Goal: Task Accomplishment & Management: Use online tool/utility

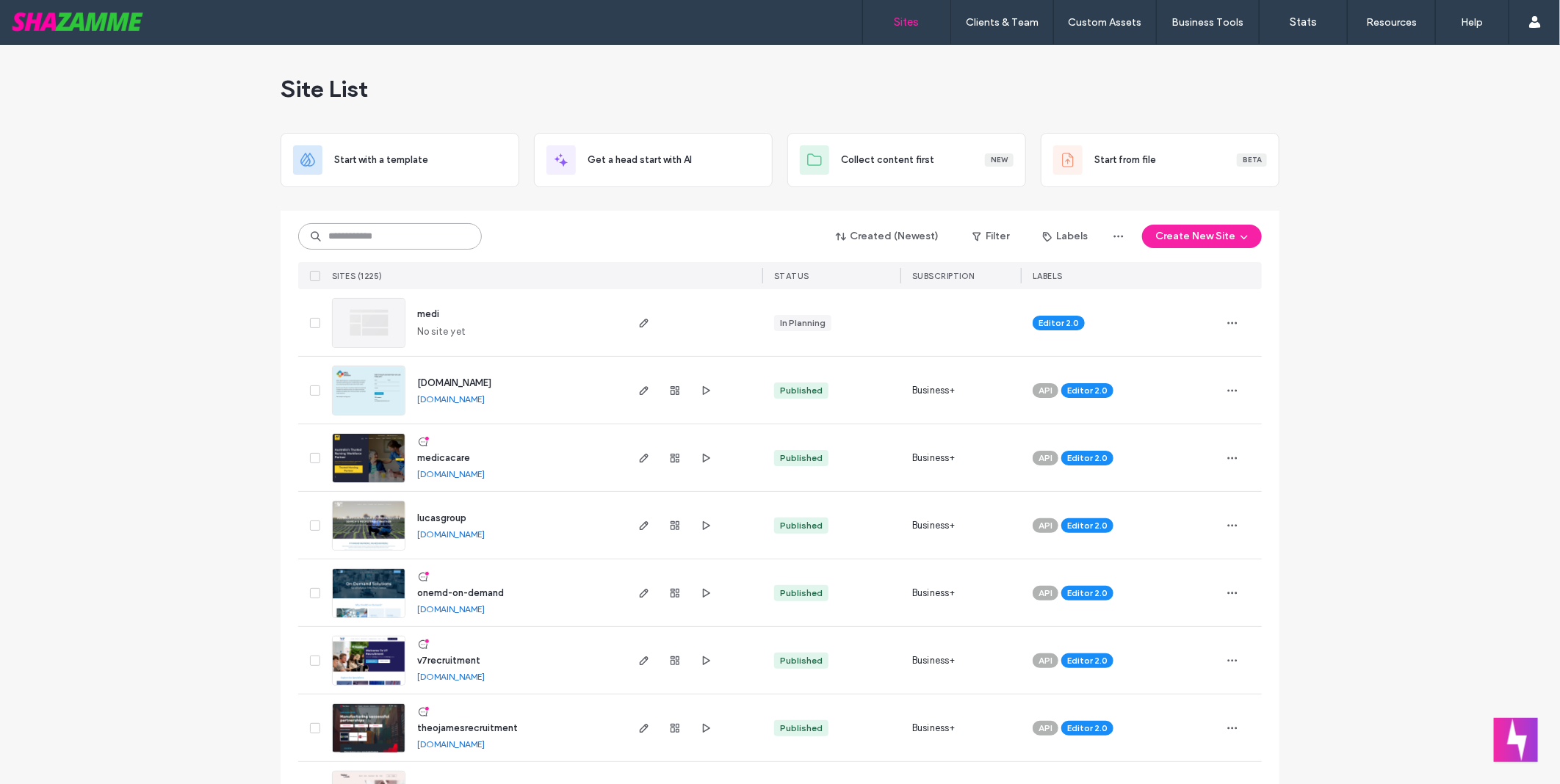
click at [395, 228] on input at bounding box center [390, 236] width 184 height 26
type input "*********"
click at [413, 246] on input at bounding box center [390, 236] width 184 height 26
type input "*****"
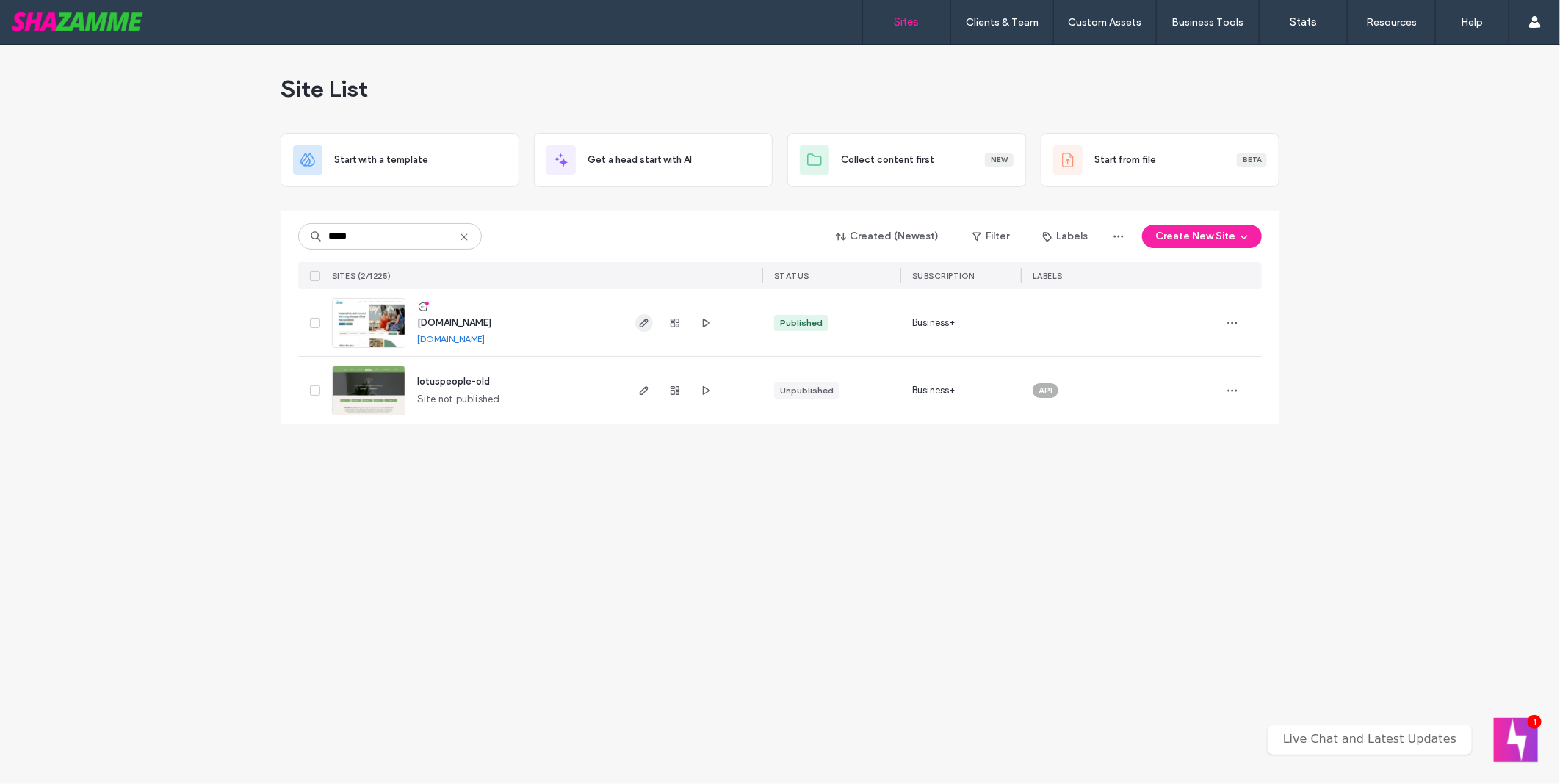
click at [642, 324] on icon "button" at bounding box center [644, 323] width 12 height 12
click at [366, 236] on input "*****" at bounding box center [390, 236] width 184 height 26
type input "*****"
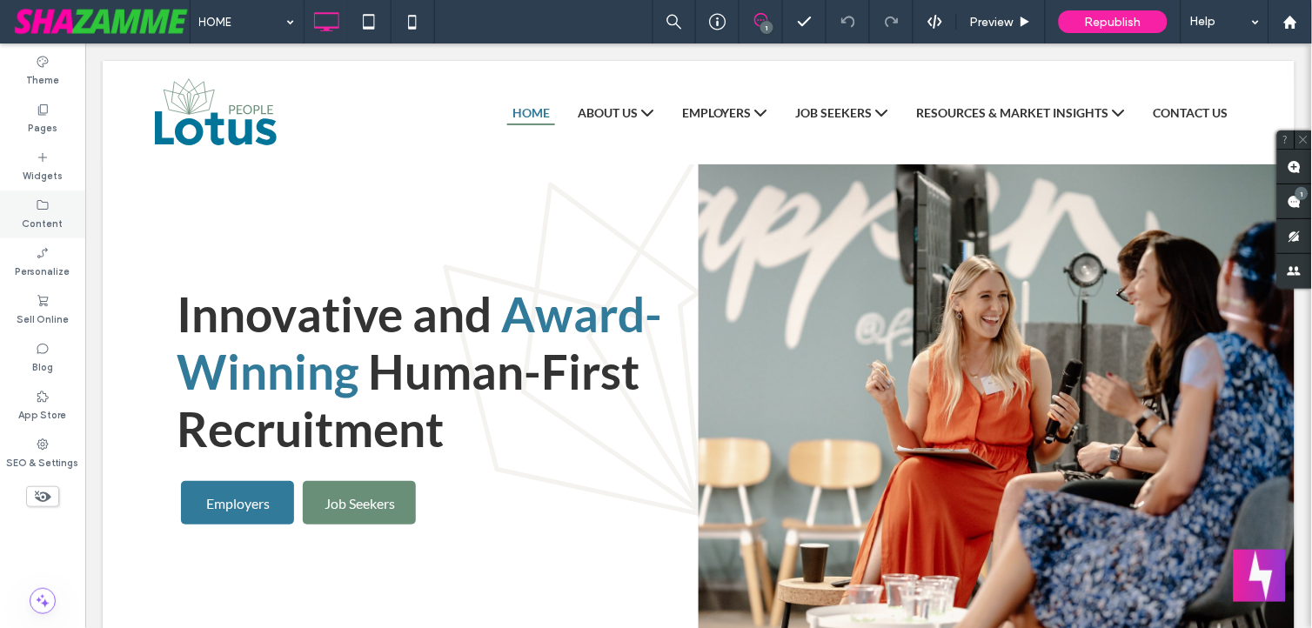
click at [54, 220] on label "Content" at bounding box center [43, 221] width 41 height 19
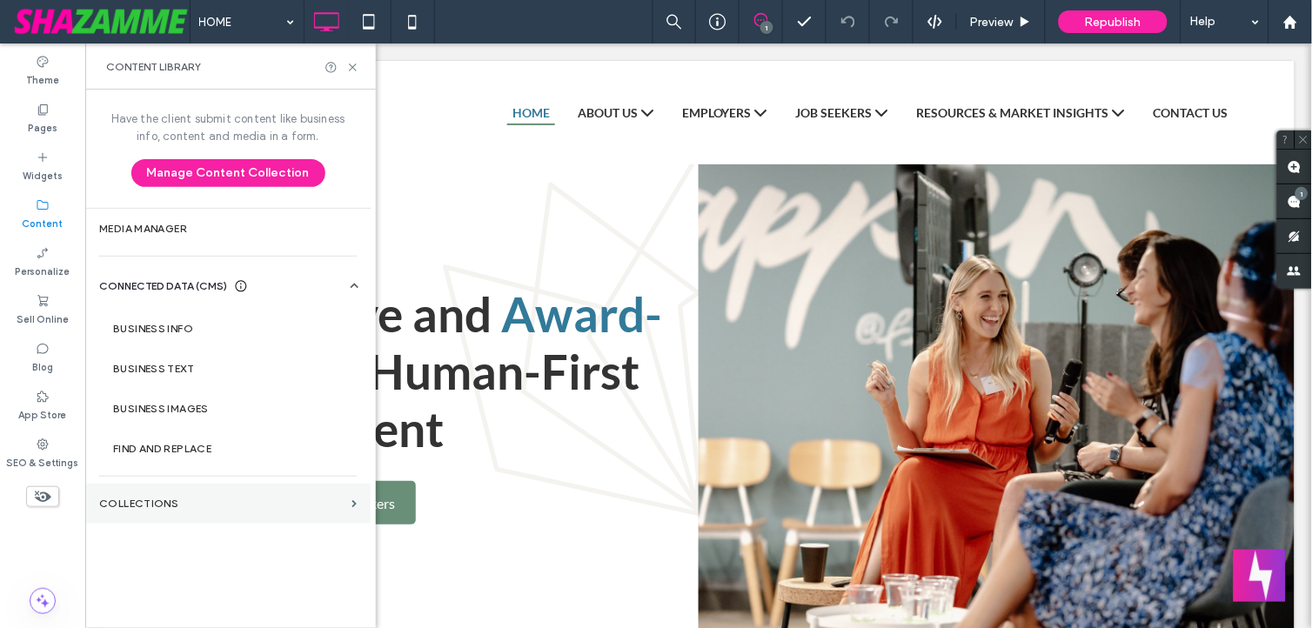
click at [165, 507] on label "Collections" at bounding box center [221, 504] width 245 height 12
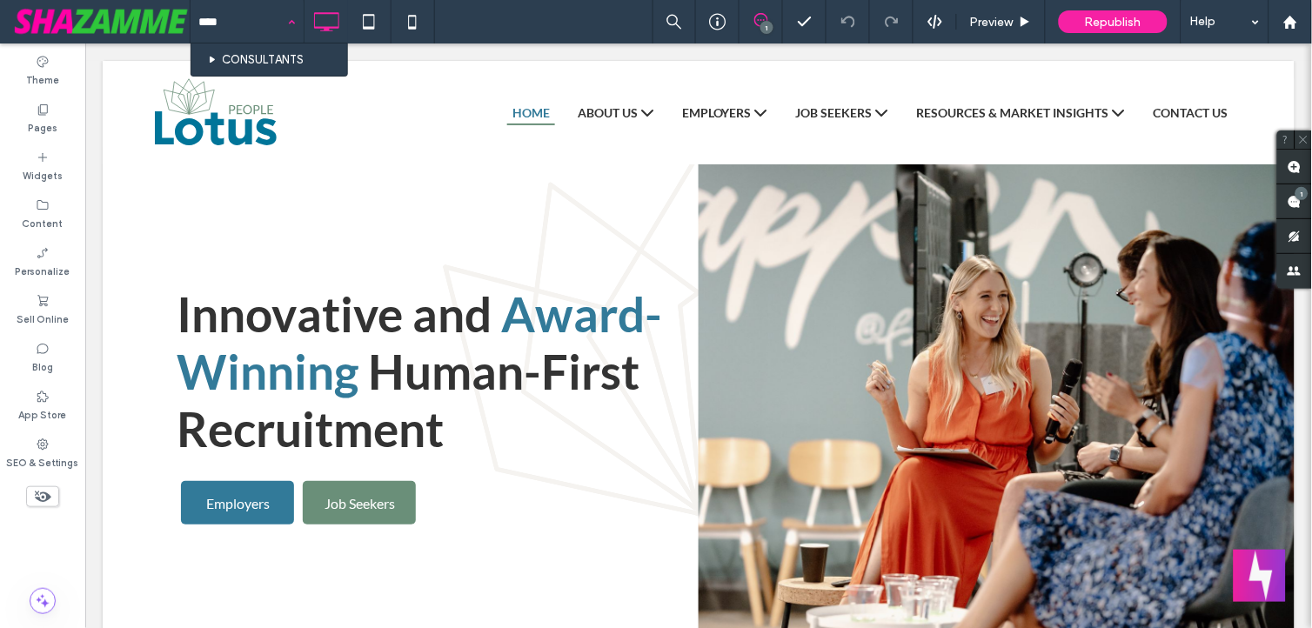
type input "*****"
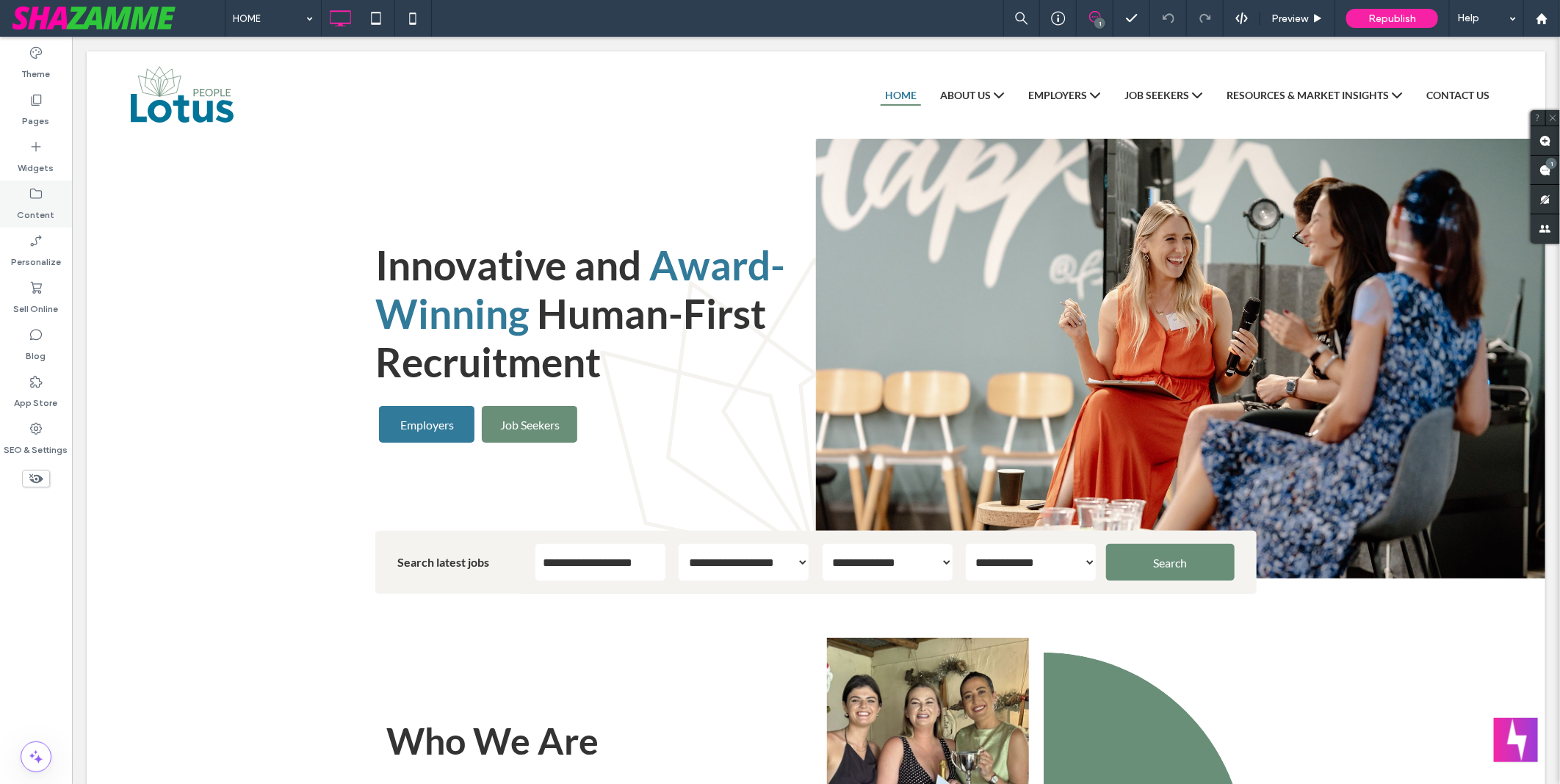
click at [35, 194] on icon at bounding box center [35, 193] width 14 height 14
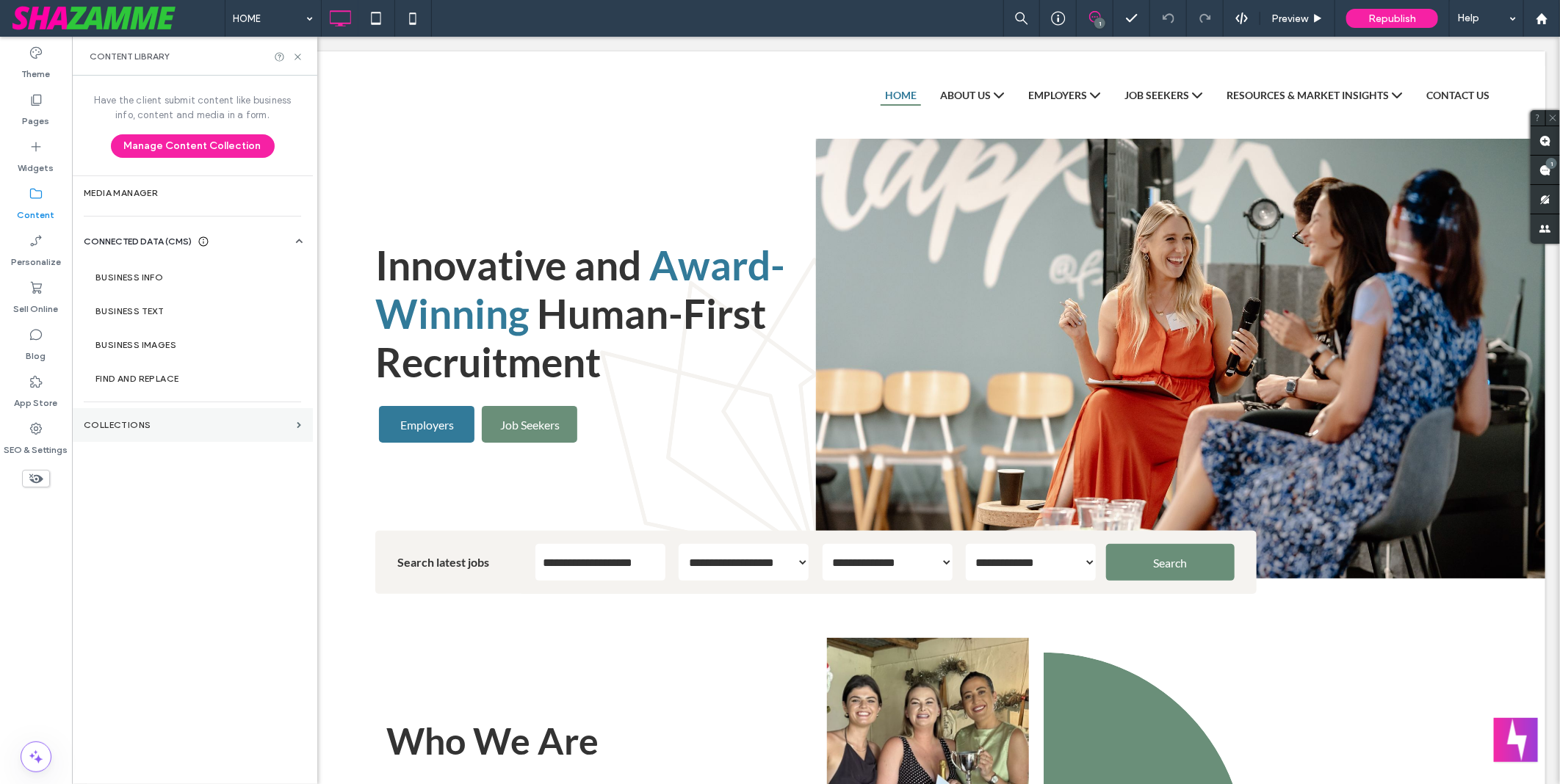
click at [137, 430] on section "Collections" at bounding box center [192, 425] width 241 height 34
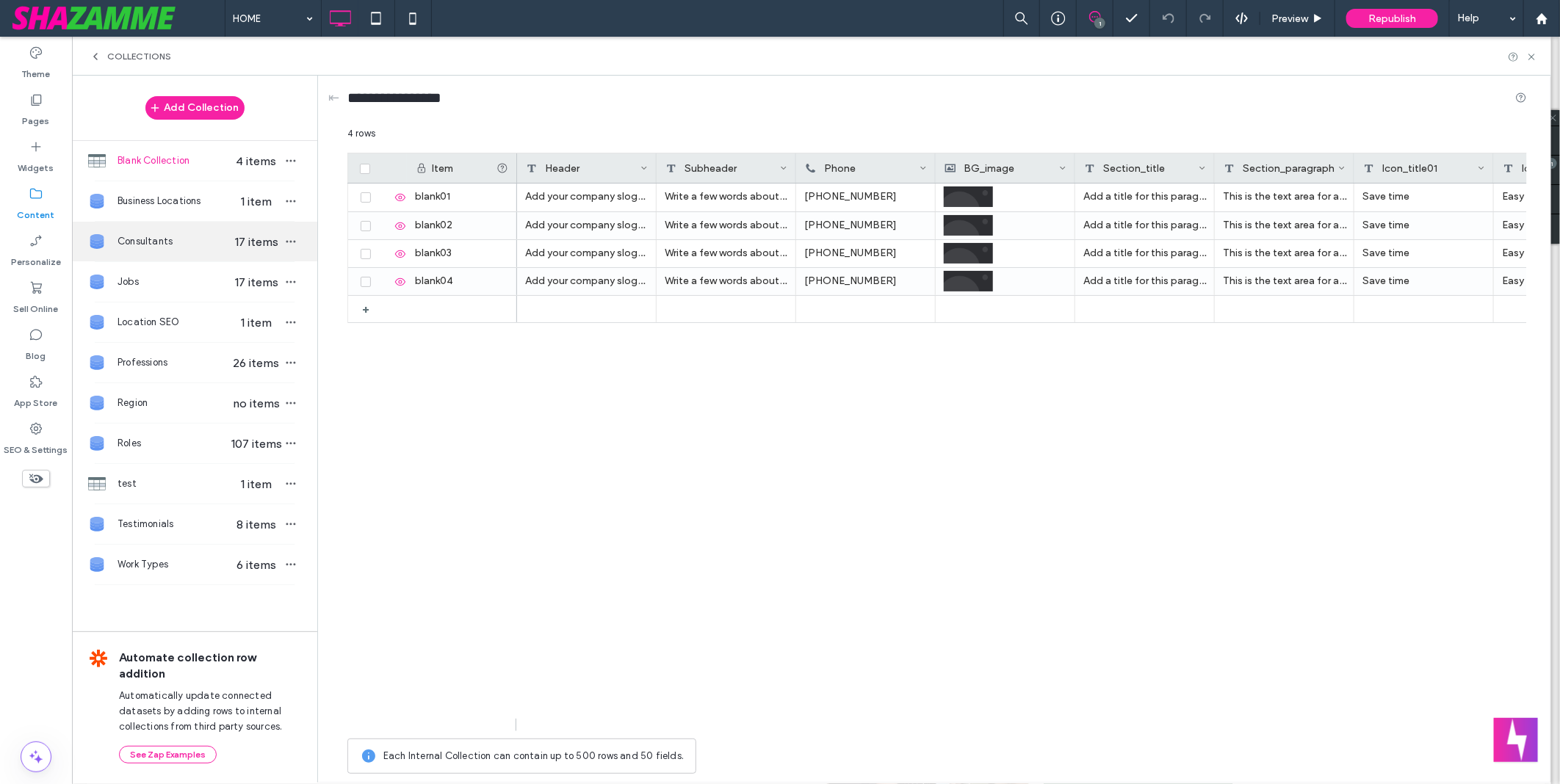
click at [203, 255] on div "Consultants 17 items" at bounding box center [194, 241] width 246 height 40
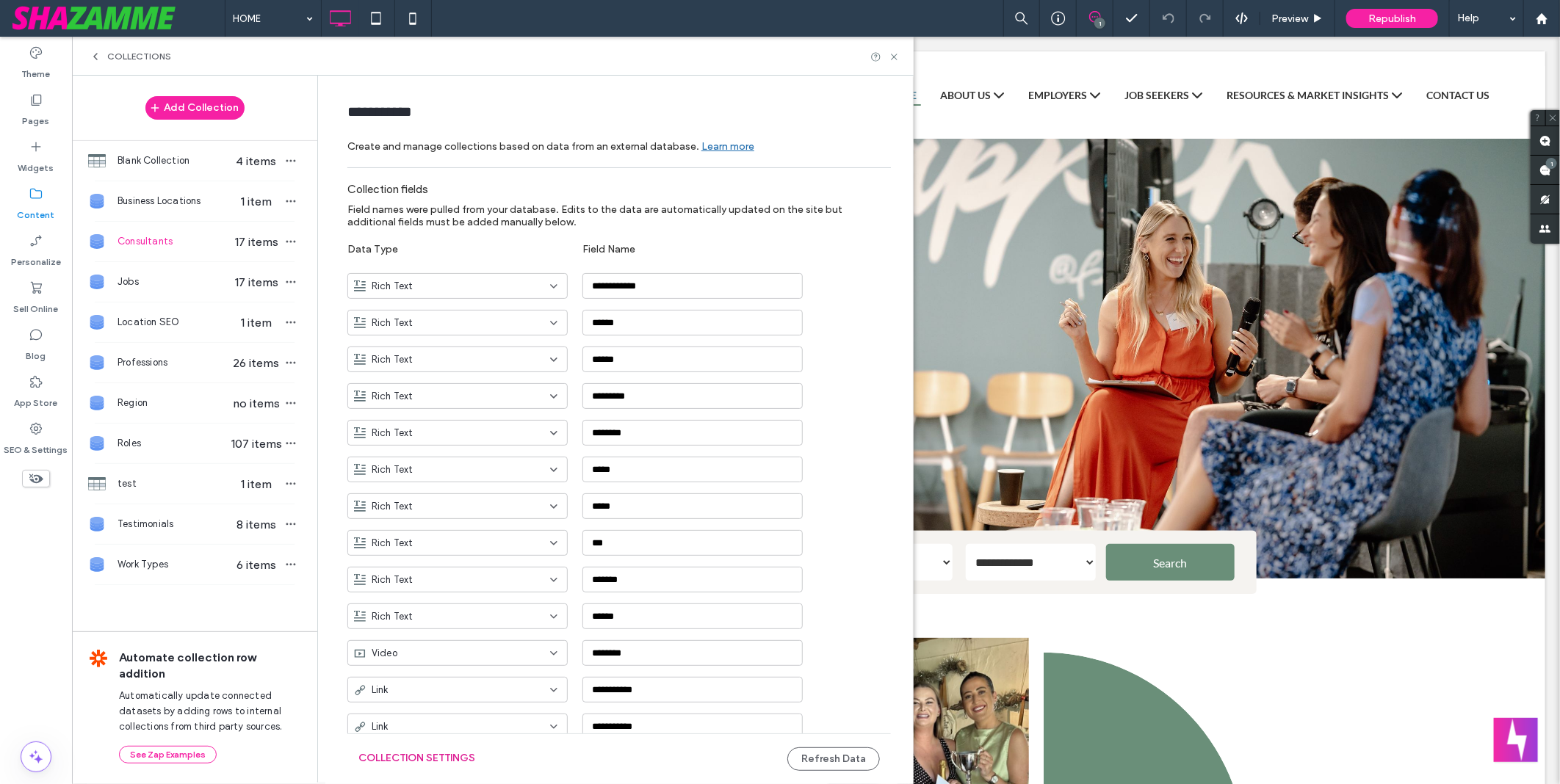
click at [456, 529] on button "Collection Settings" at bounding box center [417, 759] width 116 height 24
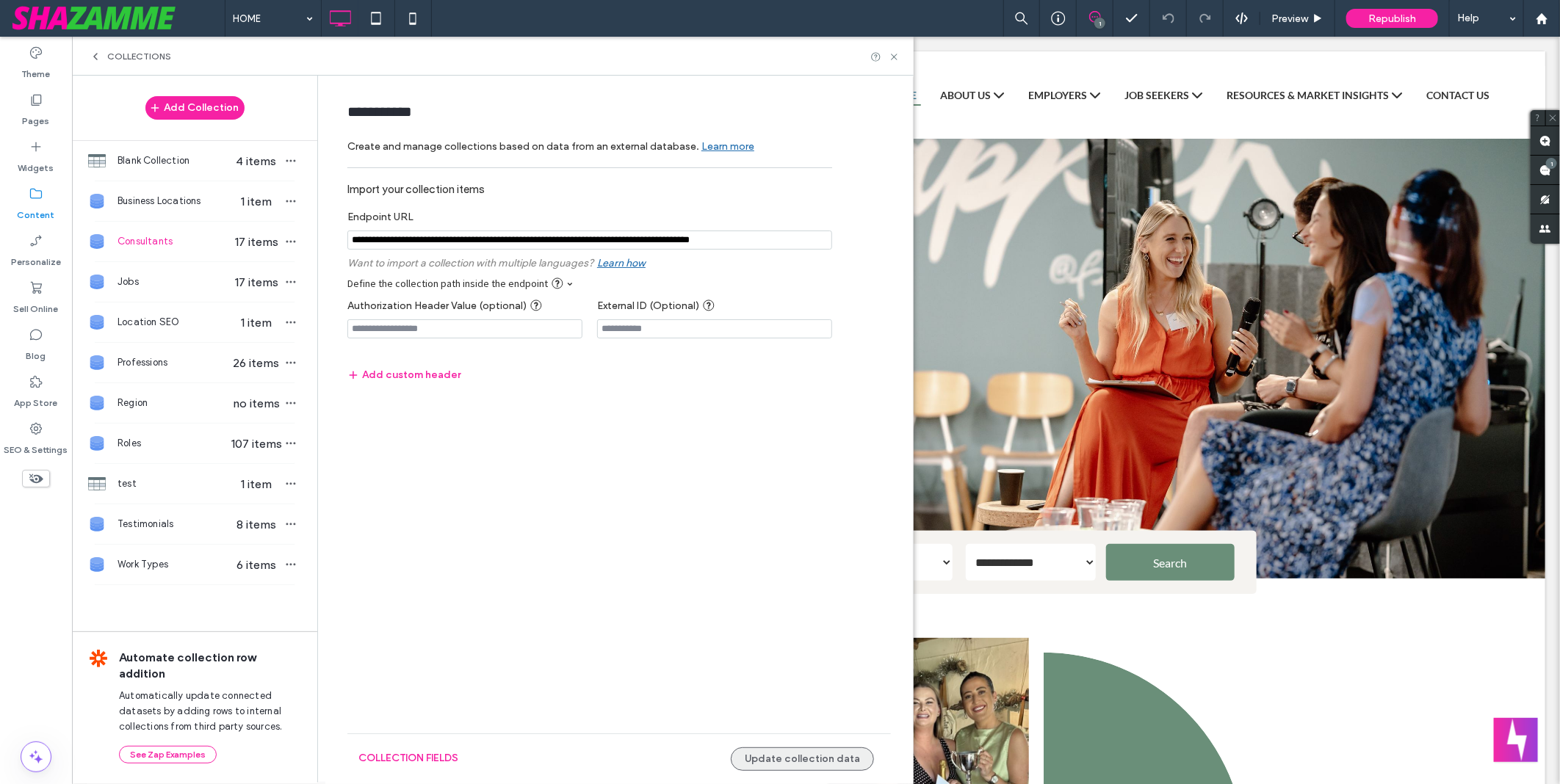
click at [790, 529] on button "Update collection data" at bounding box center [803, 760] width 144 height 24
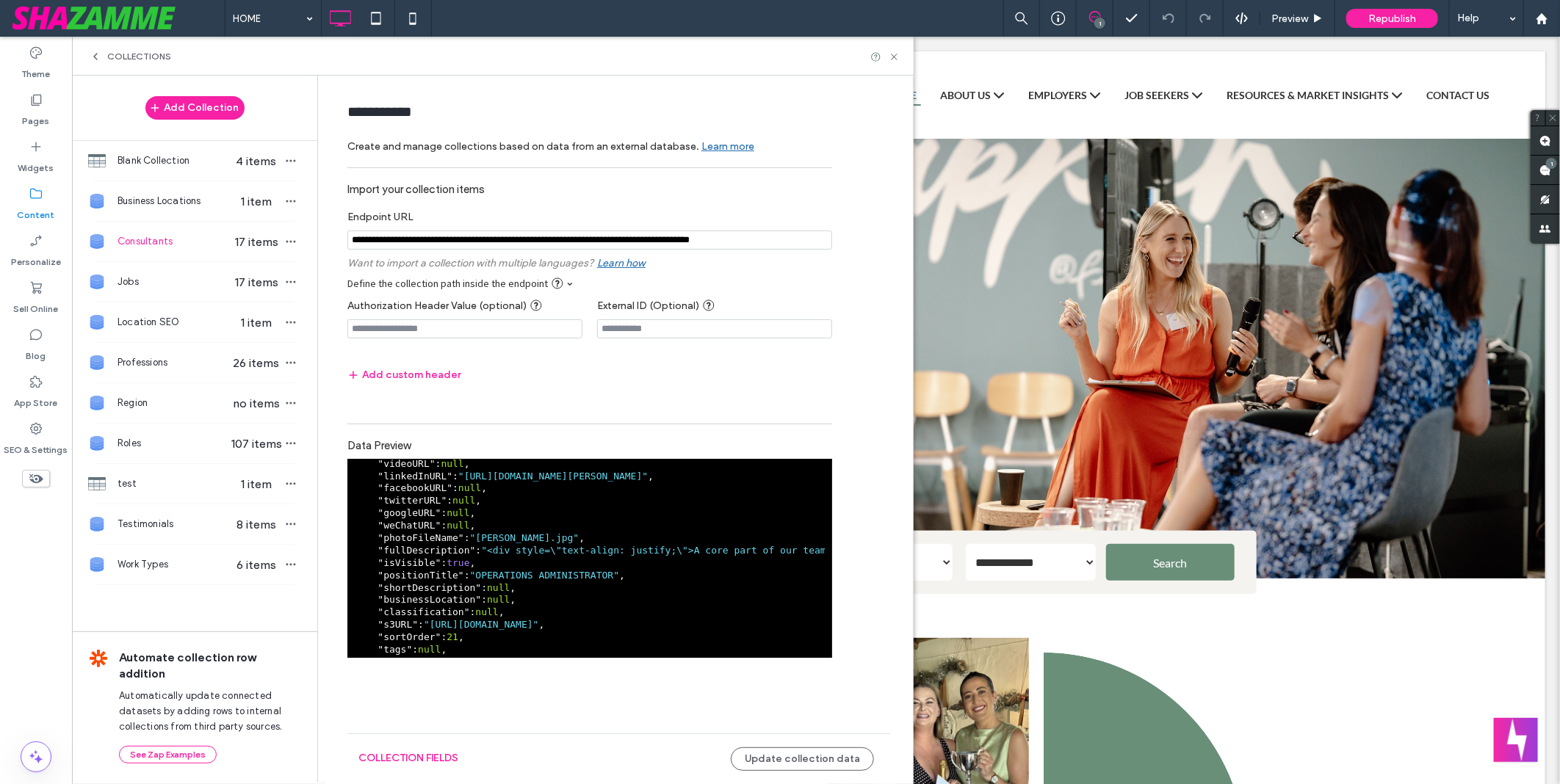
scroll to position [326, 0]
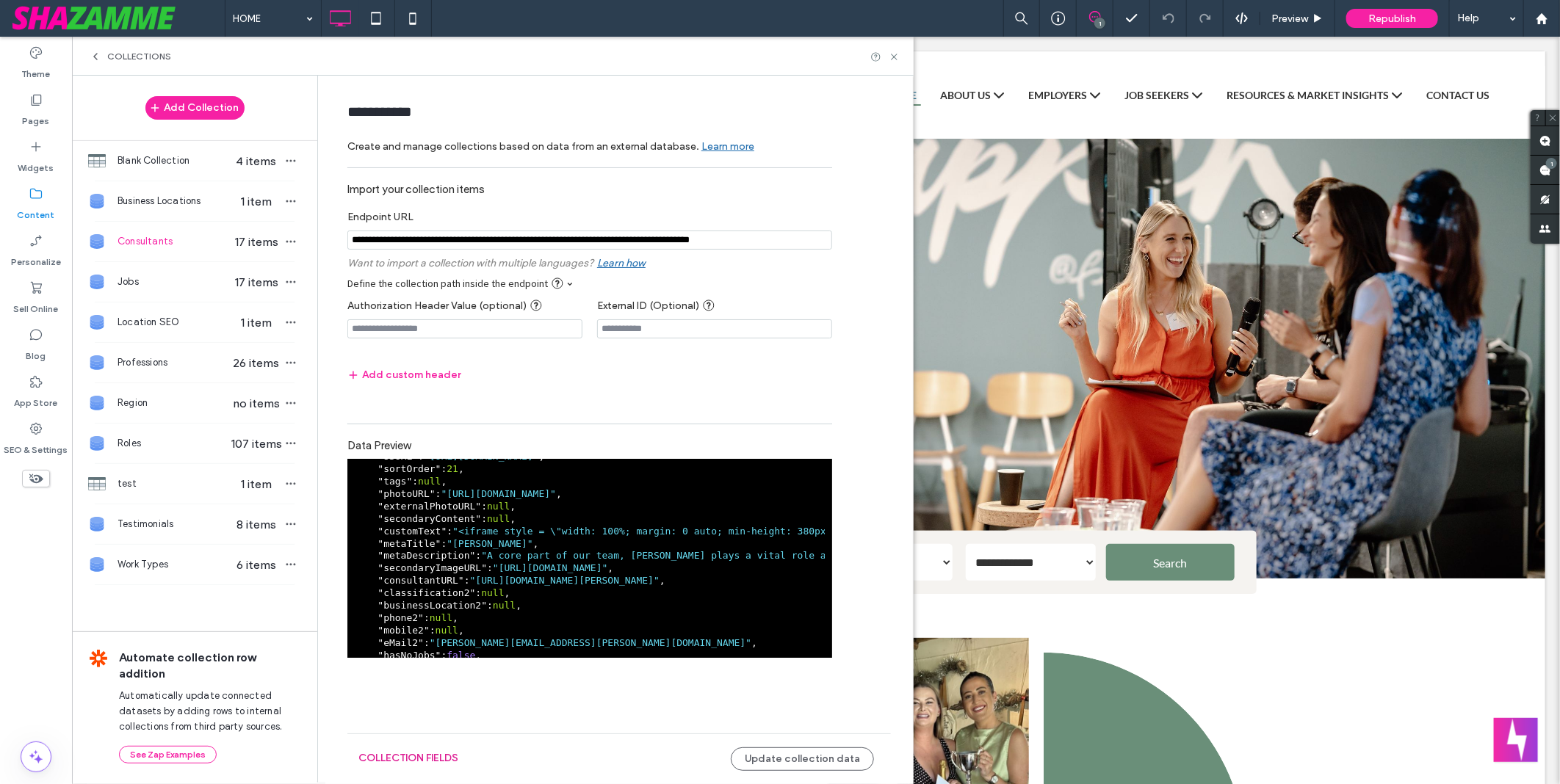
click at [444, 529] on button "collection fields" at bounding box center [409, 759] width 100 height 24
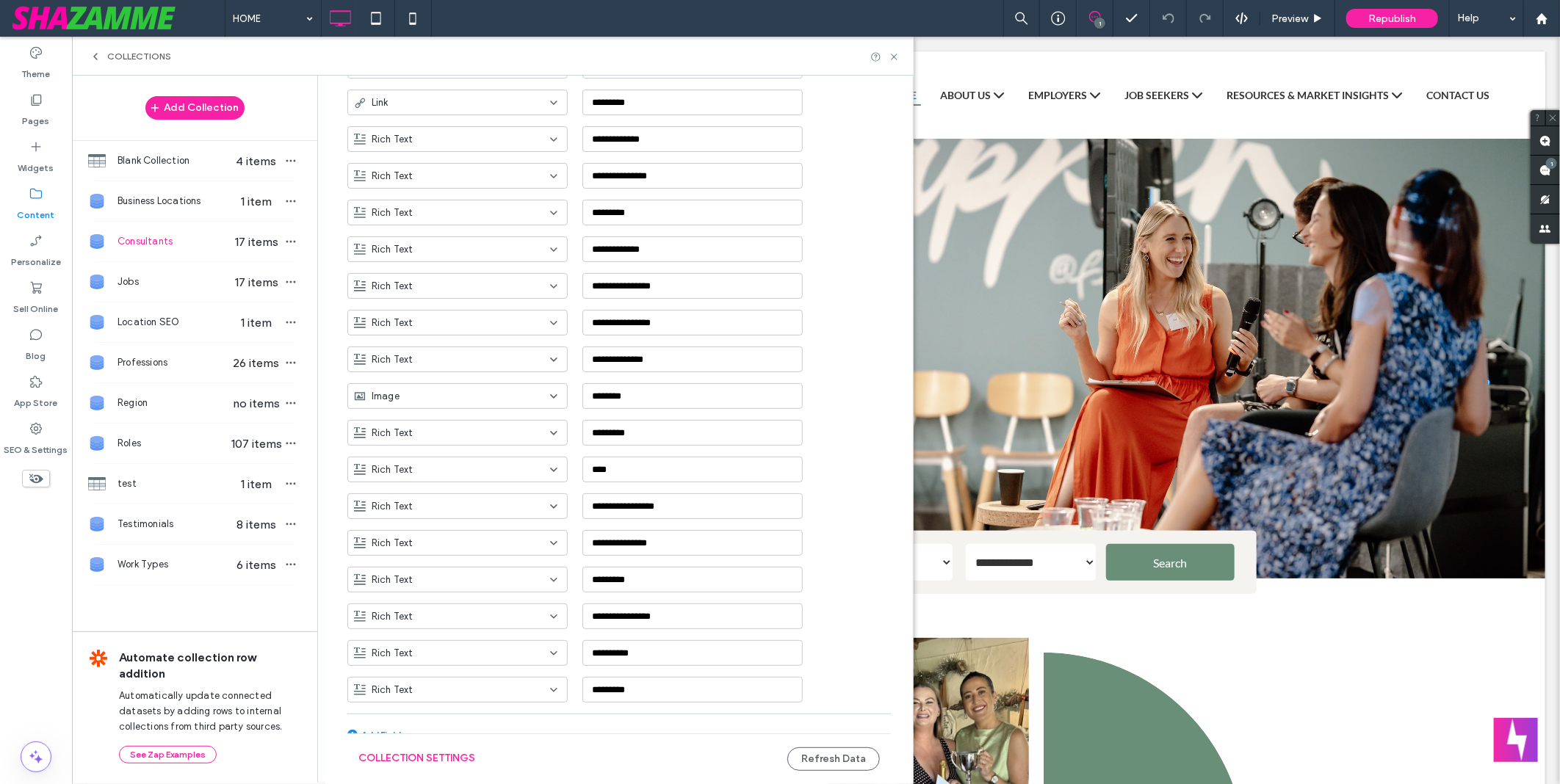
scroll to position [744, 0]
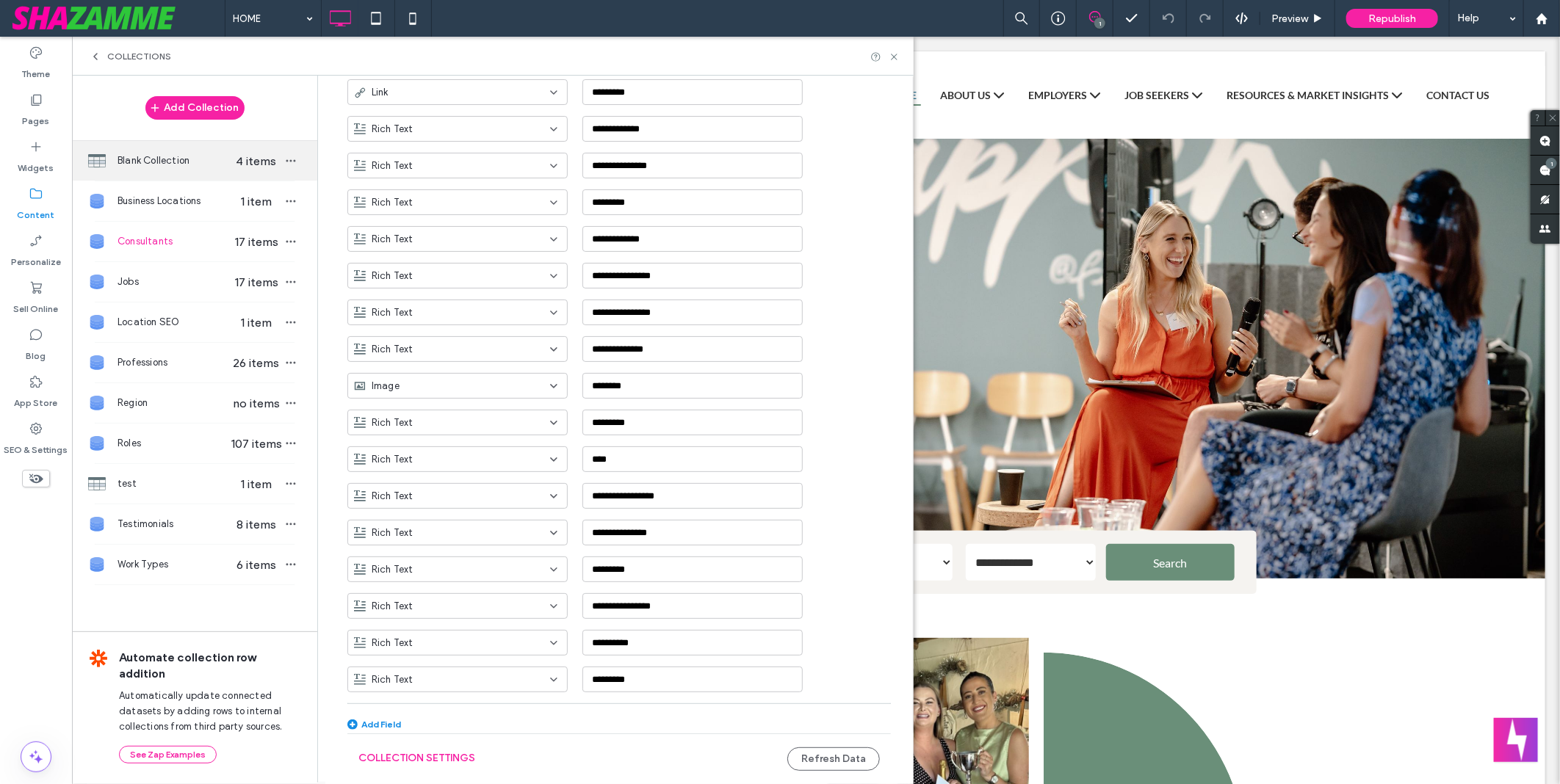
click at [188, 163] on span "Blank Collection" at bounding box center [174, 160] width 113 height 14
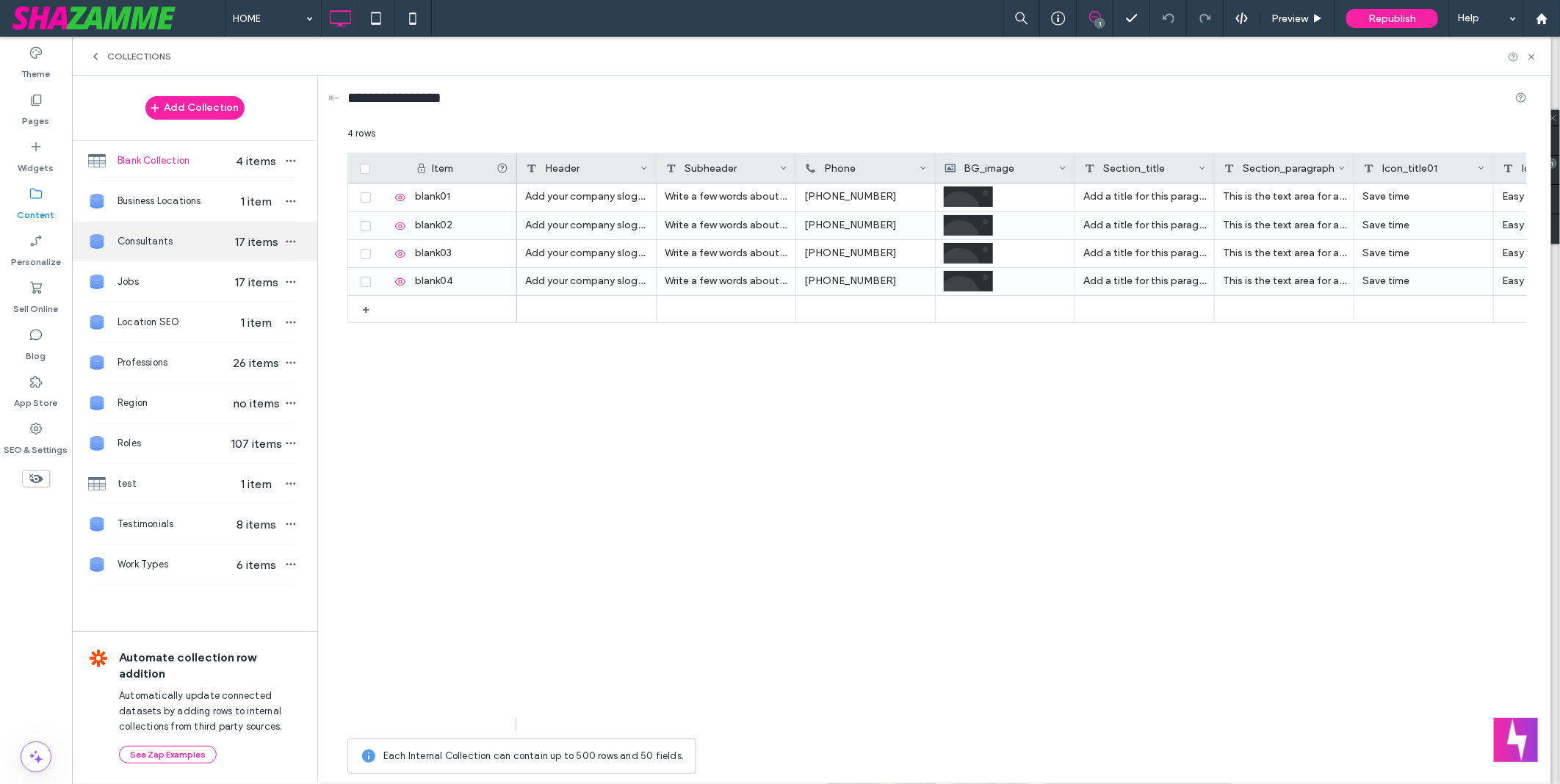
click at [156, 247] on span "Consultants" at bounding box center [174, 241] width 113 height 14
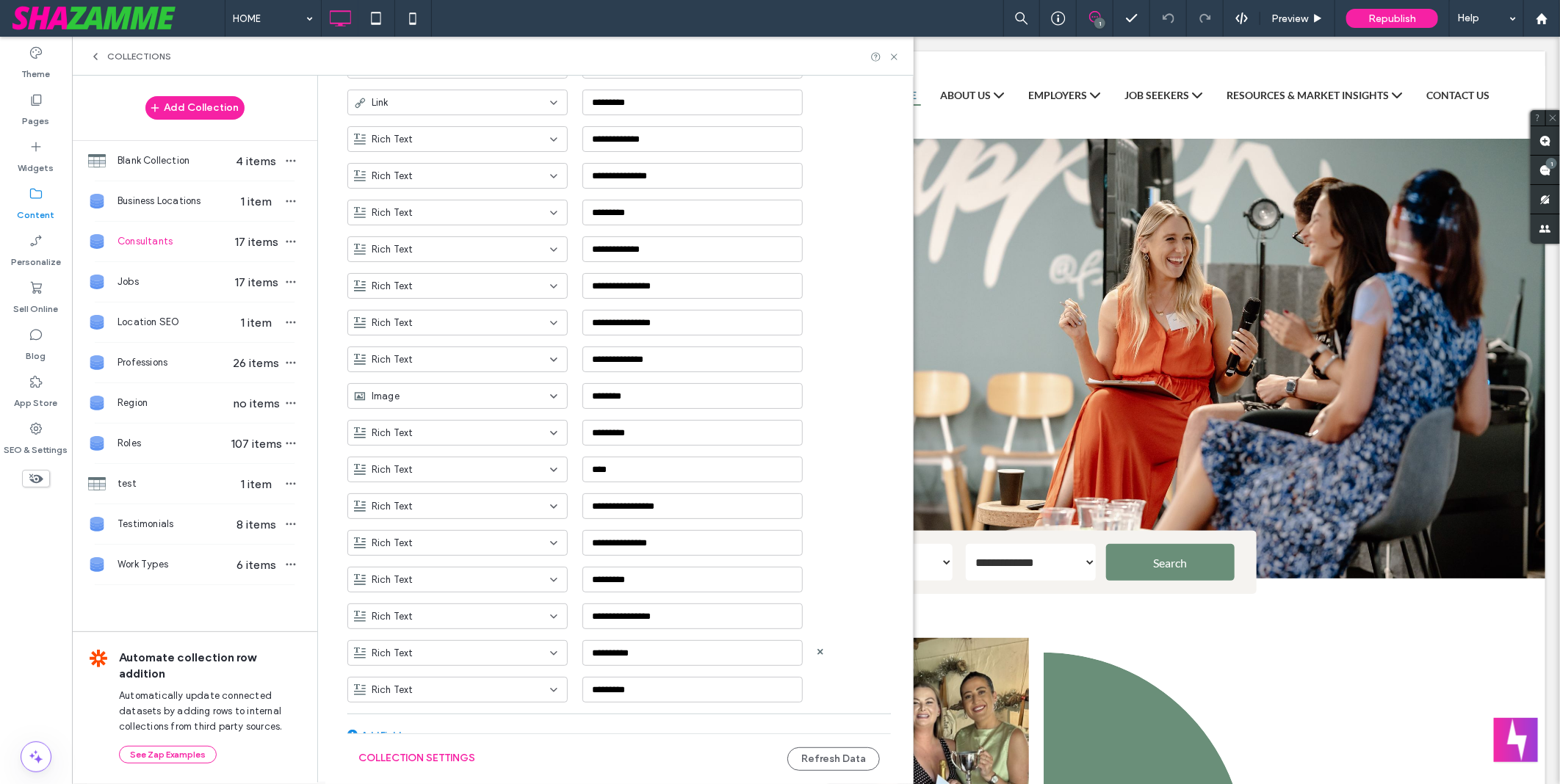
scroll to position [744, 0]
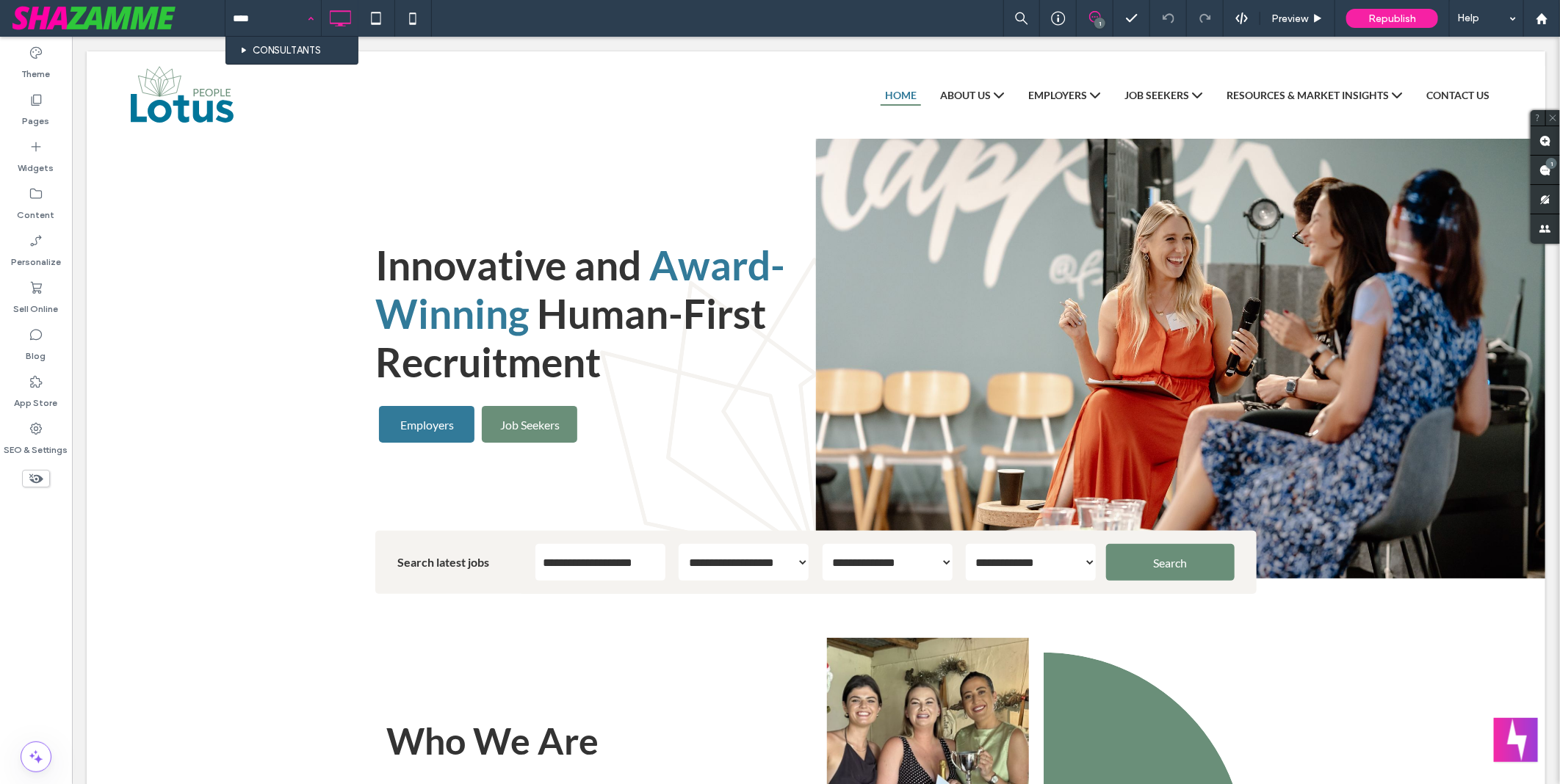
type input "*****"
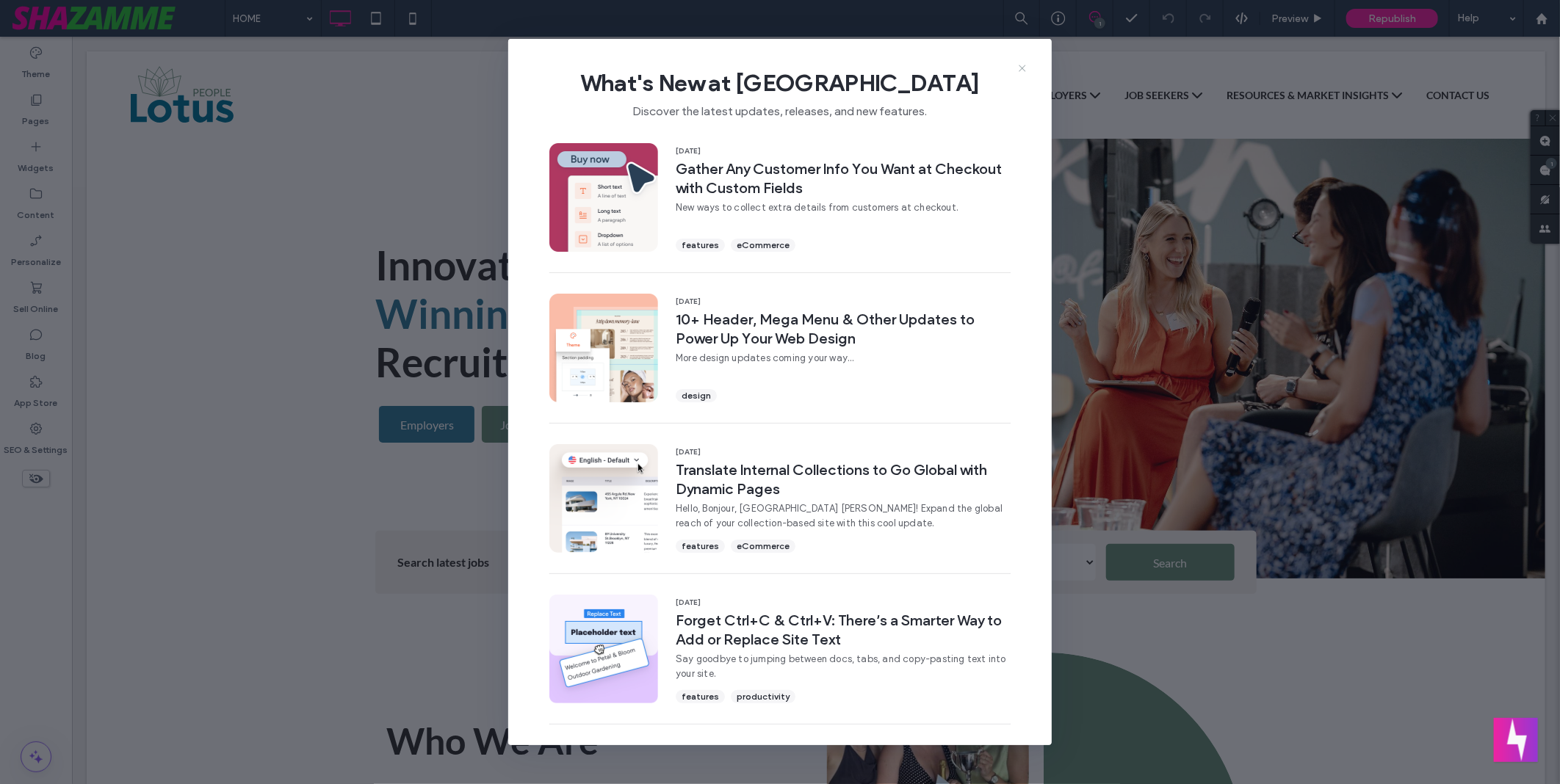
click at [1021, 68] on icon at bounding box center [1022, 68] width 12 height 12
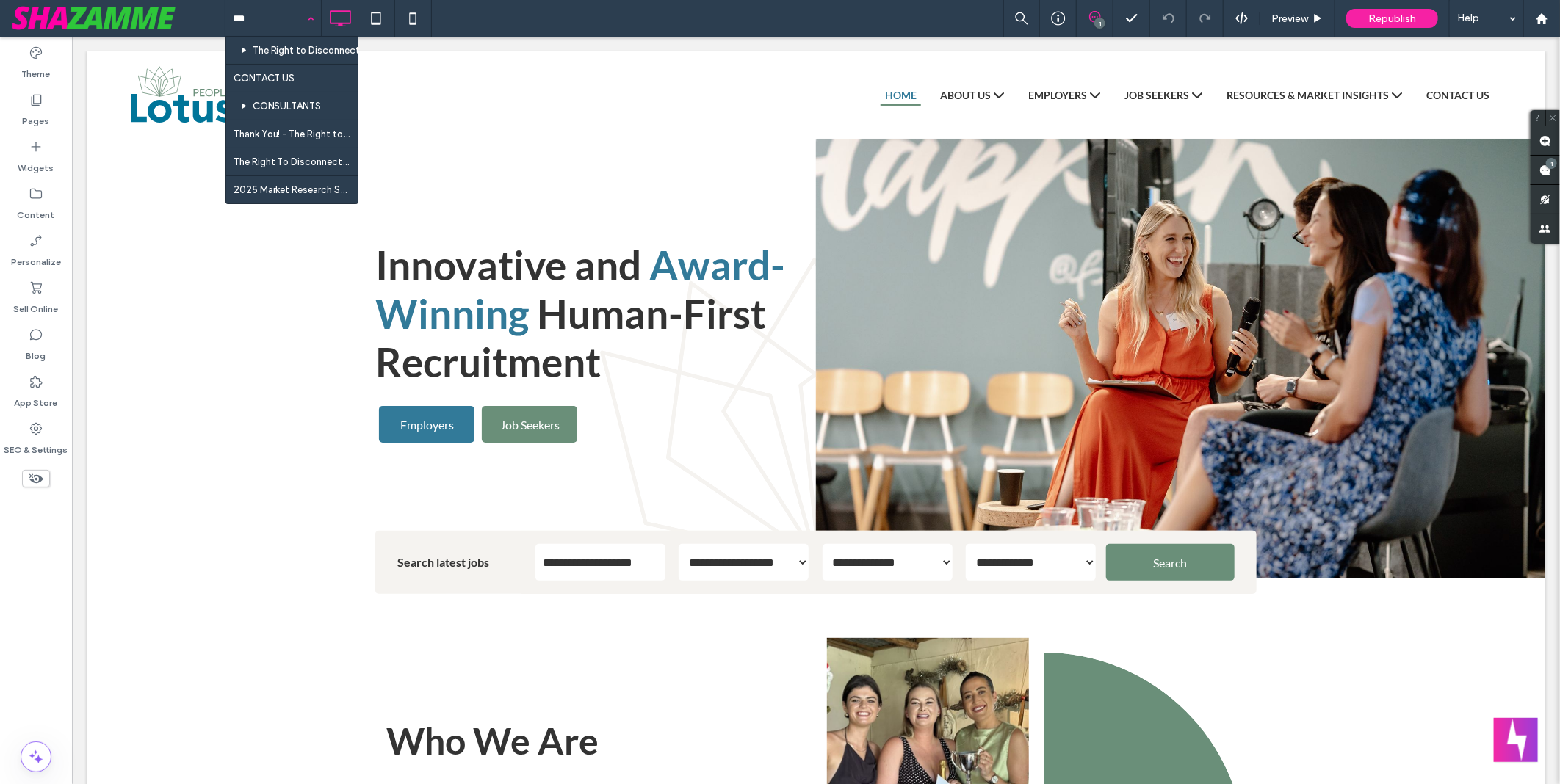
type input "****"
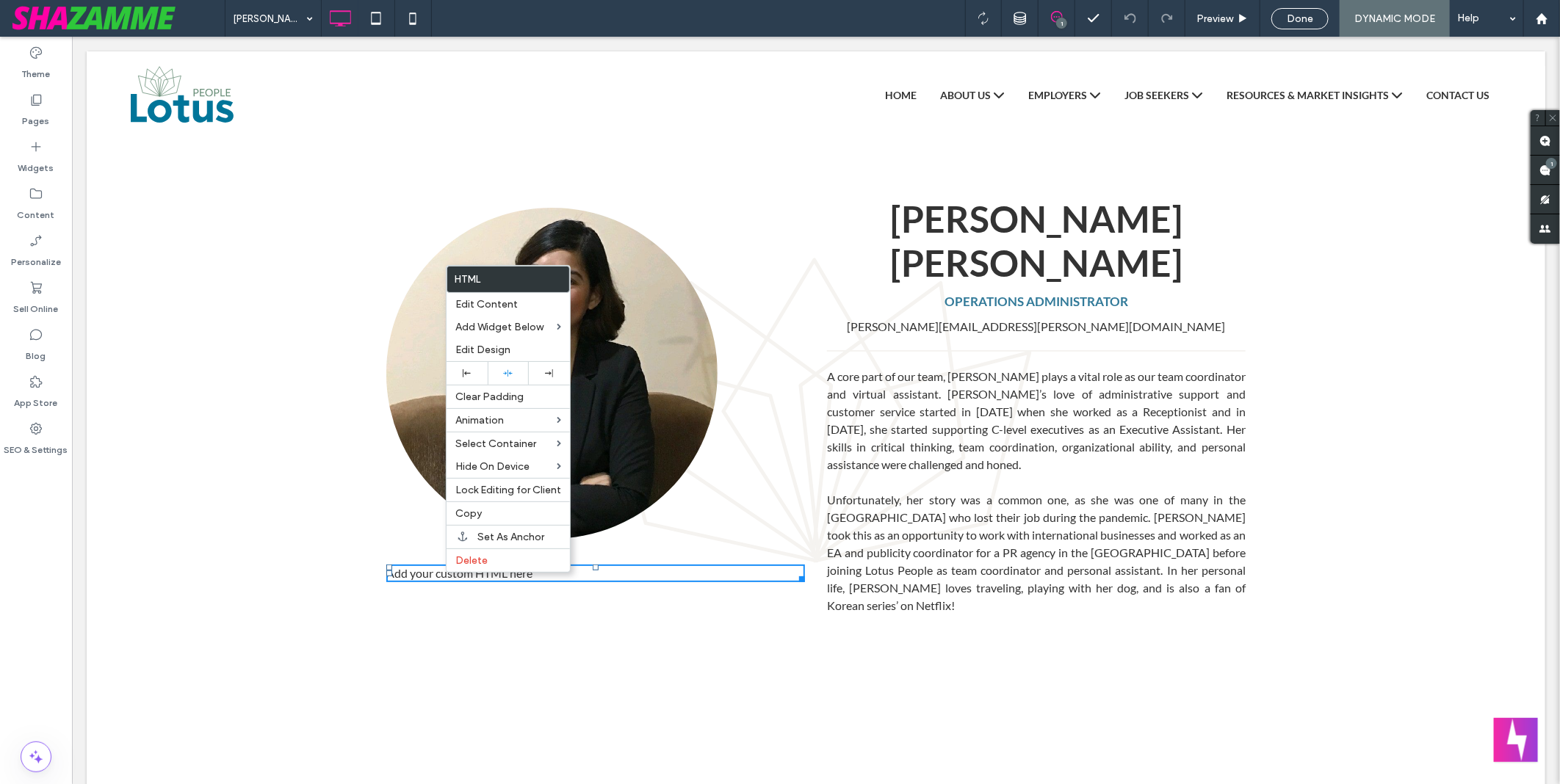
click at [619, 567] on div "Add your custom HTML here" at bounding box center [595, 572] width 419 height 18
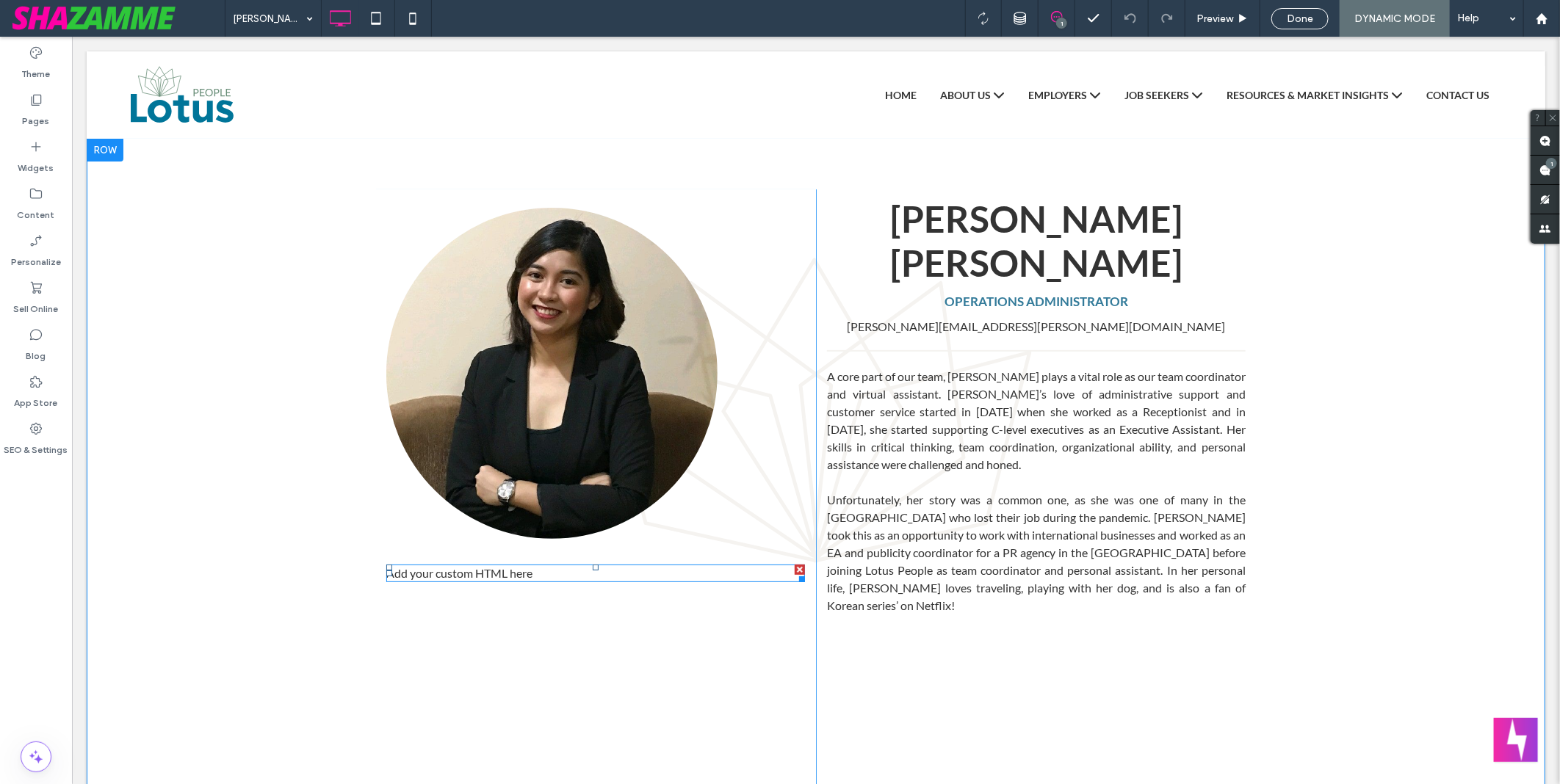
click at [619, 567] on span at bounding box center [595, 572] width 419 height 18
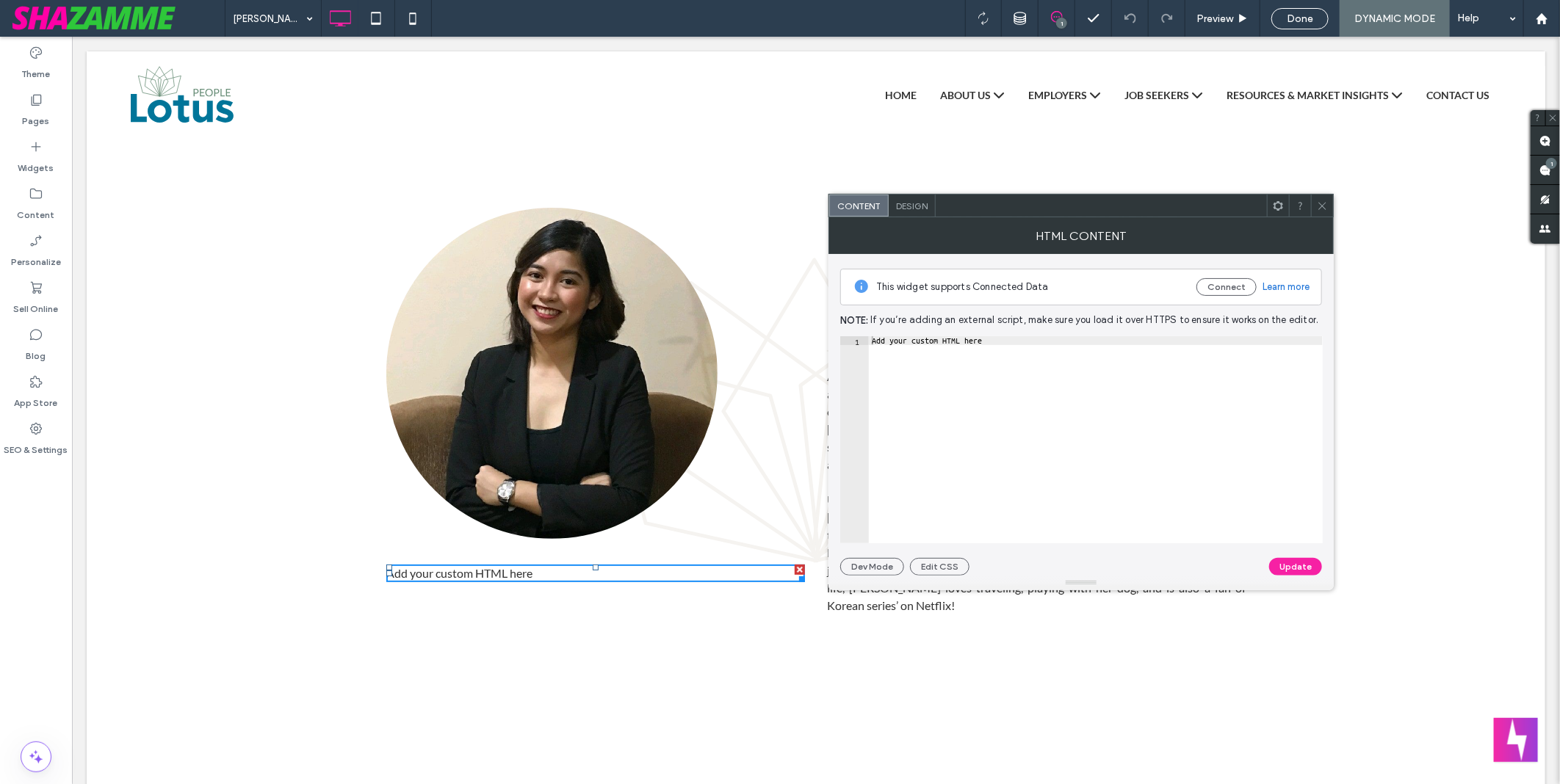
type textarea "**********"
click at [998, 433] on div "Add your custom HTML here" at bounding box center [1097, 449] width 454 height 224
paste textarea "Cursor at row 1"
click at [1157, 338] on div "< iframe style = "width: 100%; margin: 0 auto; min-height: 380px; min-width: 30…" at bounding box center [896, 443] width 856 height 213
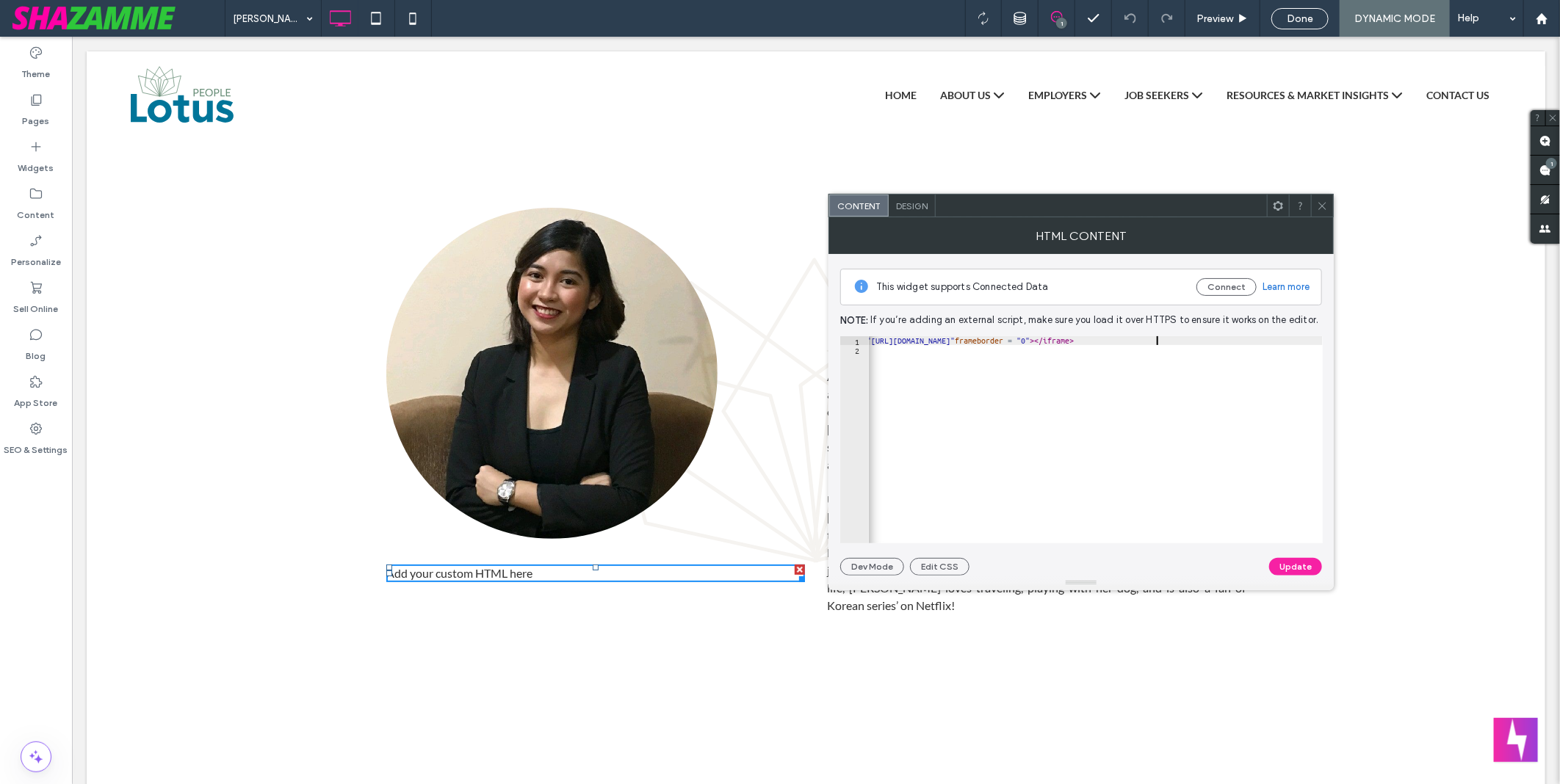
click at [1157, 338] on div "< iframe style = "width: 100%; margin: 0 auto; min-height: 380px; min-width: 30…" at bounding box center [896, 443] width 856 height 213
type textarea "**********"
click at [1209, 284] on button "Connect" at bounding box center [1227, 287] width 60 height 18
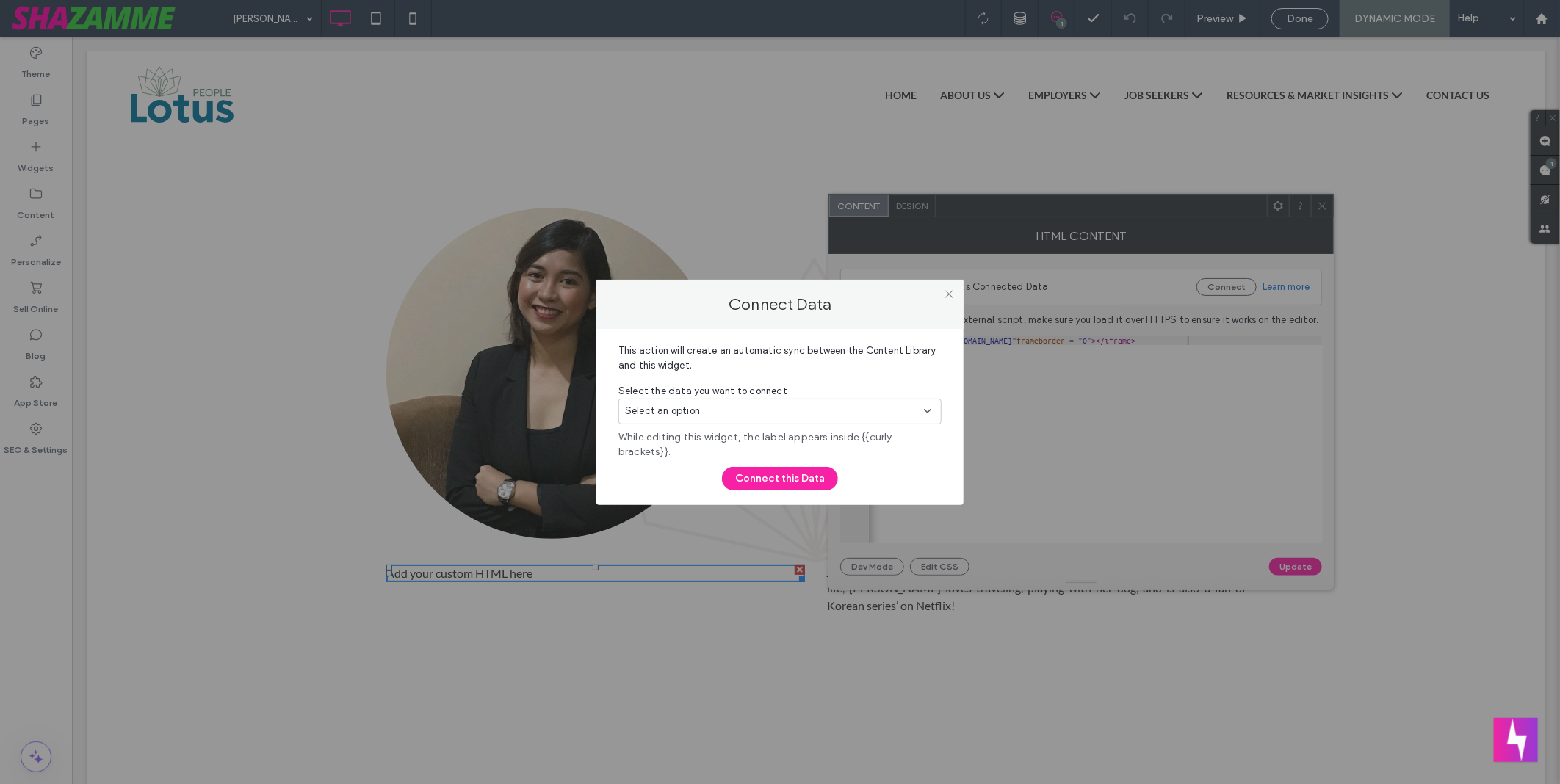
click at [869, 408] on div "Select an option" at bounding box center [772, 411] width 292 height 14
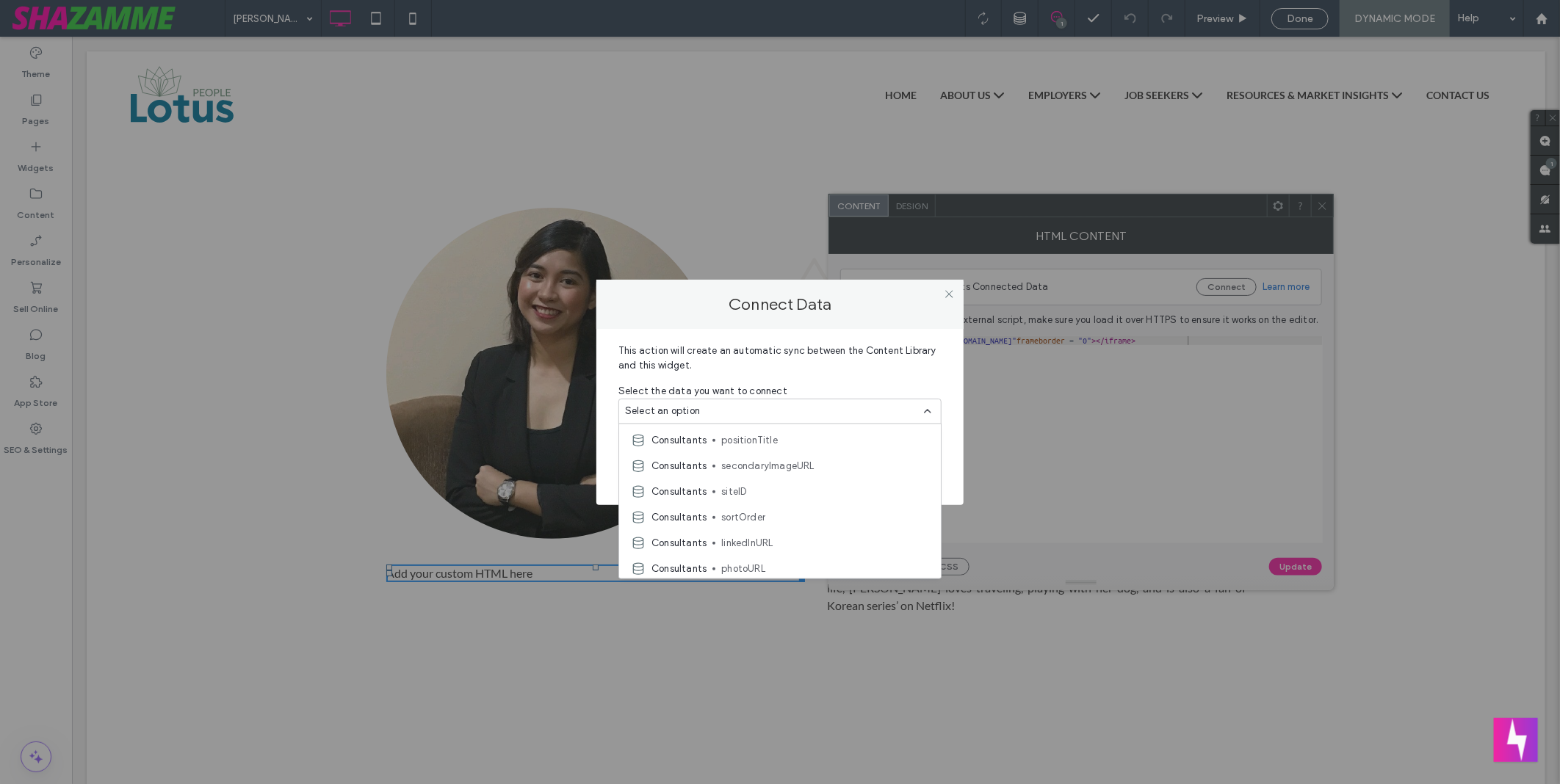
scroll to position [823, 0]
click at [951, 300] on span at bounding box center [949, 295] width 11 height 22
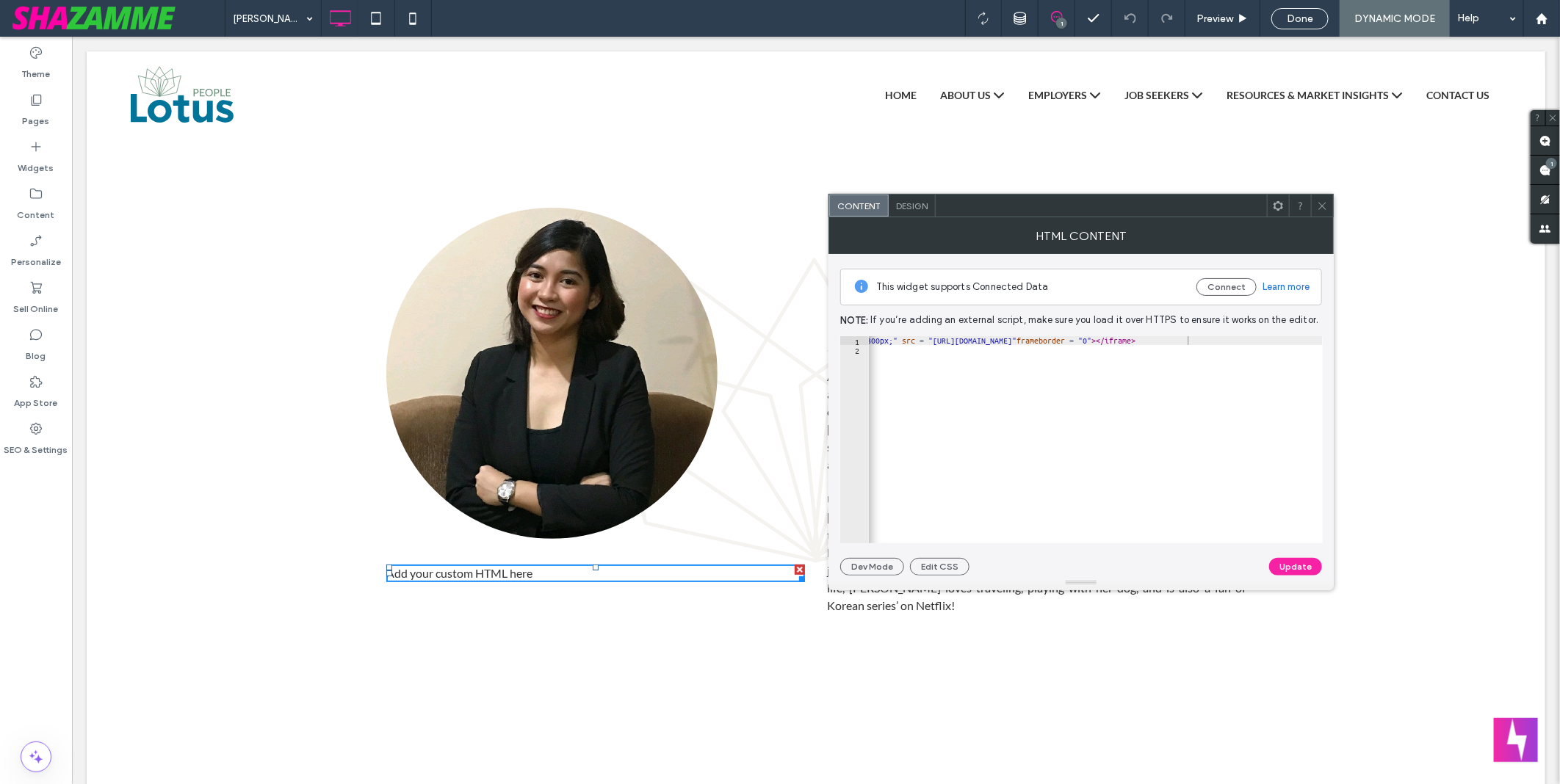
click at [1324, 202] on icon at bounding box center [1322, 206] width 11 height 11
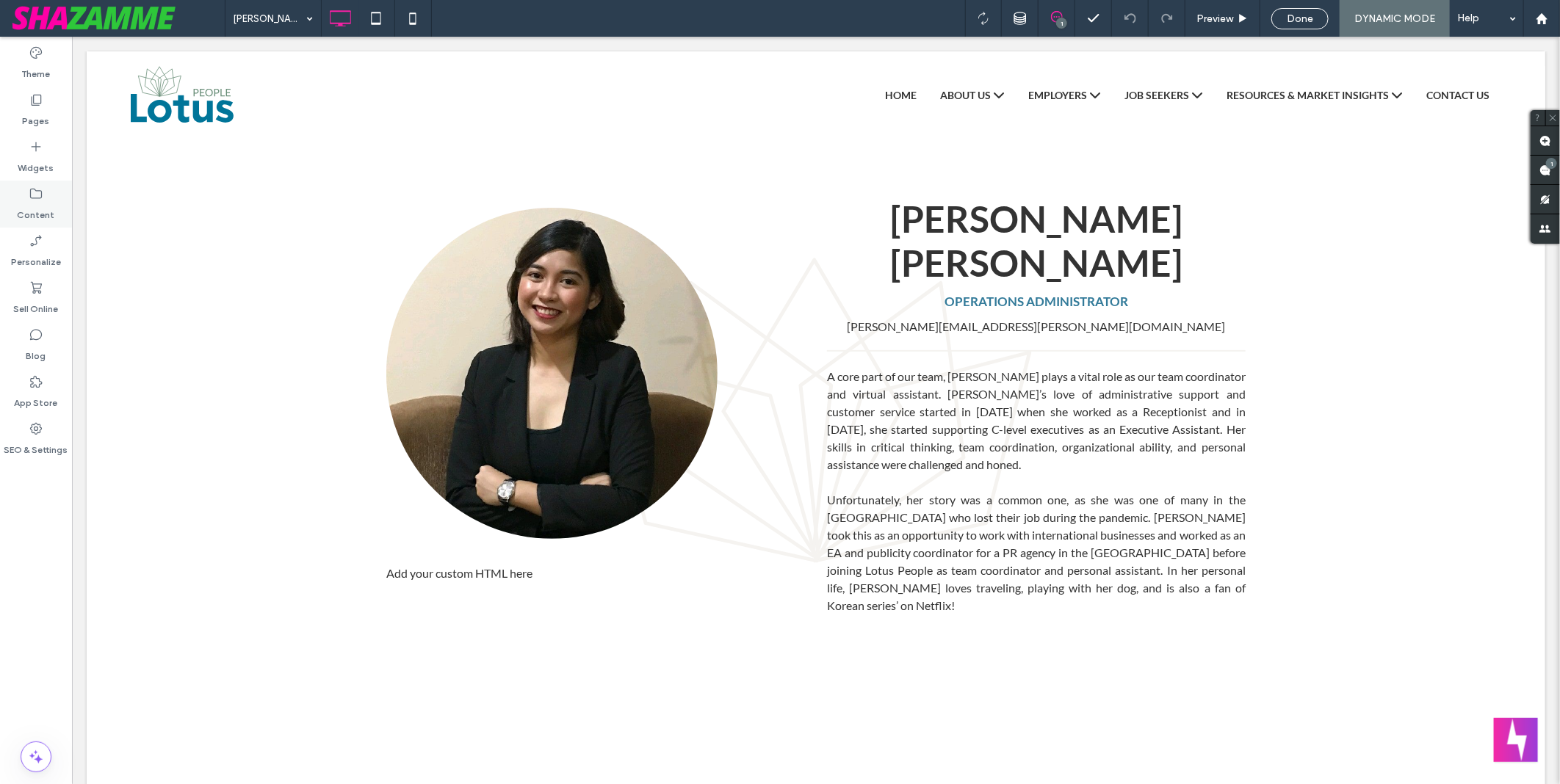
click at [26, 199] on div "Content" at bounding box center [35, 204] width 72 height 47
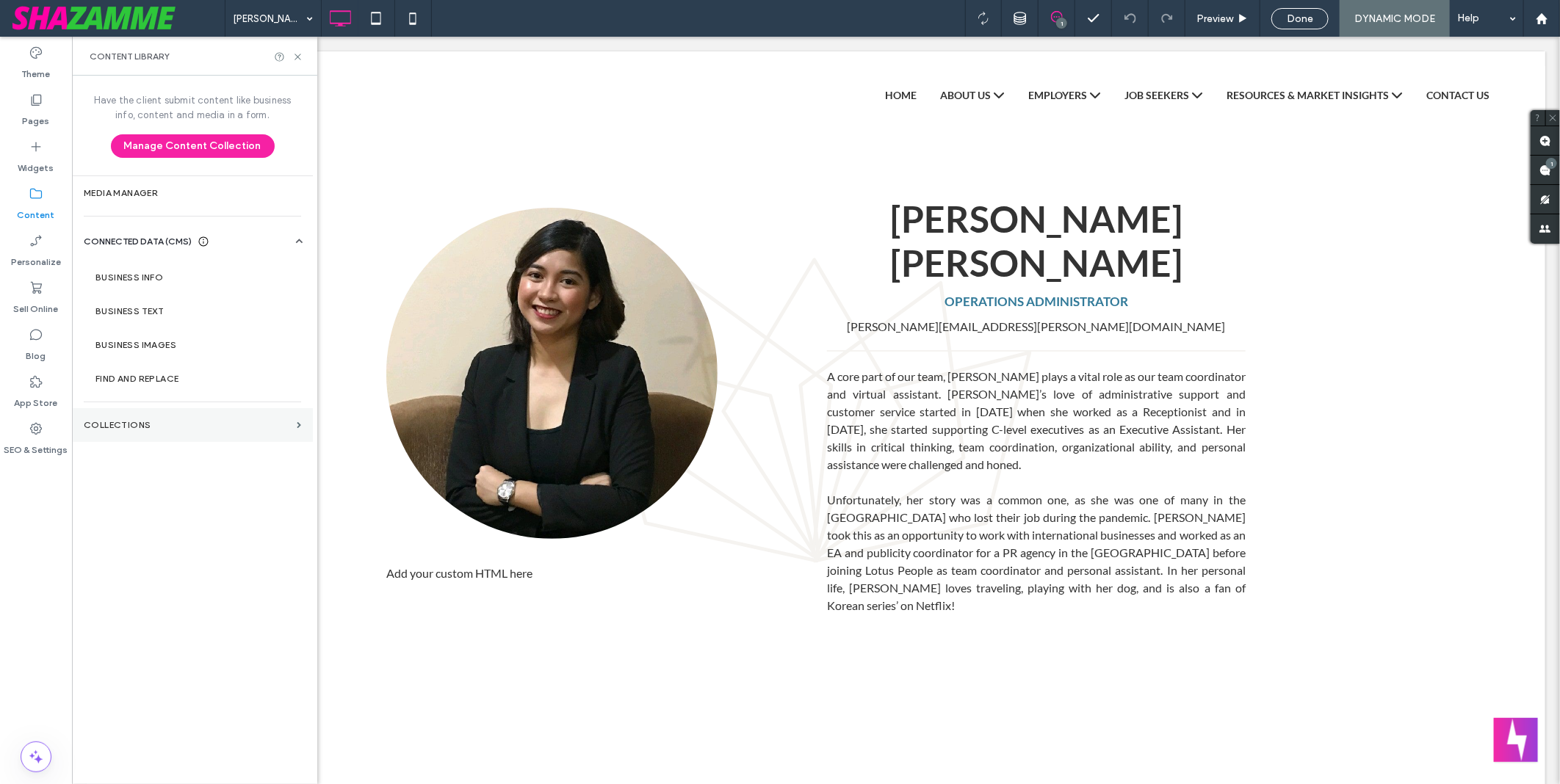
click at [156, 421] on label "Collections" at bounding box center [187, 425] width 207 height 10
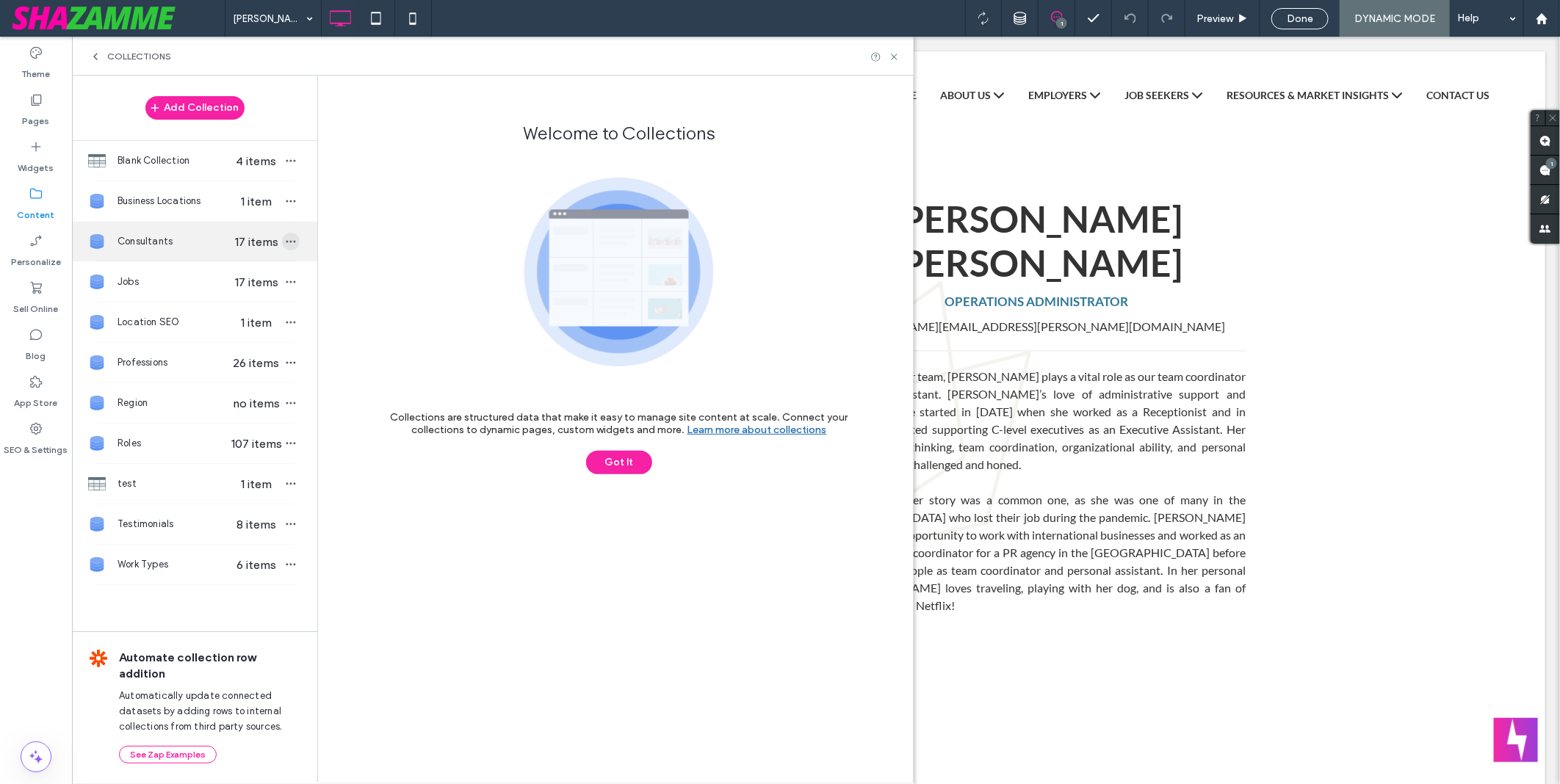
click at [290, 238] on icon "button" at bounding box center [291, 241] width 12 height 12
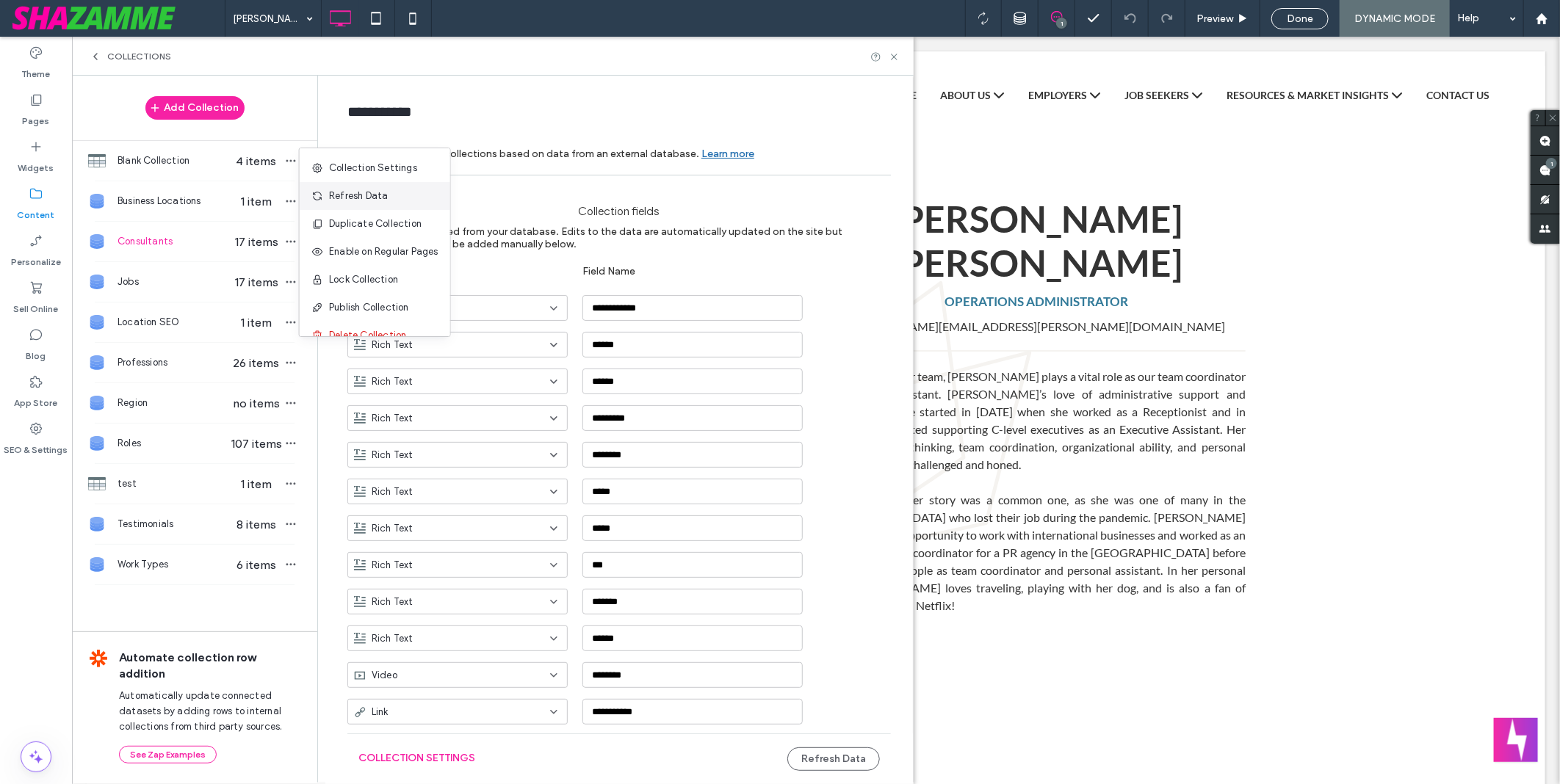
click at [393, 190] on div "Refresh Data" at bounding box center [375, 196] width 150 height 28
click at [288, 243] on use "button" at bounding box center [290, 241] width 9 height 3
click at [359, 201] on span "Refresh Data" at bounding box center [359, 196] width 59 height 14
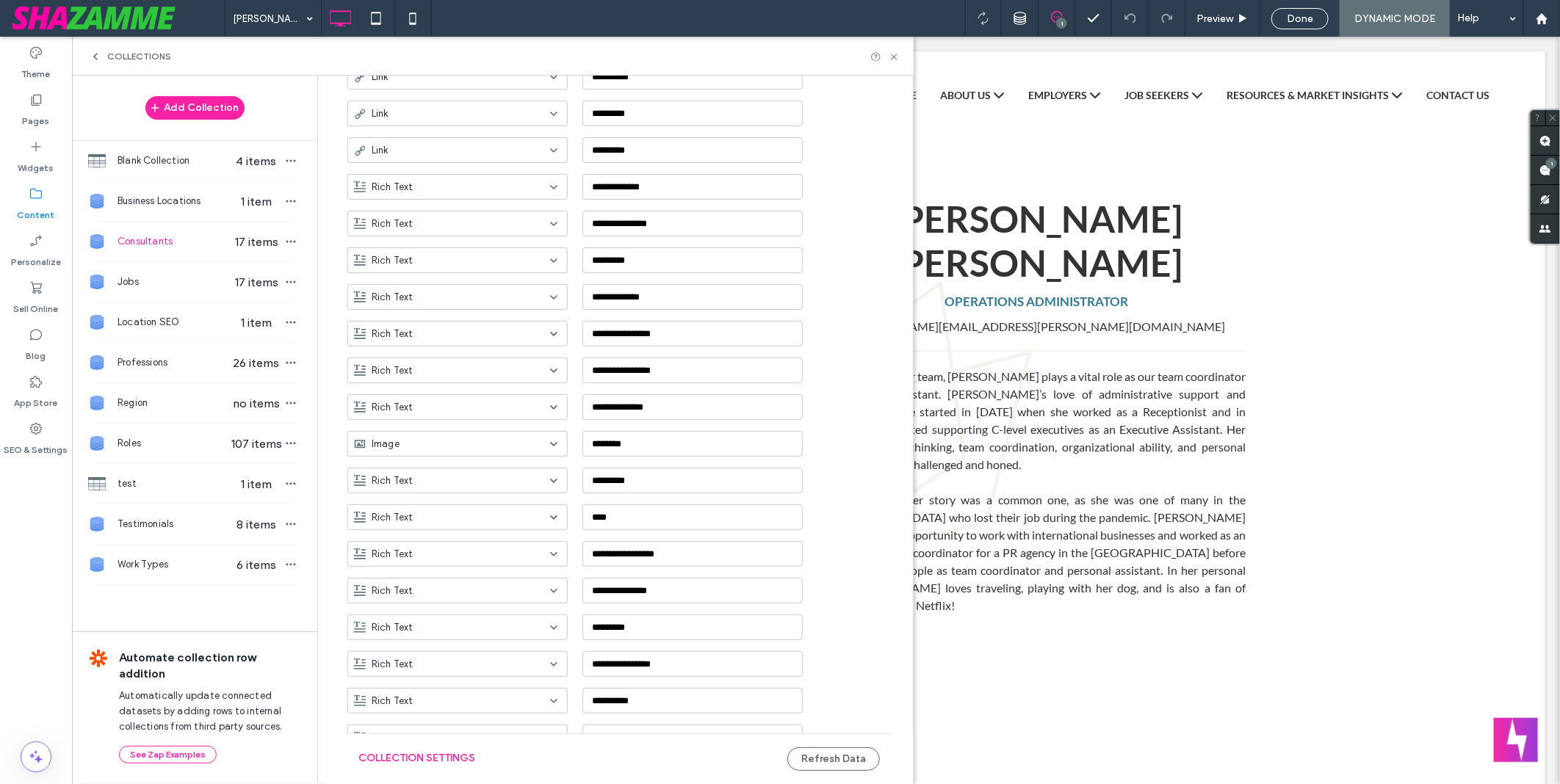
scroll to position [764, 0]
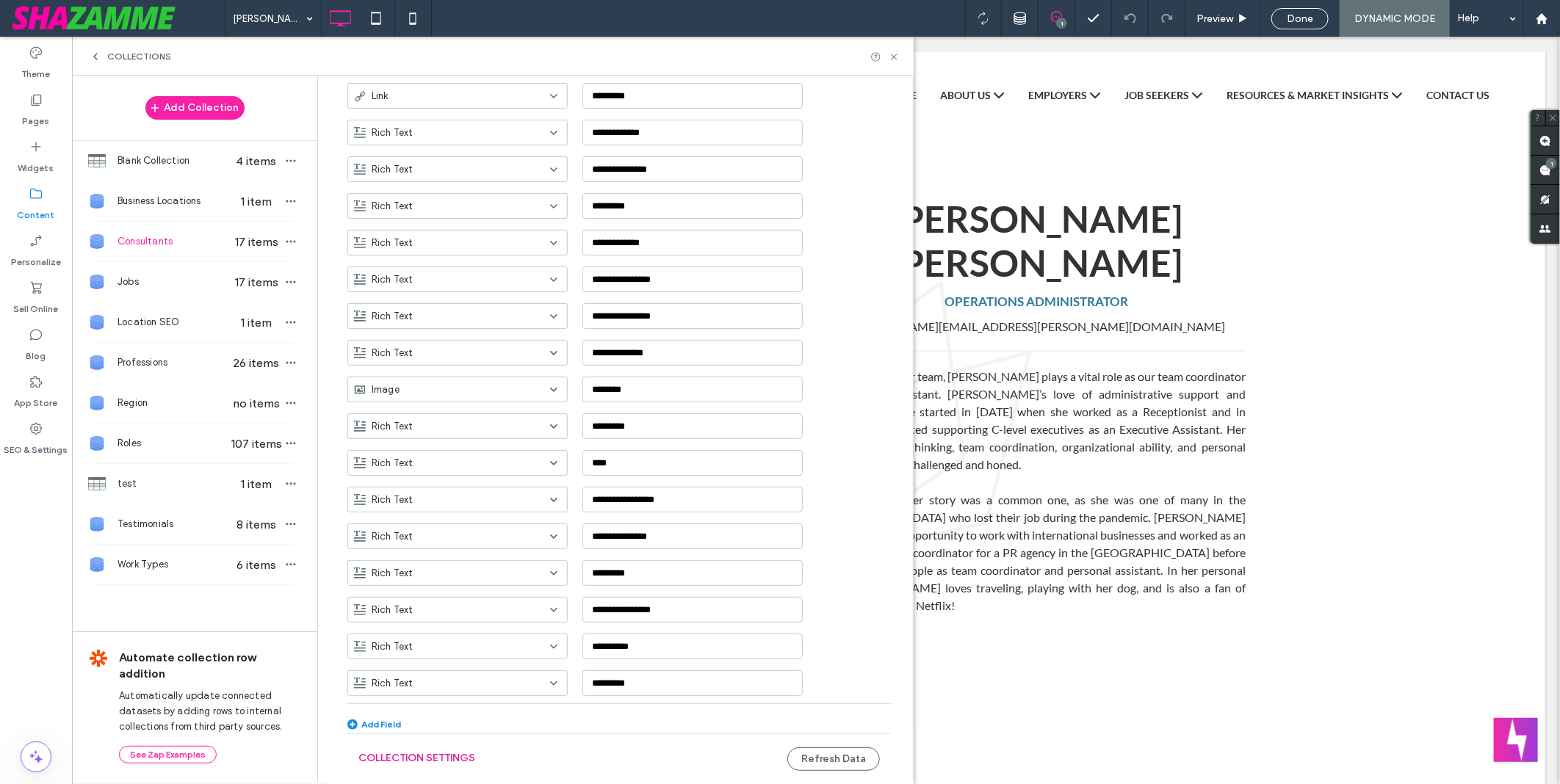
click at [436, 755] on button "Collection Settings" at bounding box center [417, 759] width 116 height 24
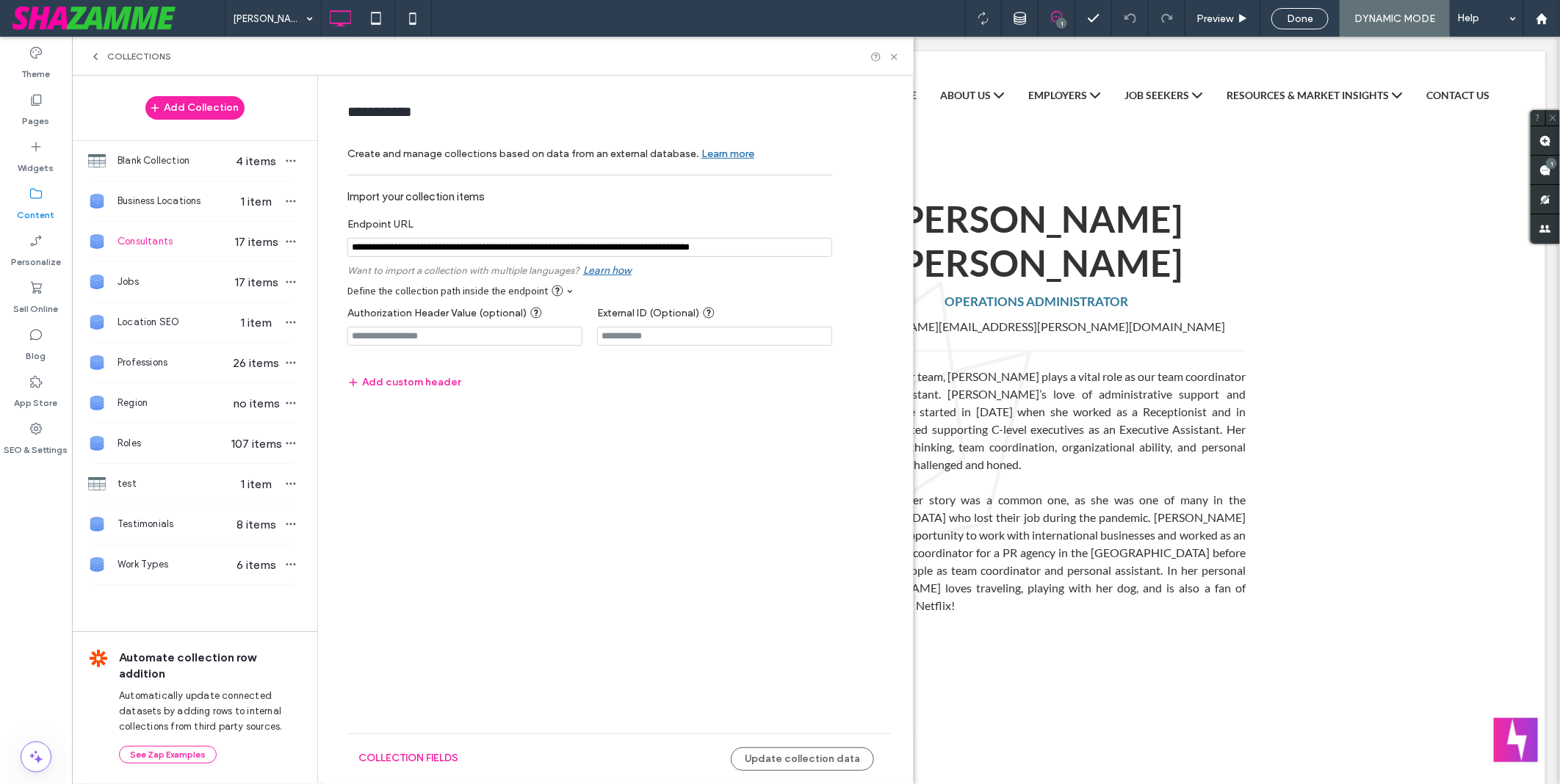
scroll to position [0, 0]
click at [787, 754] on button "Update collection data" at bounding box center [803, 760] width 144 height 24
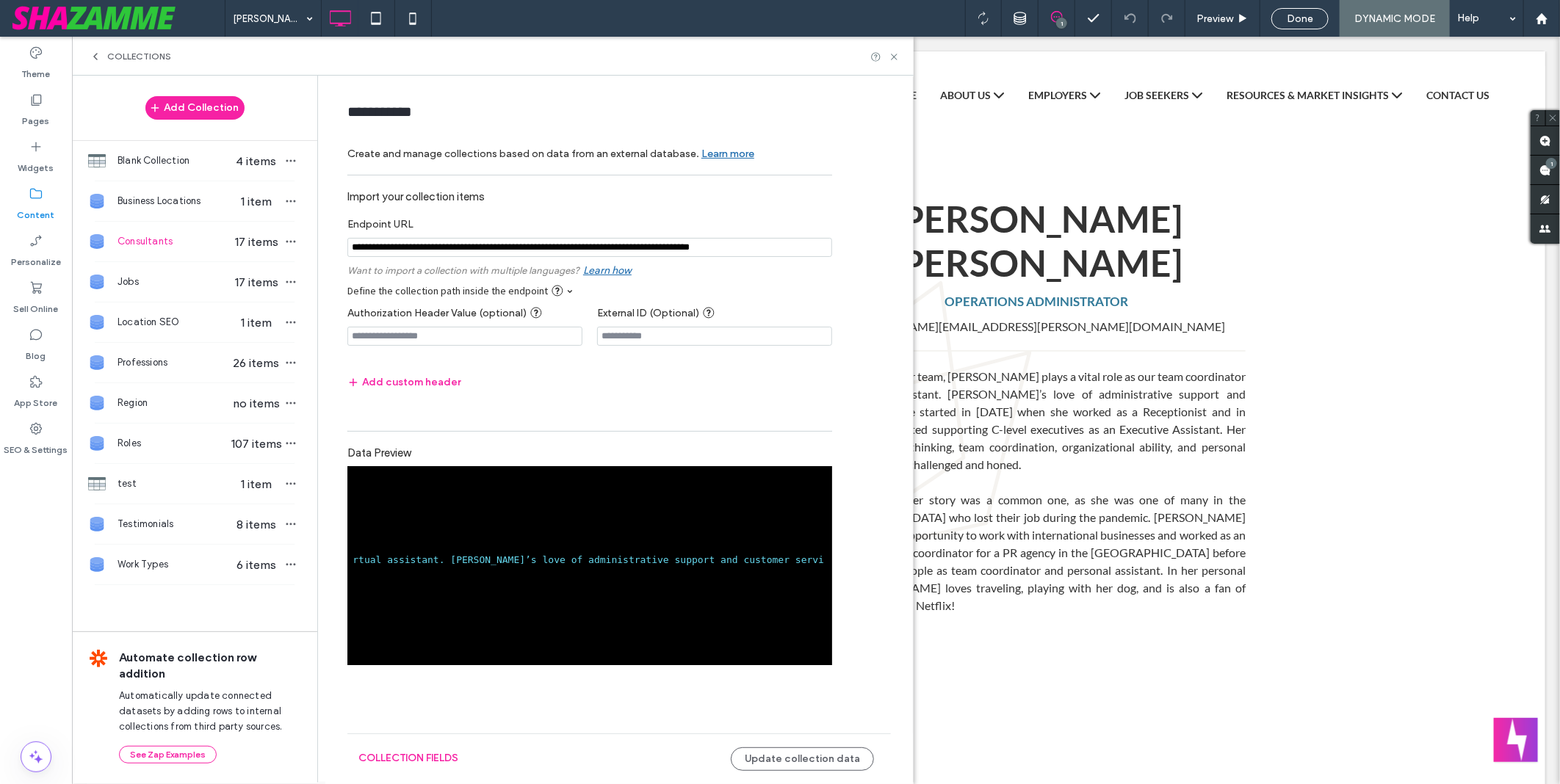
scroll to position [305, 0]
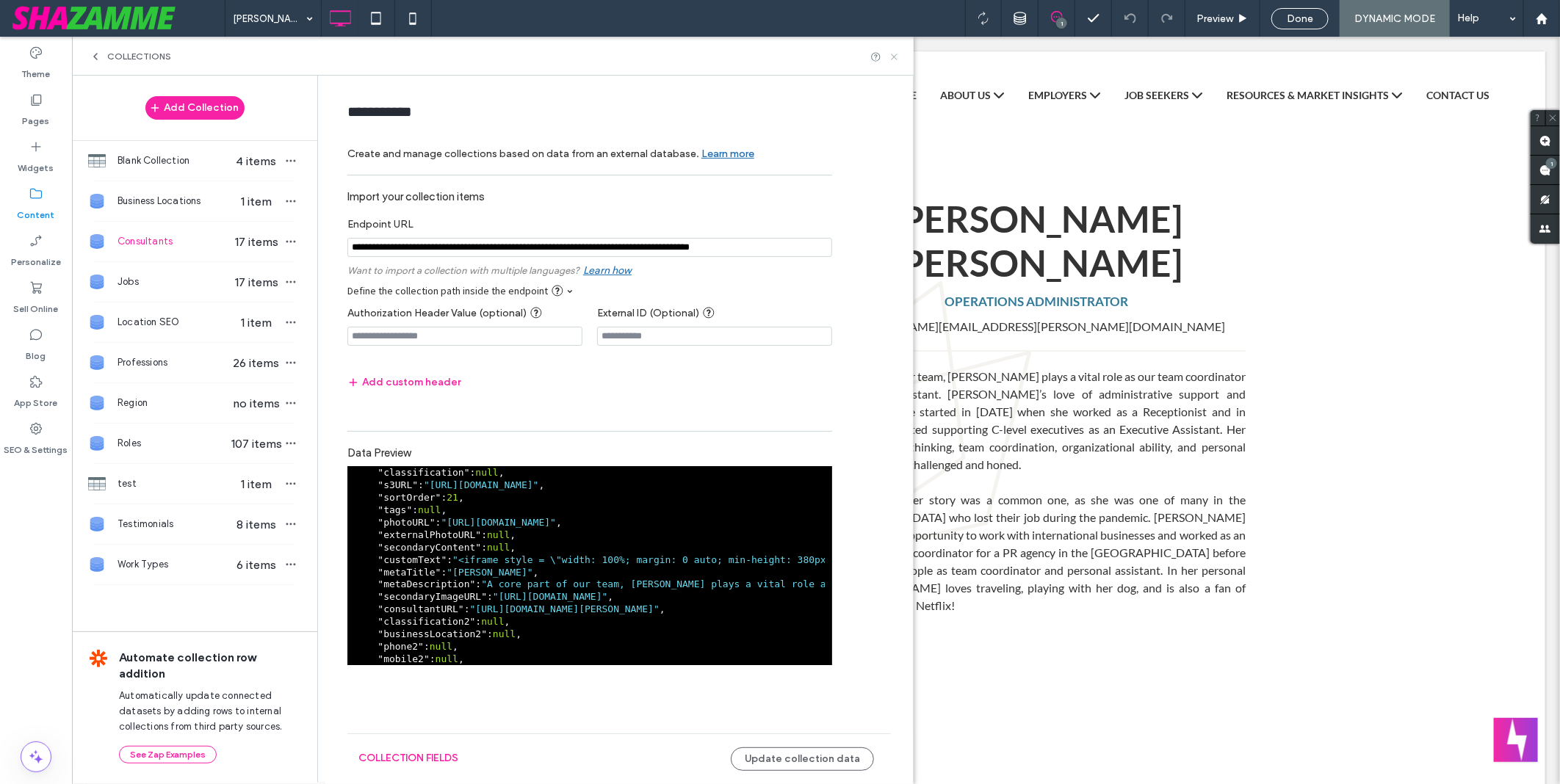
click at [893, 57] on use at bounding box center [894, 57] width 6 height 6
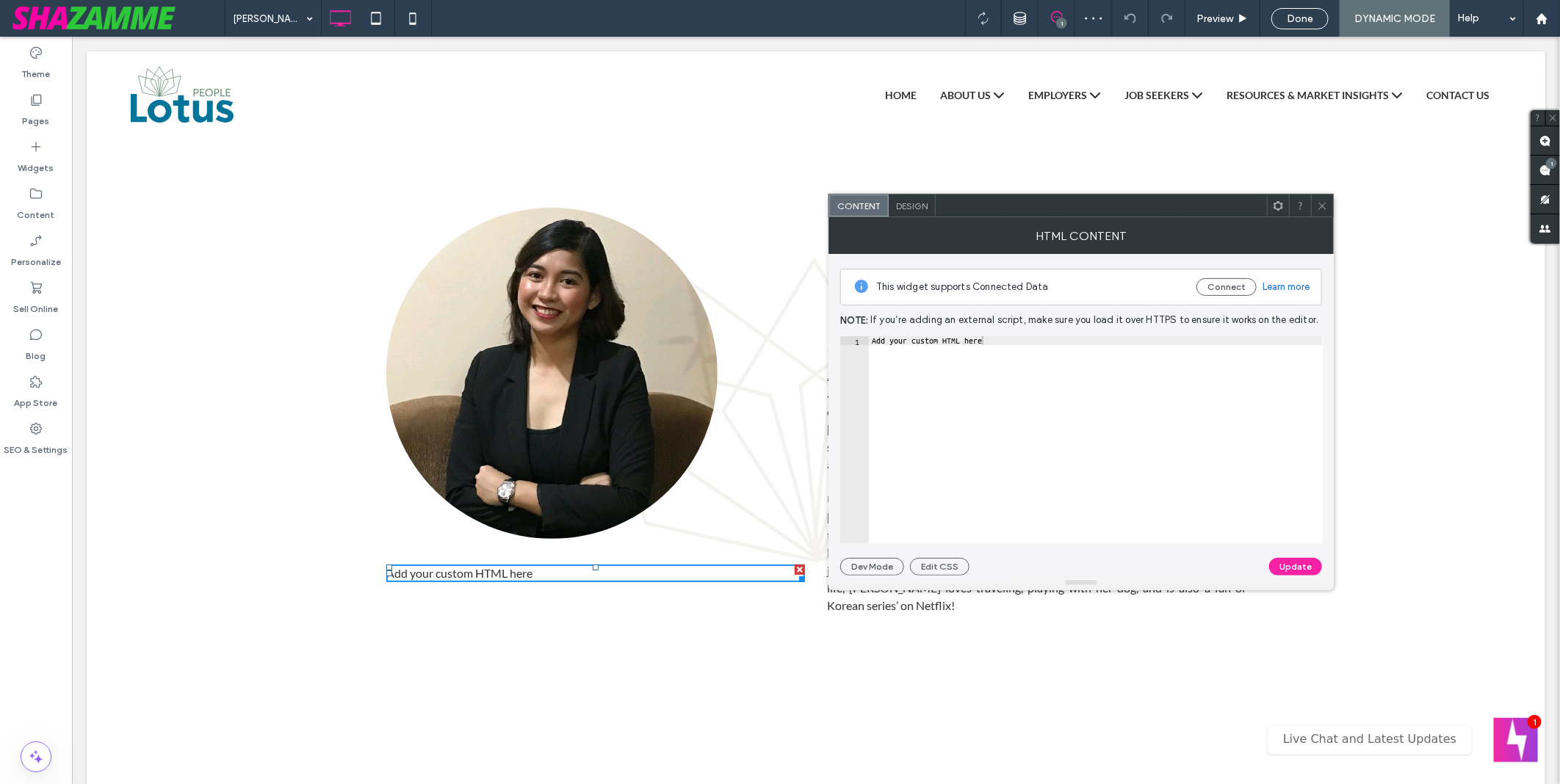
type textarea "**********"
click at [1141, 433] on div "Add your custom HTML here" at bounding box center [1097, 449] width 454 height 224
paste textarea "Cursor at row 1"
drag, startPoint x: 1091, startPoint y: 536, endPoint x: 1300, endPoint y: 443, distance: 228.8
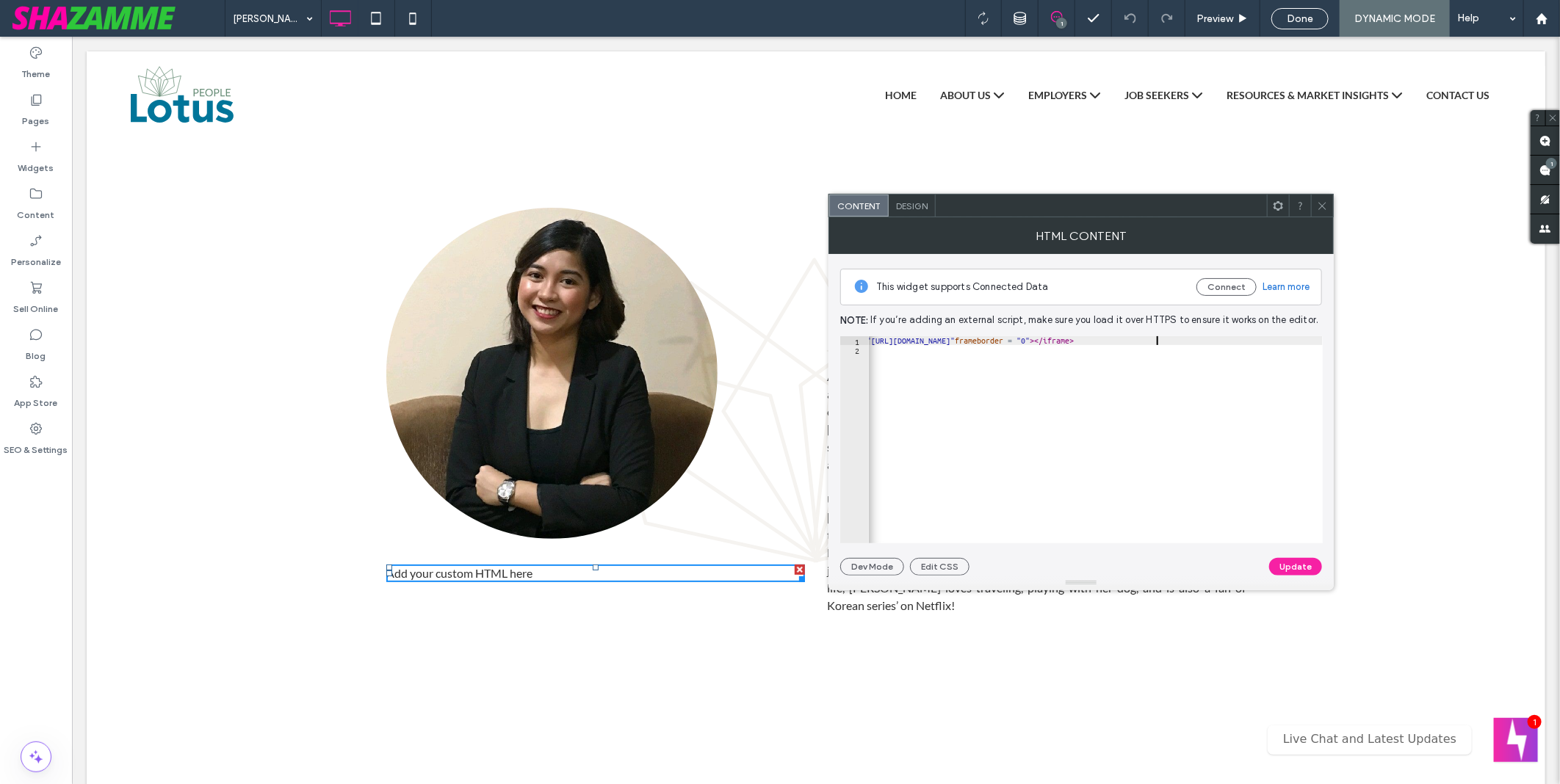
click at [1157, 343] on div "< iframe style = "width: 100%; margin: 0 auto; min-height: 380px; min-width: 30…" at bounding box center [896, 443] width 856 height 213
type textarea "**********"
click at [1290, 567] on button "Update" at bounding box center [1296, 566] width 53 height 18
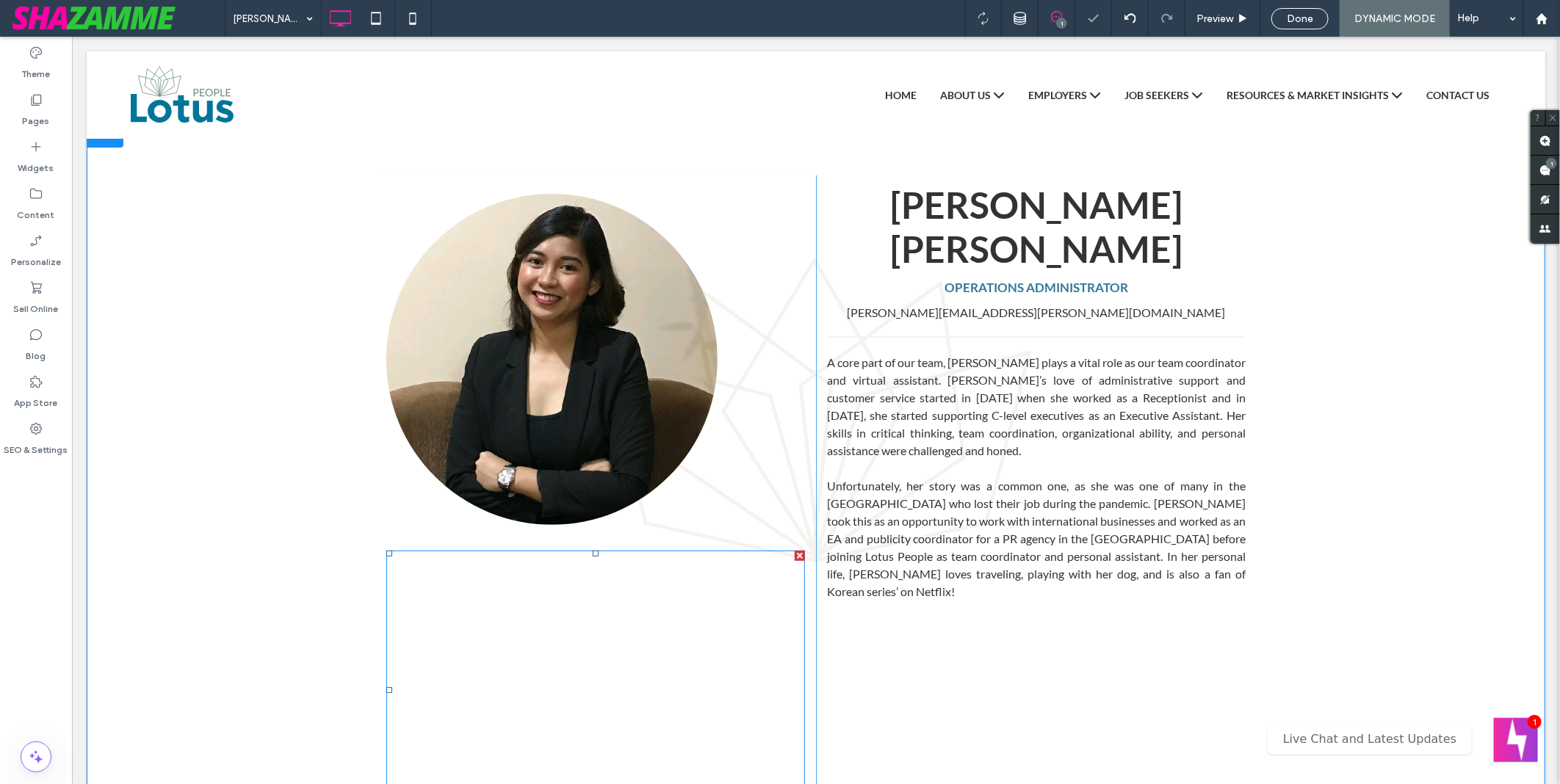
scroll to position [245, 0]
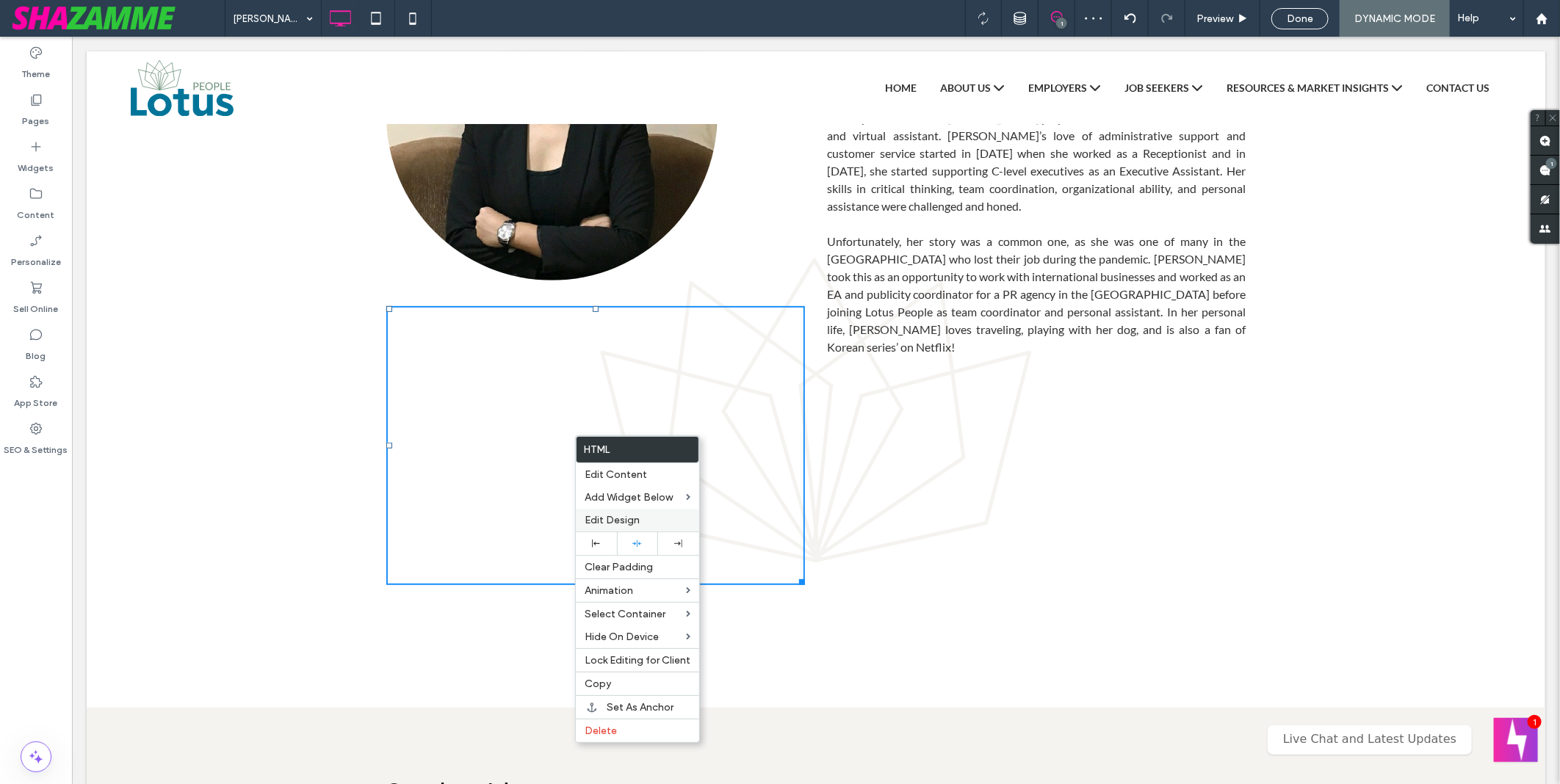
click at [628, 516] on span "Edit Design" at bounding box center [612, 520] width 55 height 13
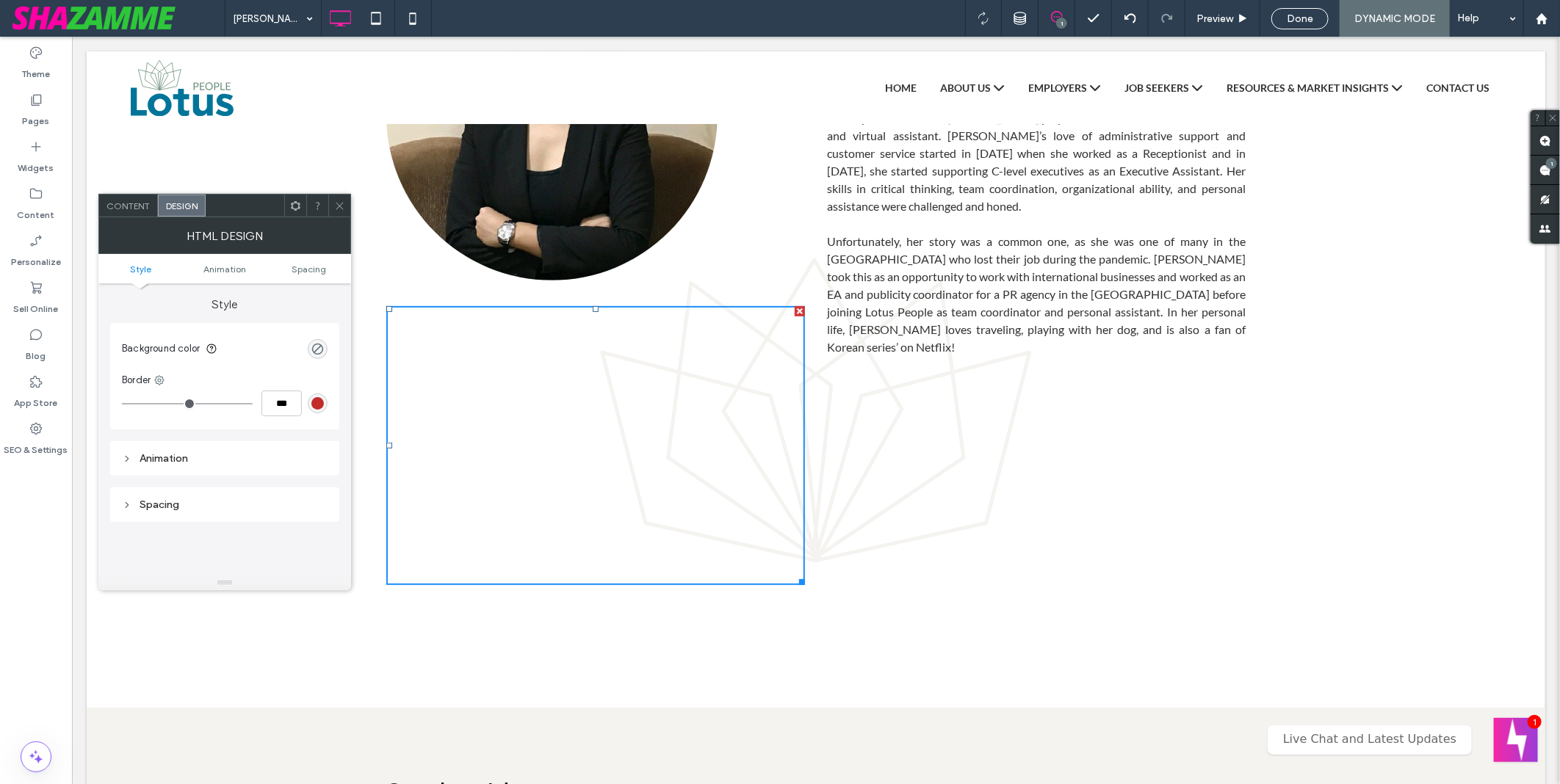
click at [338, 201] on icon at bounding box center [339, 206] width 11 height 11
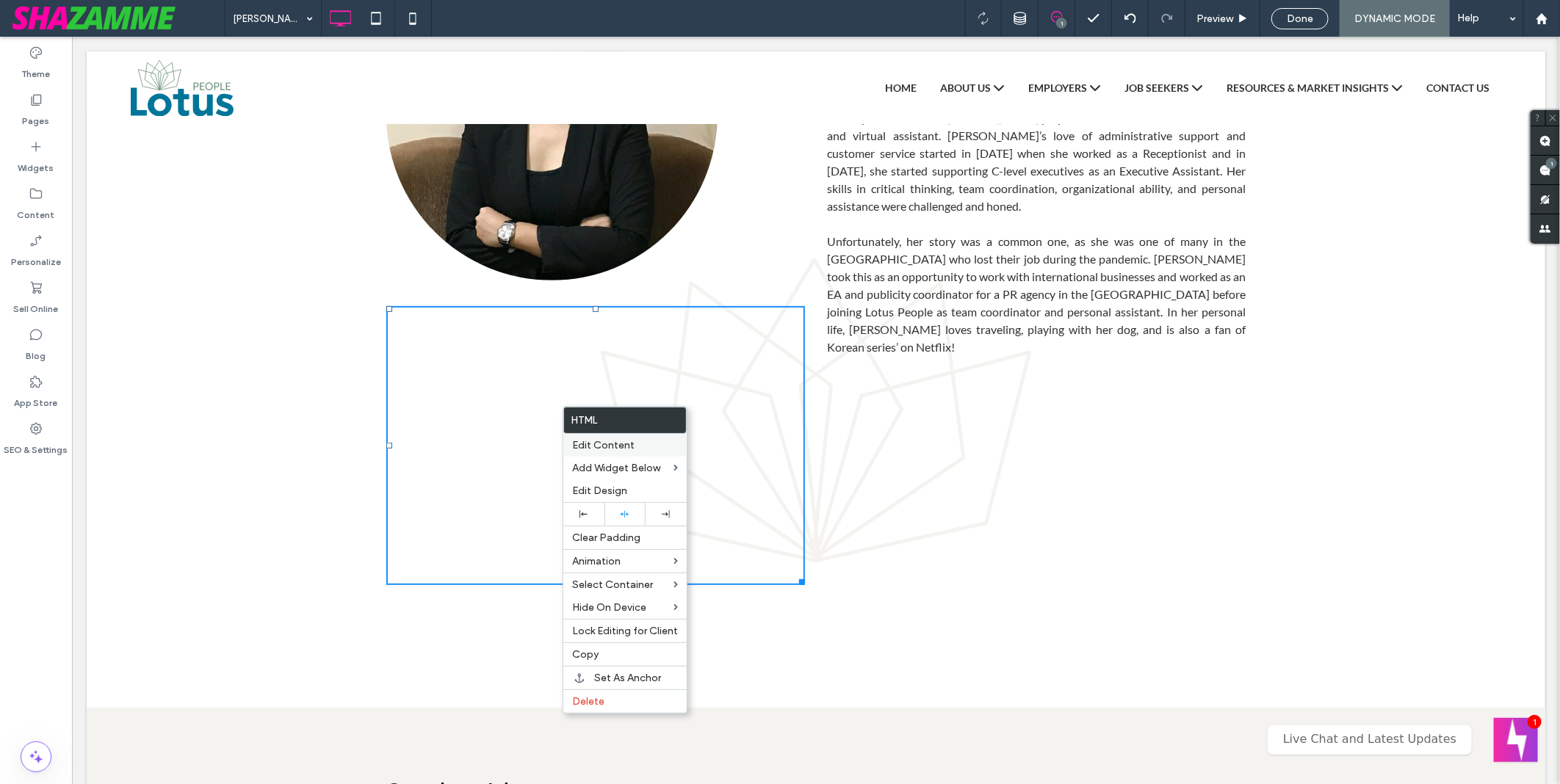
click at [640, 450] on label "Edit Content" at bounding box center [625, 445] width 106 height 13
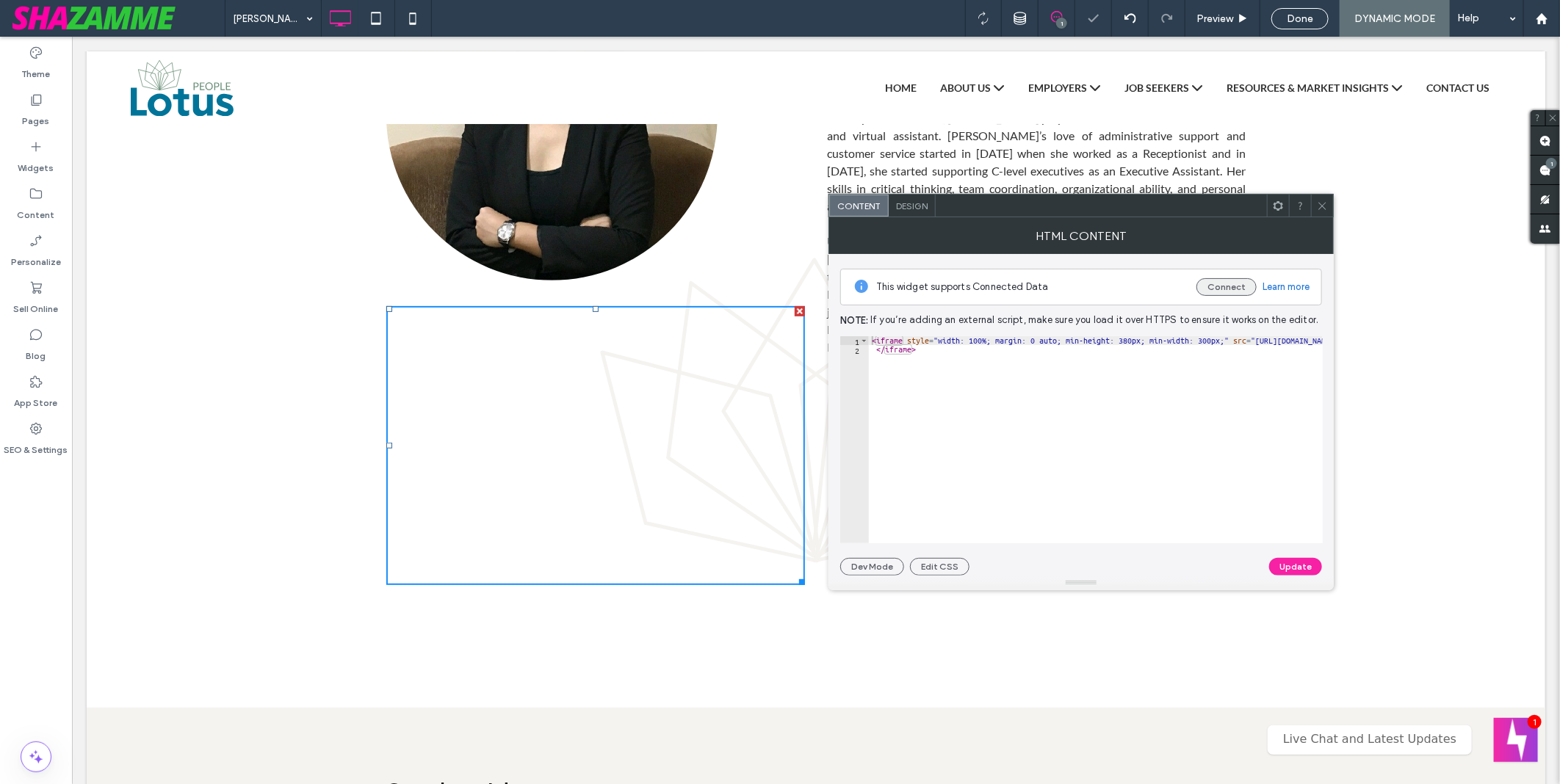
click at [1238, 280] on button "Connect" at bounding box center [1227, 287] width 60 height 18
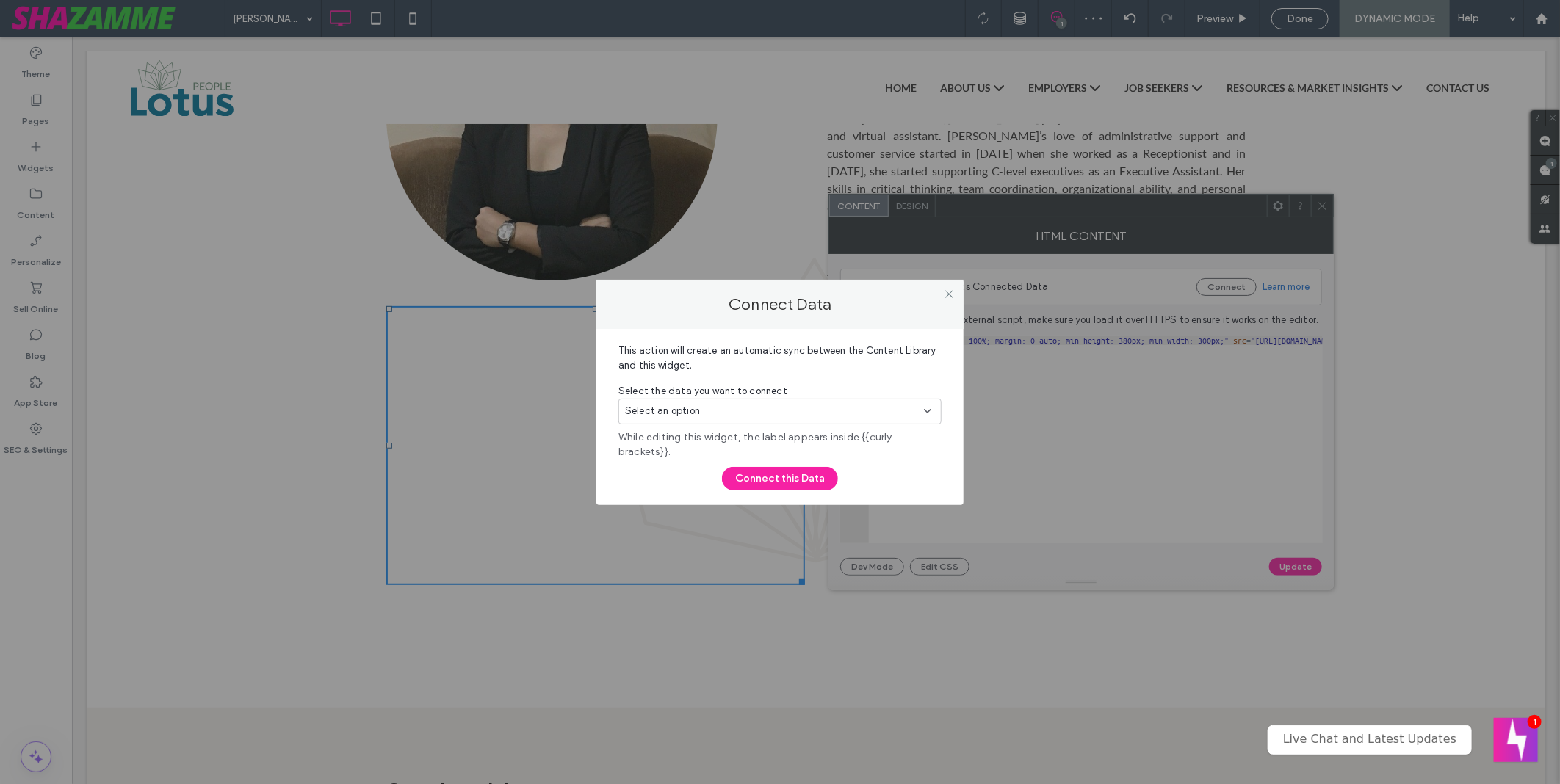
click at [942, 295] on div at bounding box center [949, 295] width 22 height 22
click at [945, 294] on icon at bounding box center [949, 294] width 11 height 11
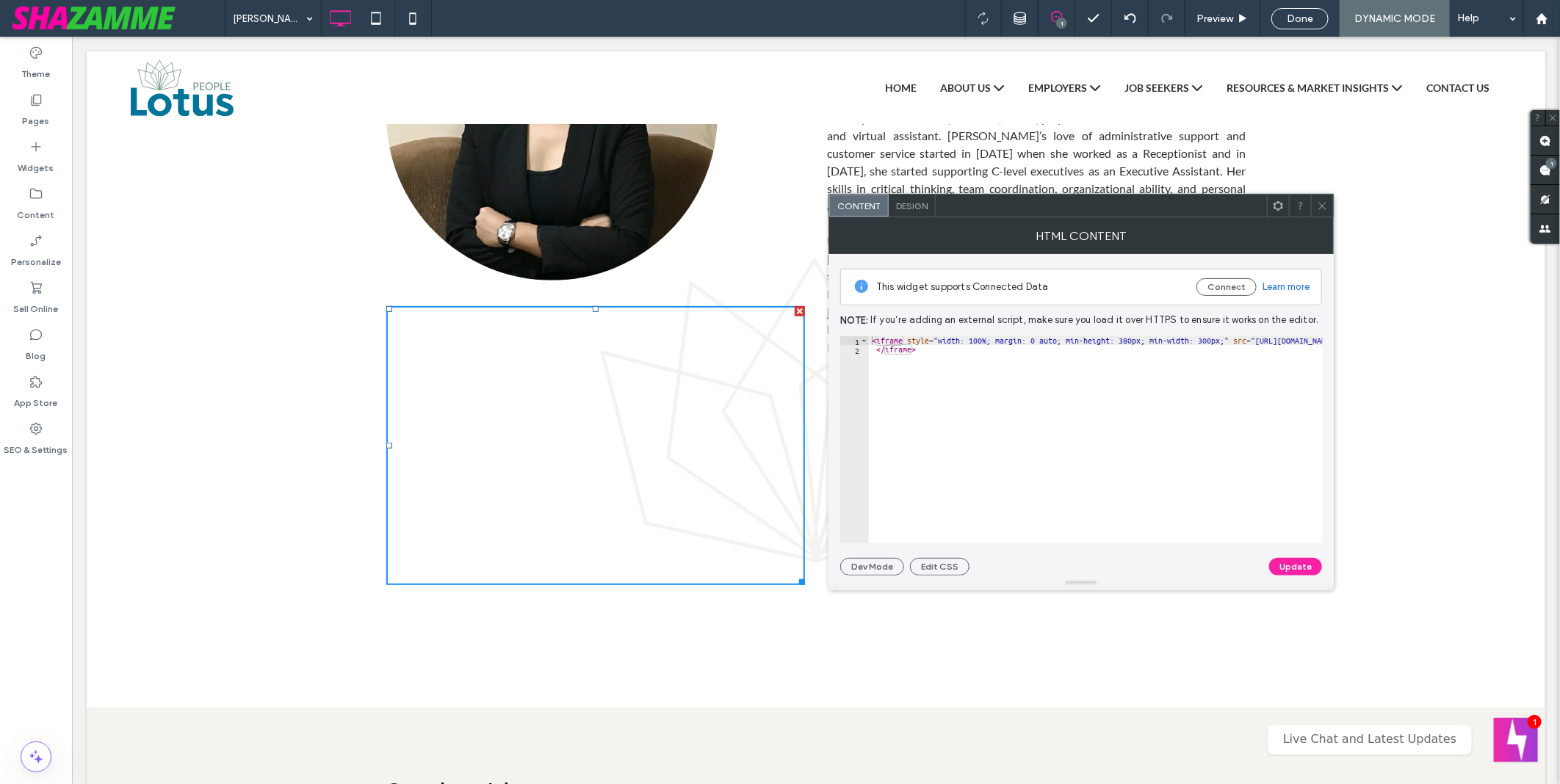
scroll to position [0, 278]
type textarea "**********"
click at [1227, 338] on div "< iframe style = "width: 100%; margin: 0 auto; min-height: 380px; min-width: 30…" at bounding box center [957, 443] width 733 height 213
click at [1232, 338] on div "< iframe style = "width: 100%; margin: 0 auto; min-height: 380px; min-width: 30…" at bounding box center [957, 443] width 733 height 213
click at [1232, 285] on button "Connect" at bounding box center [1227, 287] width 60 height 18
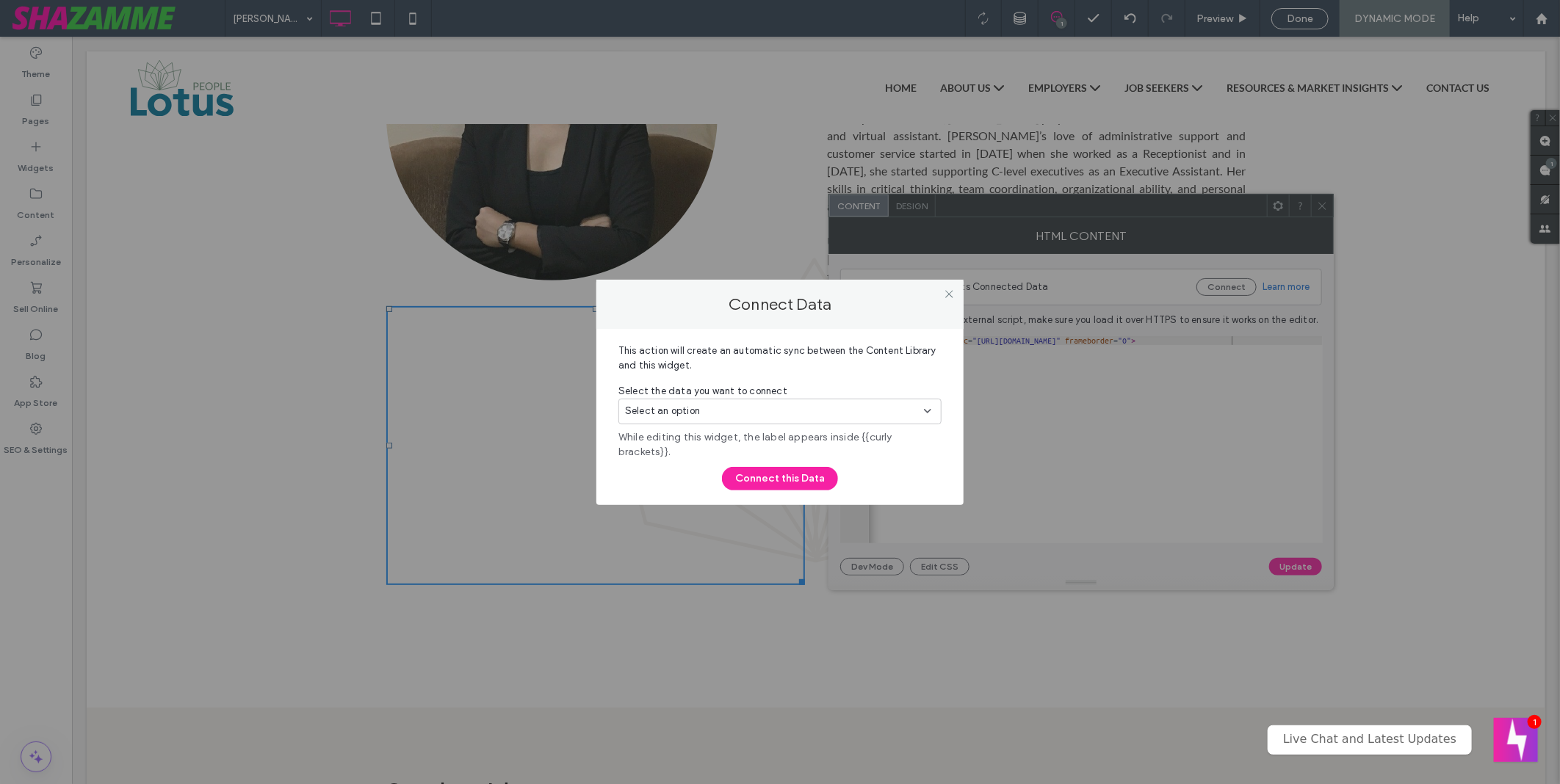
click at [853, 428] on div "Select an option" at bounding box center [780, 414] width 323 height 31
click at [872, 399] on div "Select an option" at bounding box center [780, 412] width 323 height 25
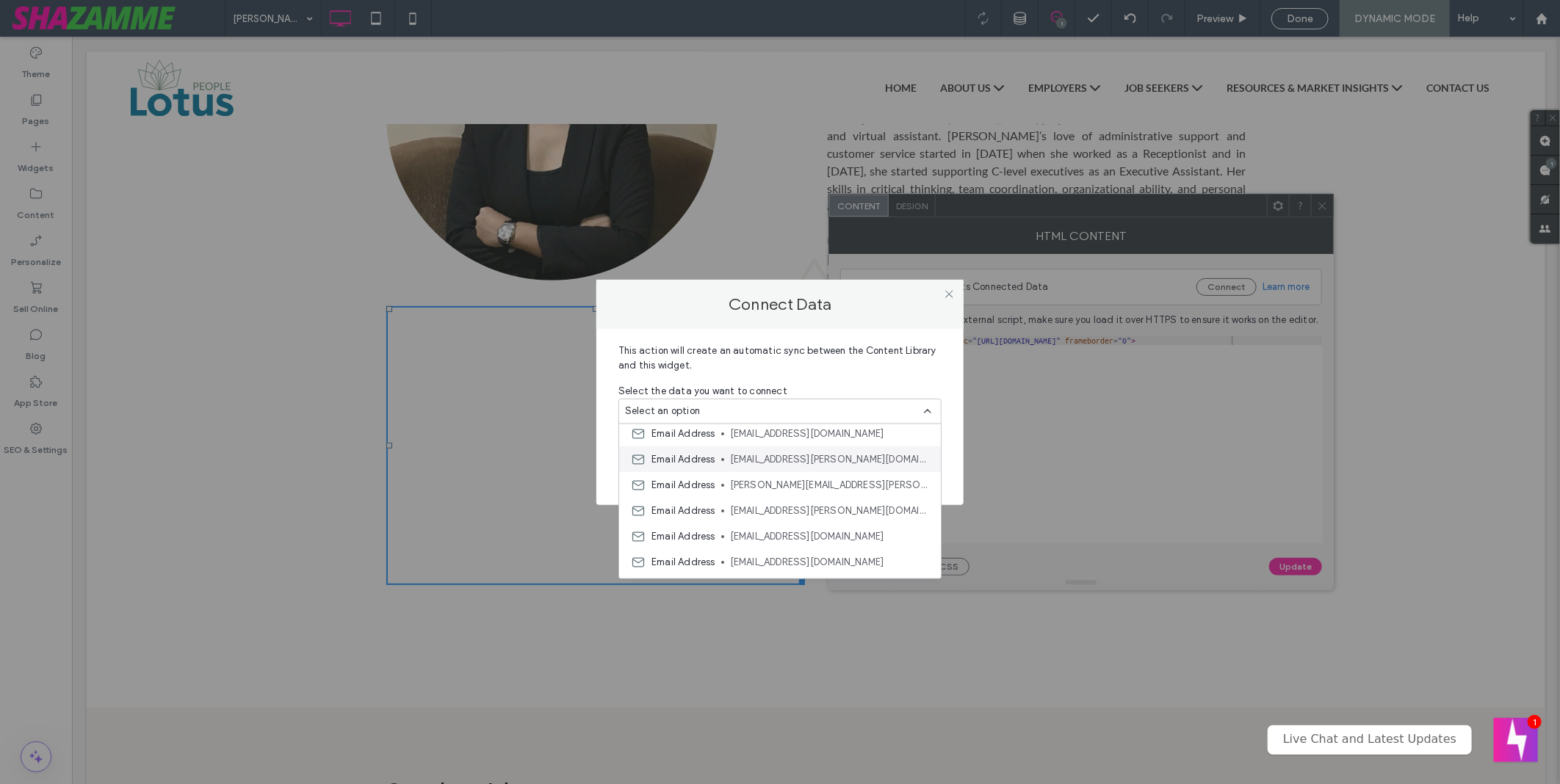
scroll to position [0, 0]
click at [952, 299] on icon at bounding box center [949, 294] width 11 height 11
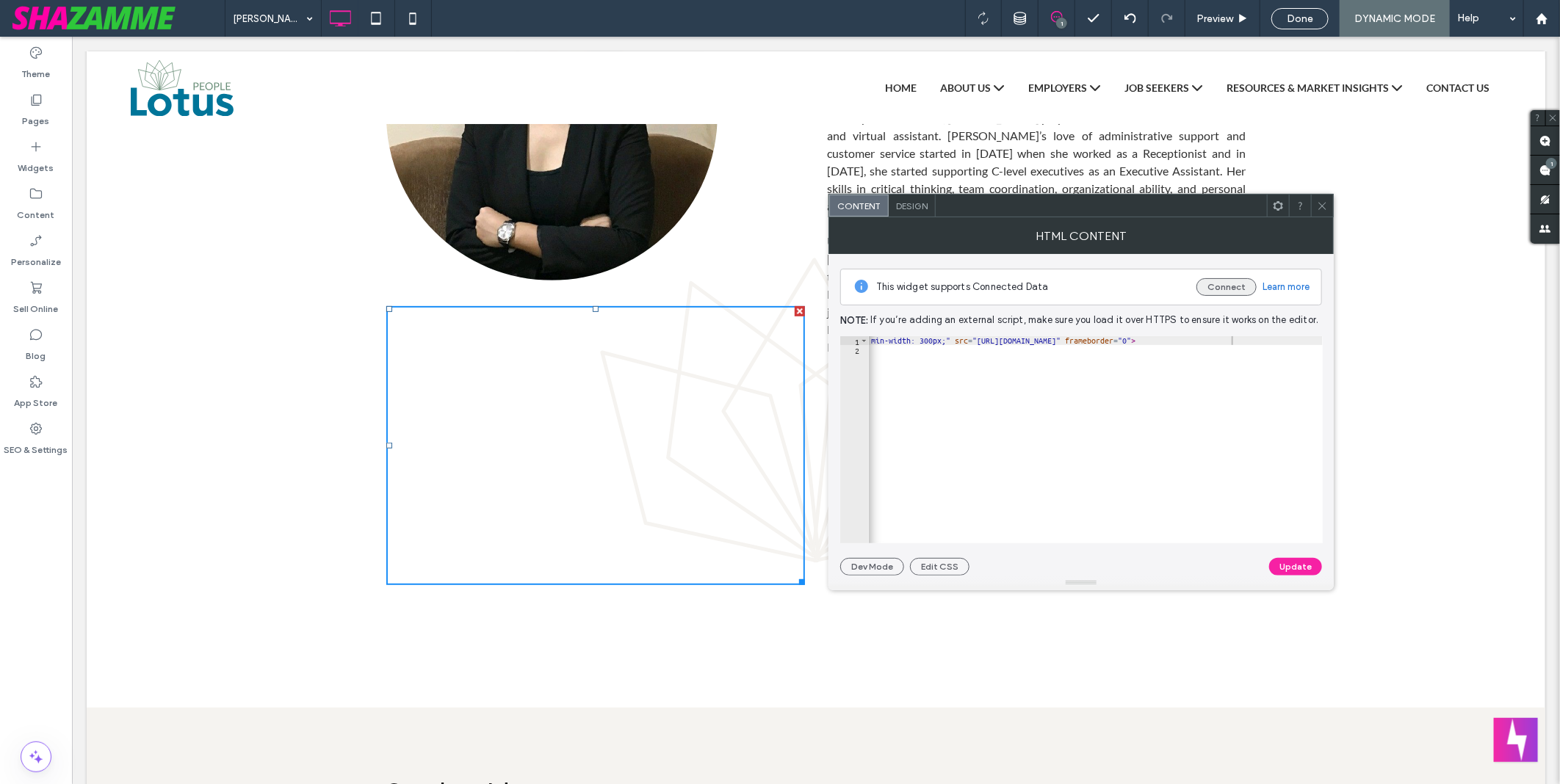
click at [1204, 288] on button "Connect" at bounding box center [1227, 287] width 60 height 18
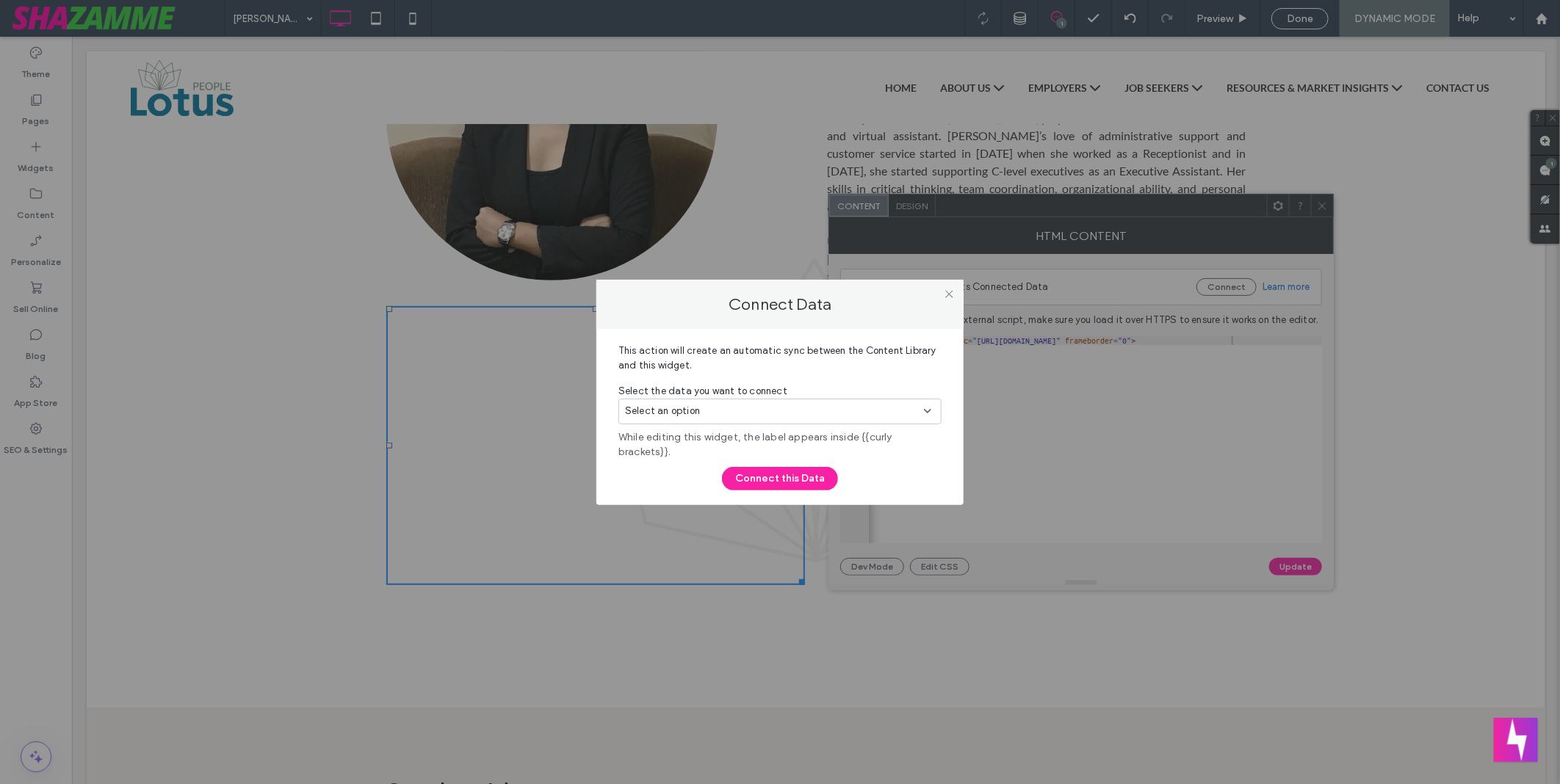
drag, startPoint x: 813, startPoint y: 399, endPoint x: 820, endPoint y: 399, distance: 7.0
click at [813, 399] on div "Select an option" at bounding box center [780, 412] width 323 height 25
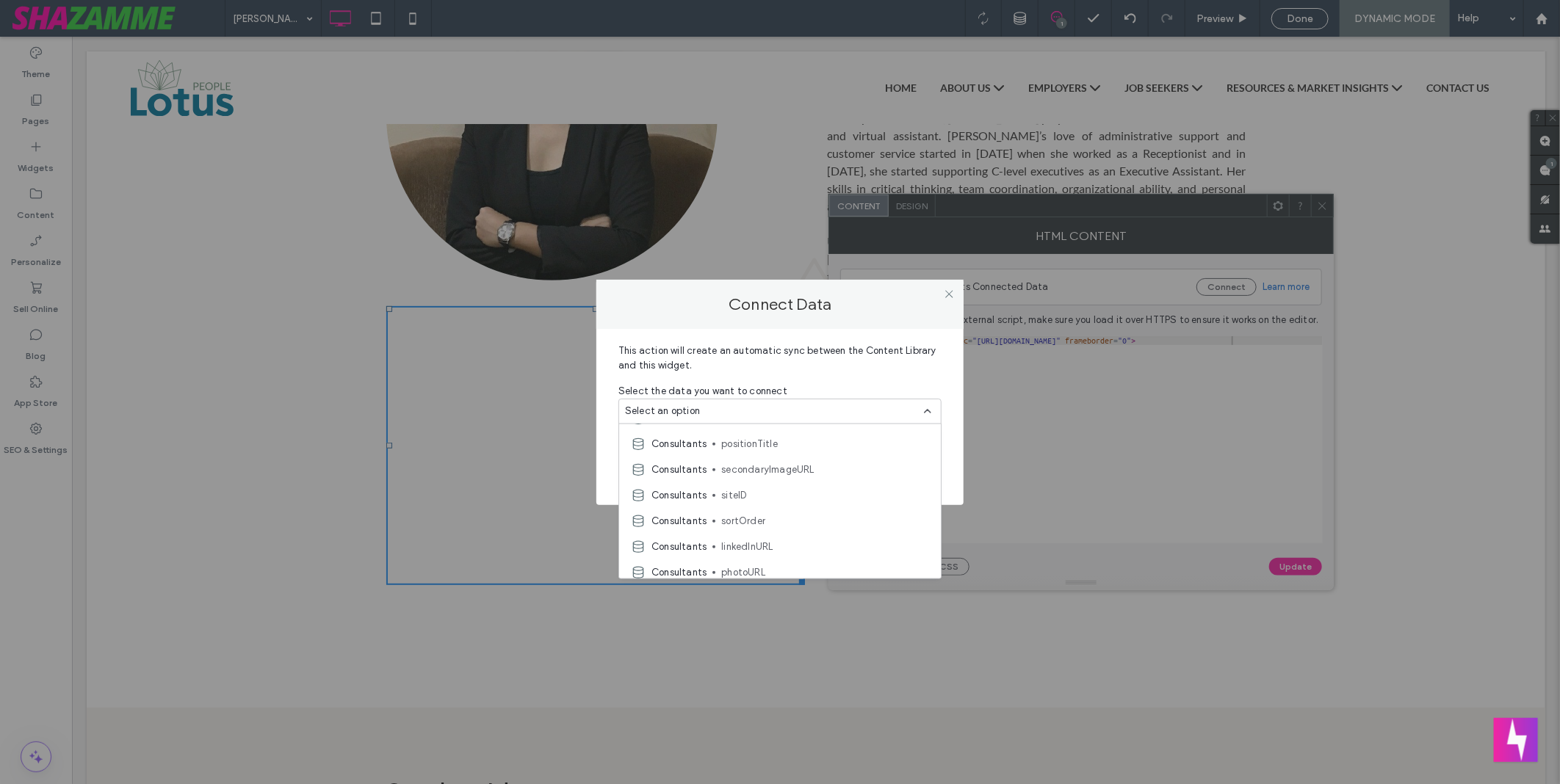
scroll to position [823, 0]
click at [954, 299] on icon at bounding box center [949, 294] width 11 height 11
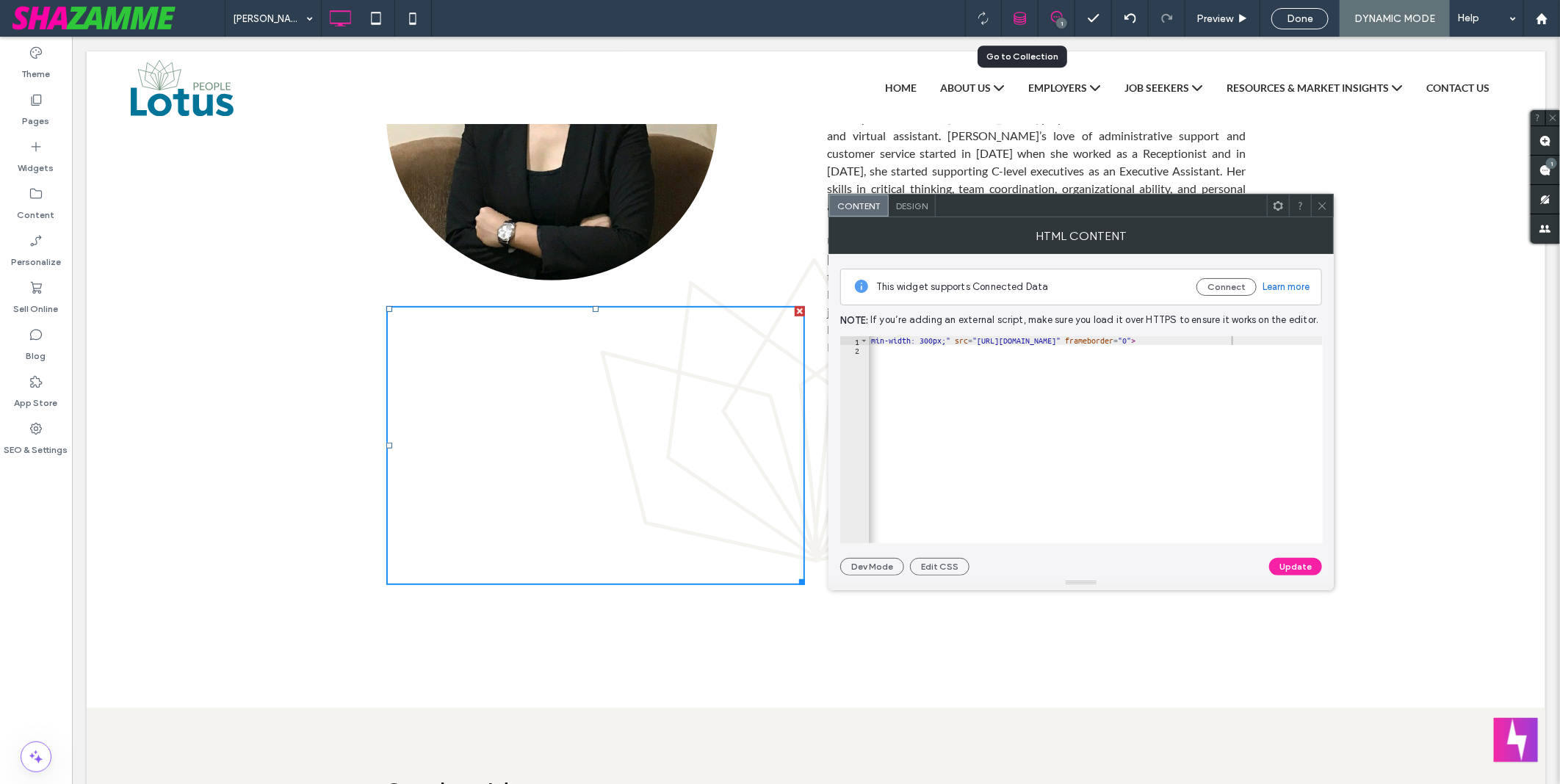
click at [1015, 8] on div at bounding box center [1021, 19] width 37 height 37
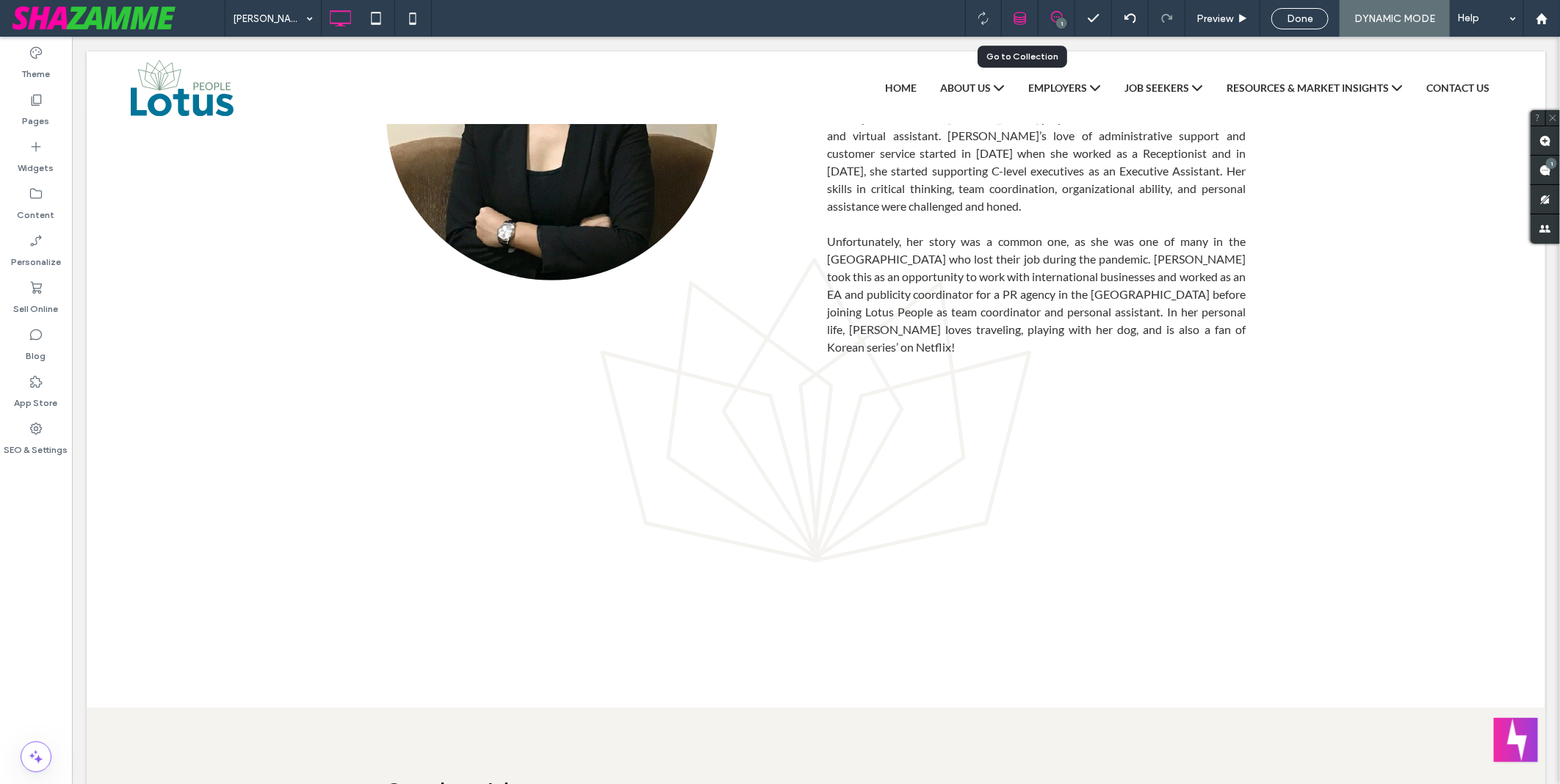
click at [1022, 27] on div at bounding box center [1021, 19] width 37 height 37
drag, startPoint x: 34, startPoint y: 195, endPoint x: 57, endPoint y: 207, distance: 25.9
click at [34, 195] on icon at bounding box center [35, 193] width 14 height 14
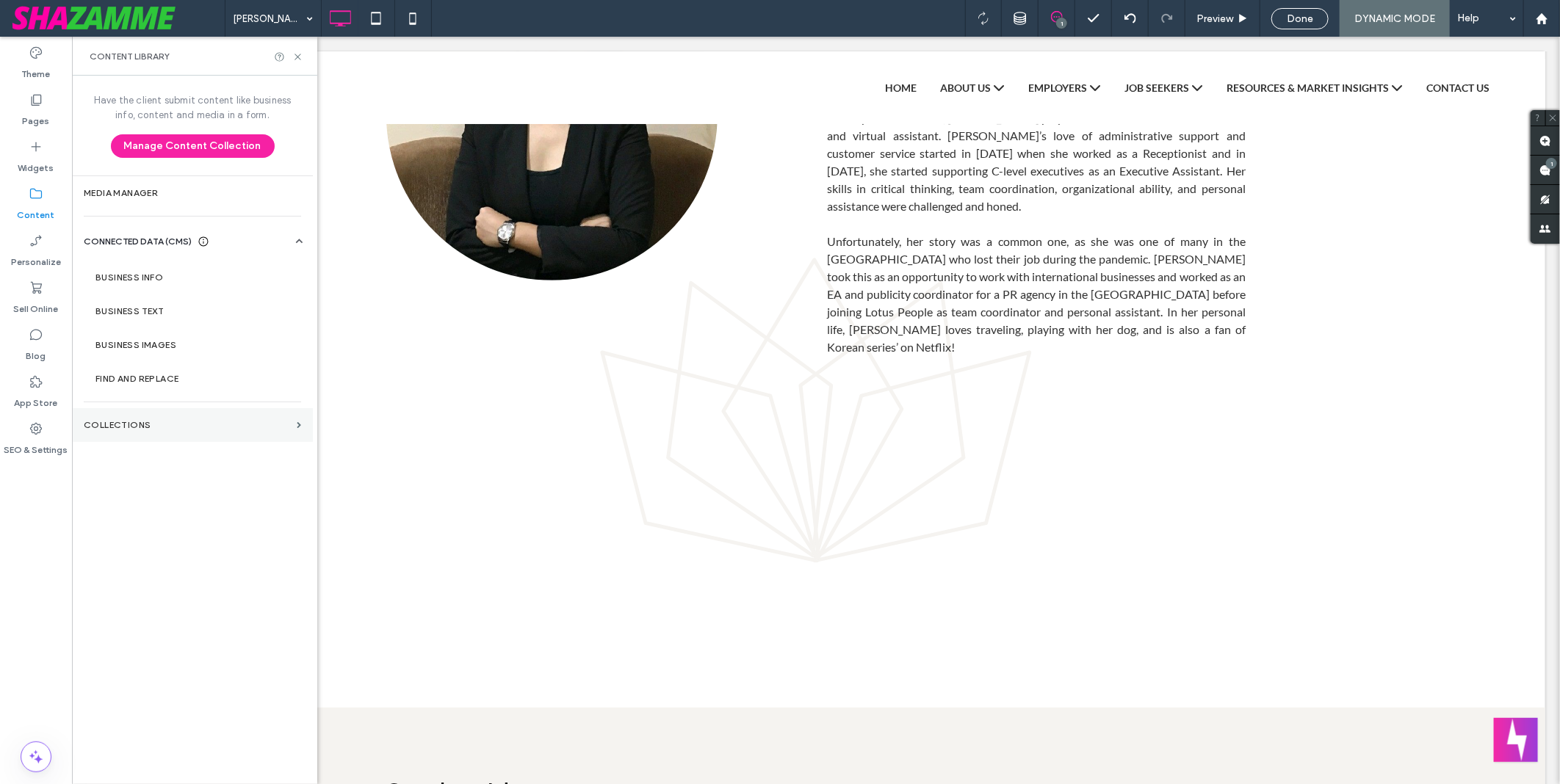
click at [219, 439] on section "Collections" at bounding box center [192, 425] width 241 height 34
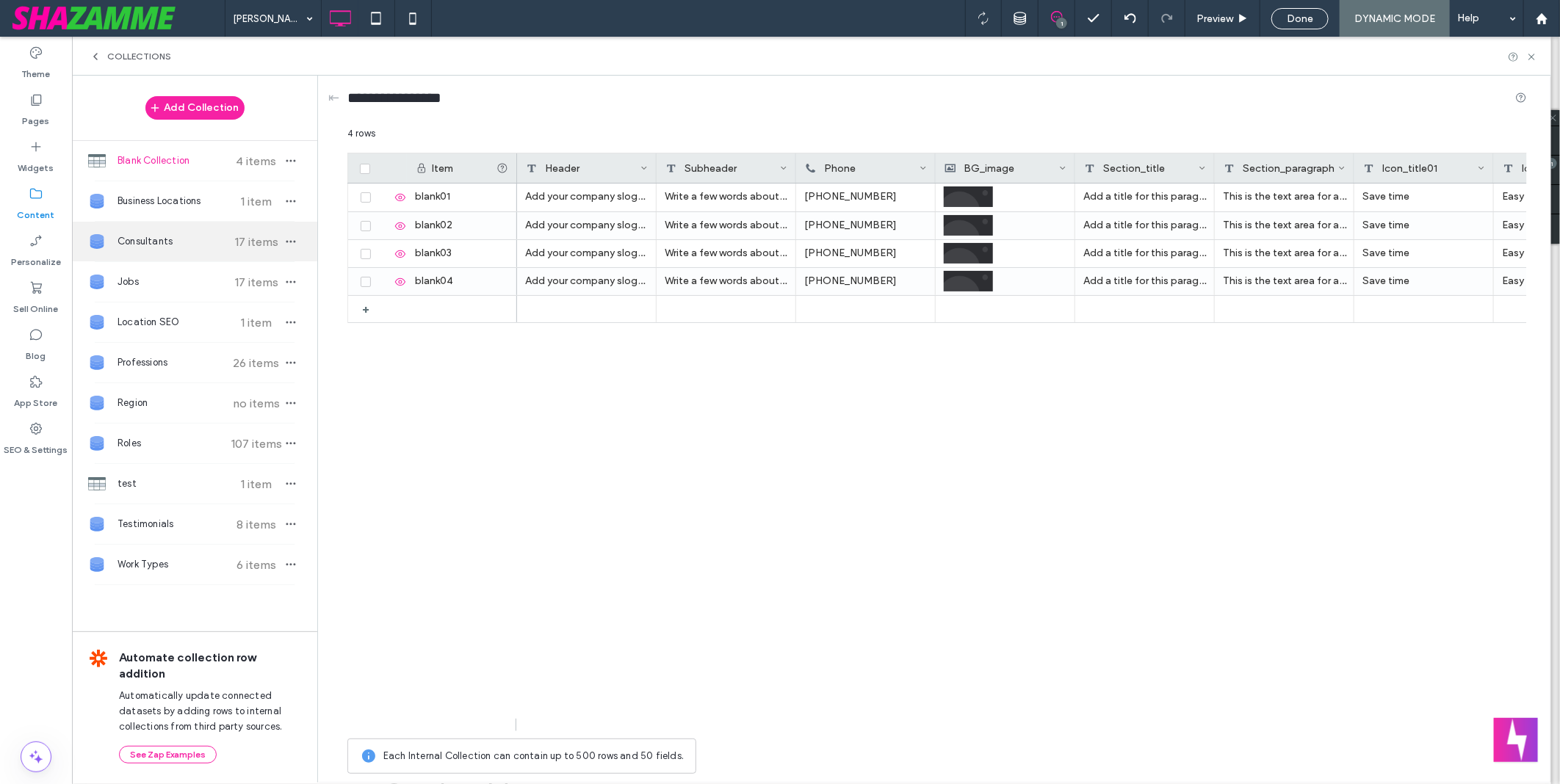
click at [190, 241] on span "Consultants" at bounding box center [172, 241] width 110 height 14
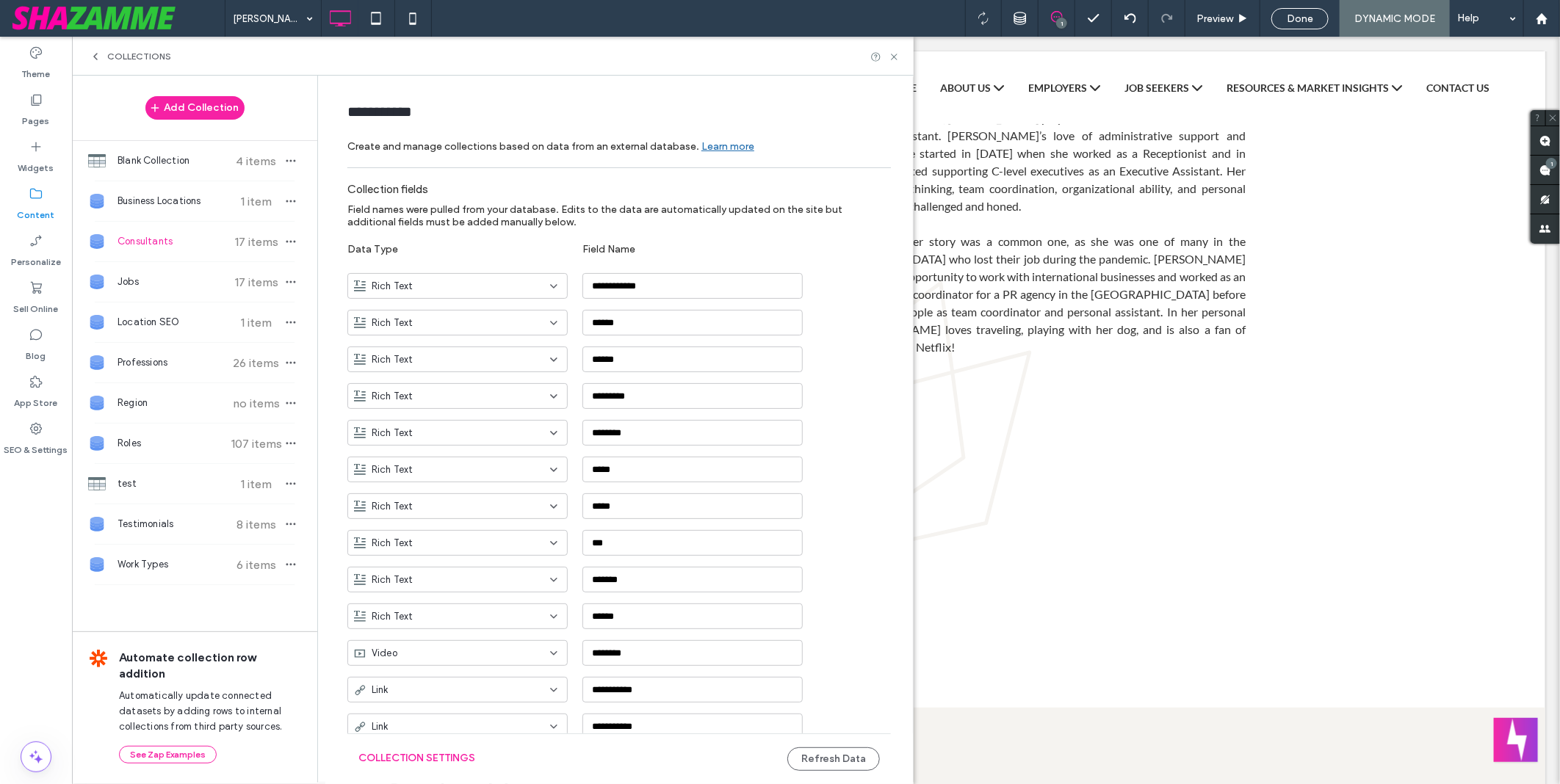
scroll to position [745, 0]
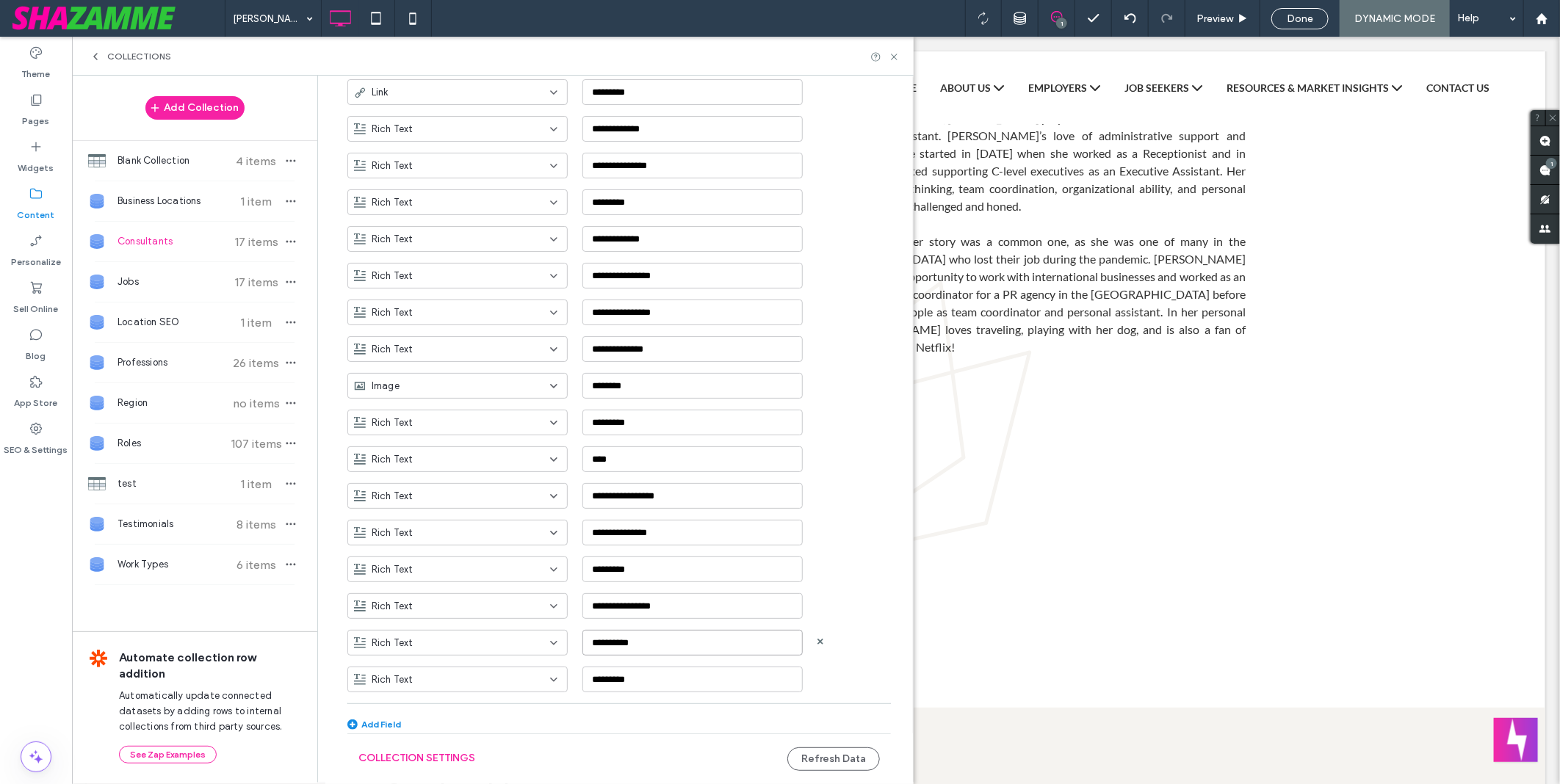
click at [677, 642] on input "**********" at bounding box center [692, 643] width 220 height 25
click at [445, 760] on button "Collection Settings" at bounding box center [417, 759] width 116 height 24
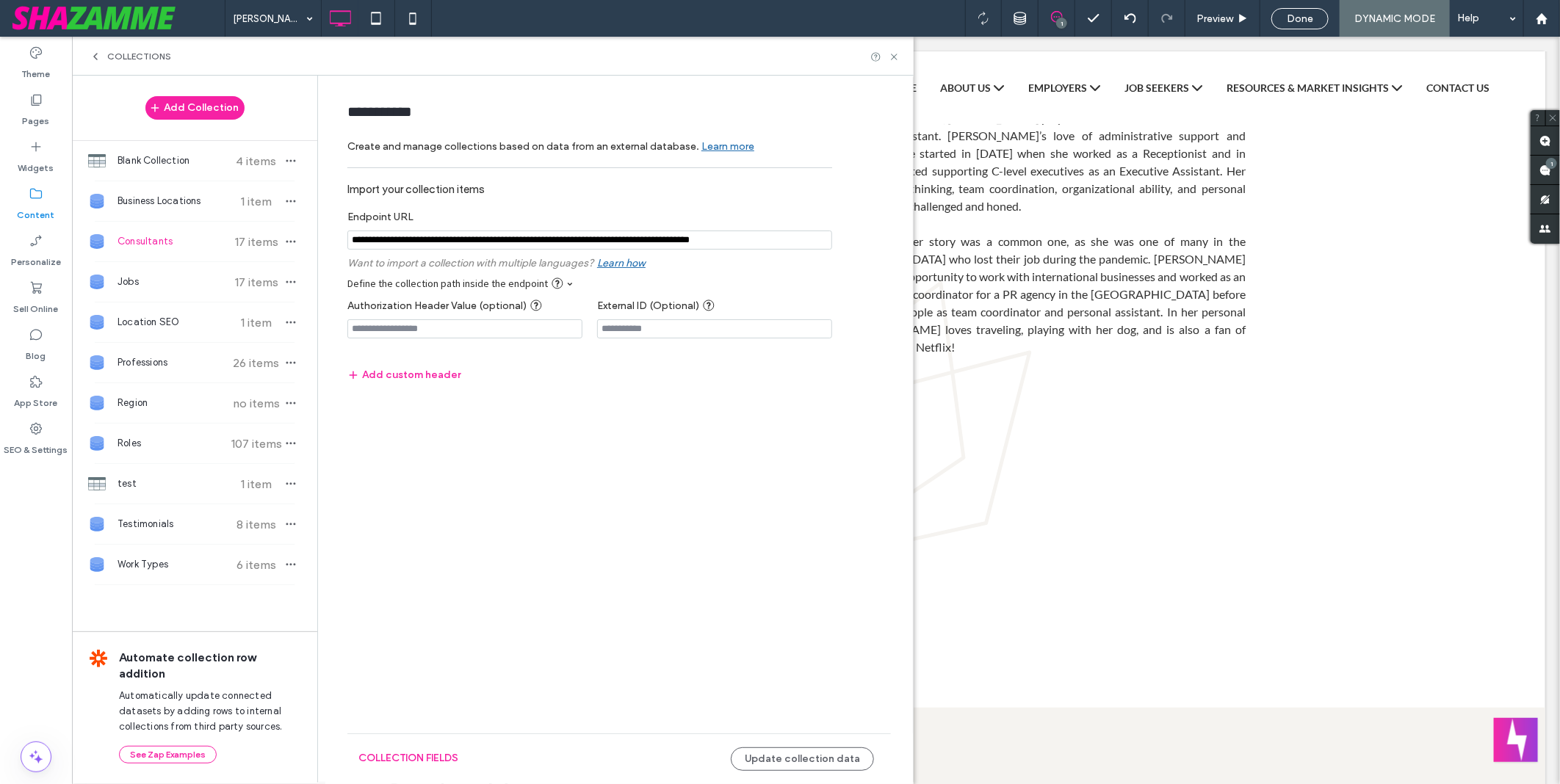
scroll to position [0, 0]
click at [458, 757] on button "collection fields" at bounding box center [409, 759] width 100 height 24
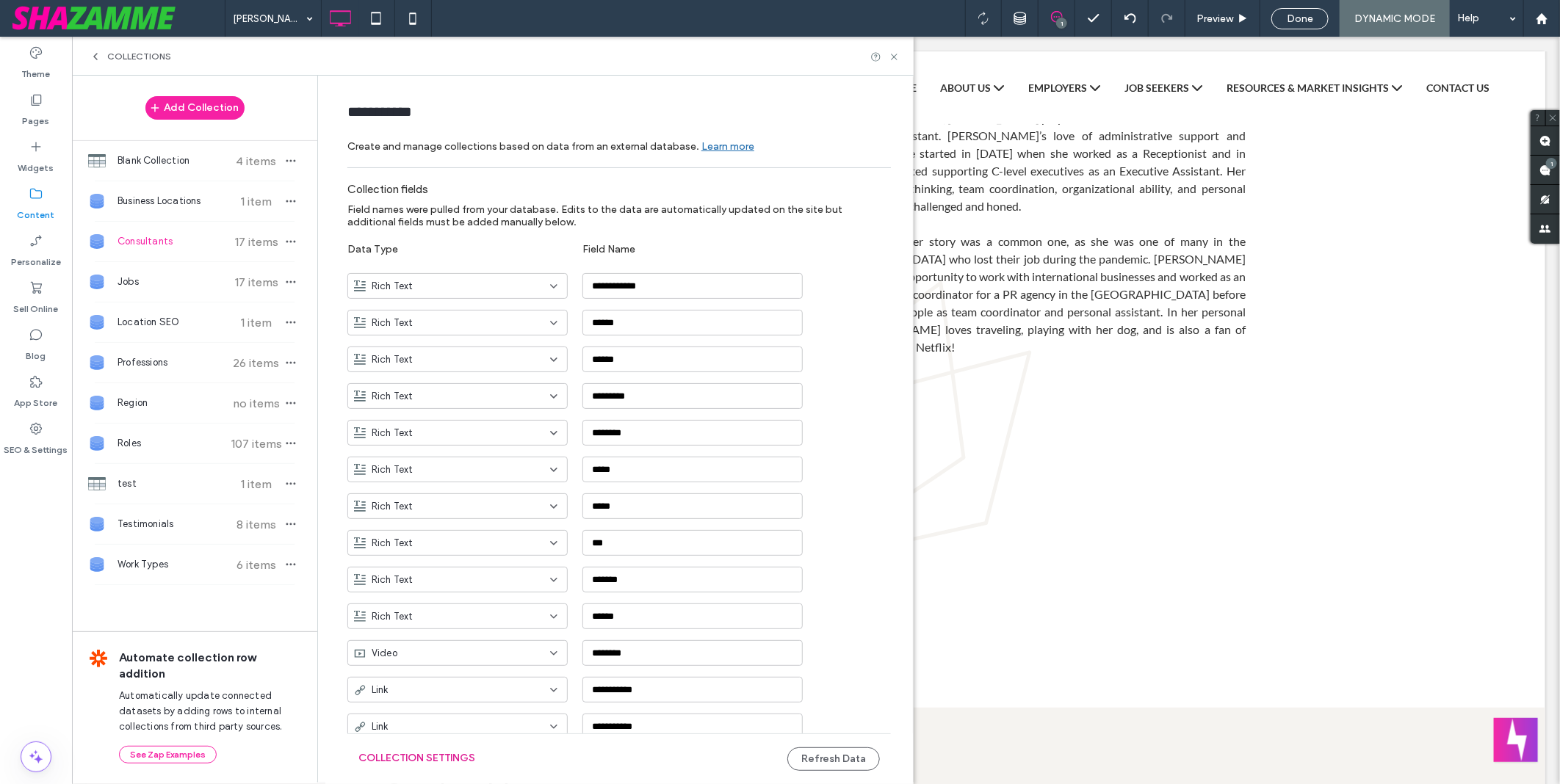
click at [414, 752] on button "Collection Settings" at bounding box center [417, 759] width 116 height 24
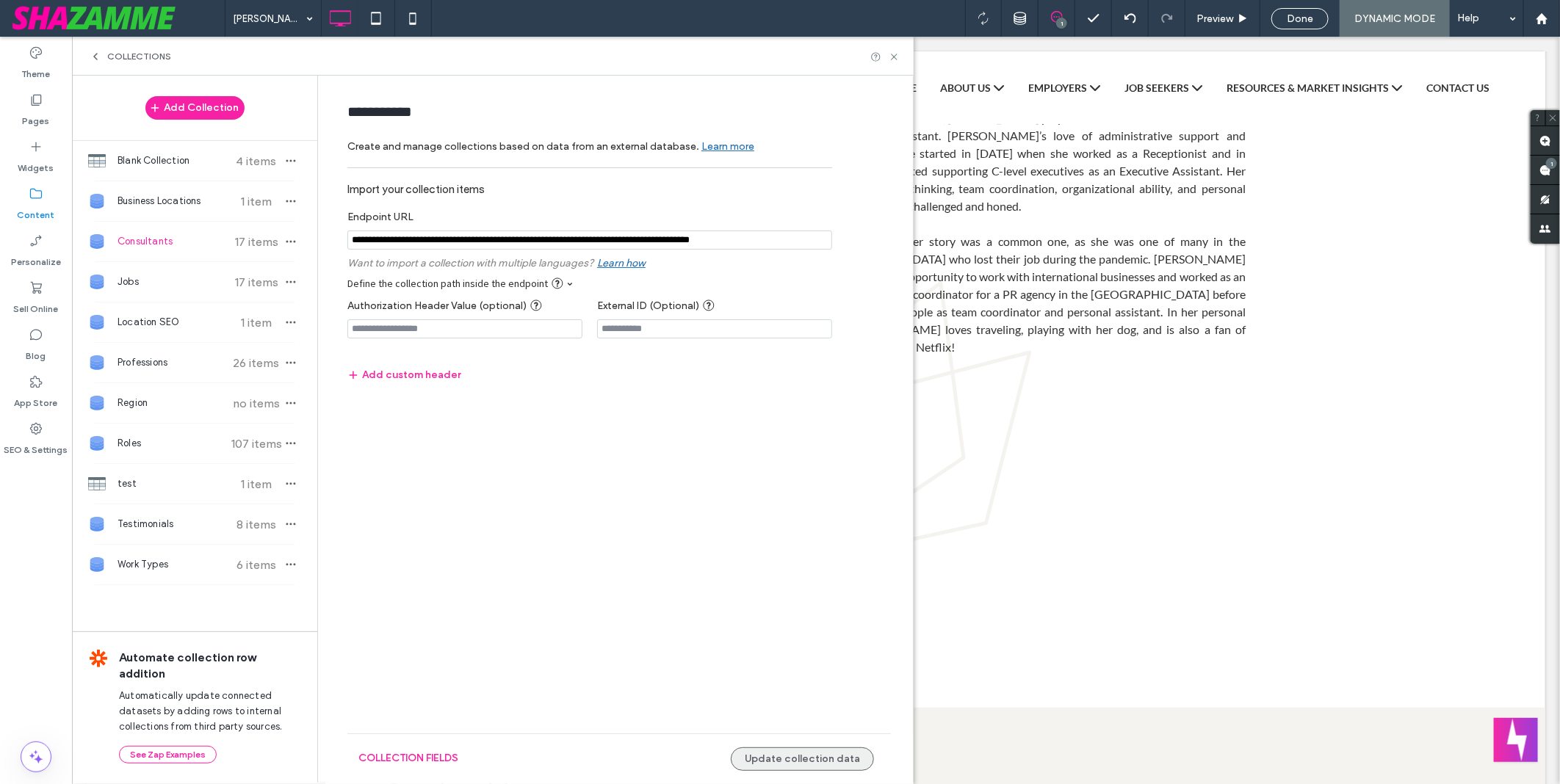
click at [812, 756] on button "Update collection data" at bounding box center [803, 760] width 144 height 24
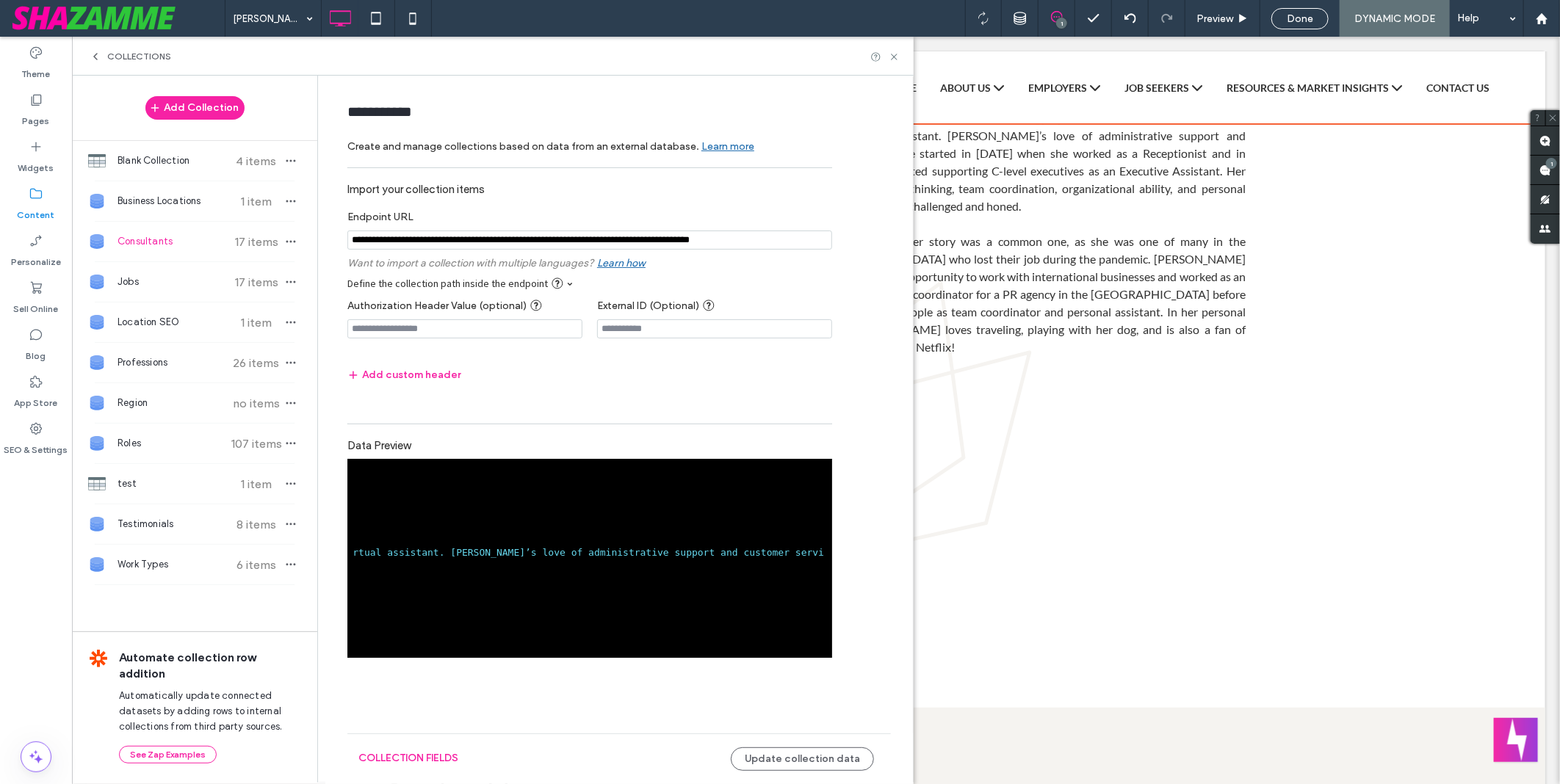
scroll to position [305, 0]
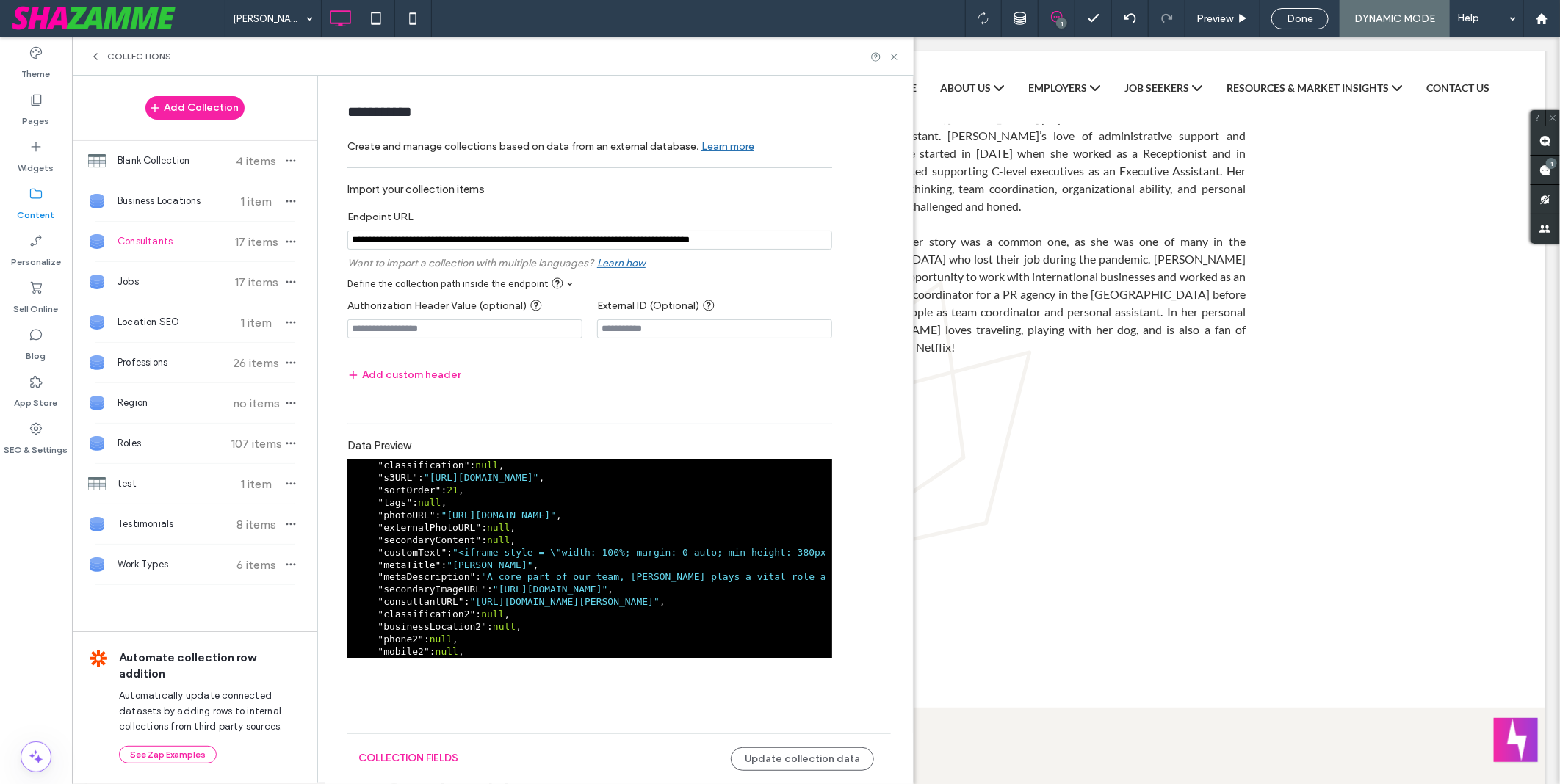
click at [399, 552] on span "customText" at bounding box center [412, 552] width 57 height 11
drag, startPoint x: 399, startPoint y: 552, endPoint x: 409, endPoint y: 552, distance: 10.0
click at [409, 552] on span "customText" at bounding box center [412, 552] width 57 height 11
copy span "customText"
click at [443, 751] on button "collection fields" at bounding box center [409, 759] width 100 height 24
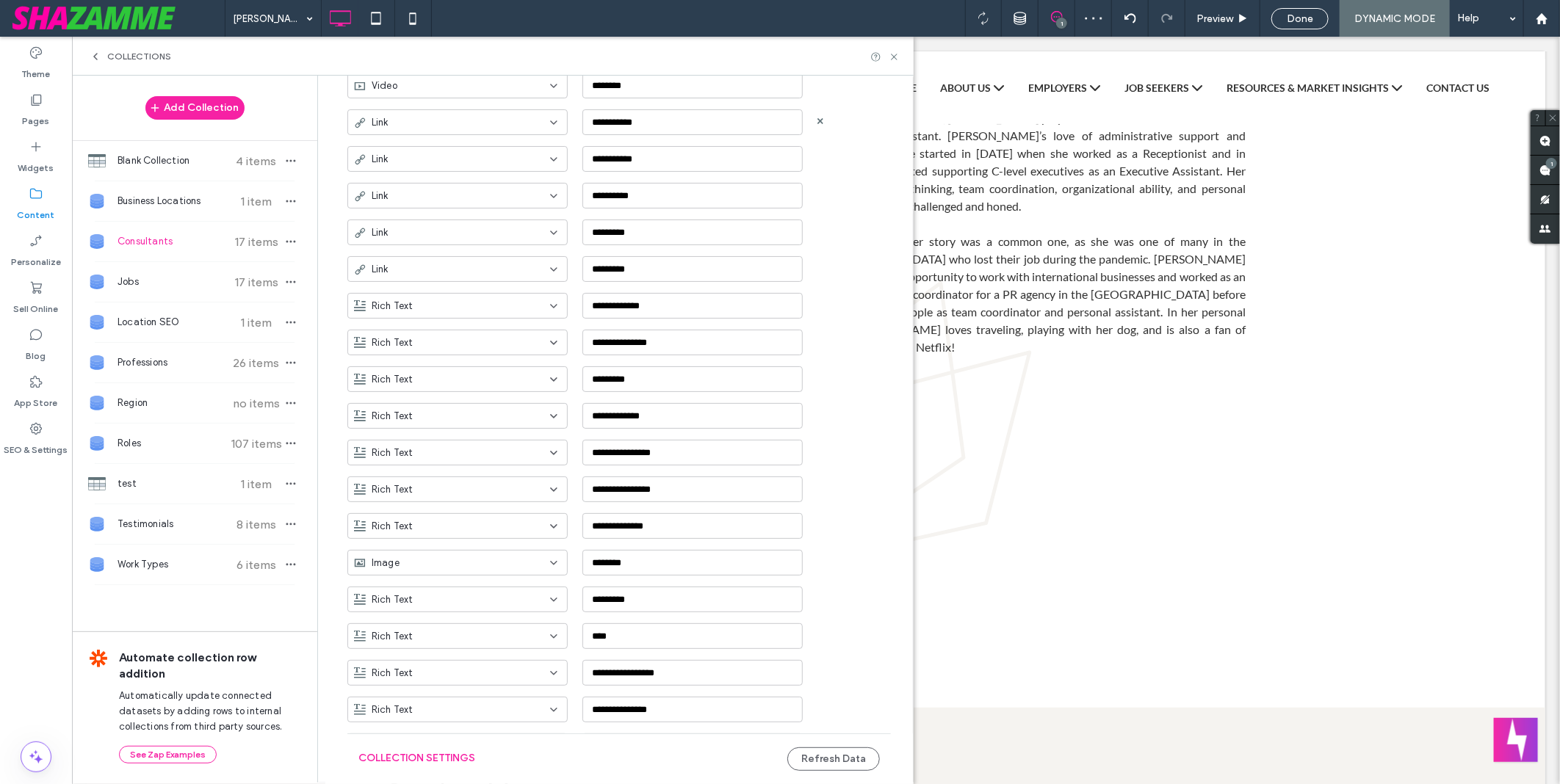
scroll to position [744, 0]
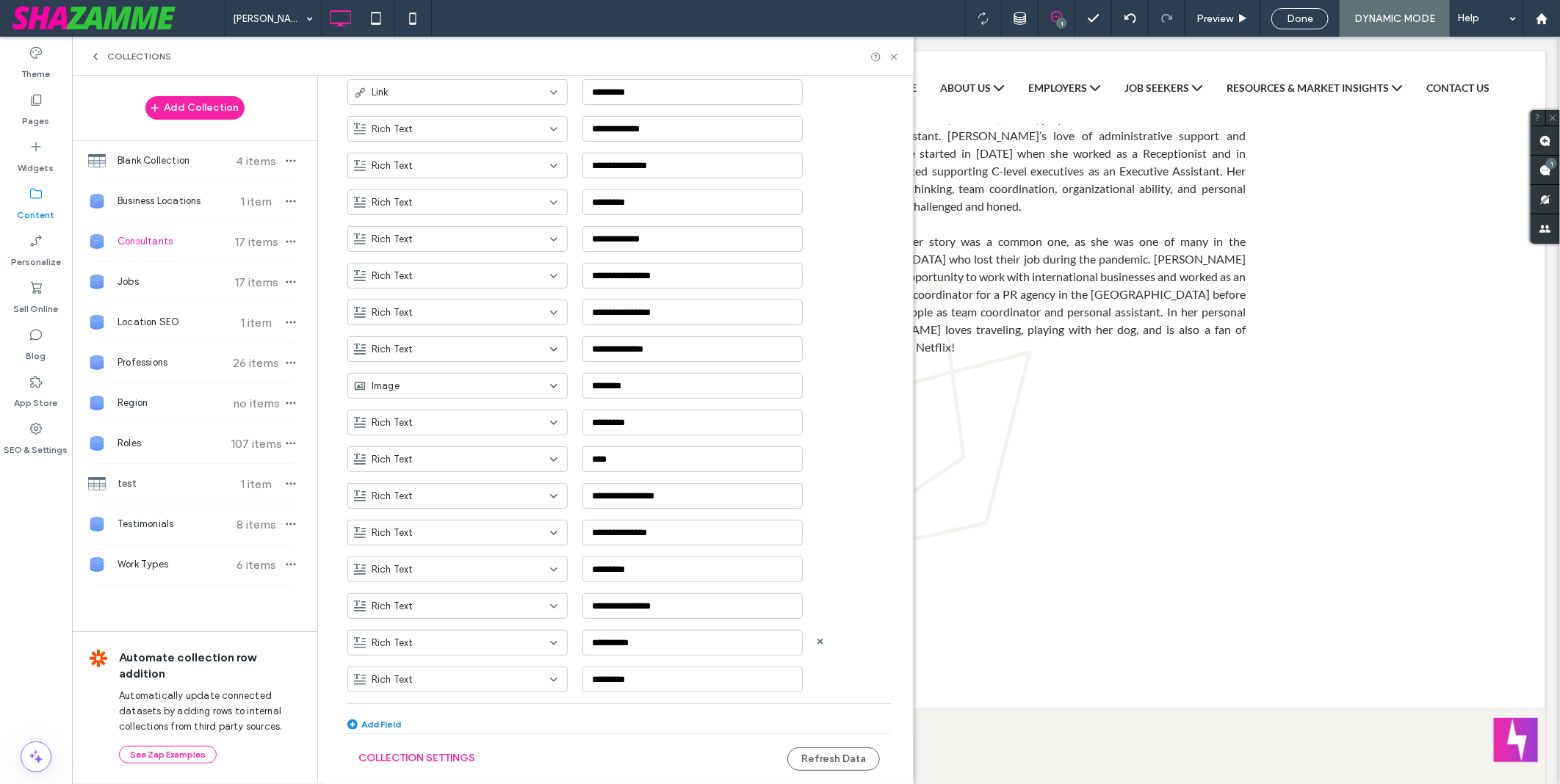
click at [453, 639] on div "Rich Text" at bounding box center [448, 643] width 190 height 14
click at [448, 495] on div "Plain Text" at bounding box center [451, 489] width 219 height 25
click at [853, 716] on div "**********" at bounding box center [620, 88] width 544 height 1314
click at [831, 754] on button "Refresh Data" at bounding box center [834, 760] width 93 height 24
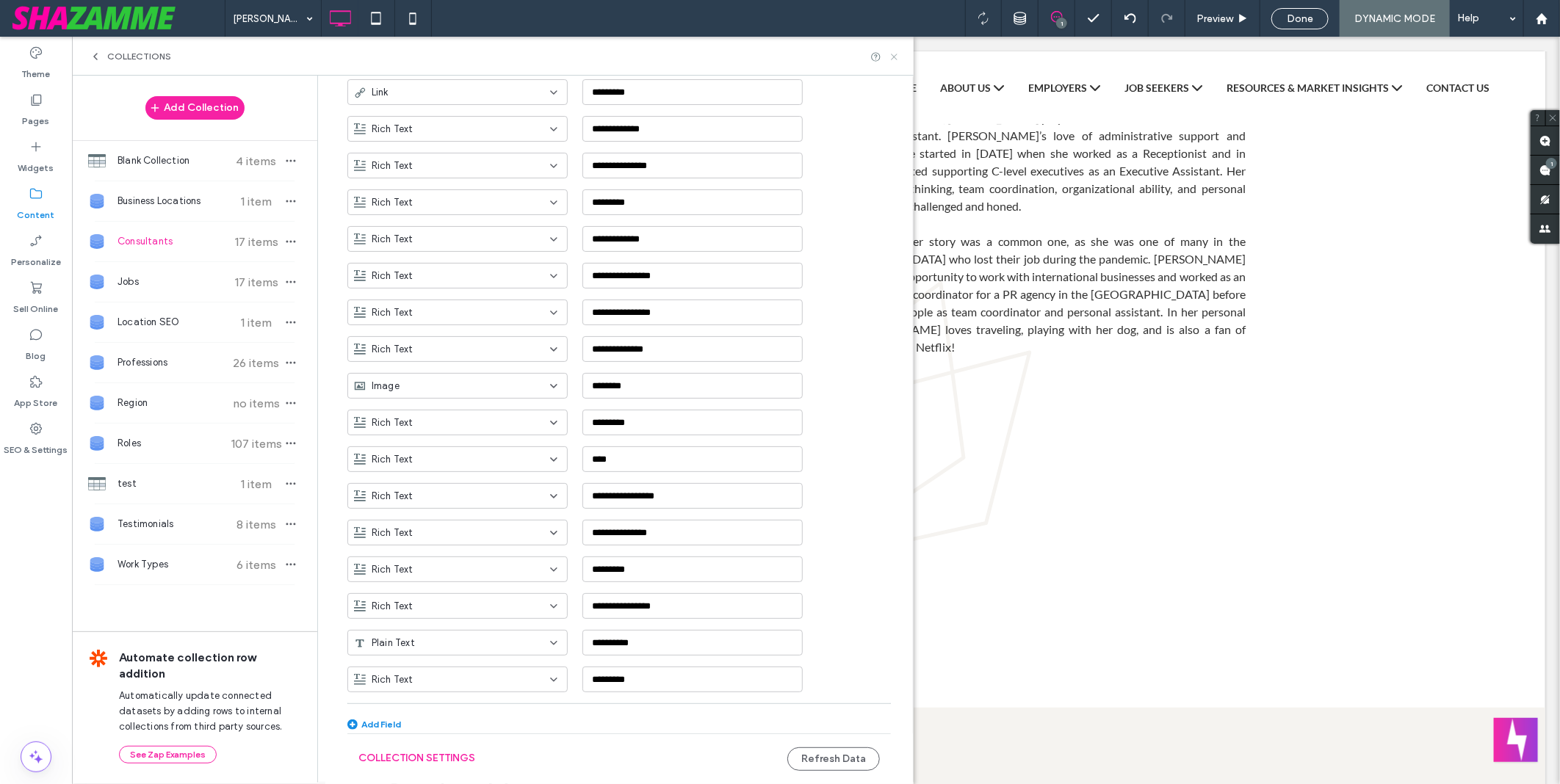
click at [895, 61] on icon at bounding box center [894, 57] width 11 height 11
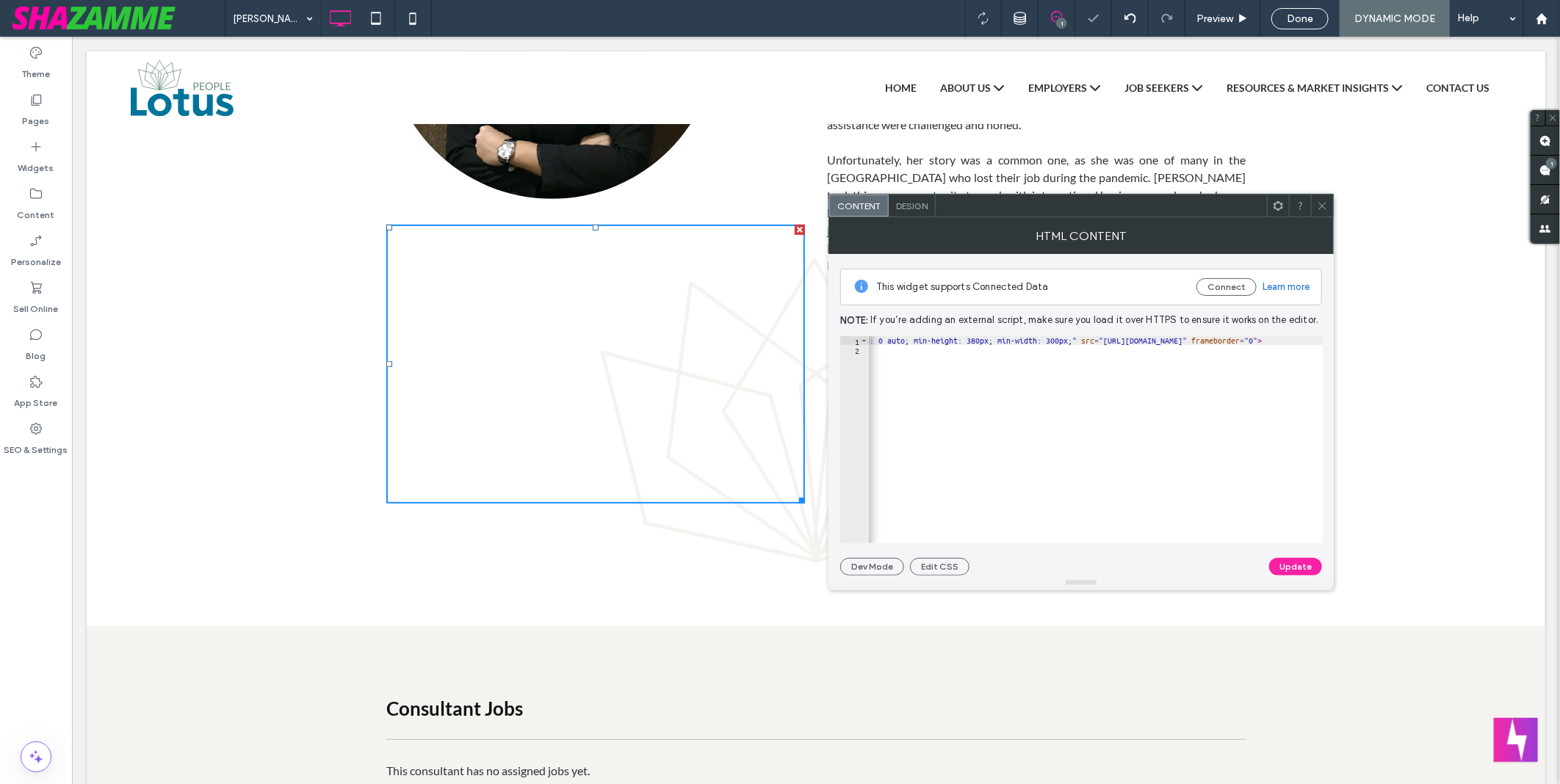
scroll to position [0, 278]
type textarea "**********"
click at [1232, 341] on div "< iframe style = "width: 100%; margin: 0 auto; min-height: 380px; min-width: 30…" at bounding box center [957, 443] width 733 height 213
click at [1235, 284] on button "Connect" at bounding box center [1227, 287] width 60 height 18
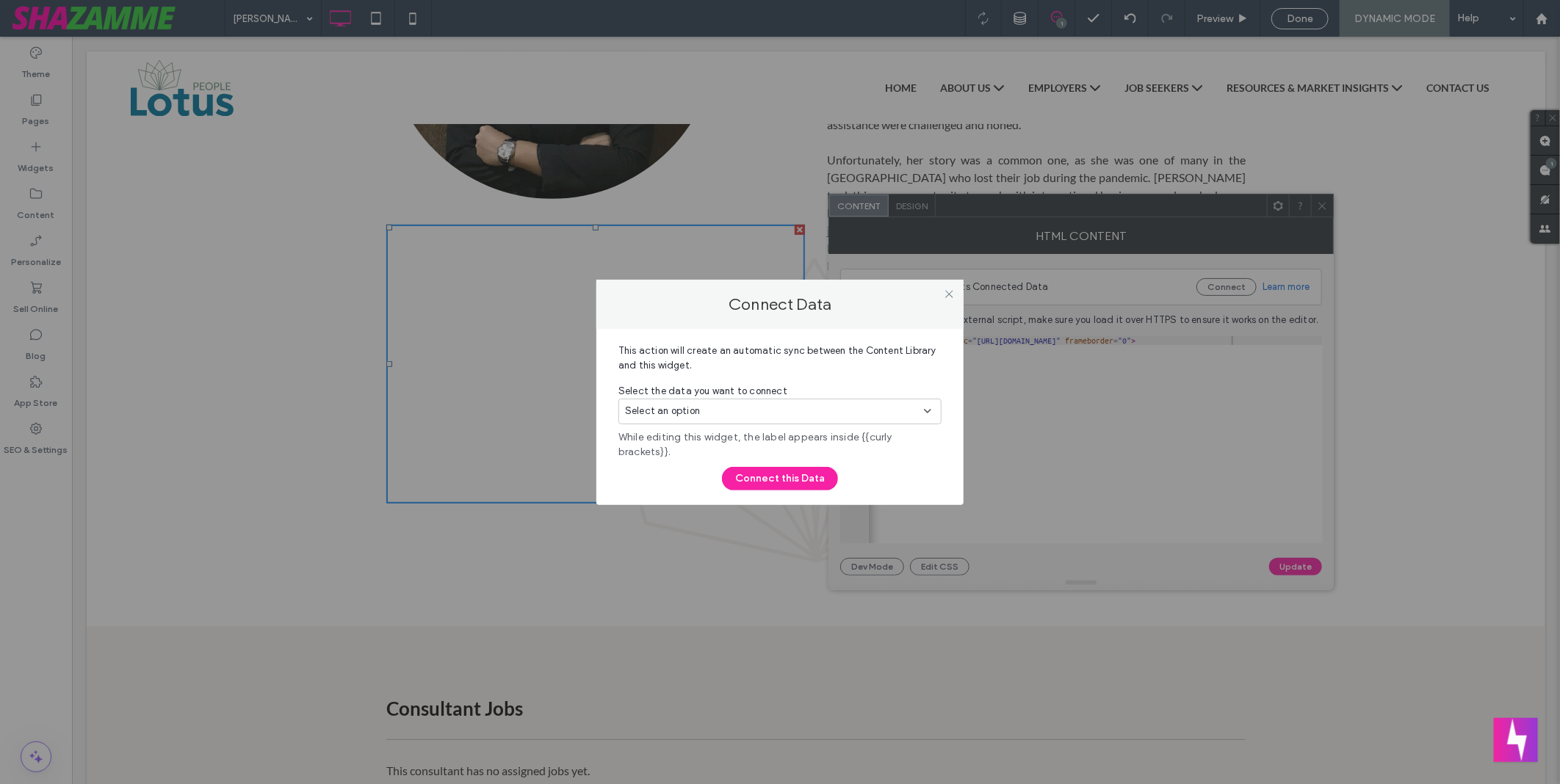
click at [826, 403] on div "Select an option" at bounding box center [780, 412] width 323 height 25
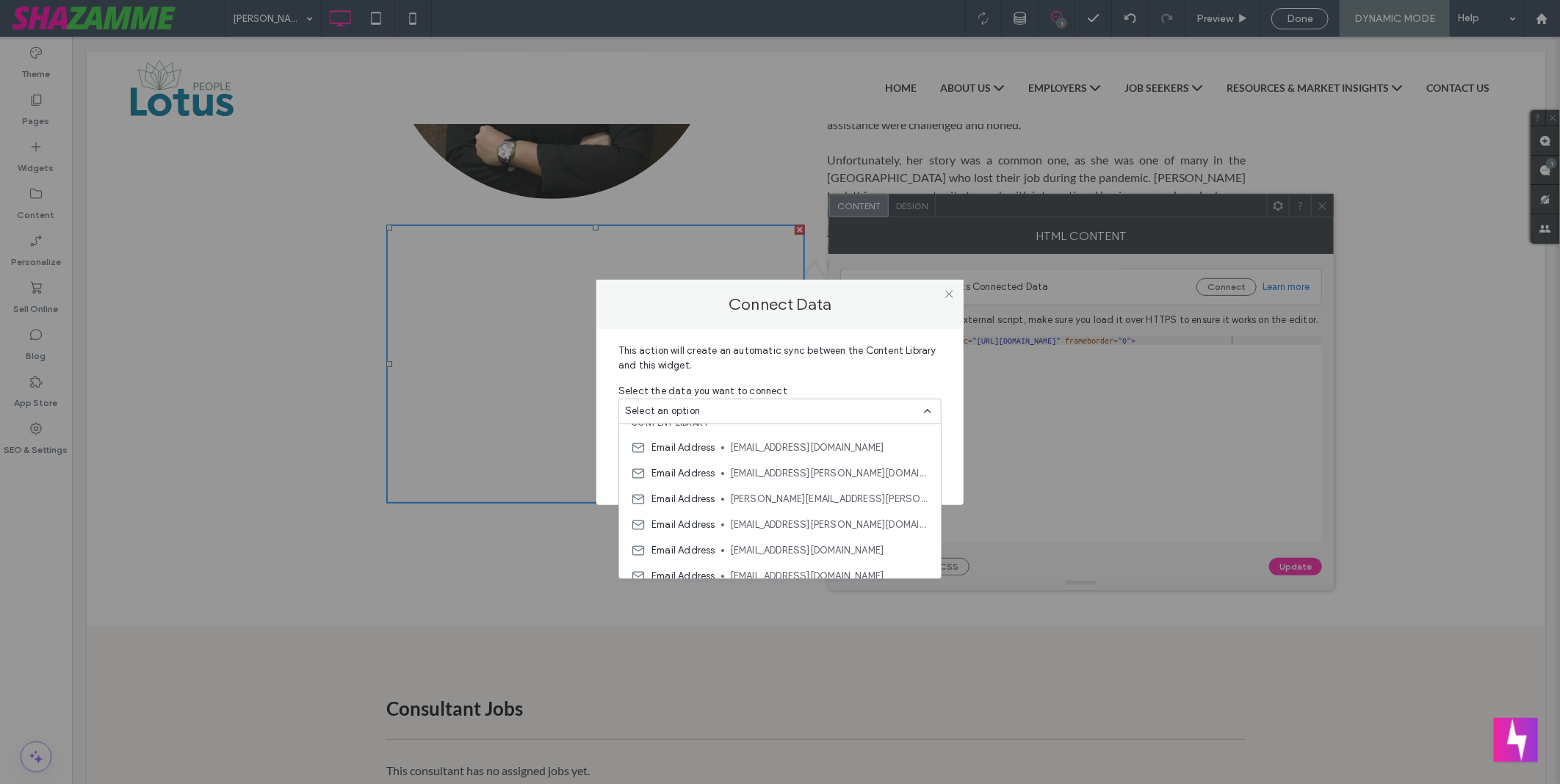
scroll to position [0, 0]
click at [945, 289] on icon at bounding box center [949, 294] width 11 height 11
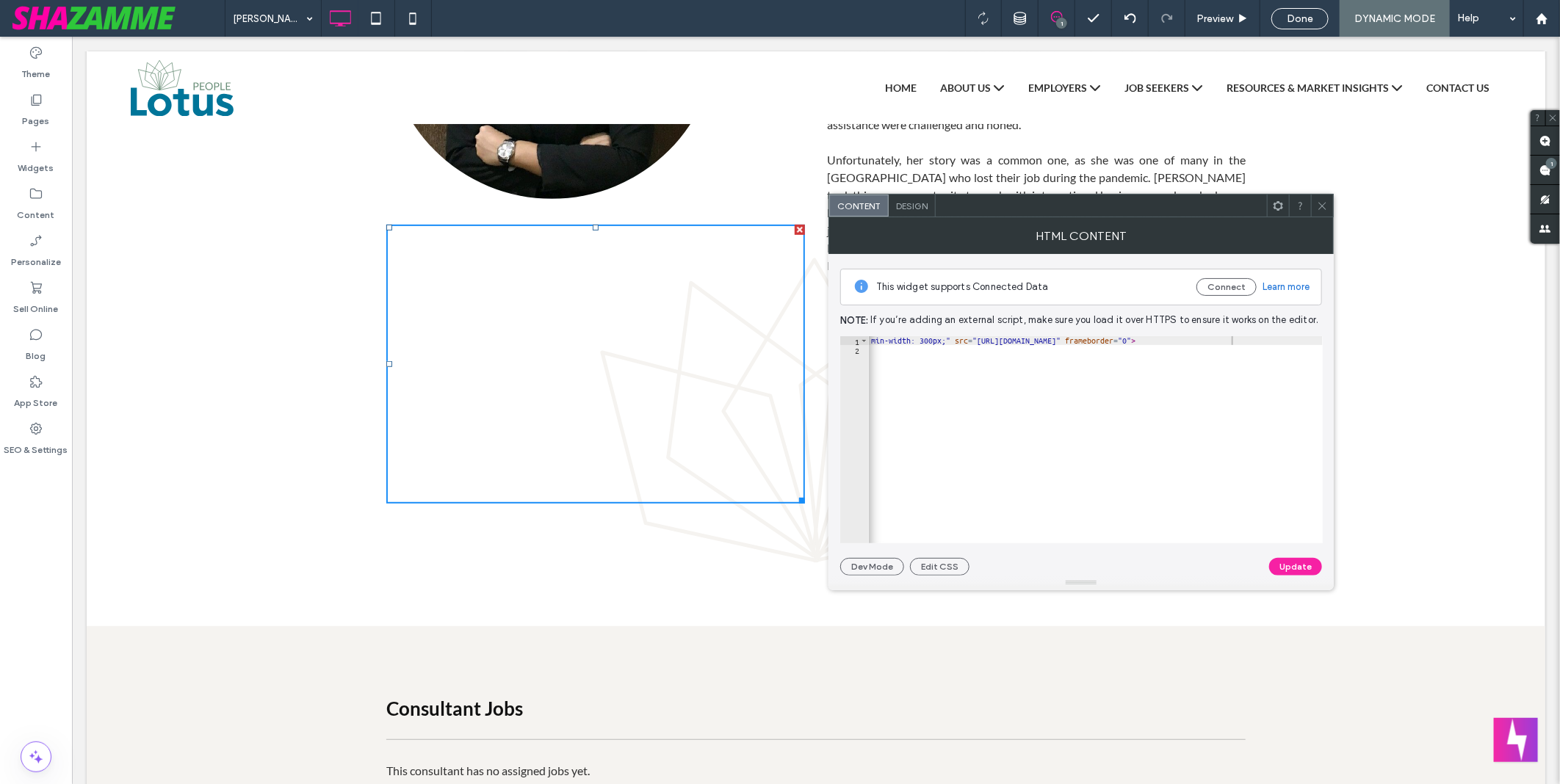
click at [1324, 207] on icon at bounding box center [1322, 206] width 11 height 11
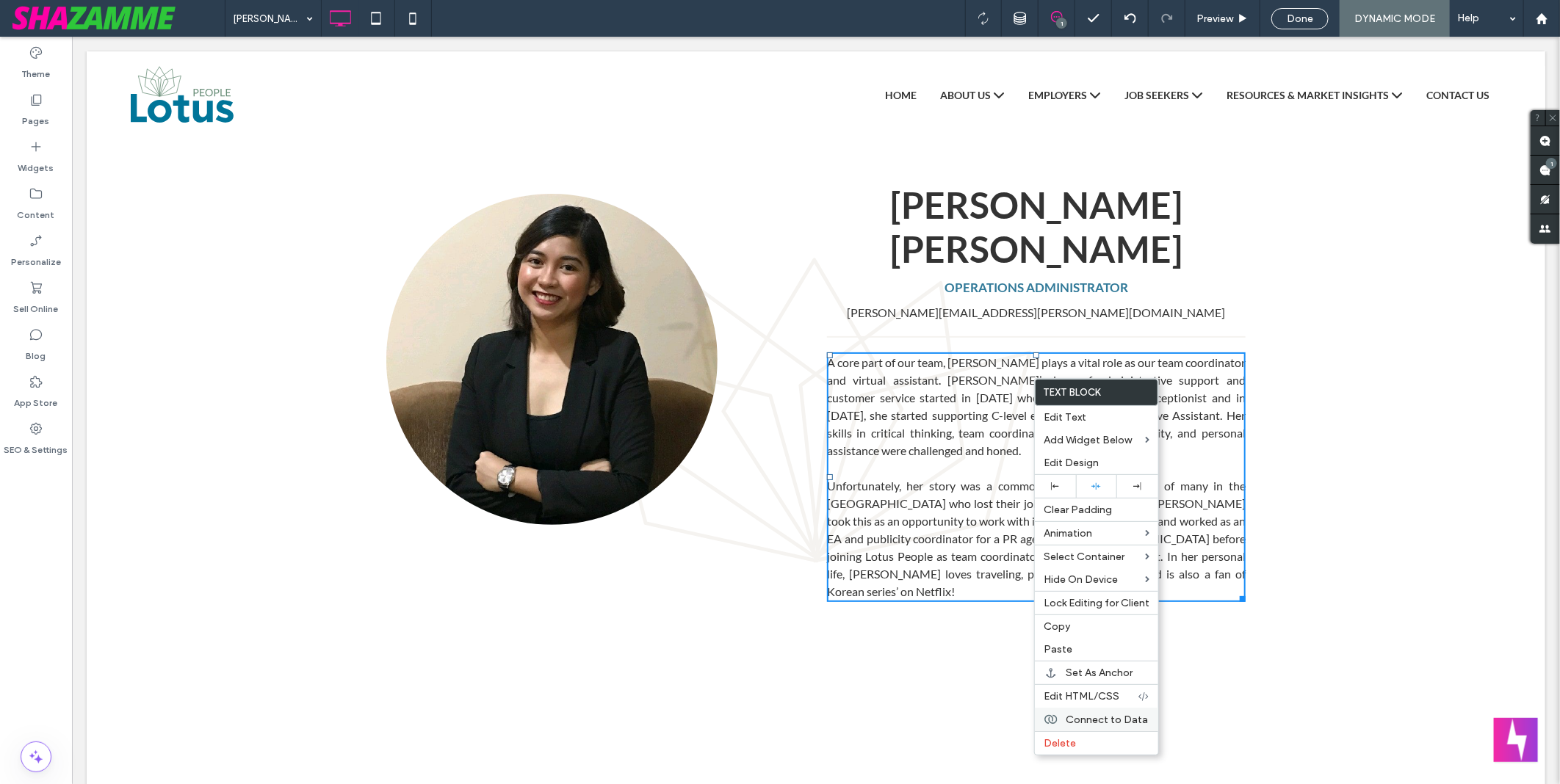
click at [1096, 716] on span "Connect to Data" at bounding box center [1107, 720] width 82 height 13
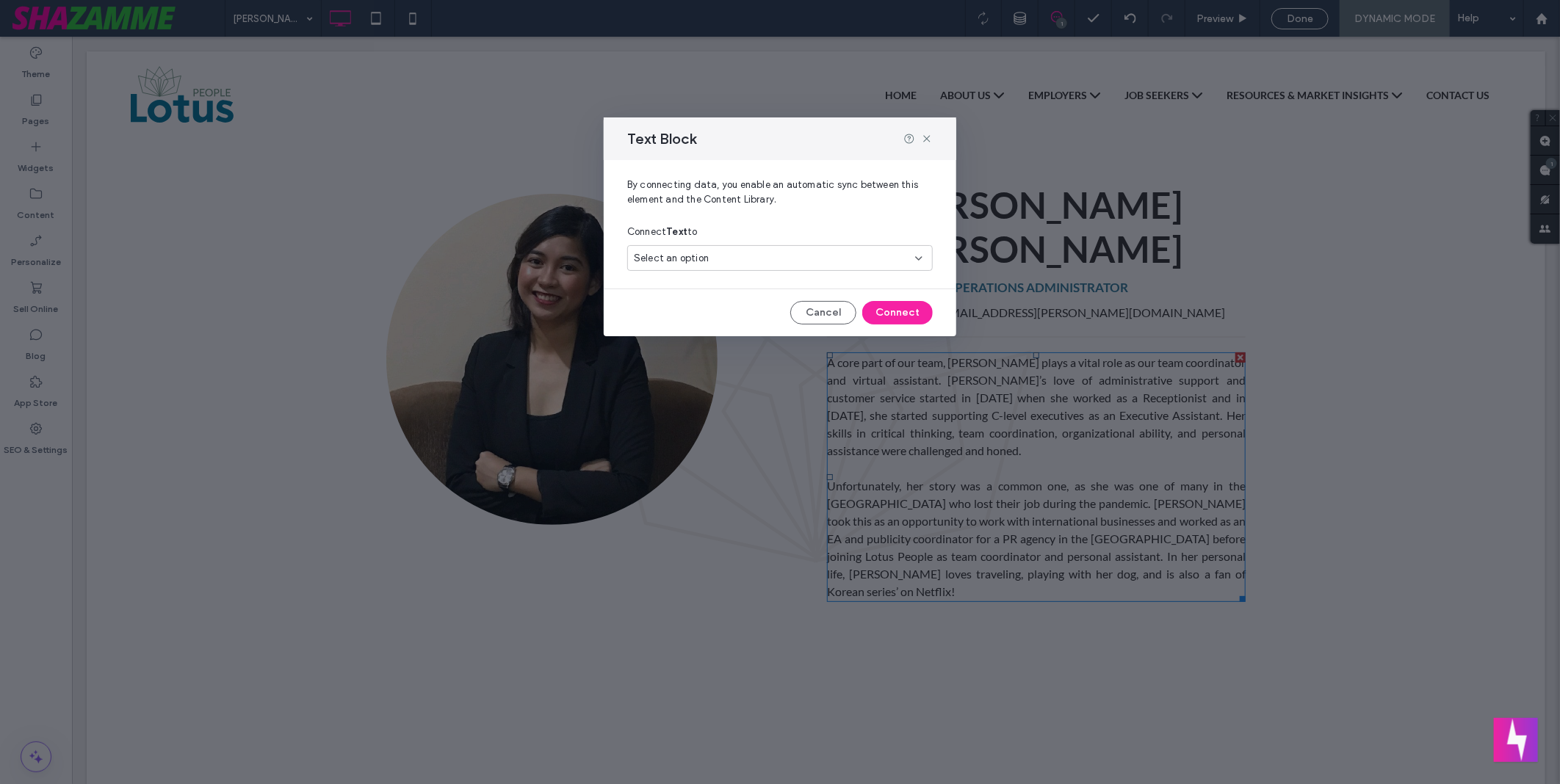
click at [782, 262] on div "Select an option" at bounding box center [771, 258] width 274 height 14
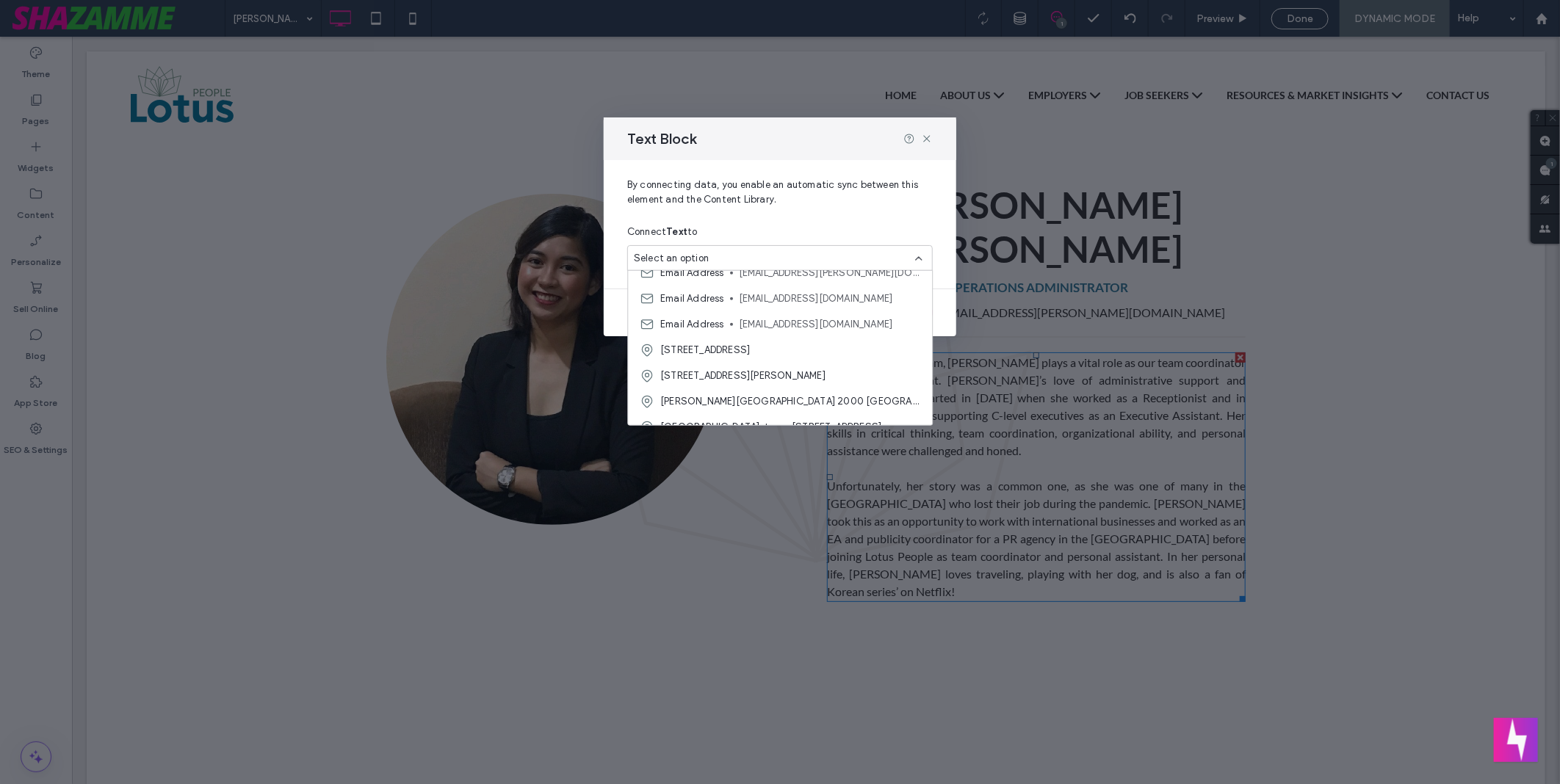
scroll to position [642, 0]
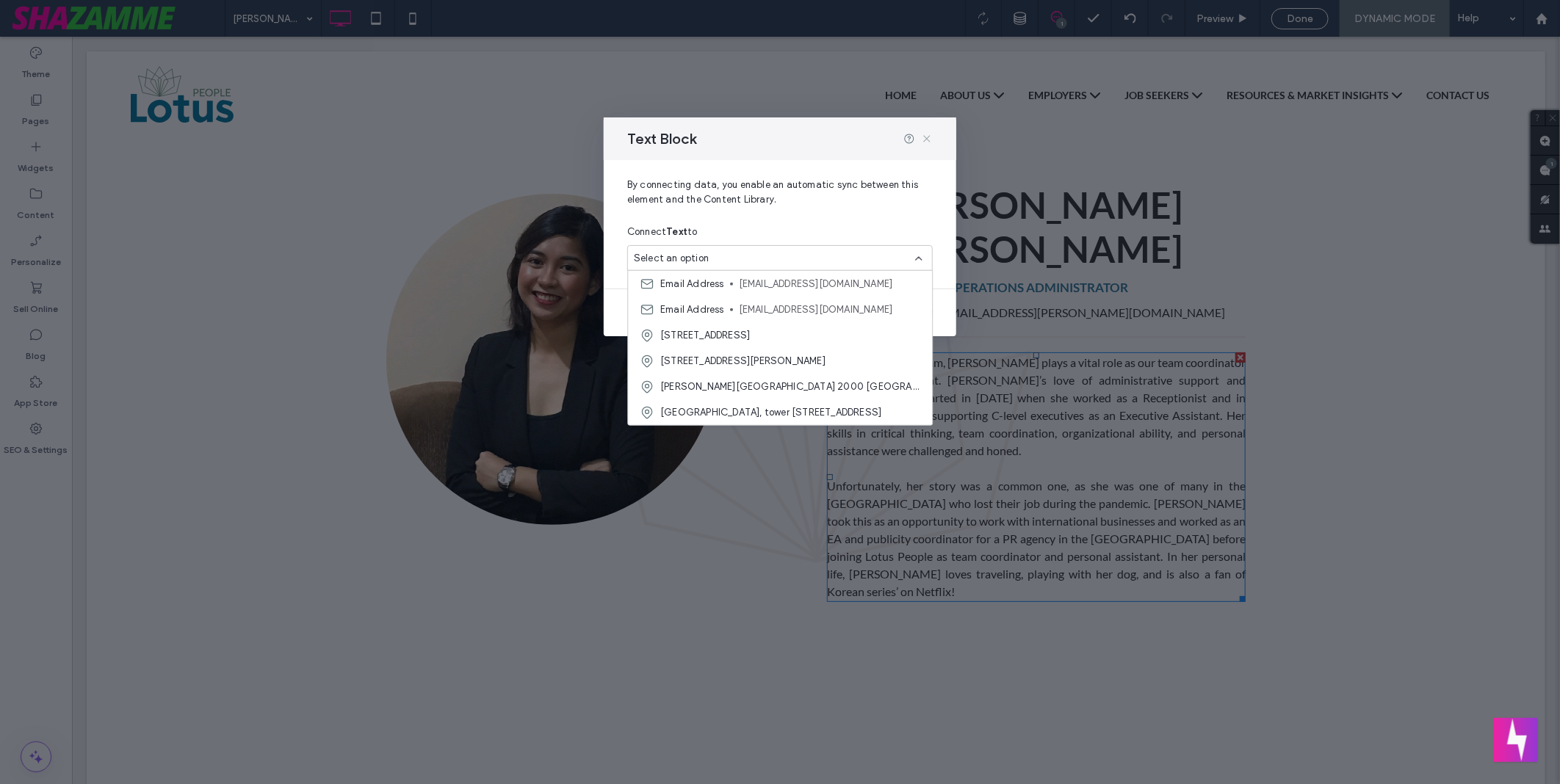
click at [926, 143] on icon at bounding box center [927, 139] width 12 height 12
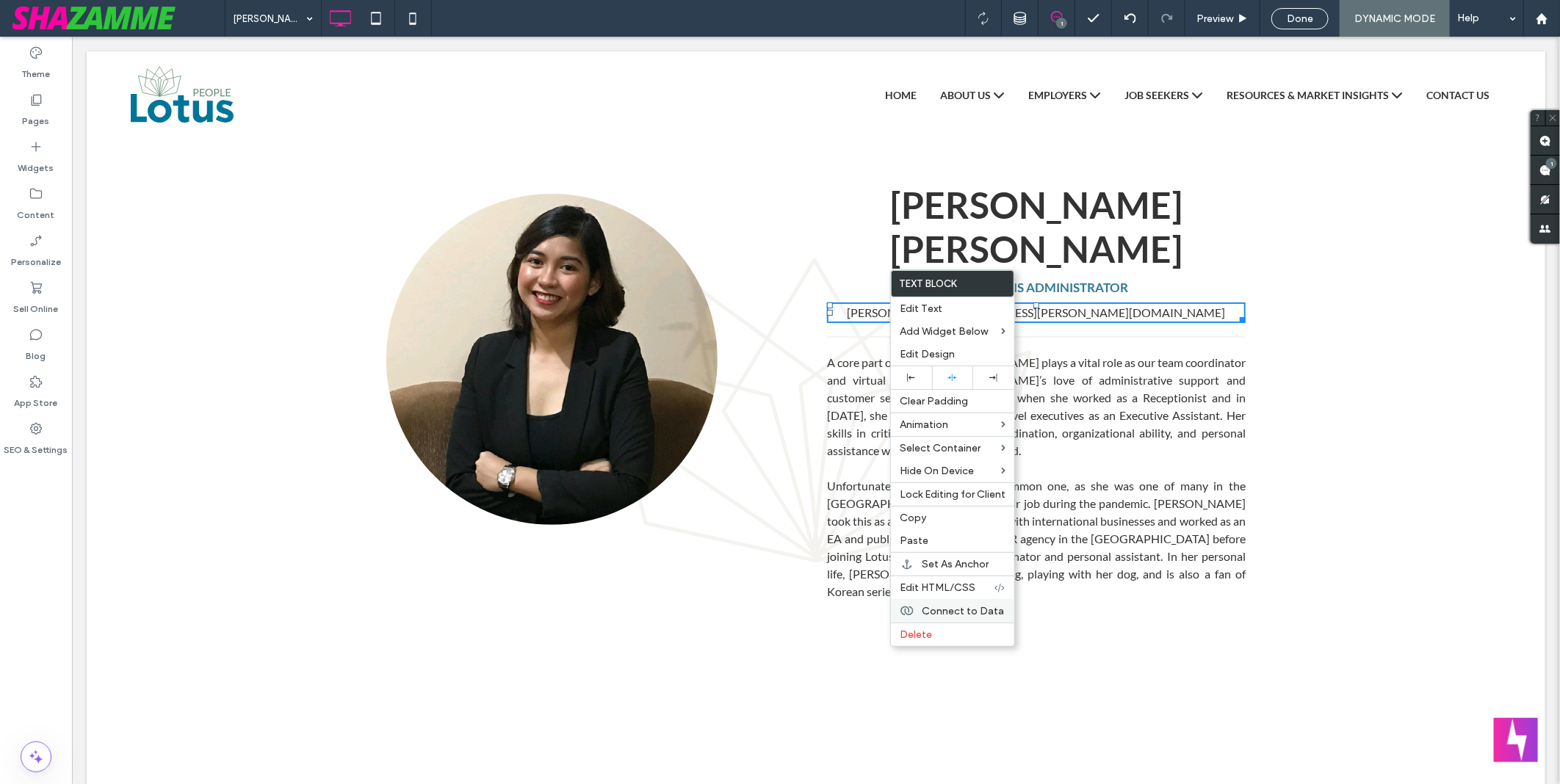
click at [975, 605] on span "Connect to Data" at bounding box center [962, 611] width 82 height 13
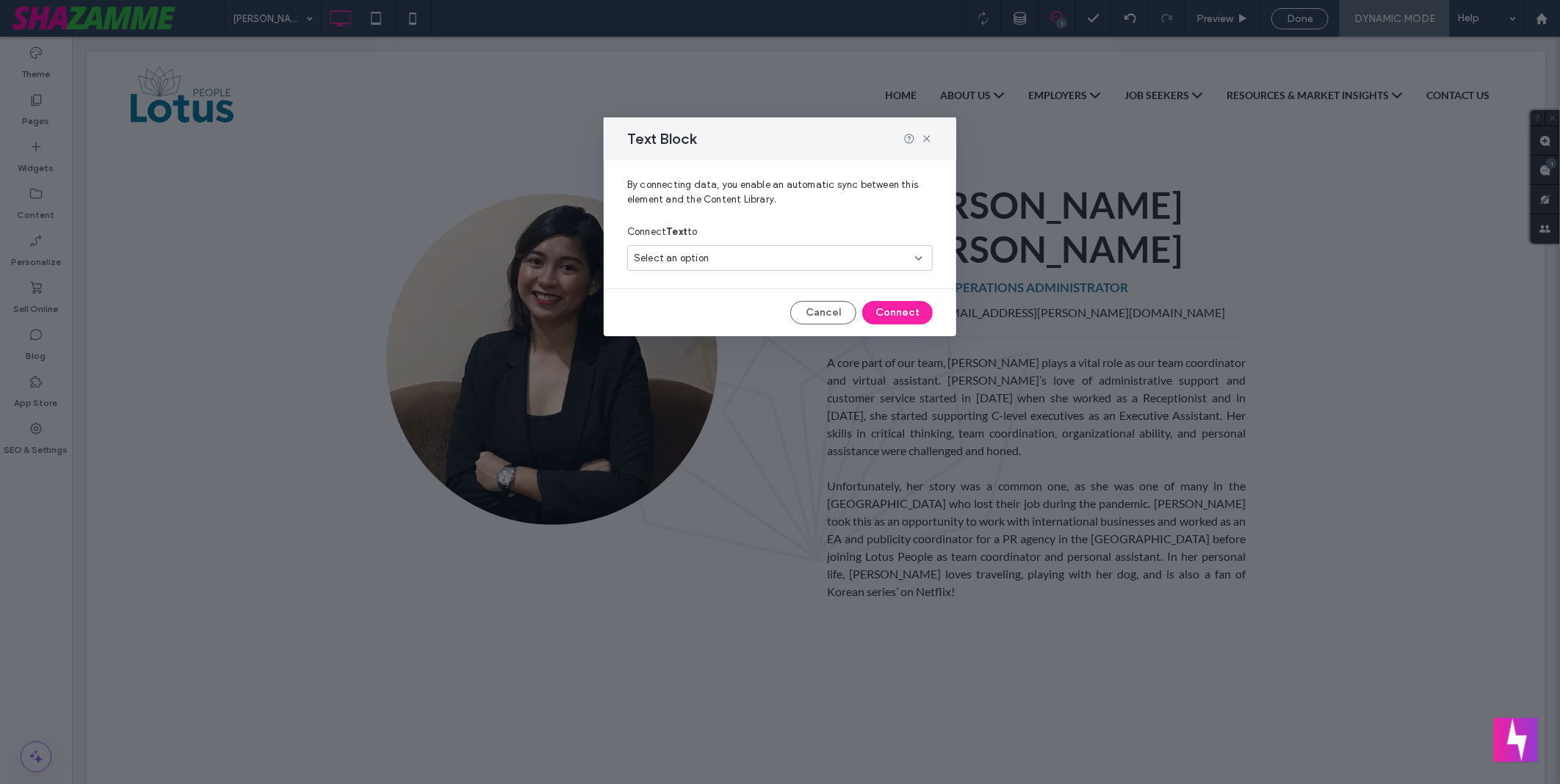
click at [776, 255] on div "Select an option" at bounding box center [771, 258] width 274 height 14
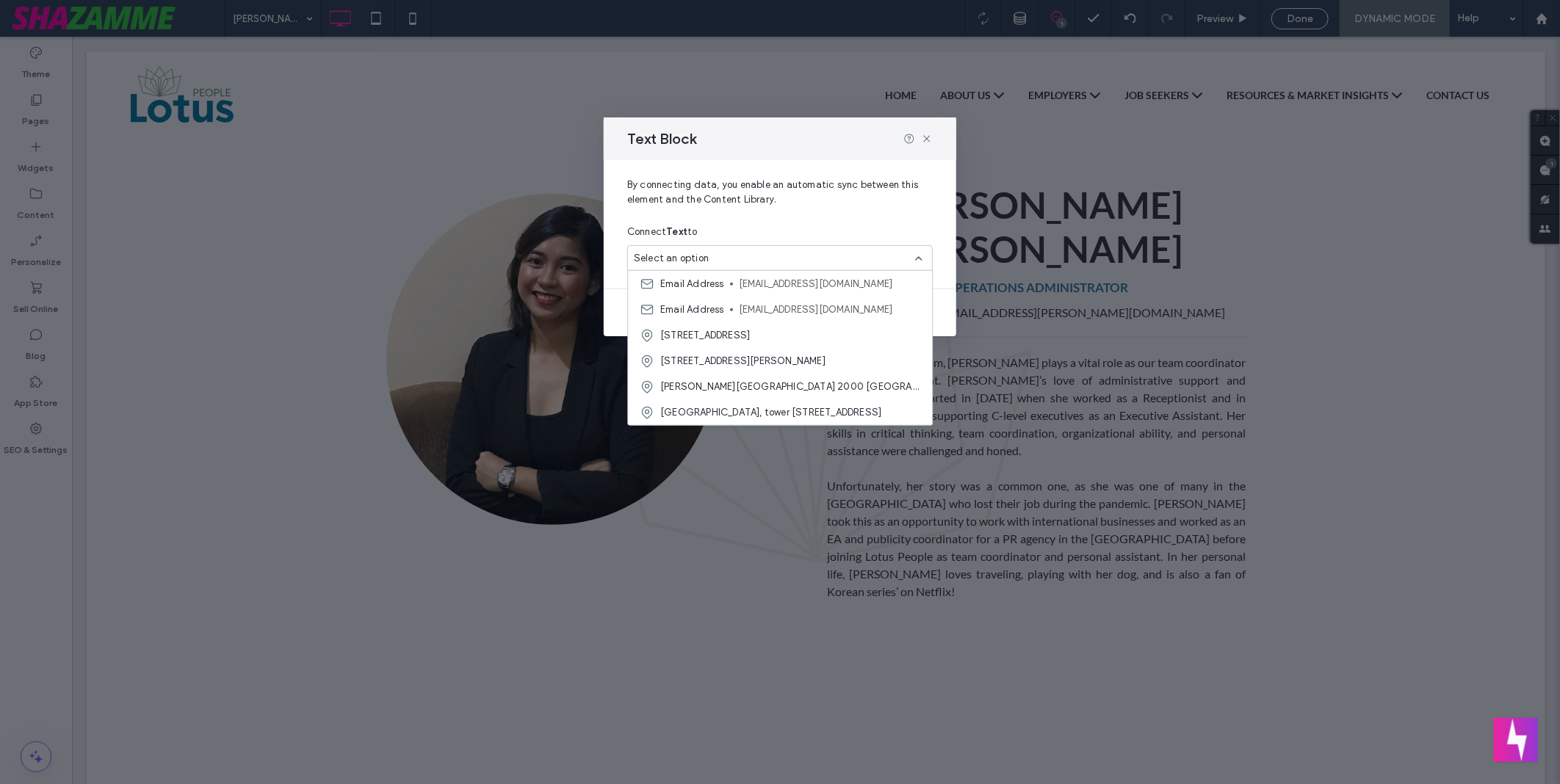
click at [926, 145] on div "Text Block" at bounding box center [780, 138] width 353 height 42
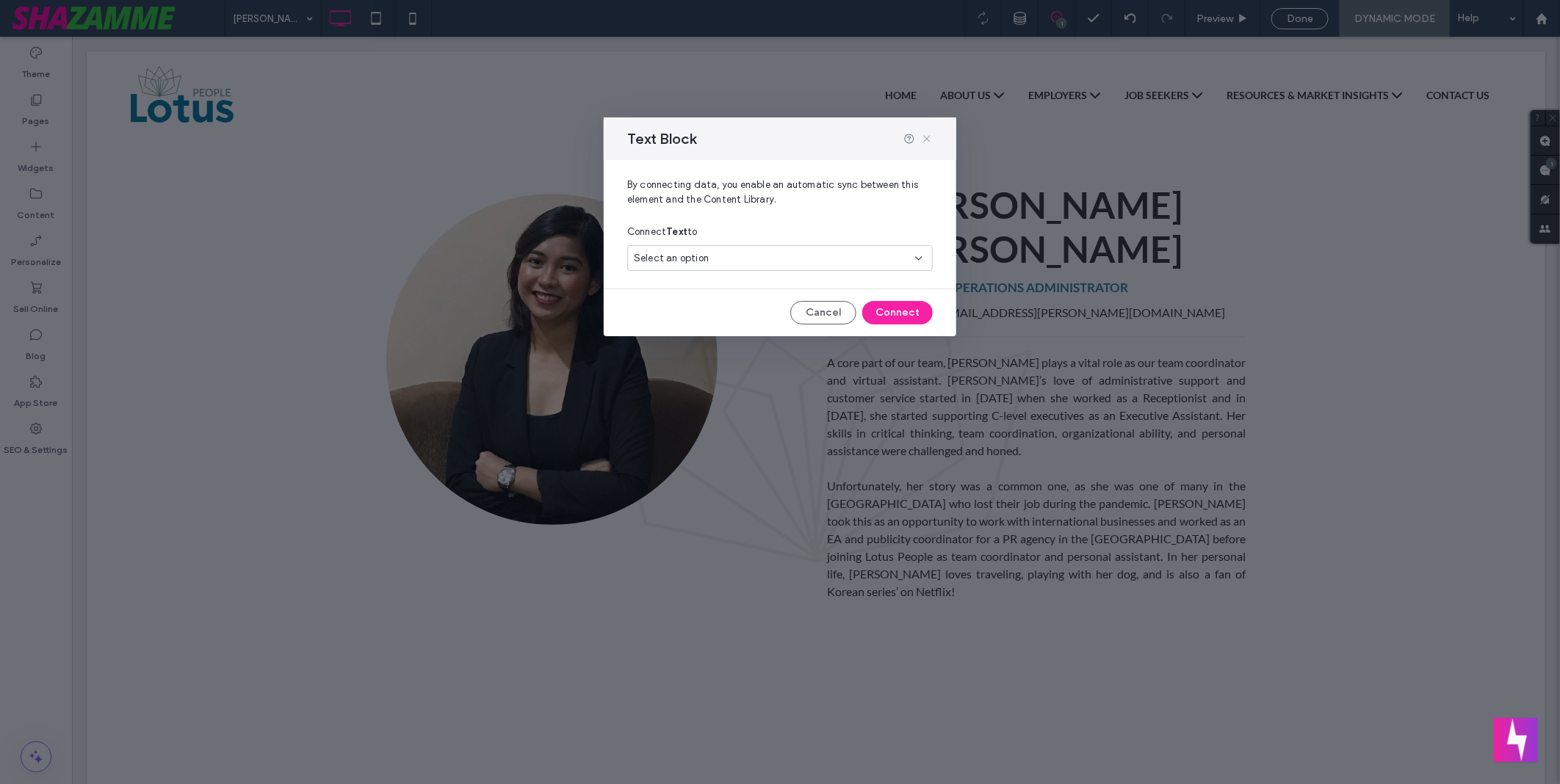
click at [929, 142] on use at bounding box center [927, 139] width 7 height 7
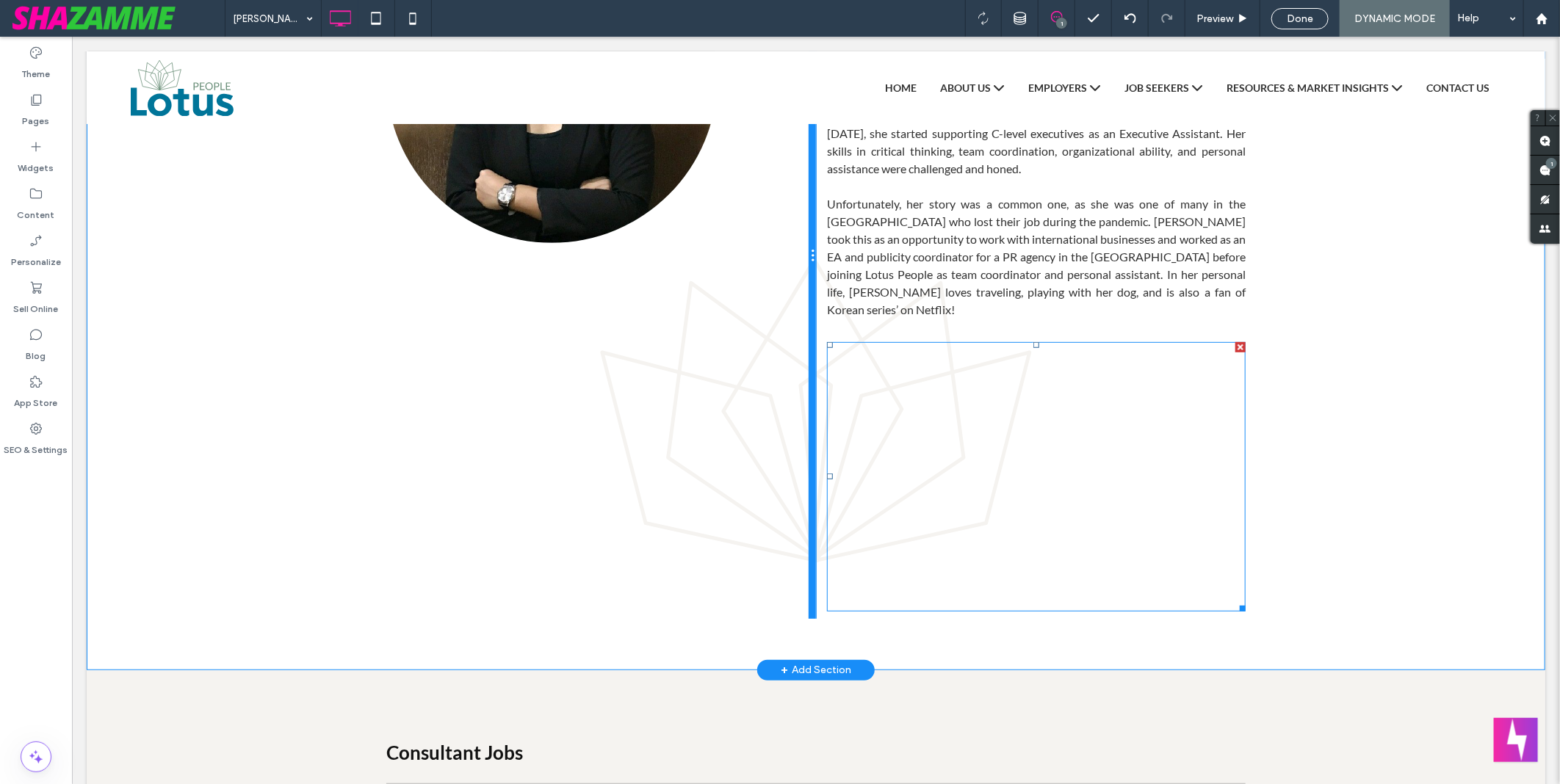
scroll to position [245, 0]
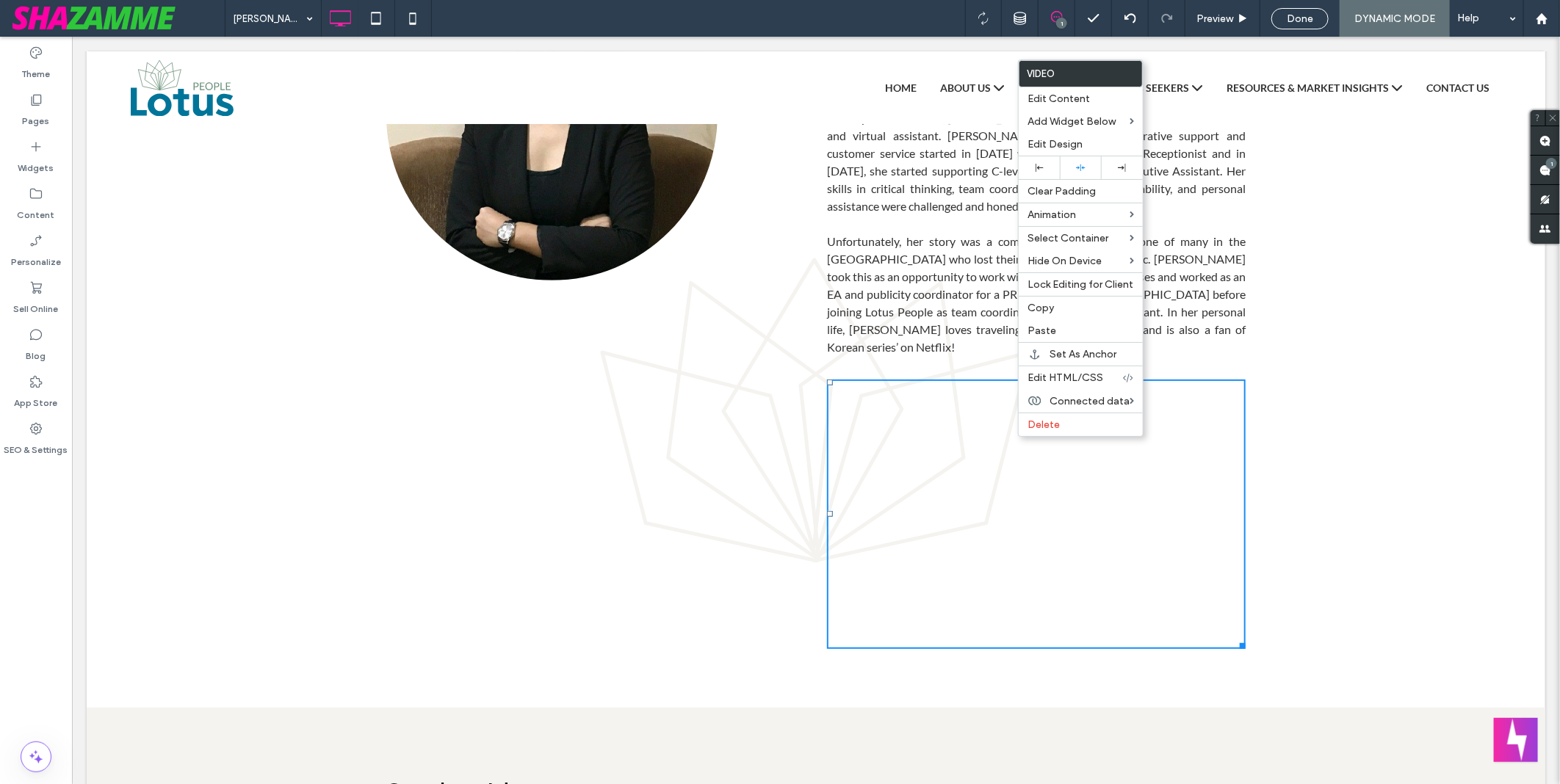
click at [770, 19] on div "ELAINE-CONTRERAS 1 Preview Done DYNAMIC MODE Help" at bounding box center [892, 19] width 1335 height 37
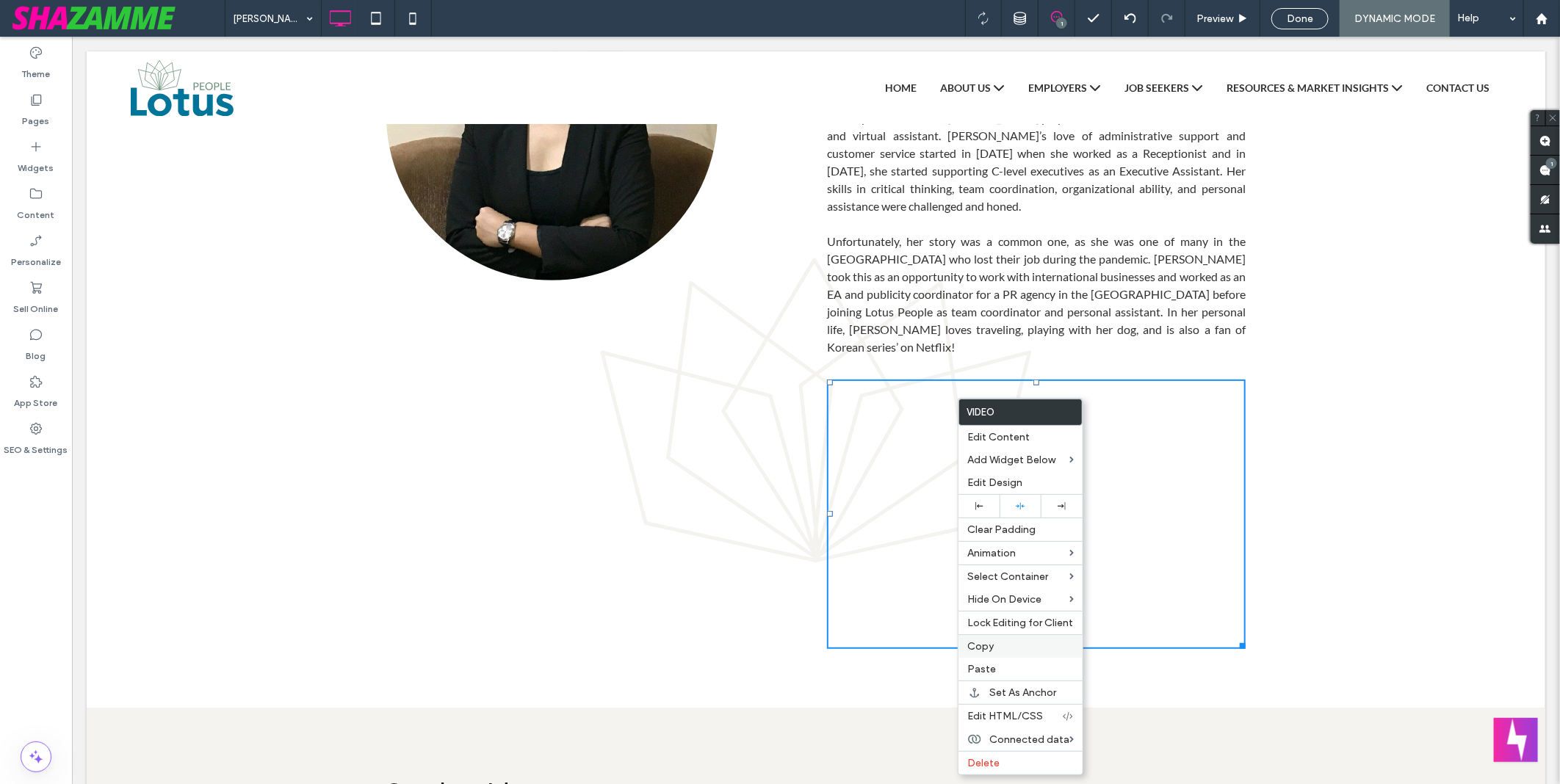
click at [1028, 655] on div "Copy" at bounding box center [1021, 646] width 124 height 24
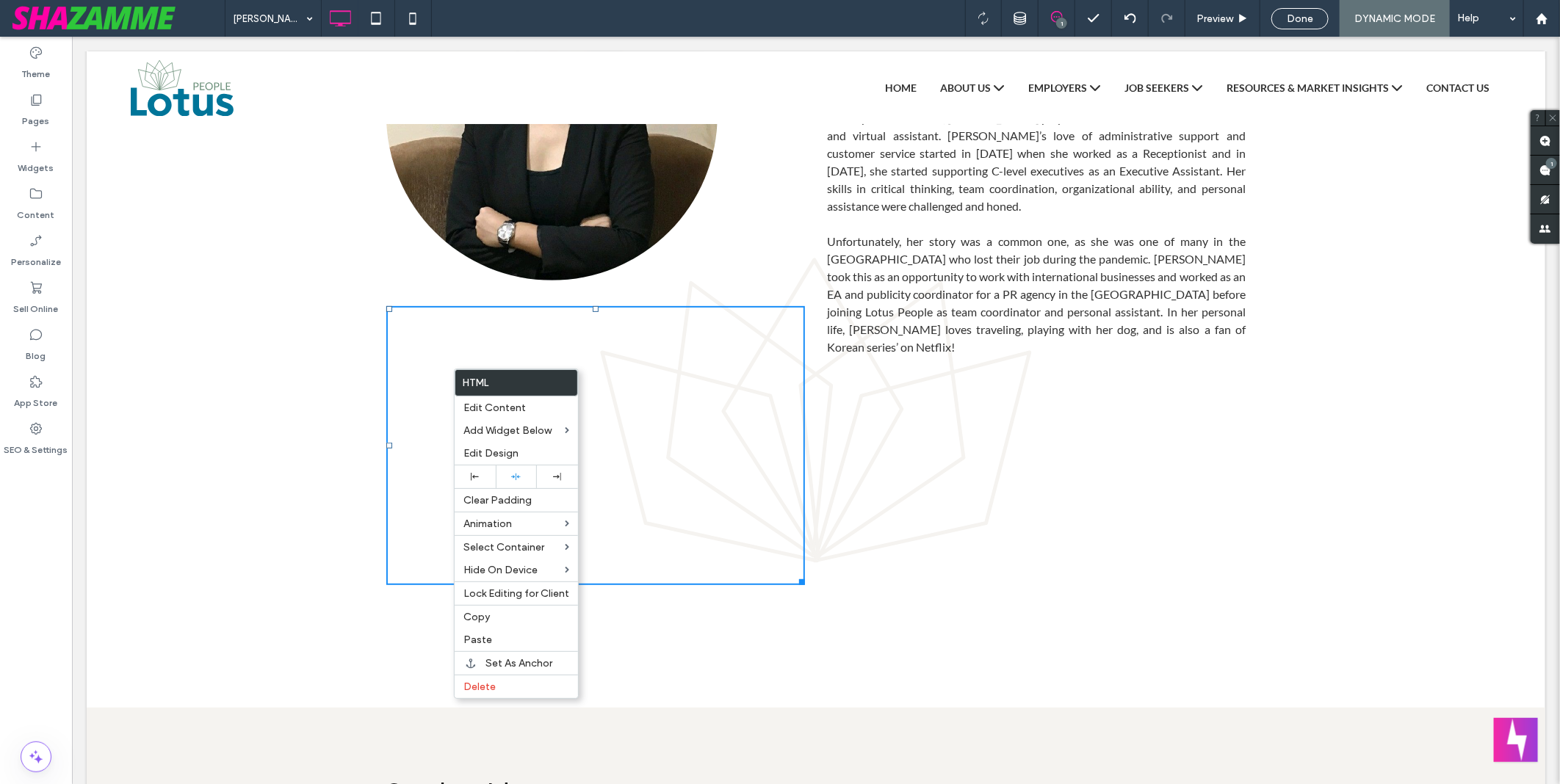
drag, startPoint x: 452, startPoint y: 369, endPoint x: 702, endPoint y: 15, distance: 433.4
click at [698, 14] on div "ELAINE-CONTRERAS 1 Preview Done DYNAMIC MODE Help" at bounding box center [892, 19] width 1335 height 37
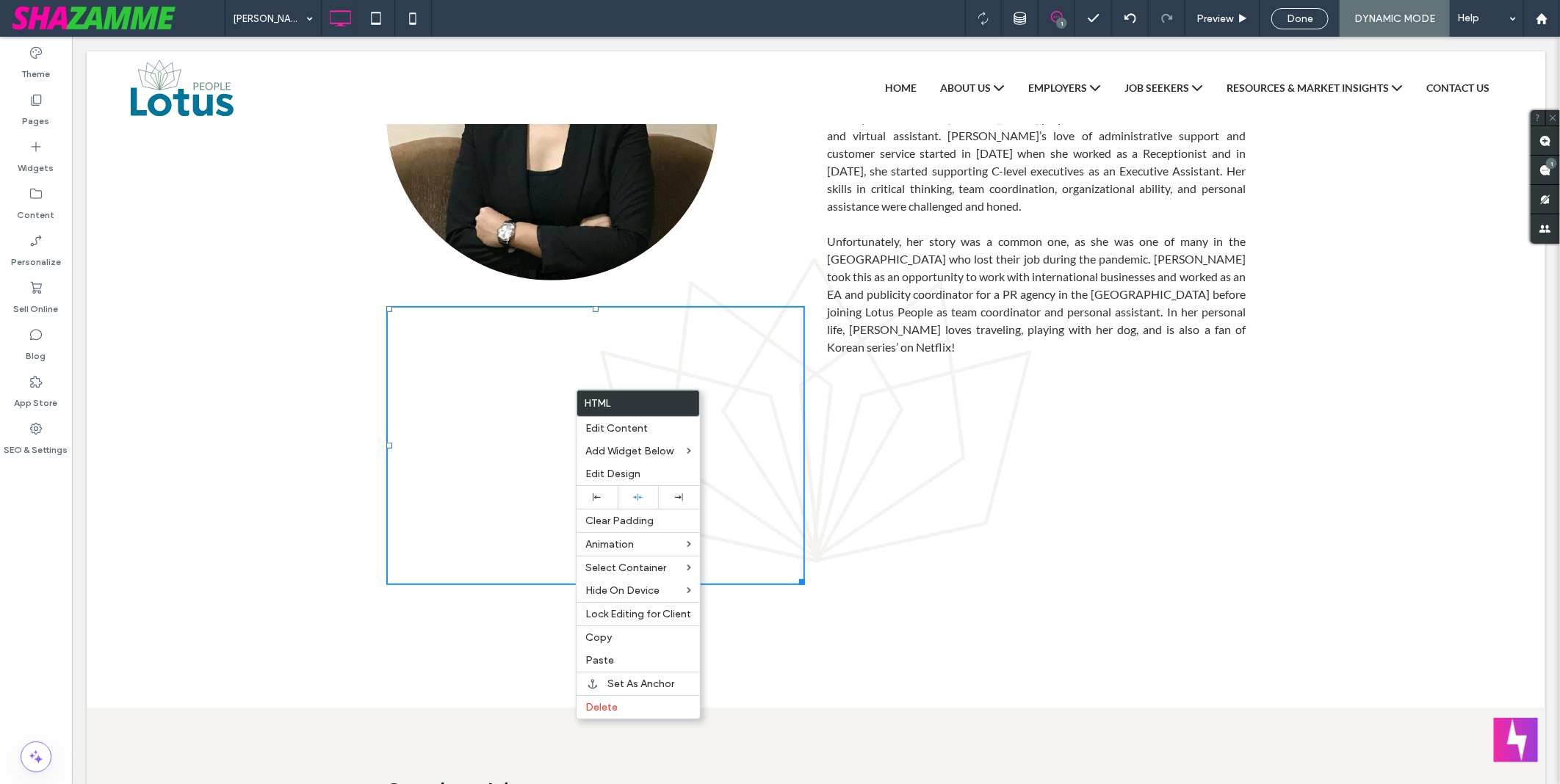
click at [174, 352] on div "Click To Paste ELAINE CONTRERAS OPERATIONS ADMINISTRATOR elaine.contreras@lotus…" at bounding box center [815, 293] width 1459 height 829
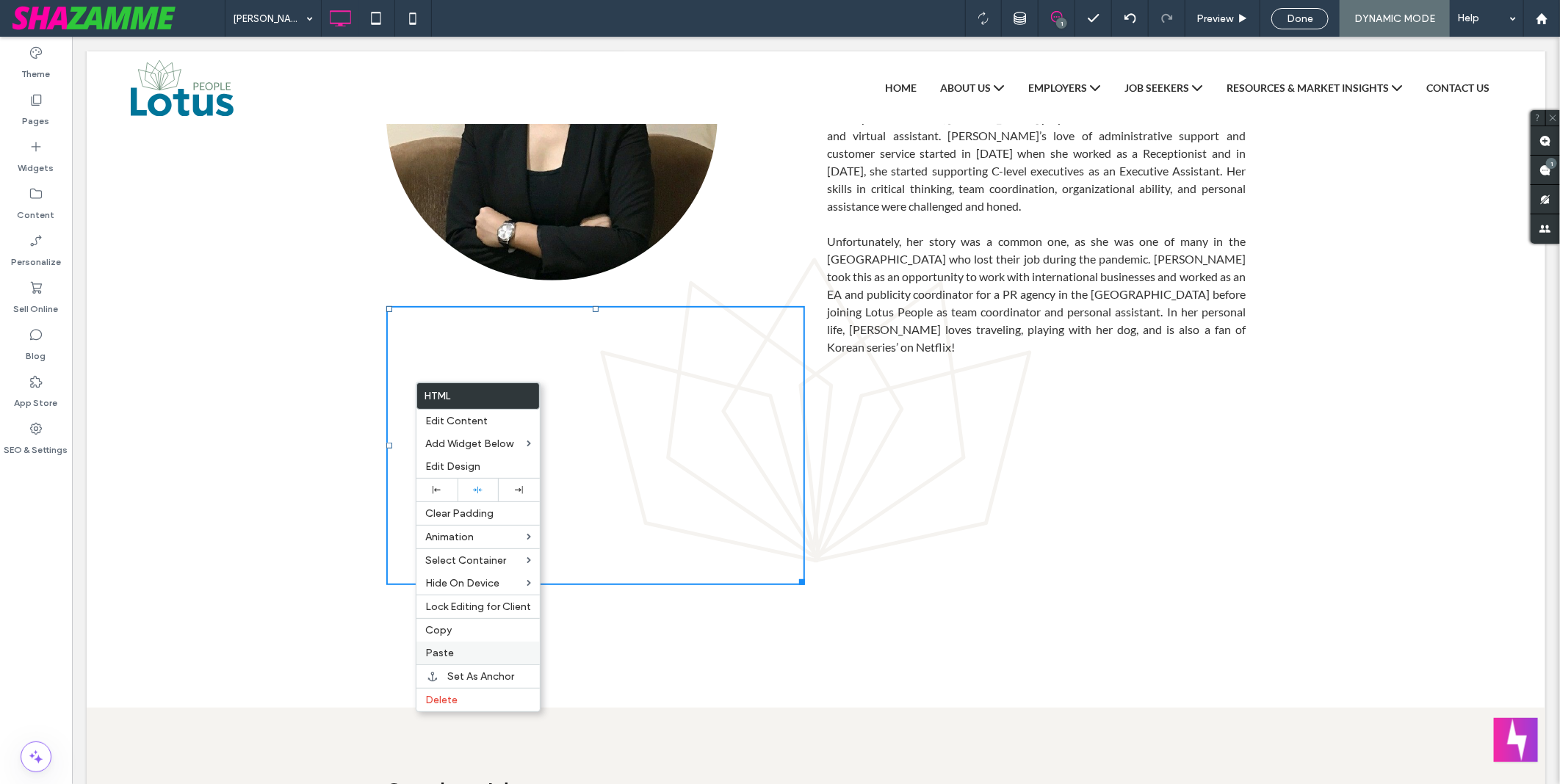
click at [458, 647] on label "Paste" at bounding box center [478, 653] width 106 height 13
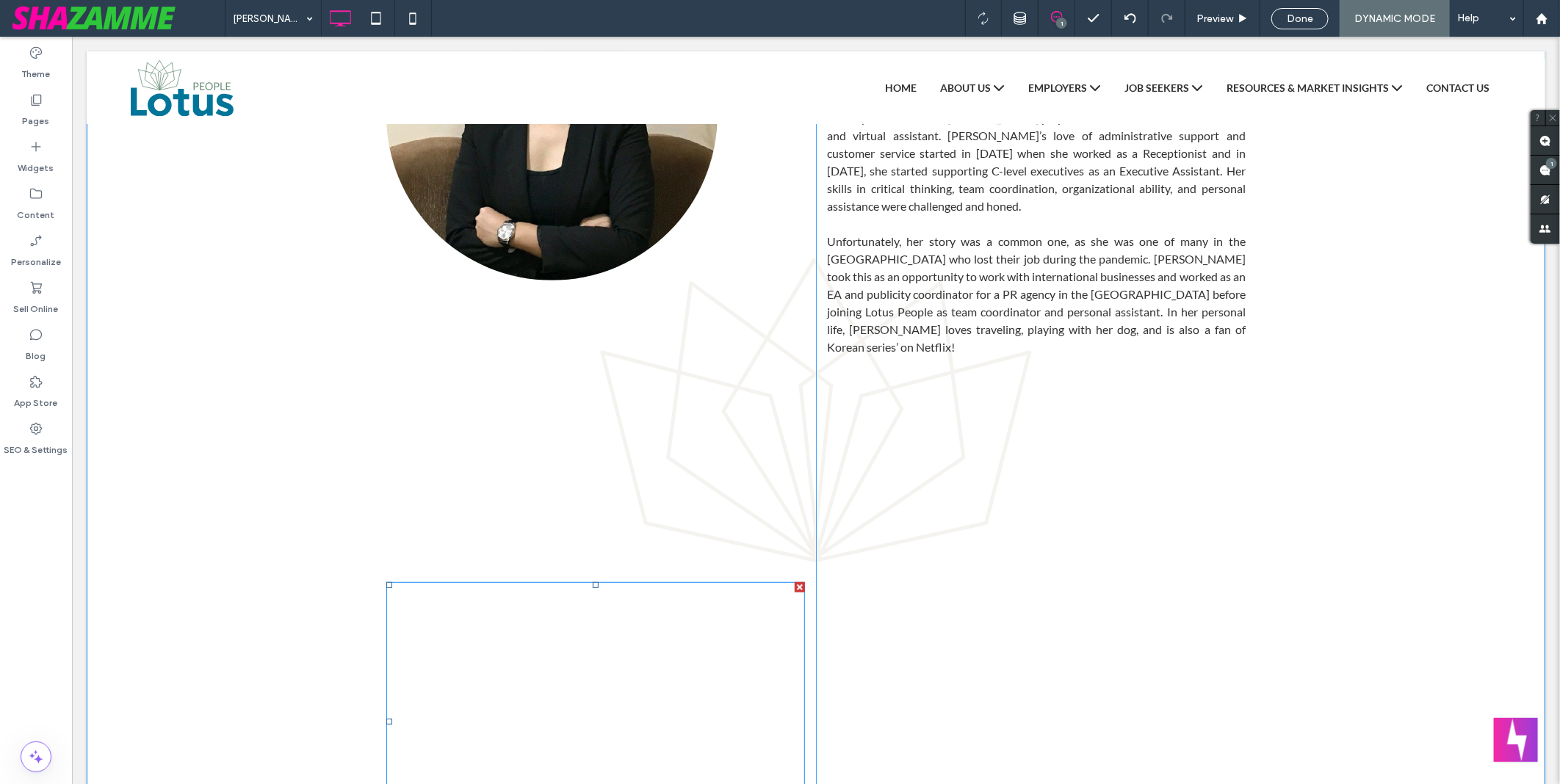
click at [794, 582] on div at bounding box center [799, 587] width 10 height 10
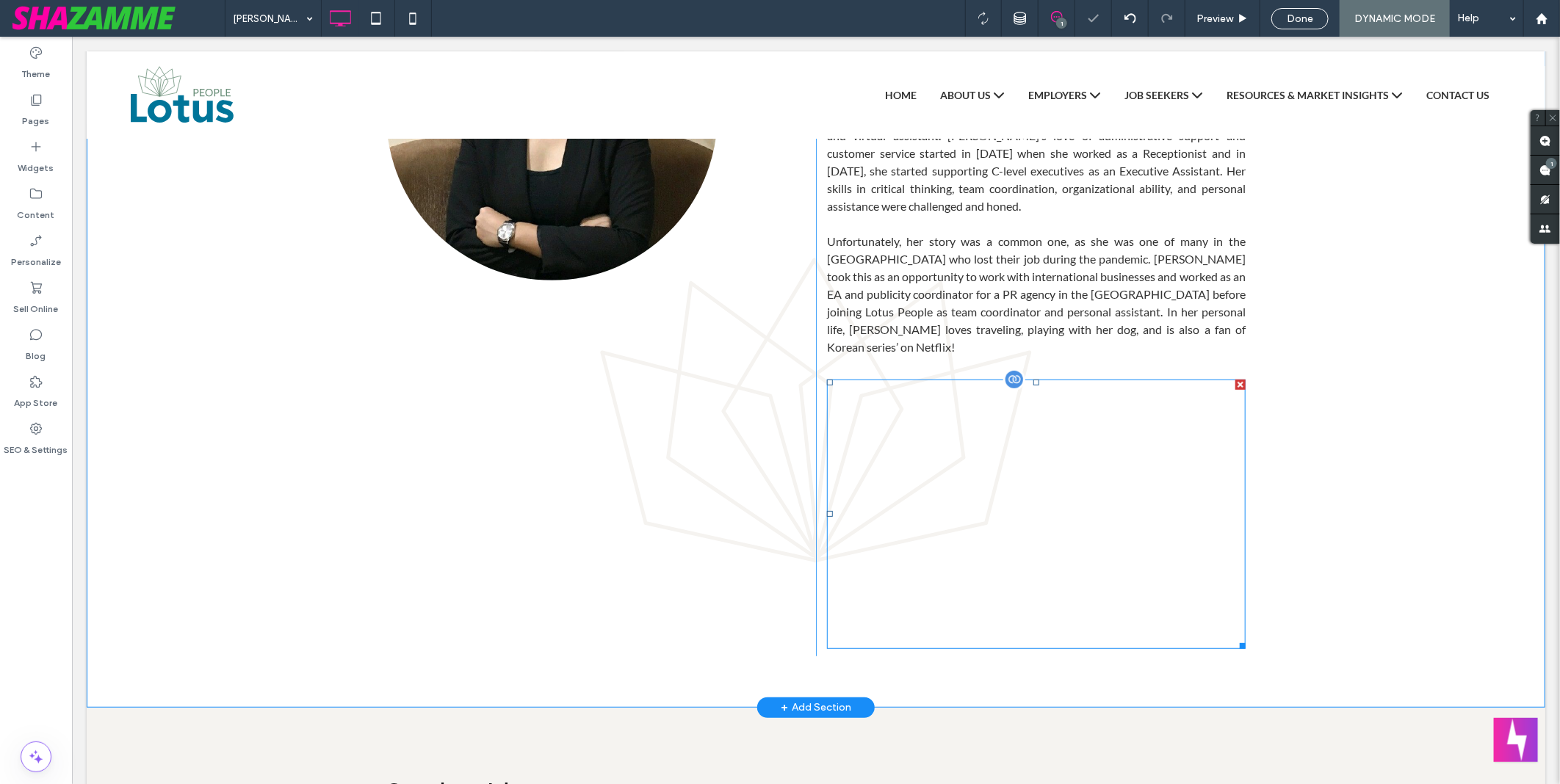
click at [1235, 379] on div at bounding box center [1240, 384] width 10 height 10
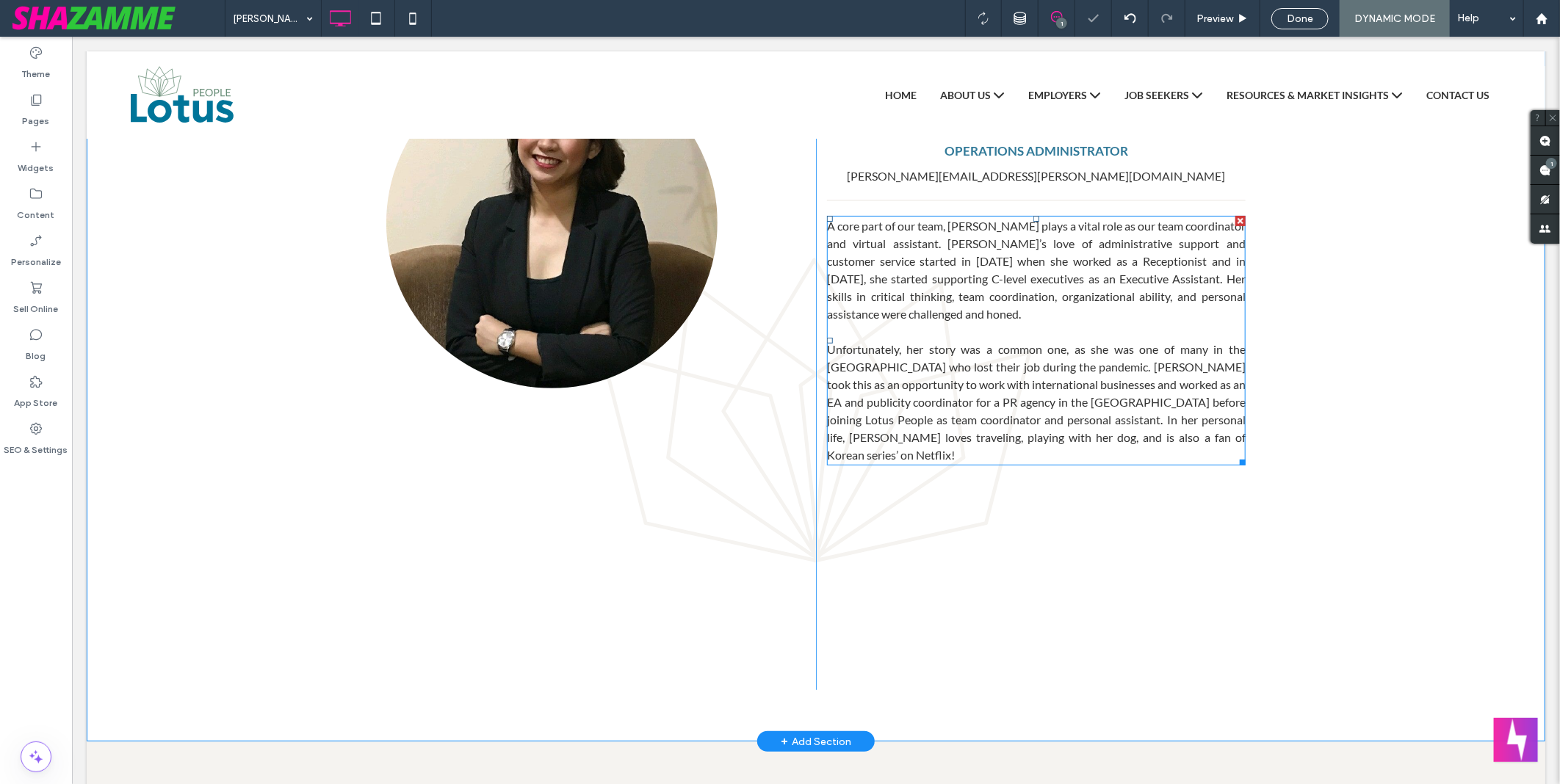
scroll to position [0, 0]
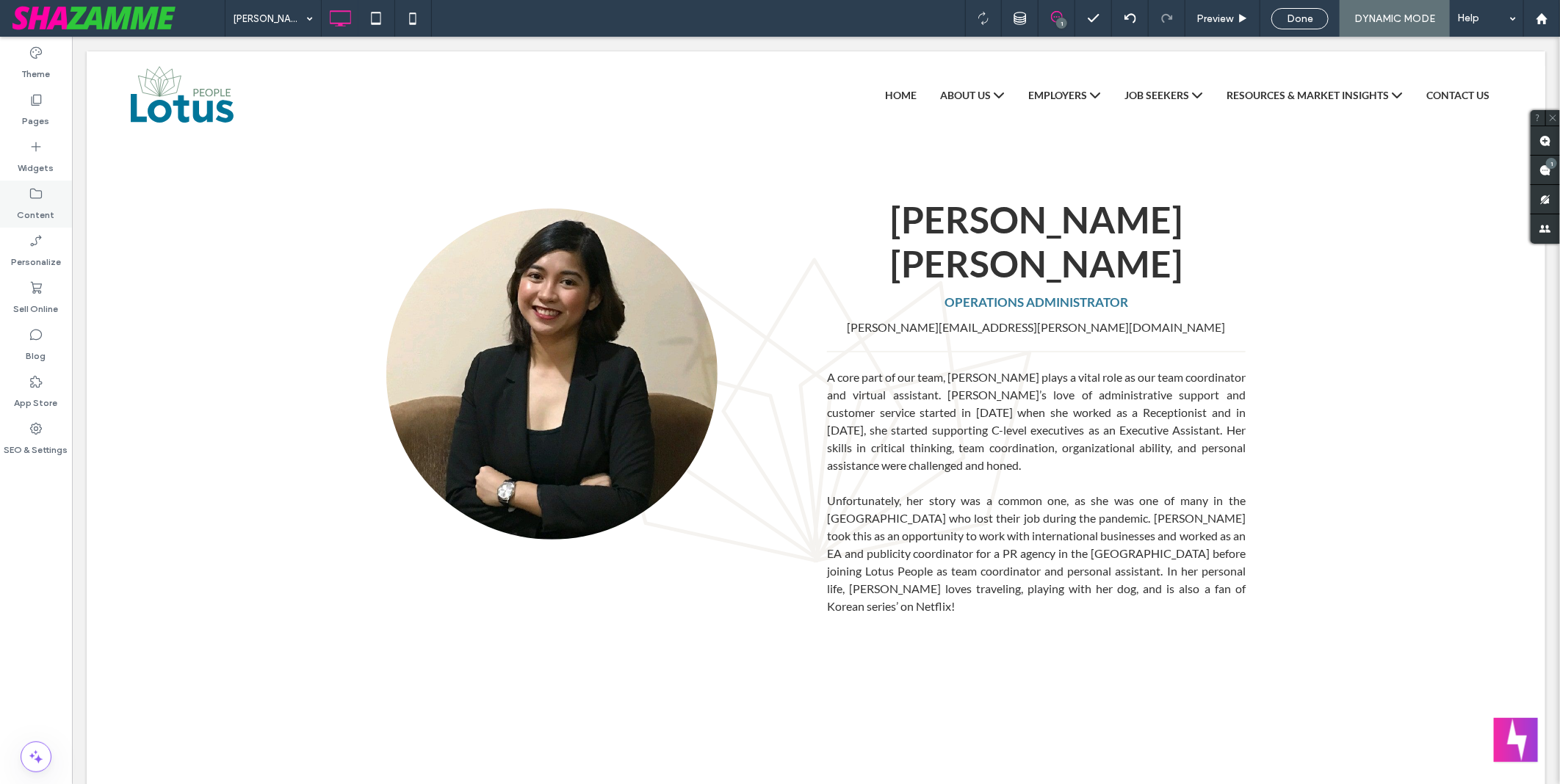
click at [51, 203] on label "Content" at bounding box center [36, 211] width 37 height 20
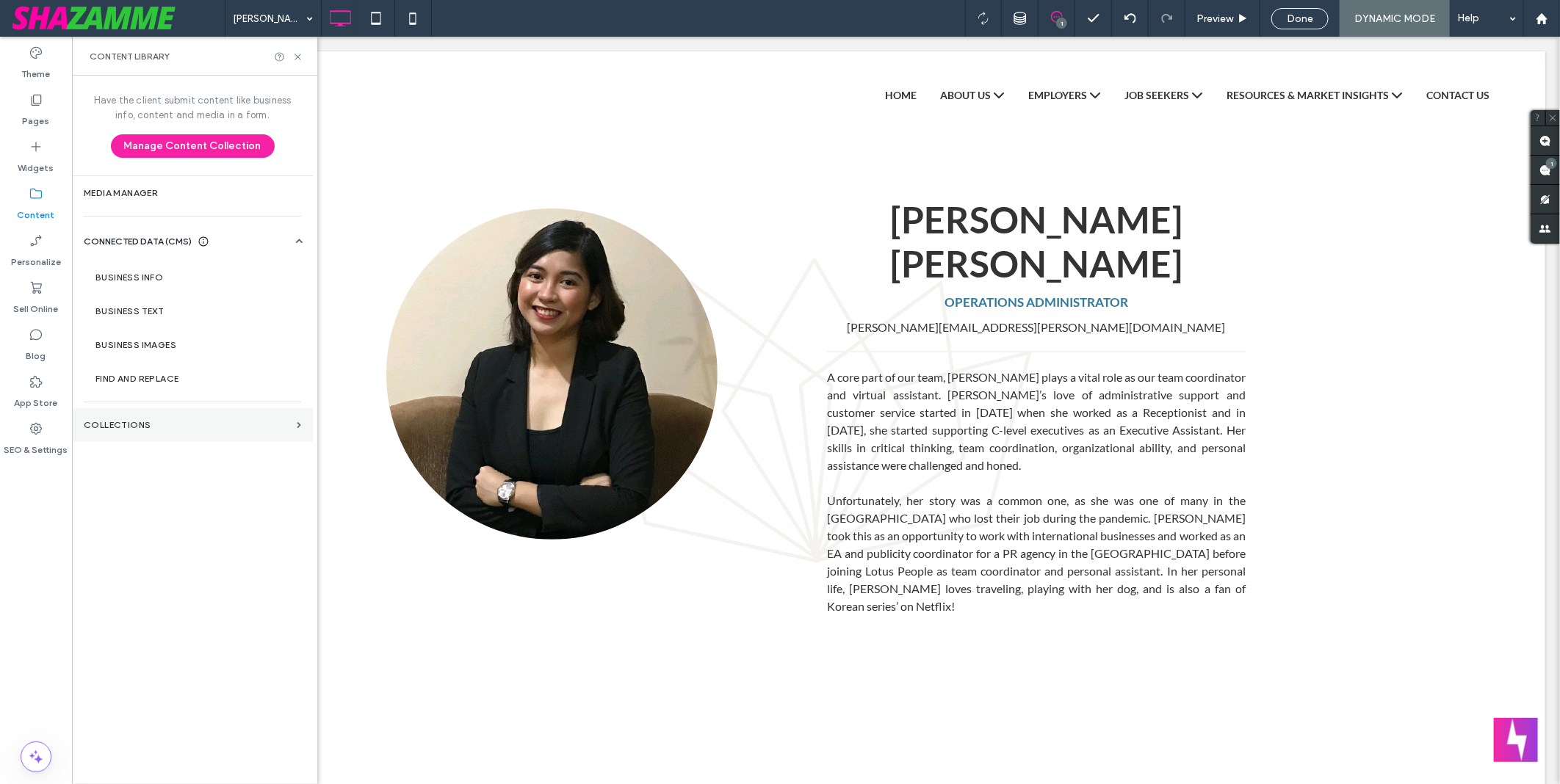
click at [148, 421] on label "Collections" at bounding box center [187, 425] width 207 height 10
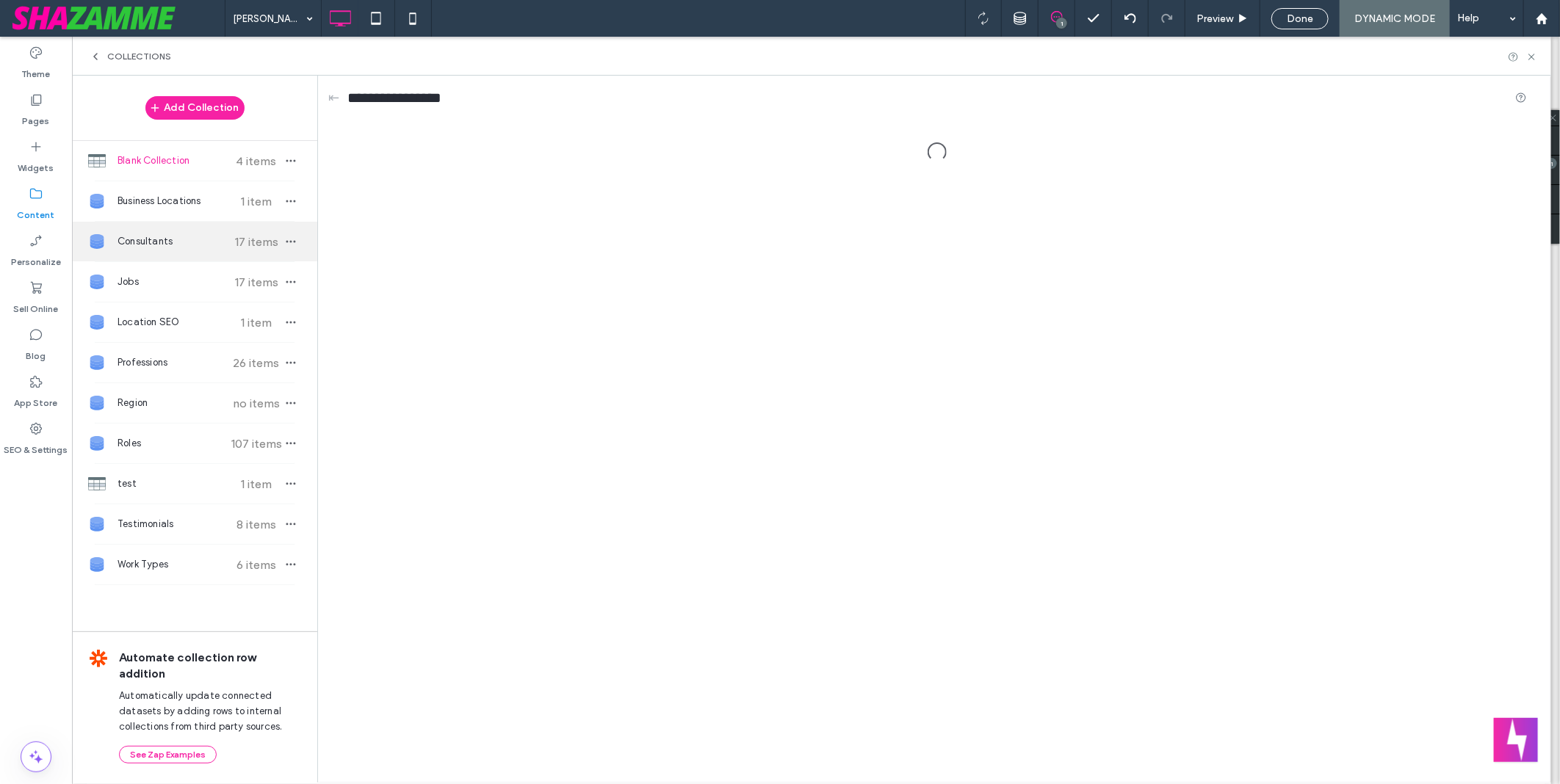
click at [295, 246] on icon "button" at bounding box center [291, 241] width 12 height 12
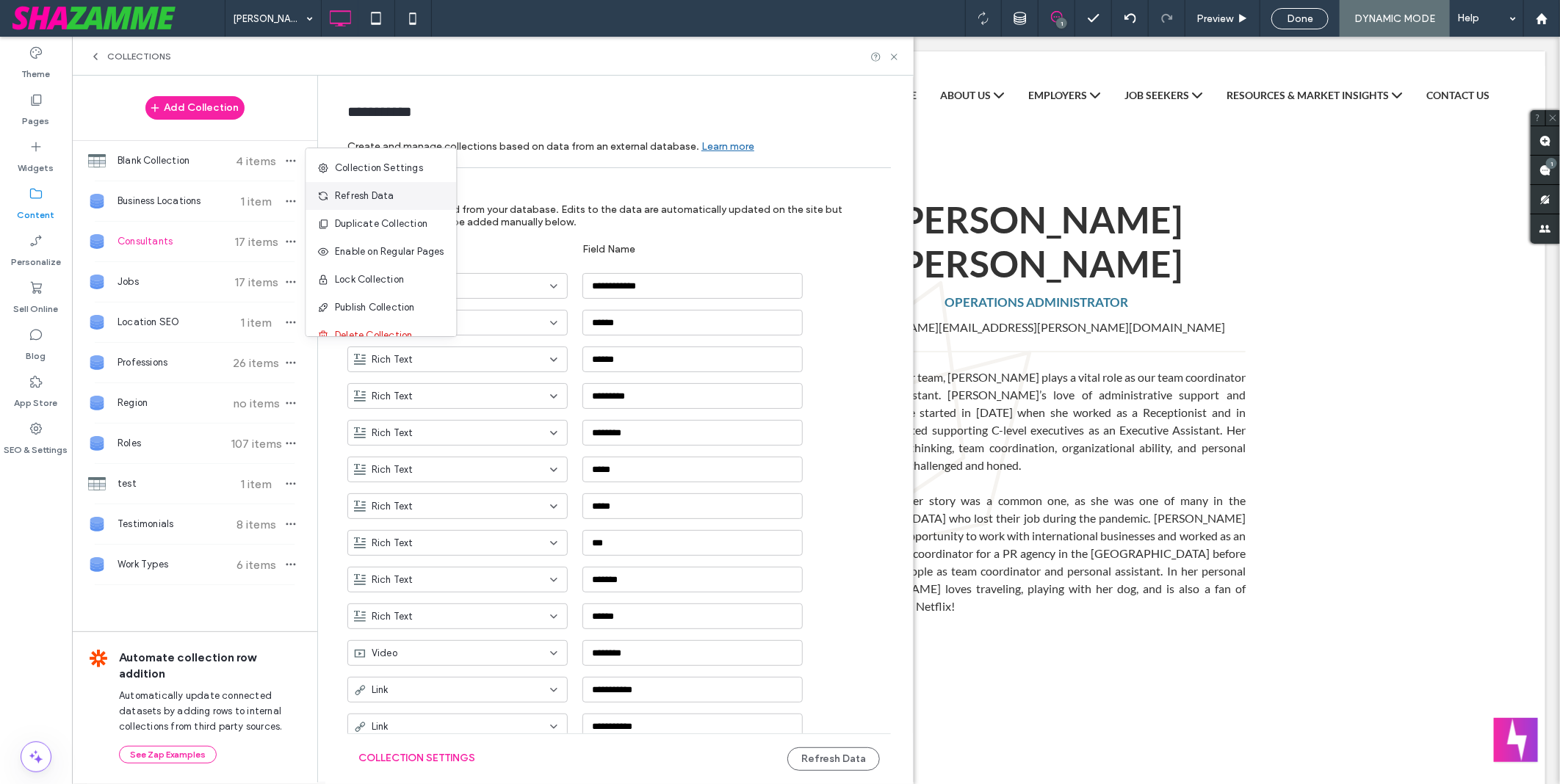
click at [391, 203] on span "Refresh Data" at bounding box center [366, 196] width 59 height 14
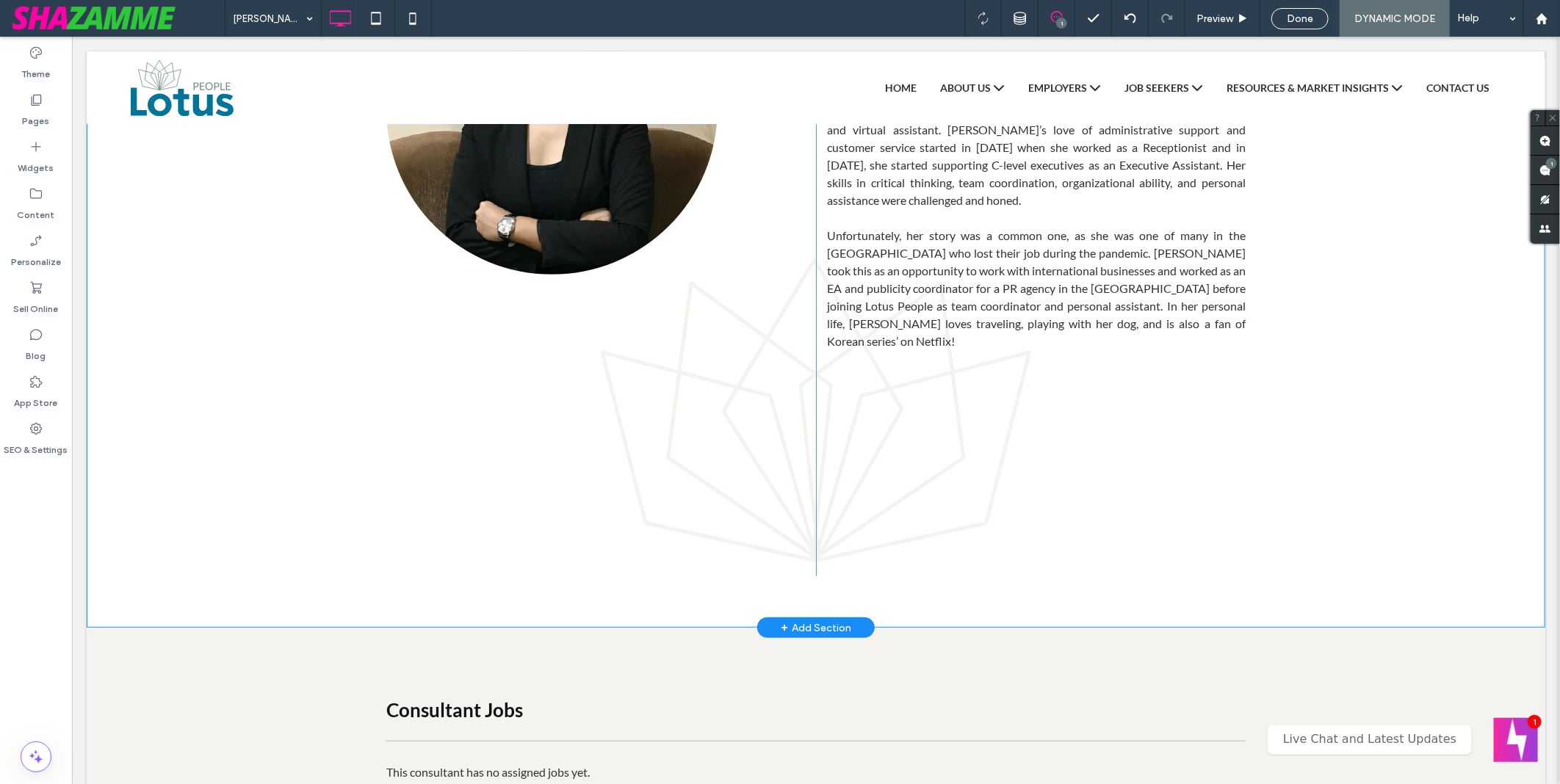
scroll to position [163, 0]
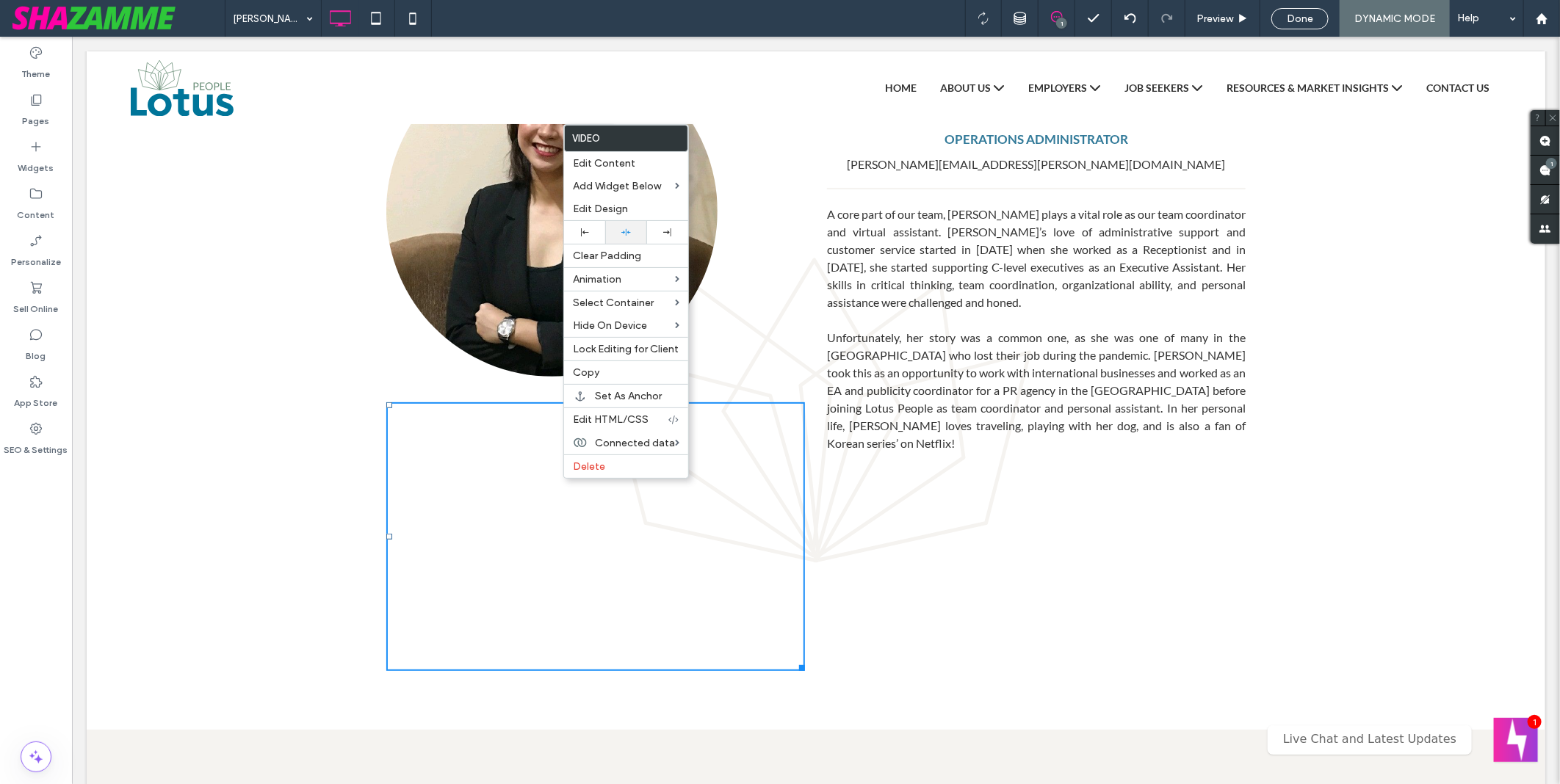
click at [621, 228] on icon at bounding box center [626, 232] width 9 height 9
click at [692, 23] on div "[PERSON_NAME] 1 Preview Done DYNAMIC MODE Help" at bounding box center [892, 19] width 1335 height 37
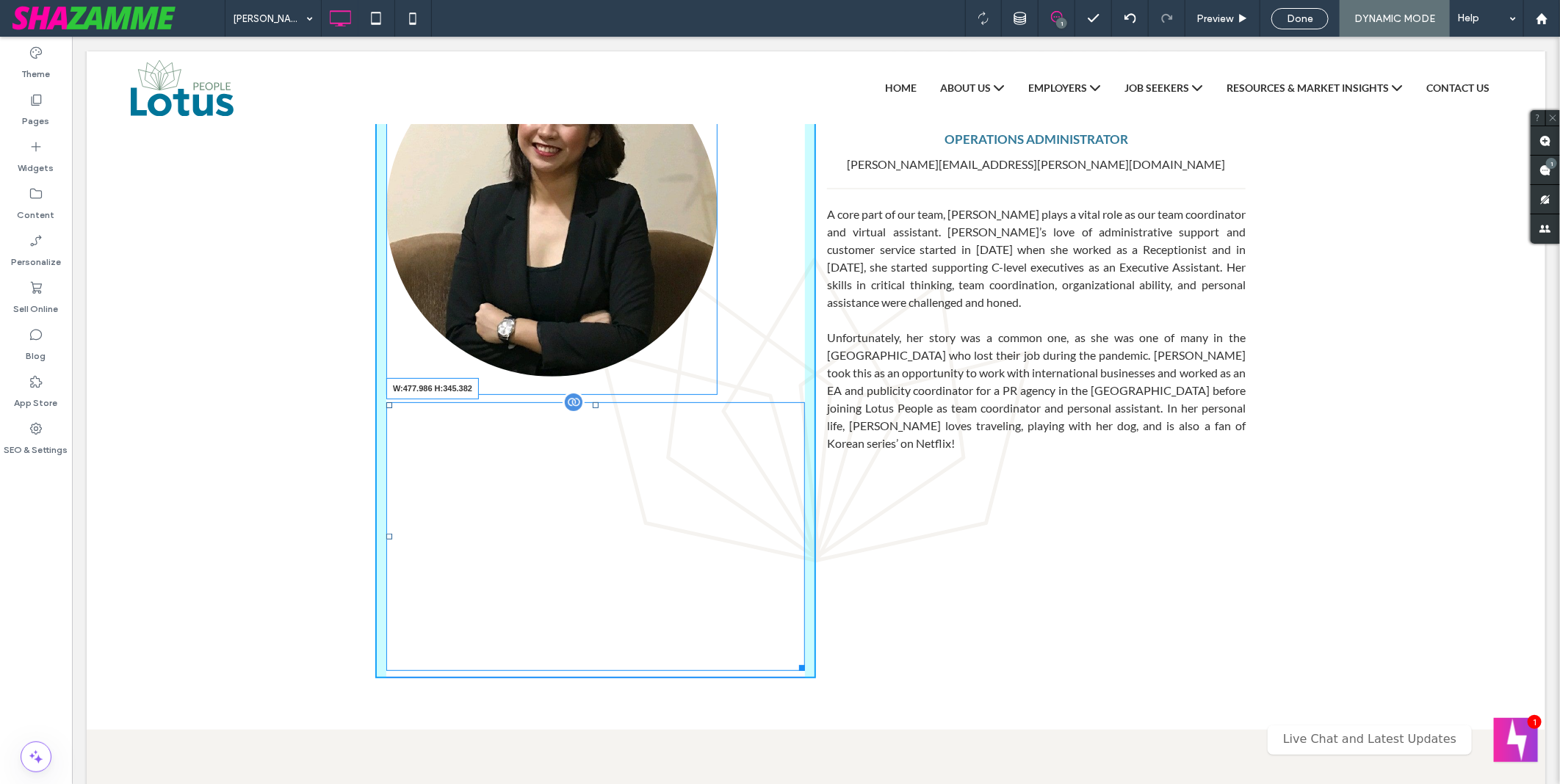
drag, startPoint x: 796, startPoint y: 666, endPoint x: 761, endPoint y: 651, distance: 38.1
click at [794, 660] on div at bounding box center [799, 665] width 11 height 11
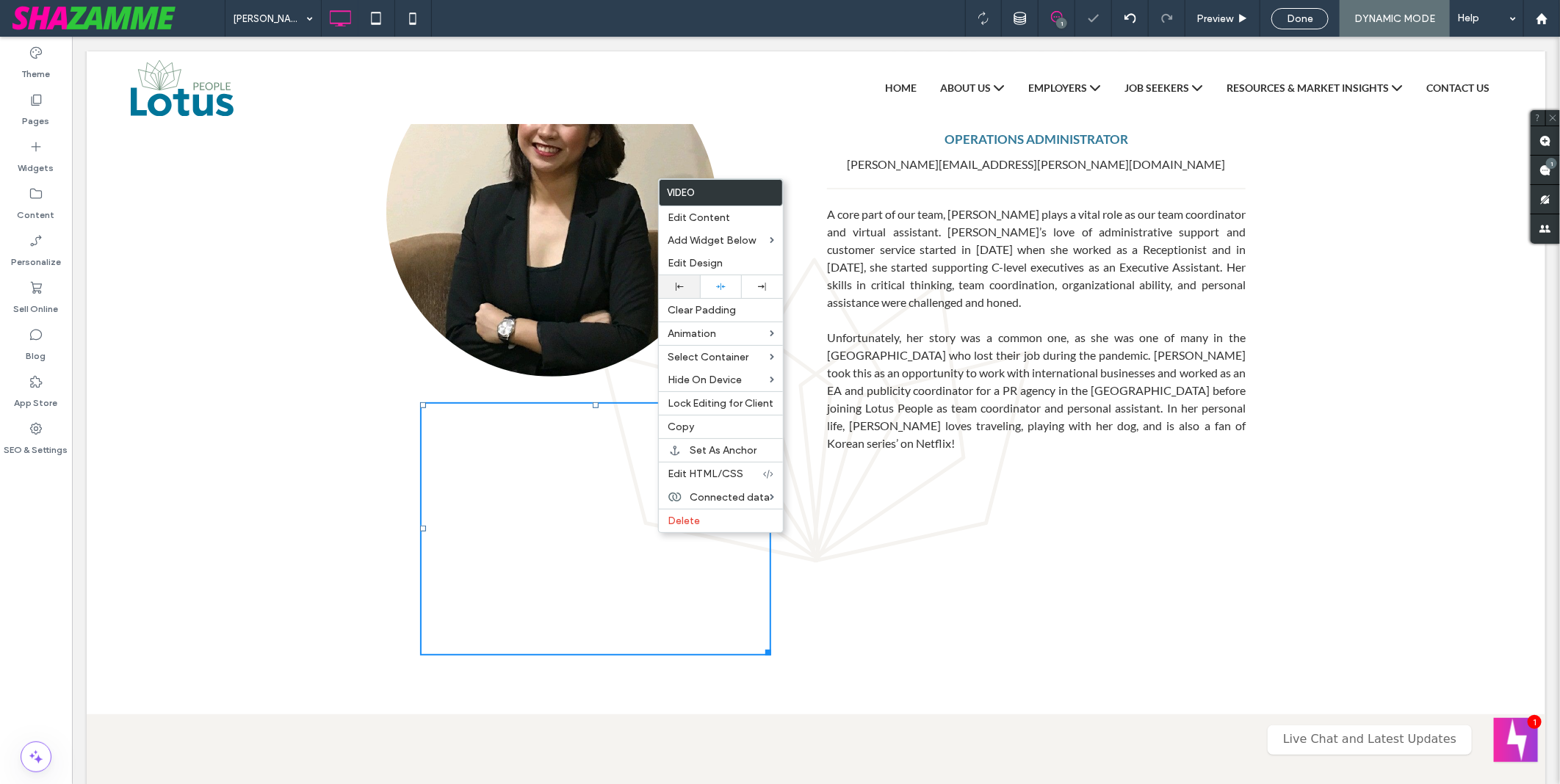
click at [676, 284] on use at bounding box center [680, 287] width 8 height 8
click at [648, 19] on div "[PERSON_NAME] 1 Preview Done DYNAMIC MODE Help" at bounding box center [892, 19] width 1335 height 37
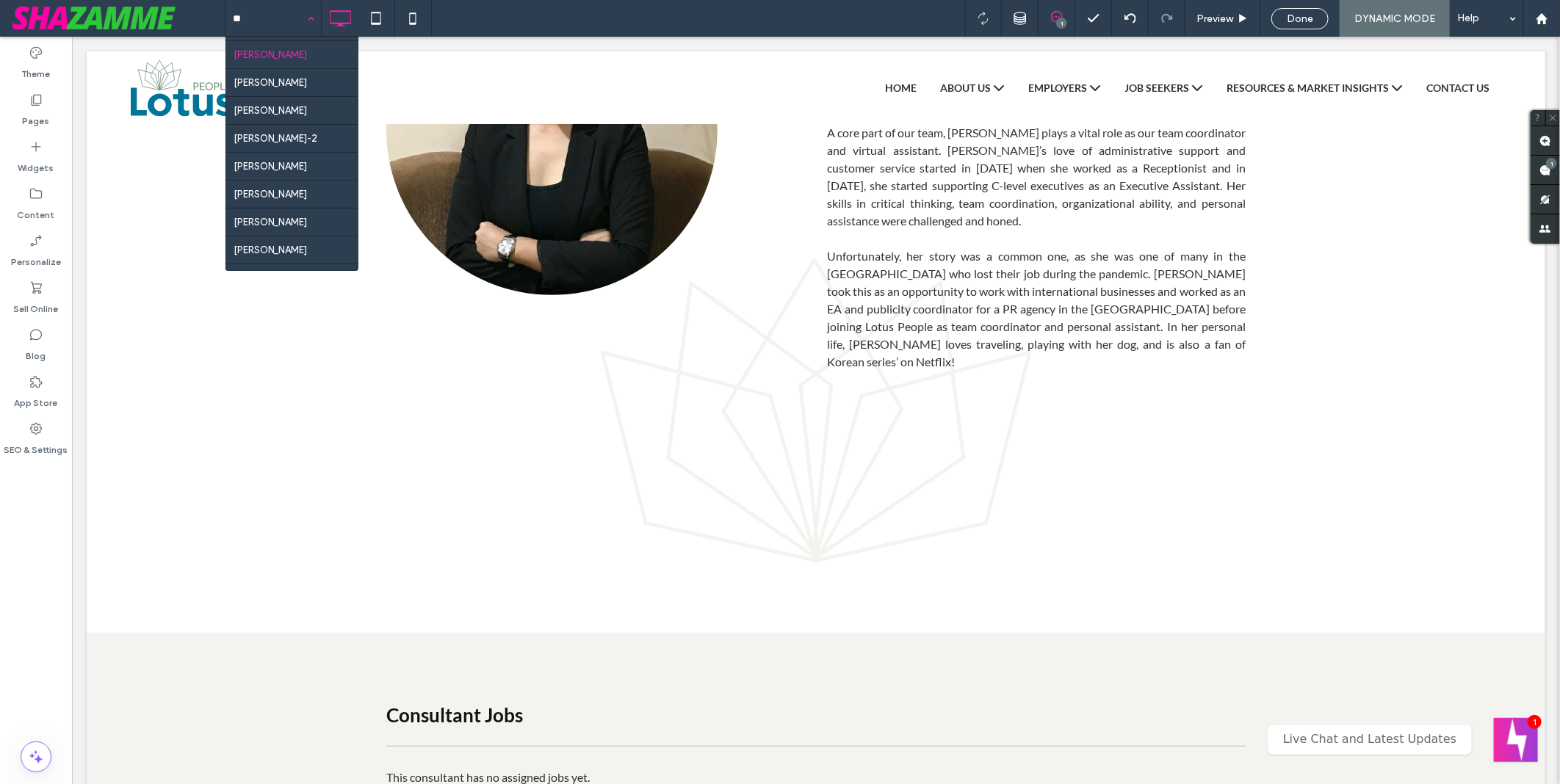
type input "***"
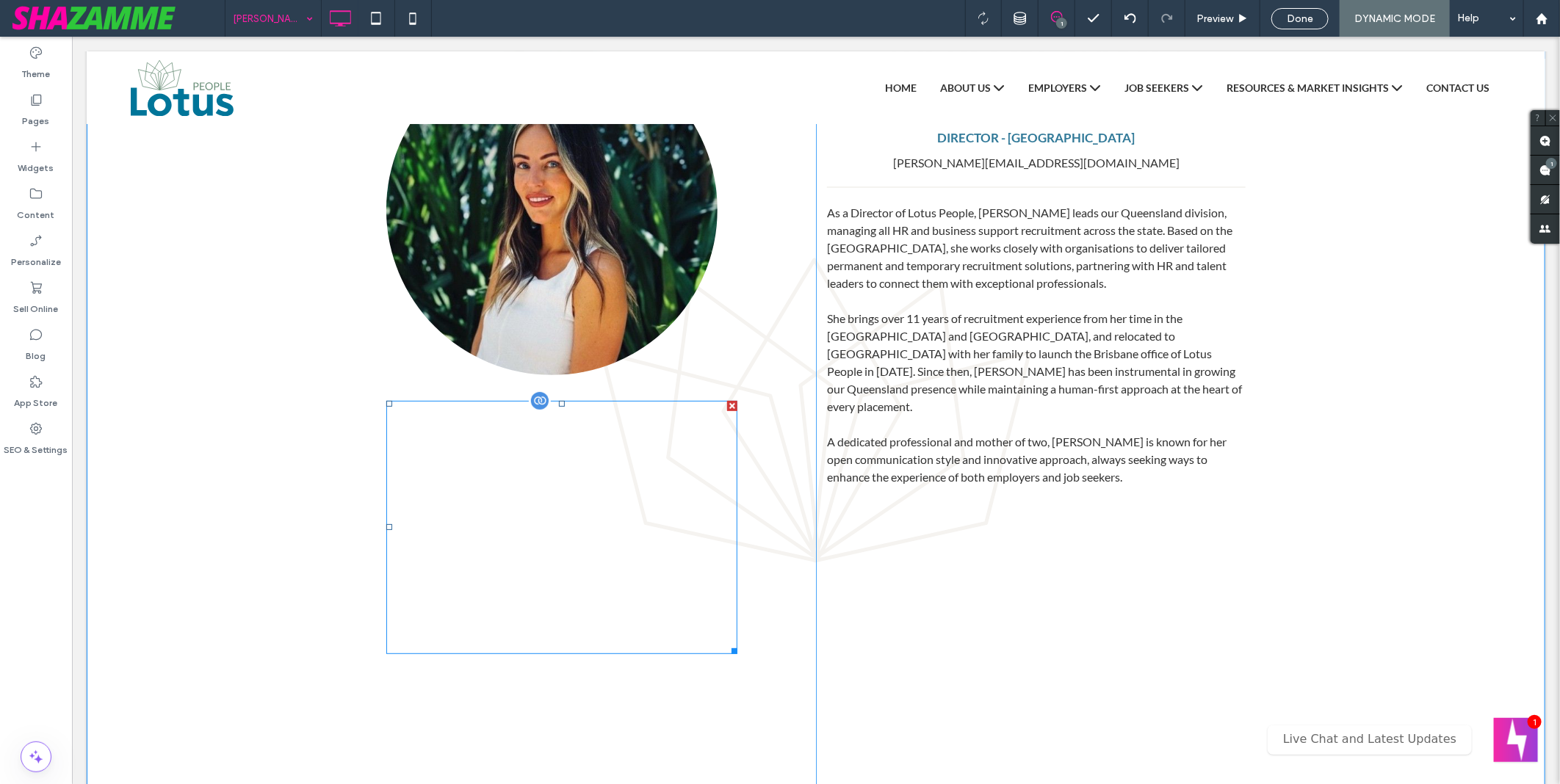
scroll to position [245, 0]
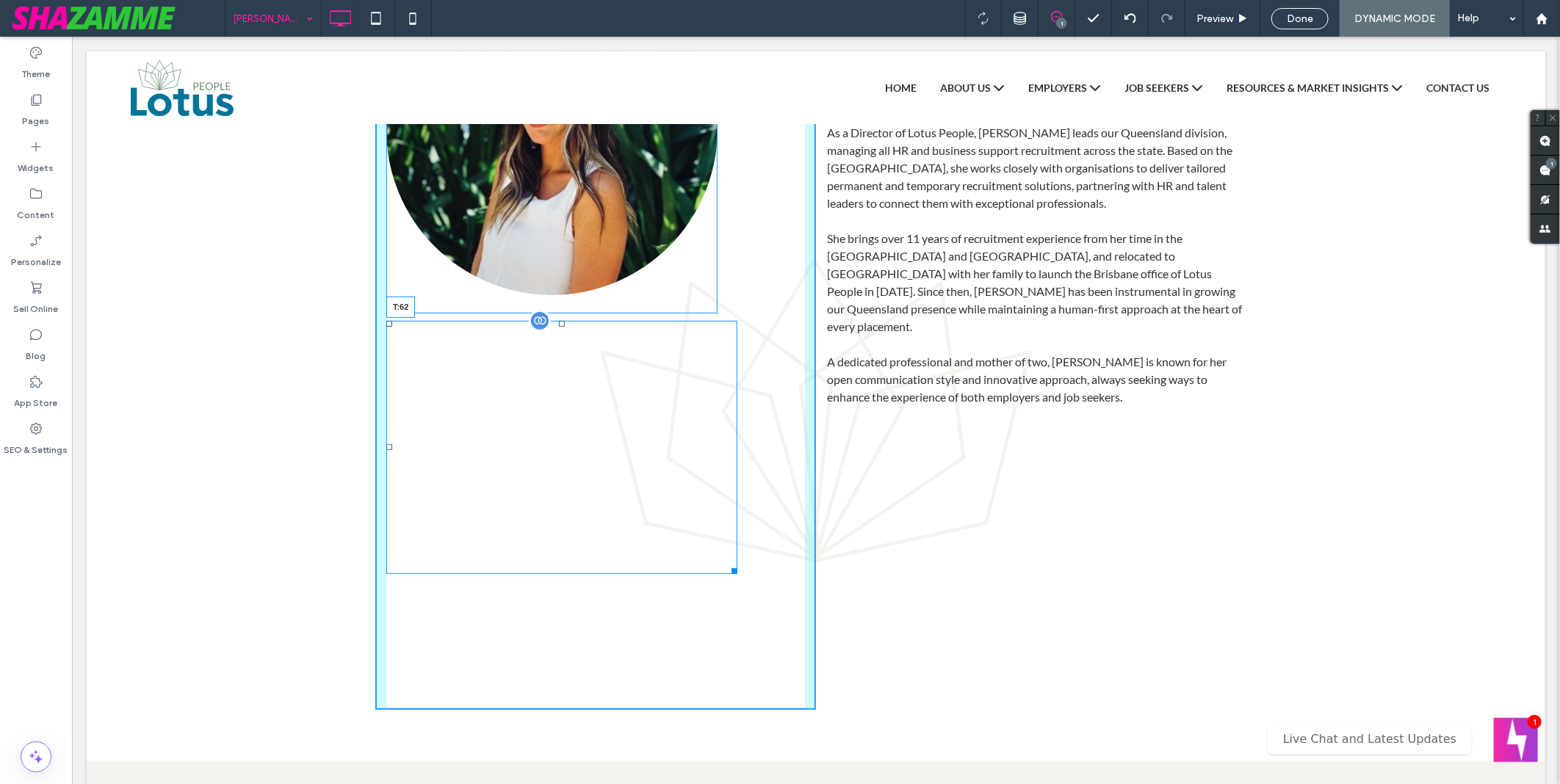
drag, startPoint x: 555, startPoint y: 321, endPoint x: 555, endPoint y: 360, distance: 39.0
click at [558, 326] on div at bounding box center [561, 322] width 6 height 6
drag, startPoint x: 554, startPoint y: 360, endPoint x: 632, endPoint y: 401, distance: 88.1
click at [561, 365] on div "T:70" at bounding box center [561, 485] width 351 height 253
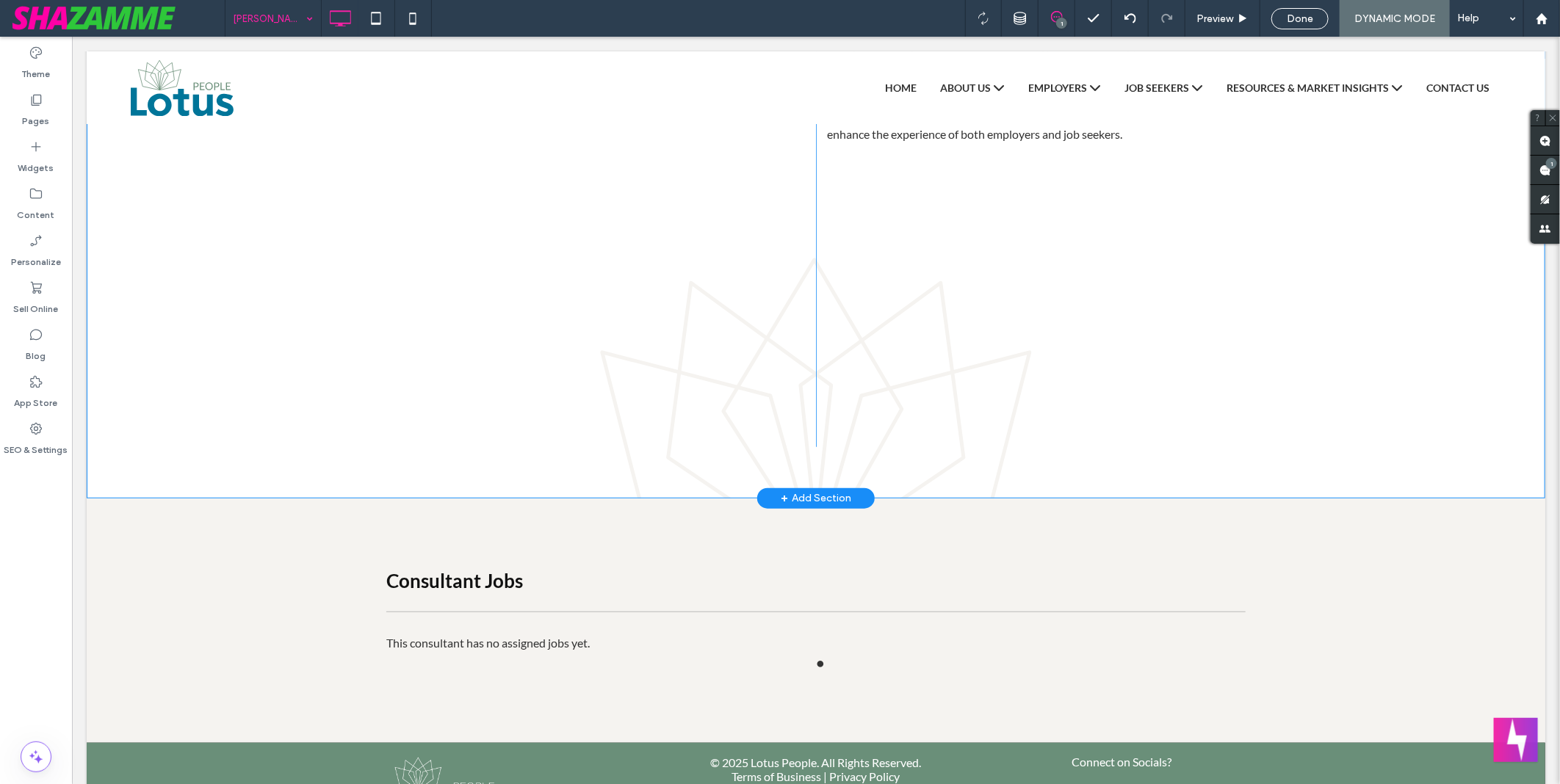
scroll to position [343, 0]
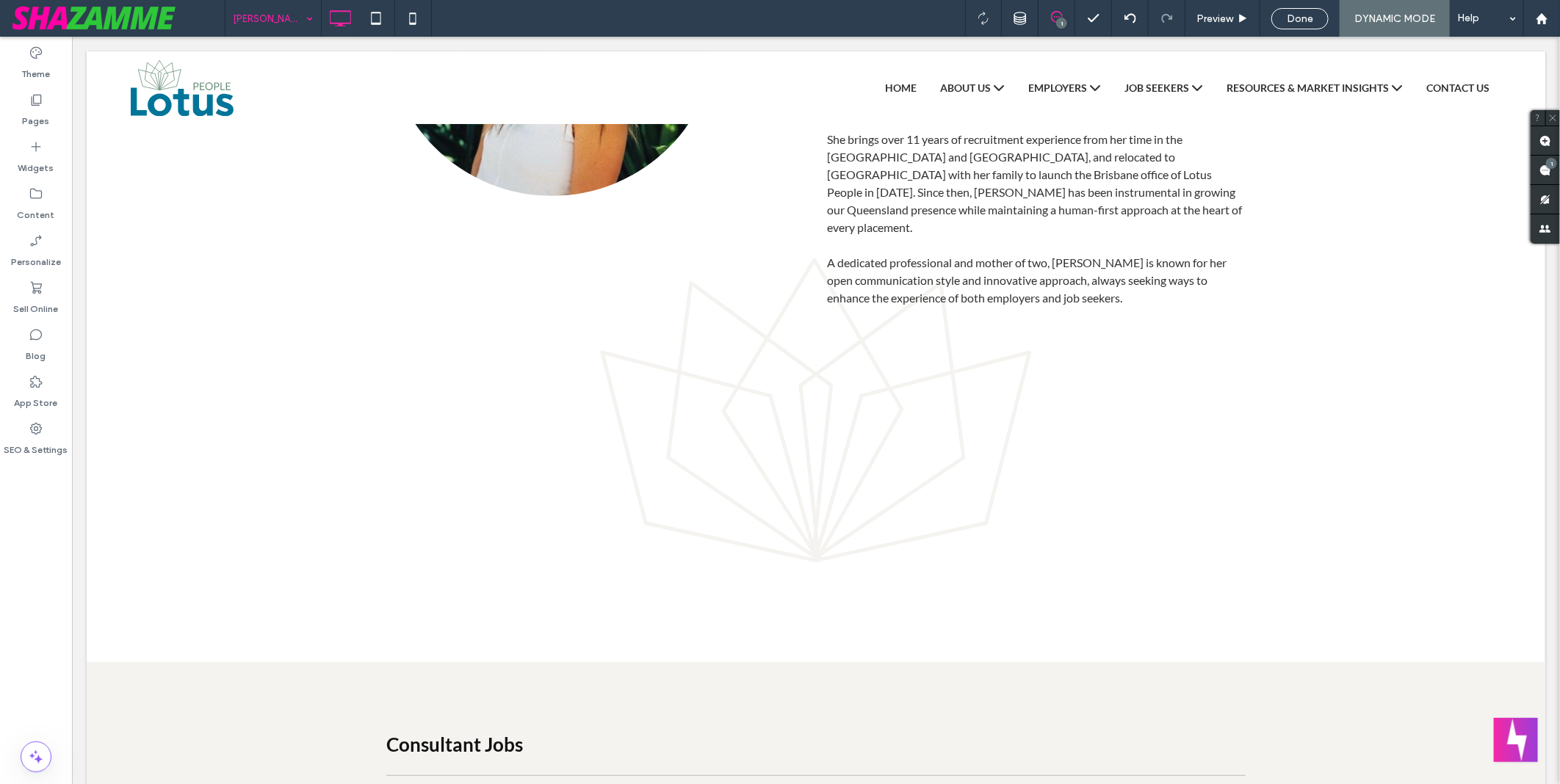
click at [280, 19] on input at bounding box center [269, 19] width 73 height 37
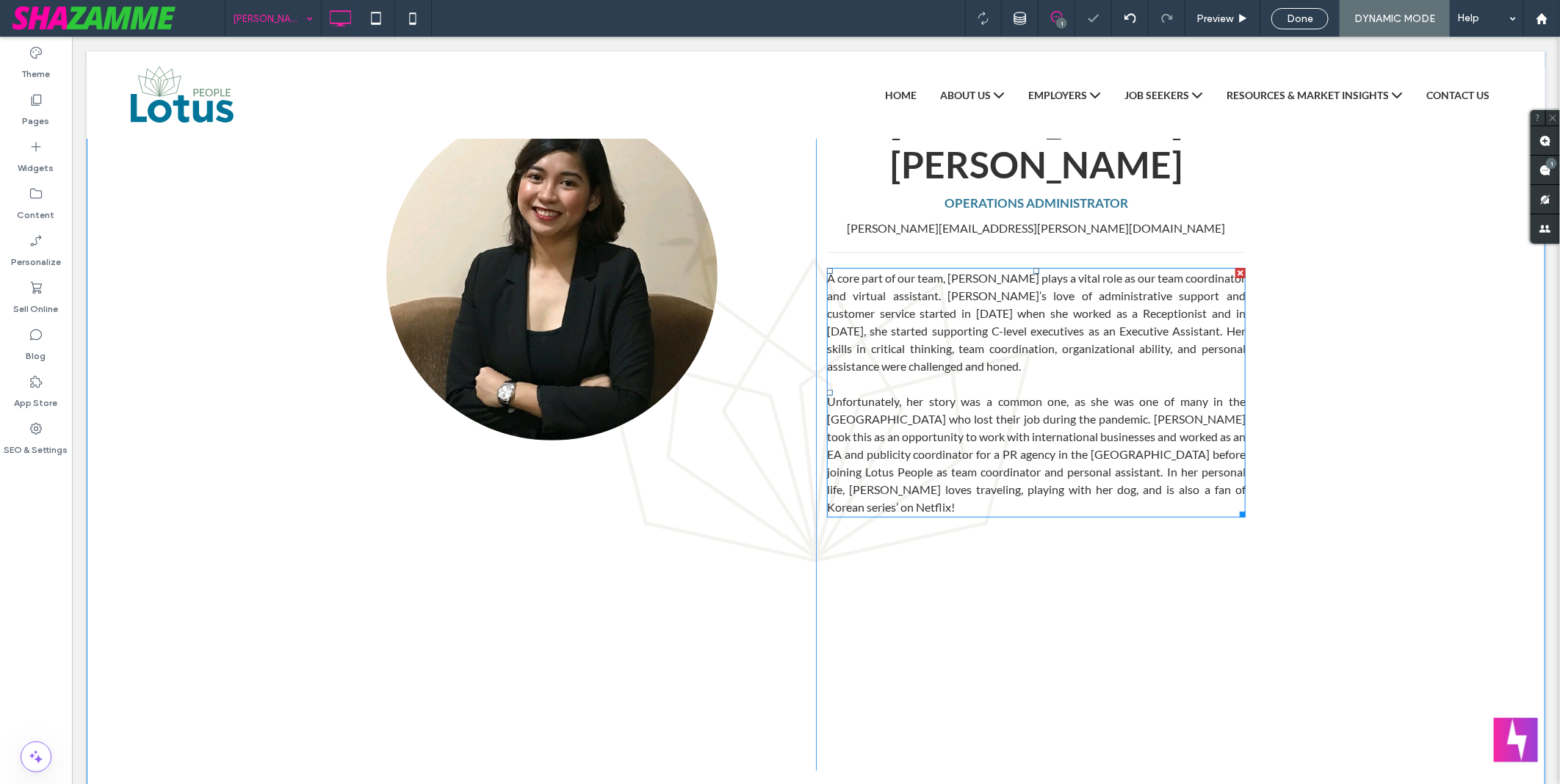
scroll to position [245, 0]
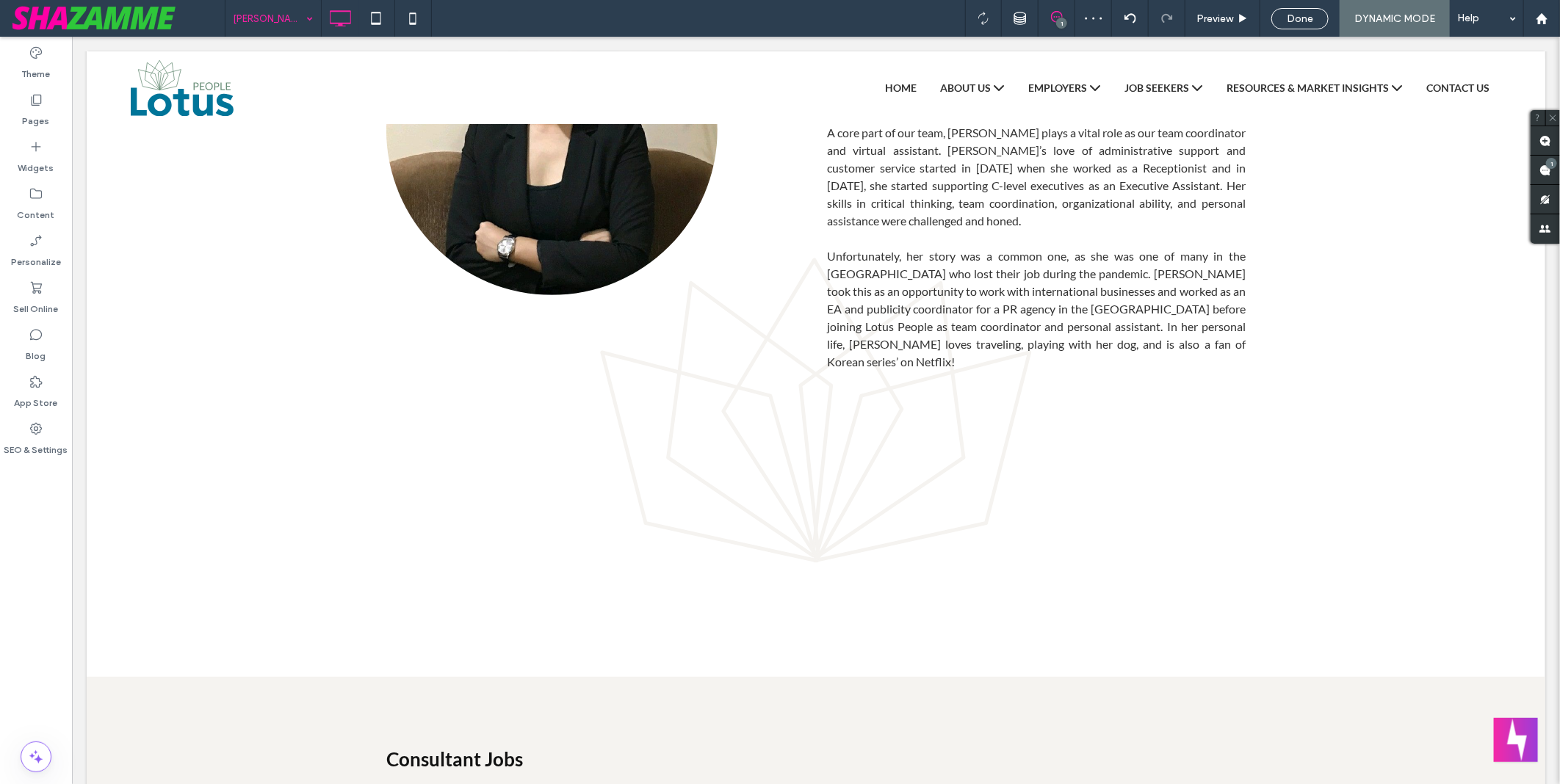
click at [274, 15] on input at bounding box center [269, 19] width 73 height 37
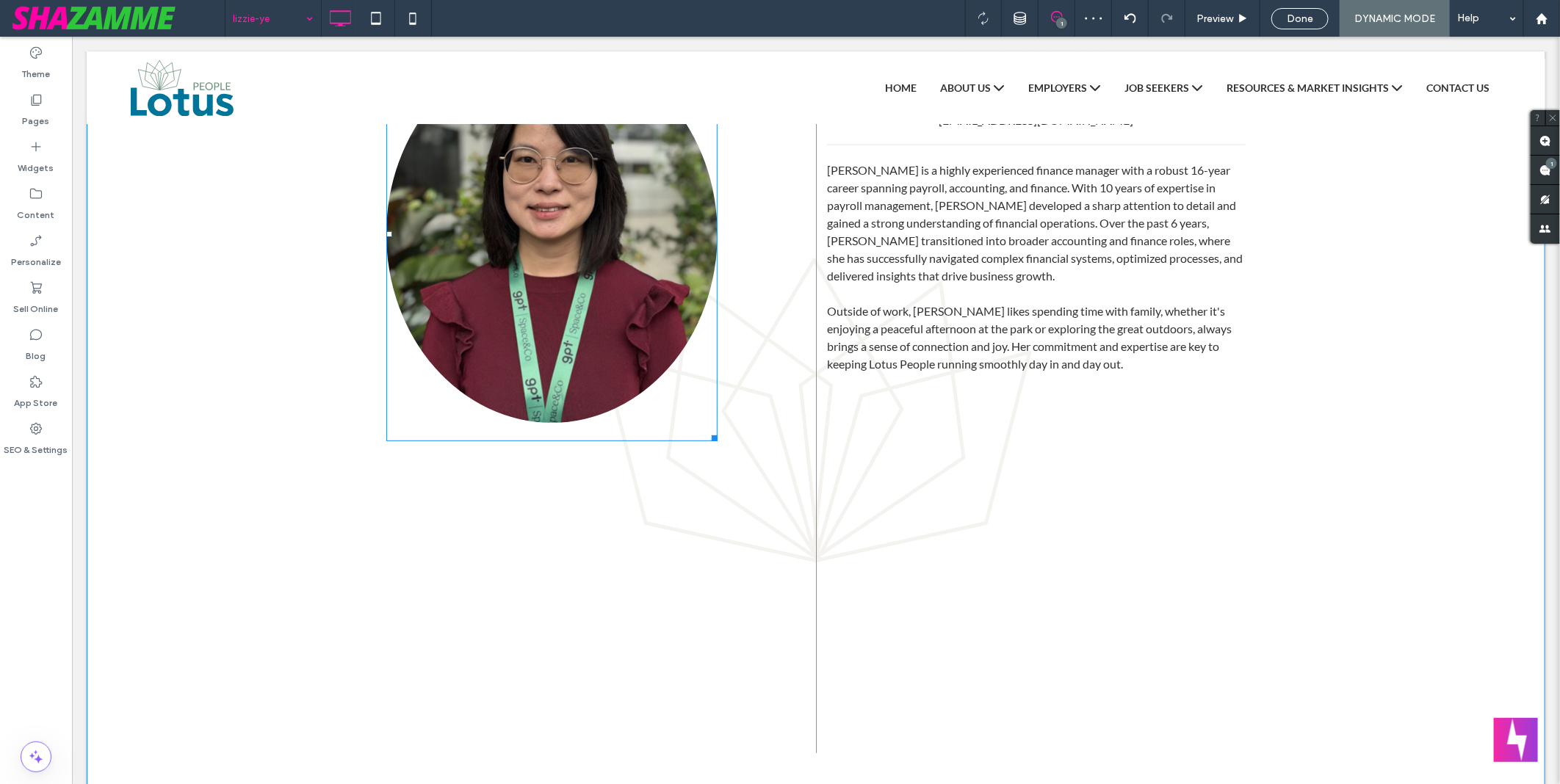
scroll to position [0, 0]
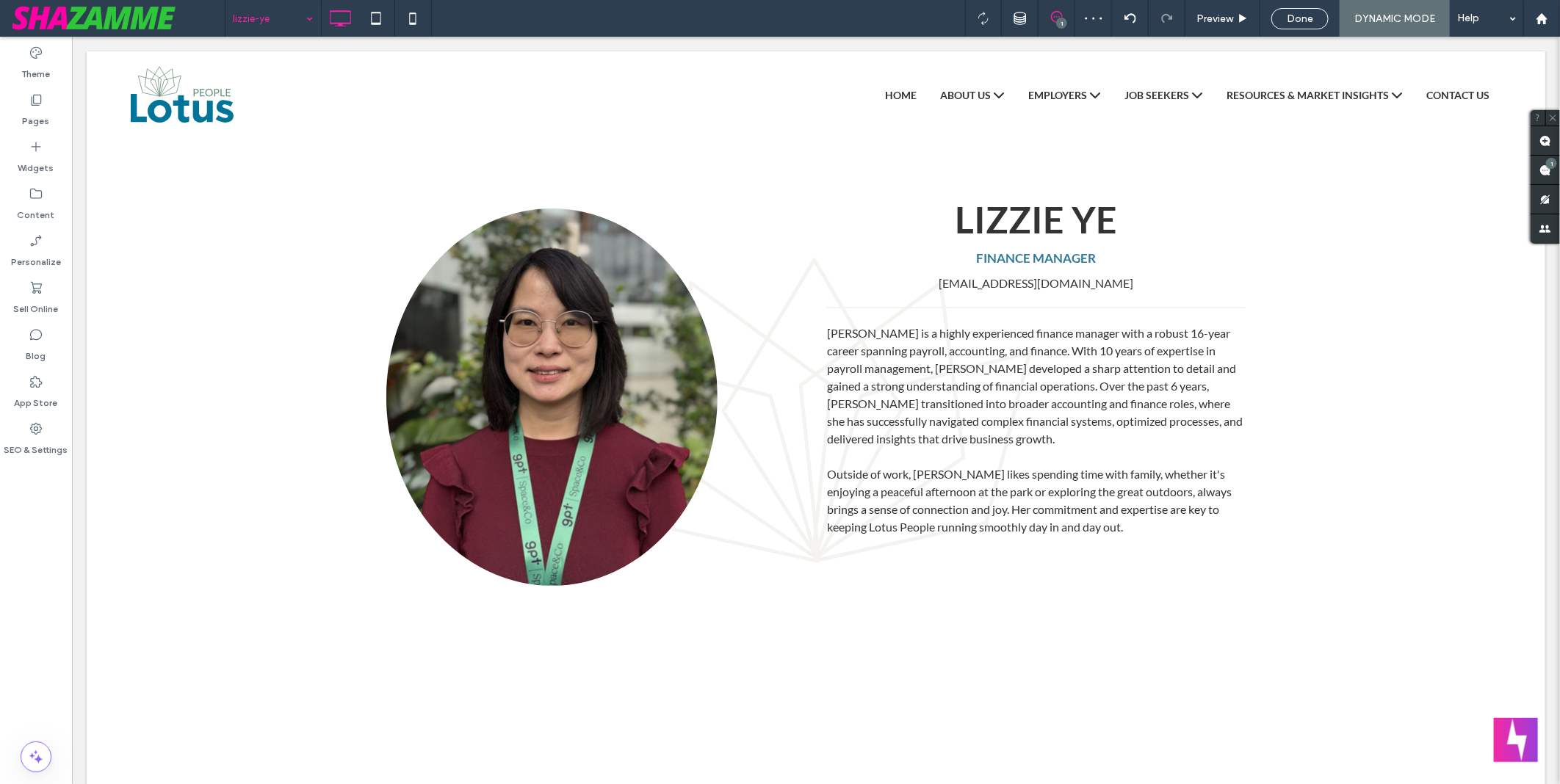
click at [276, 19] on input at bounding box center [269, 19] width 73 height 37
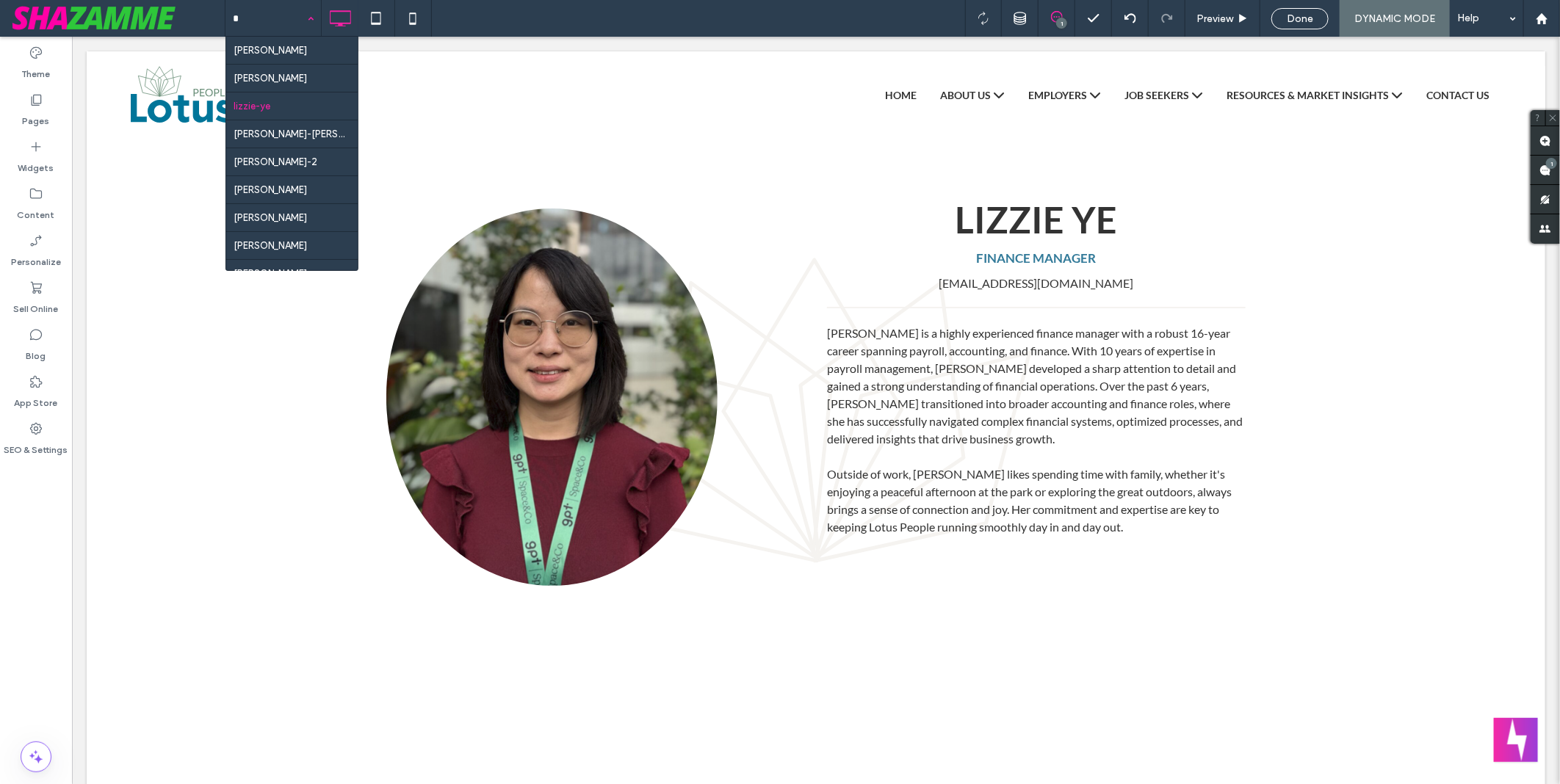
type input "**"
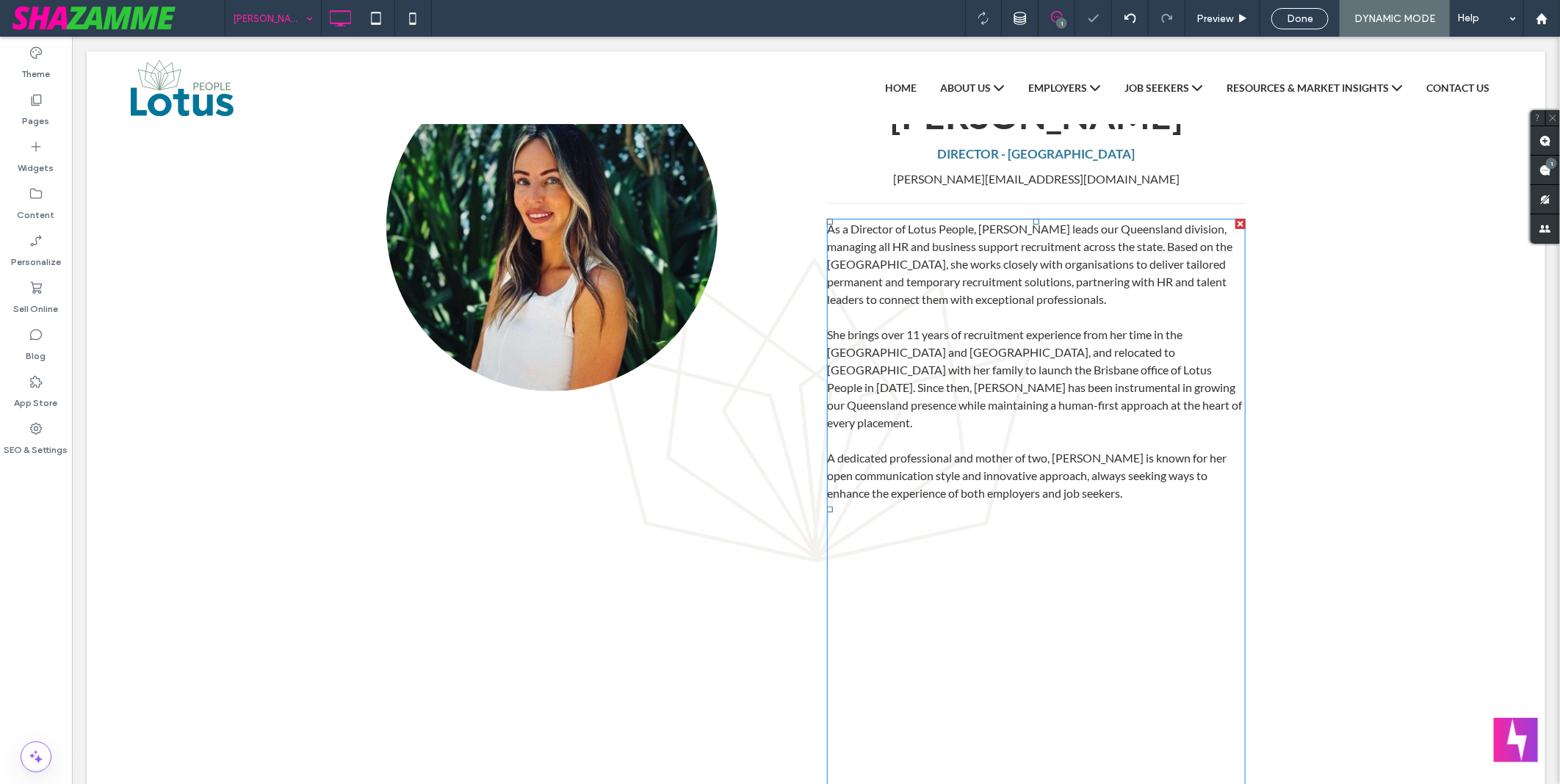
scroll to position [149, 0]
click at [1292, 18] on span "Done" at bounding box center [1300, 19] width 26 height 13
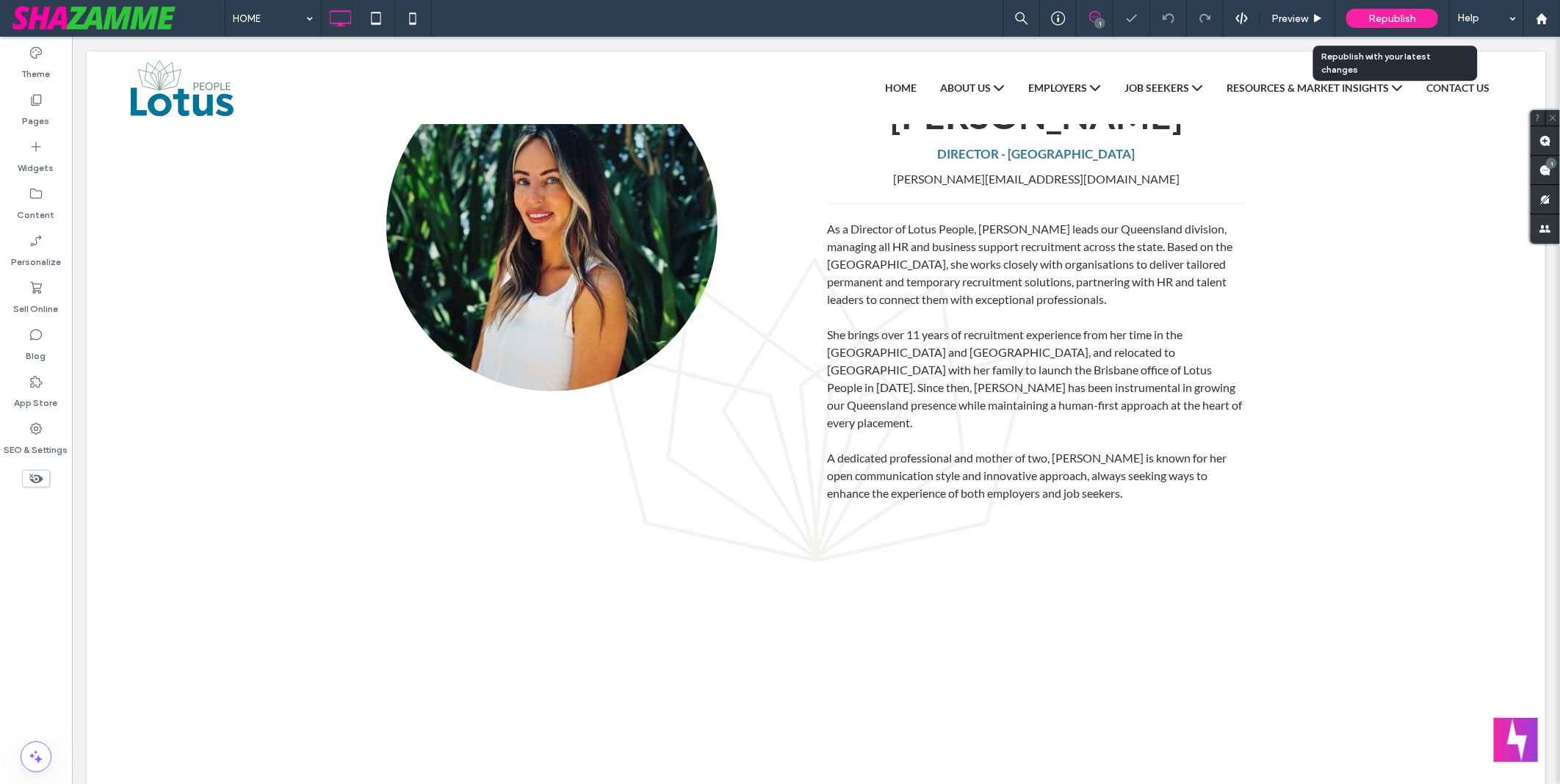
click at [1409, 19] on span "Republish" at bounding box center [1392, 19] width 48 height 13
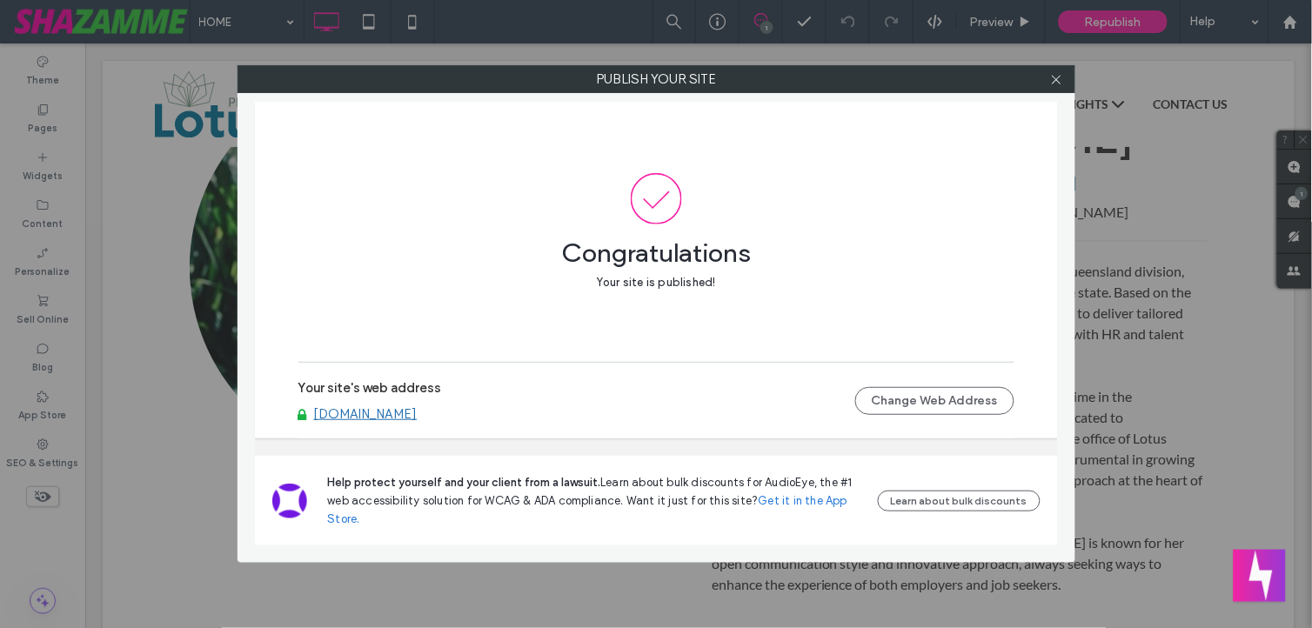
click at [437, 404] on label "Your site's web address" at bounding box center [371, 393] width 144 height 26
click at [418, 407] on link "www.lotuspeople.com.au" at bounding box center [366, 414] width 104 height 16
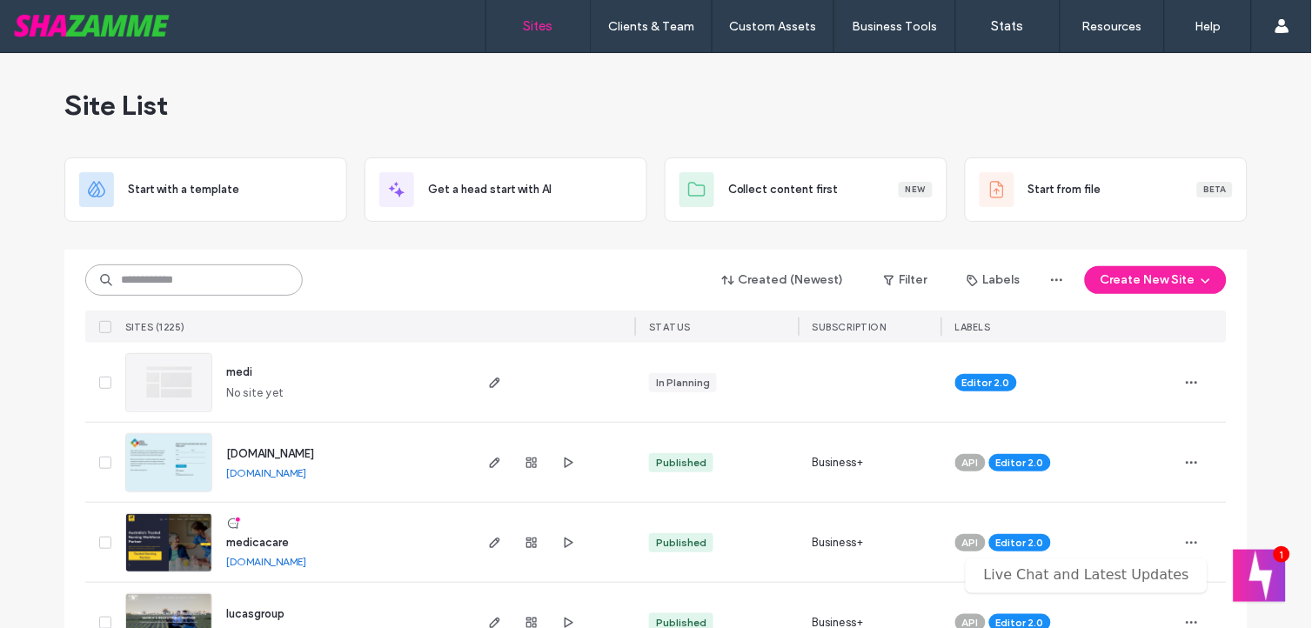
click at [232, 284] on input at bounding box center [194, 280] width 218 height 31
type input "***"
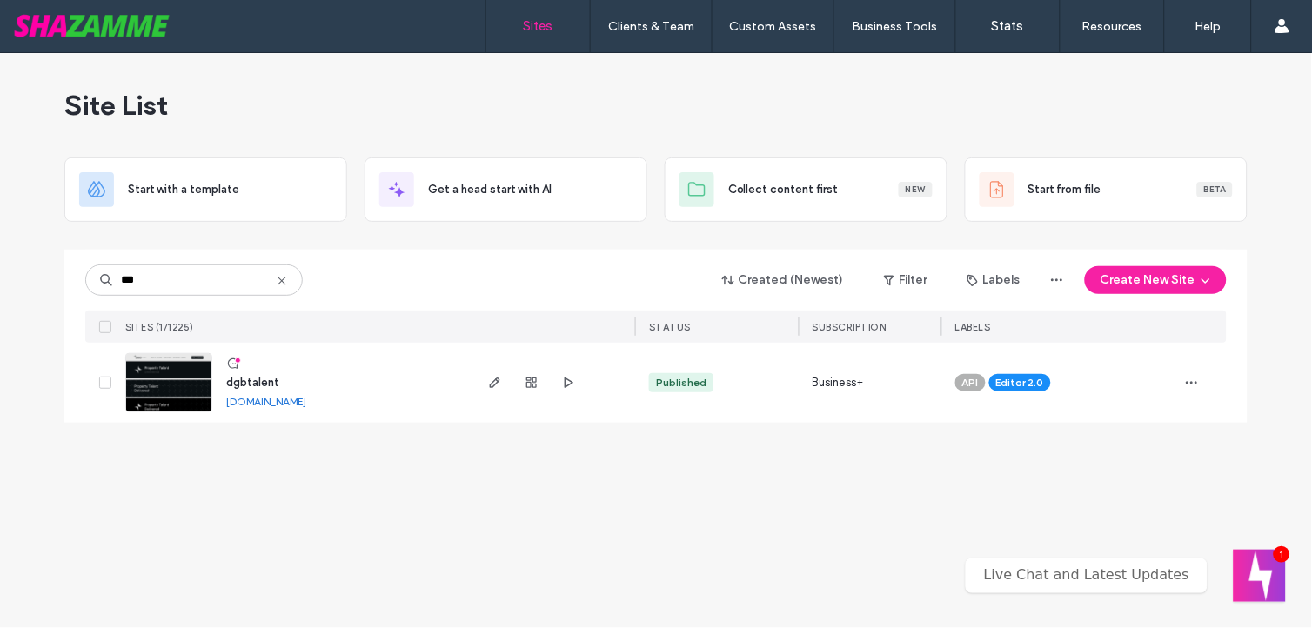
click at [480, 385] on div at bounding box center [553, 383] width 164 height 80
click at [487, 385] on span "button" at bounding box center [495, 382] width 21 height 21
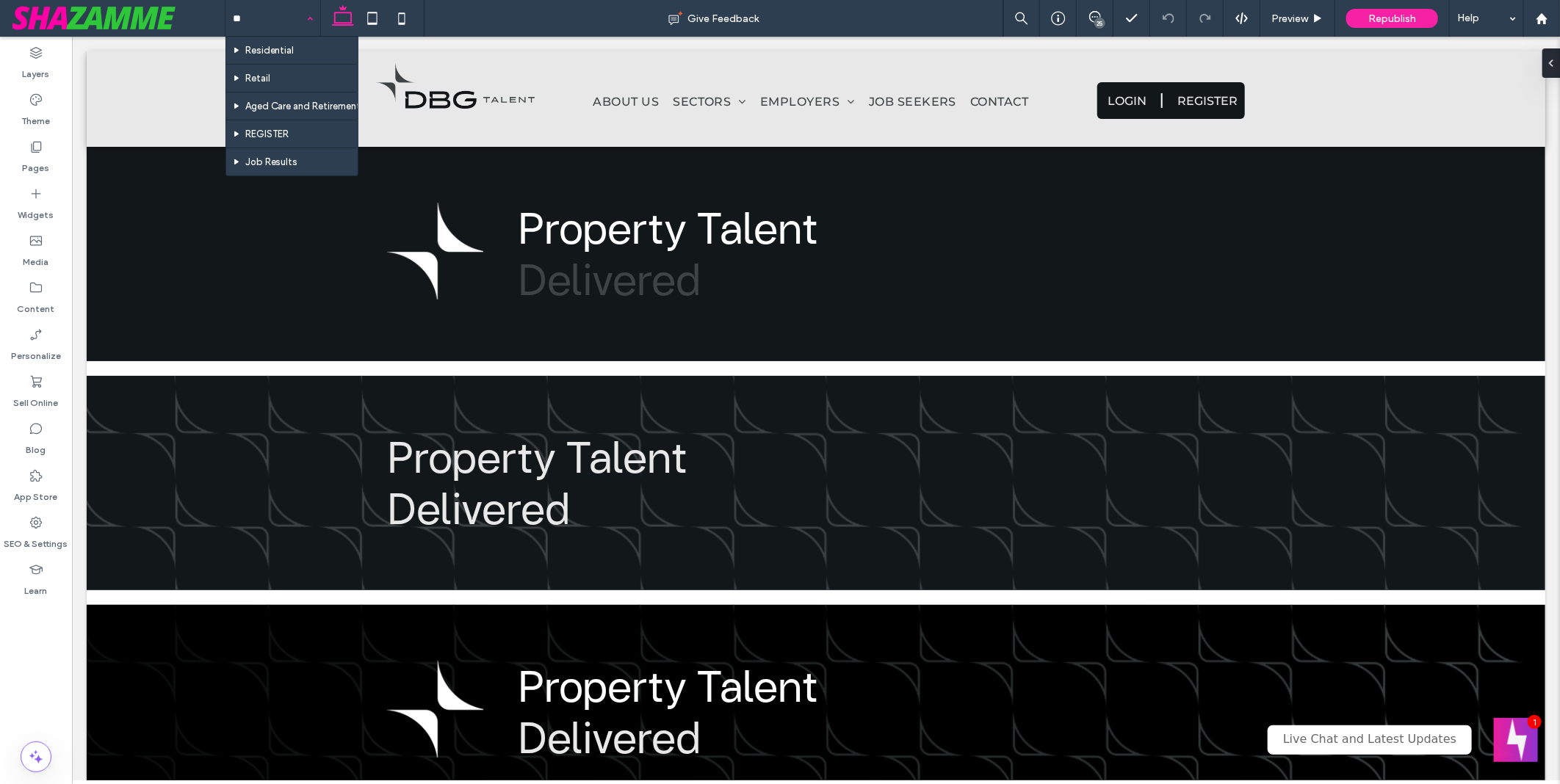
type input "***"
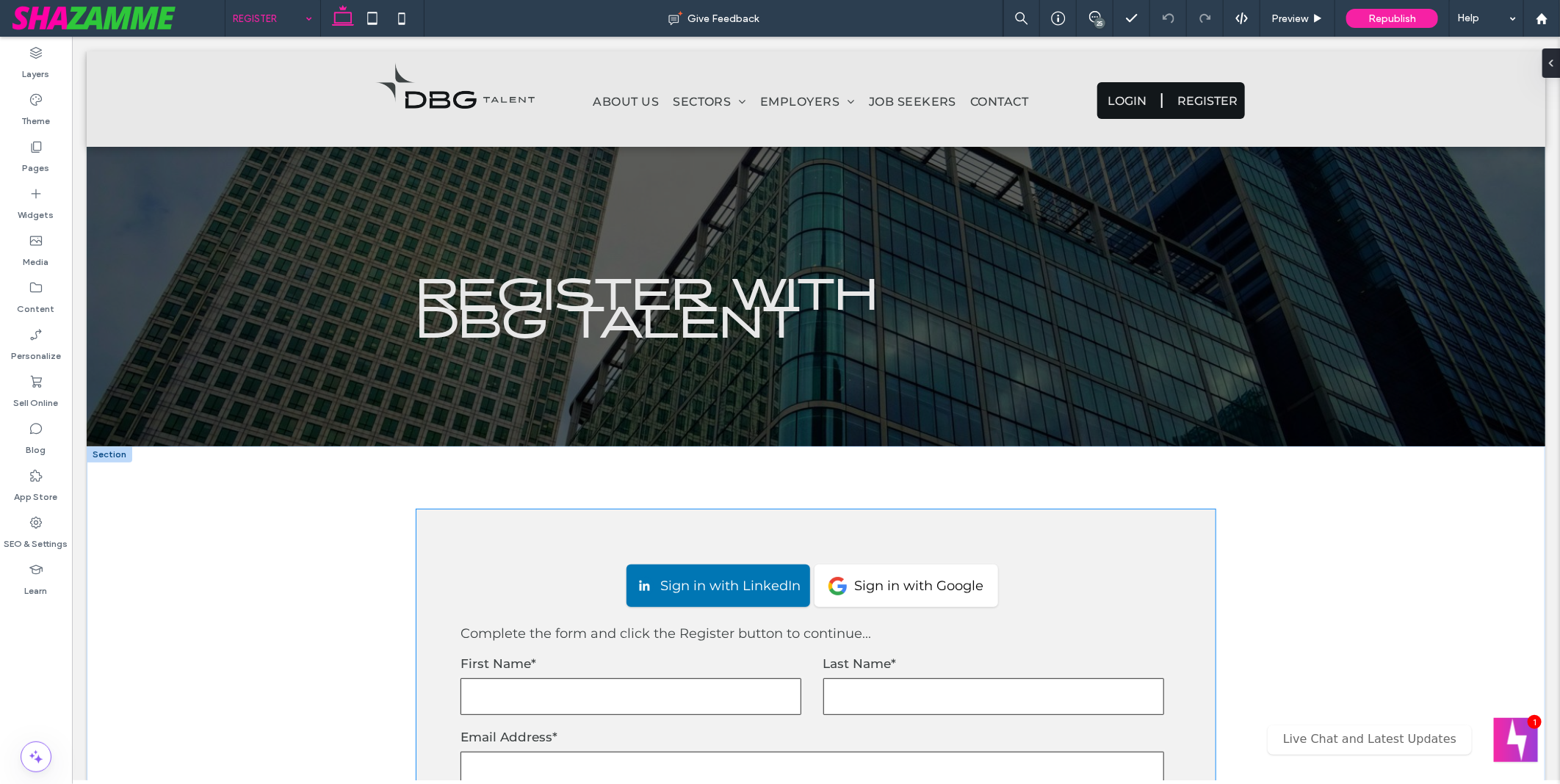
click at [503, 610] on div "Sign in with LinkedIn Sign in with Google" at bounding box center [815, 588] width 711 height 72
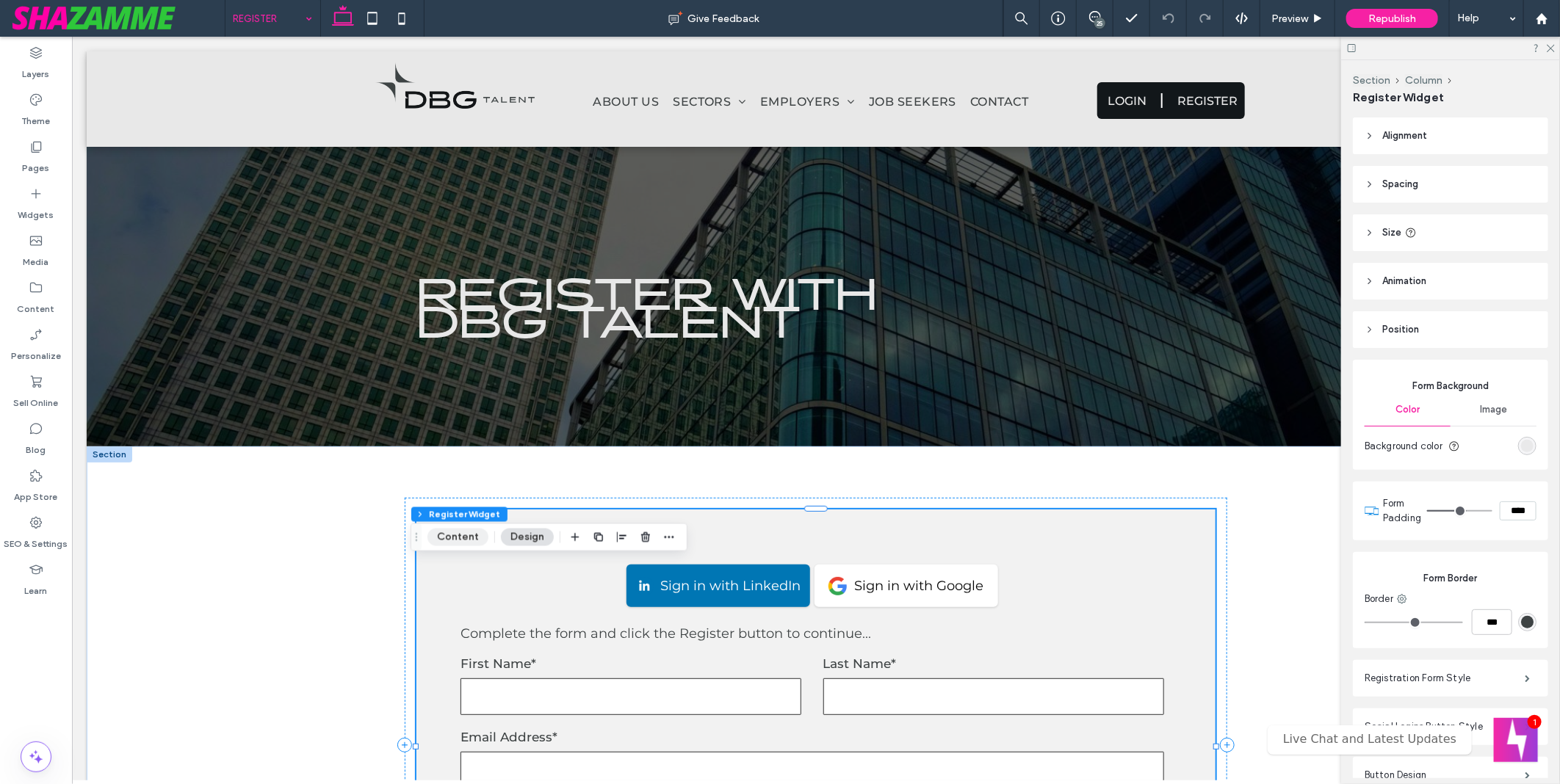
click at [461, 529] on button "Content" at bounding box center [458, 538] width 61 height 18
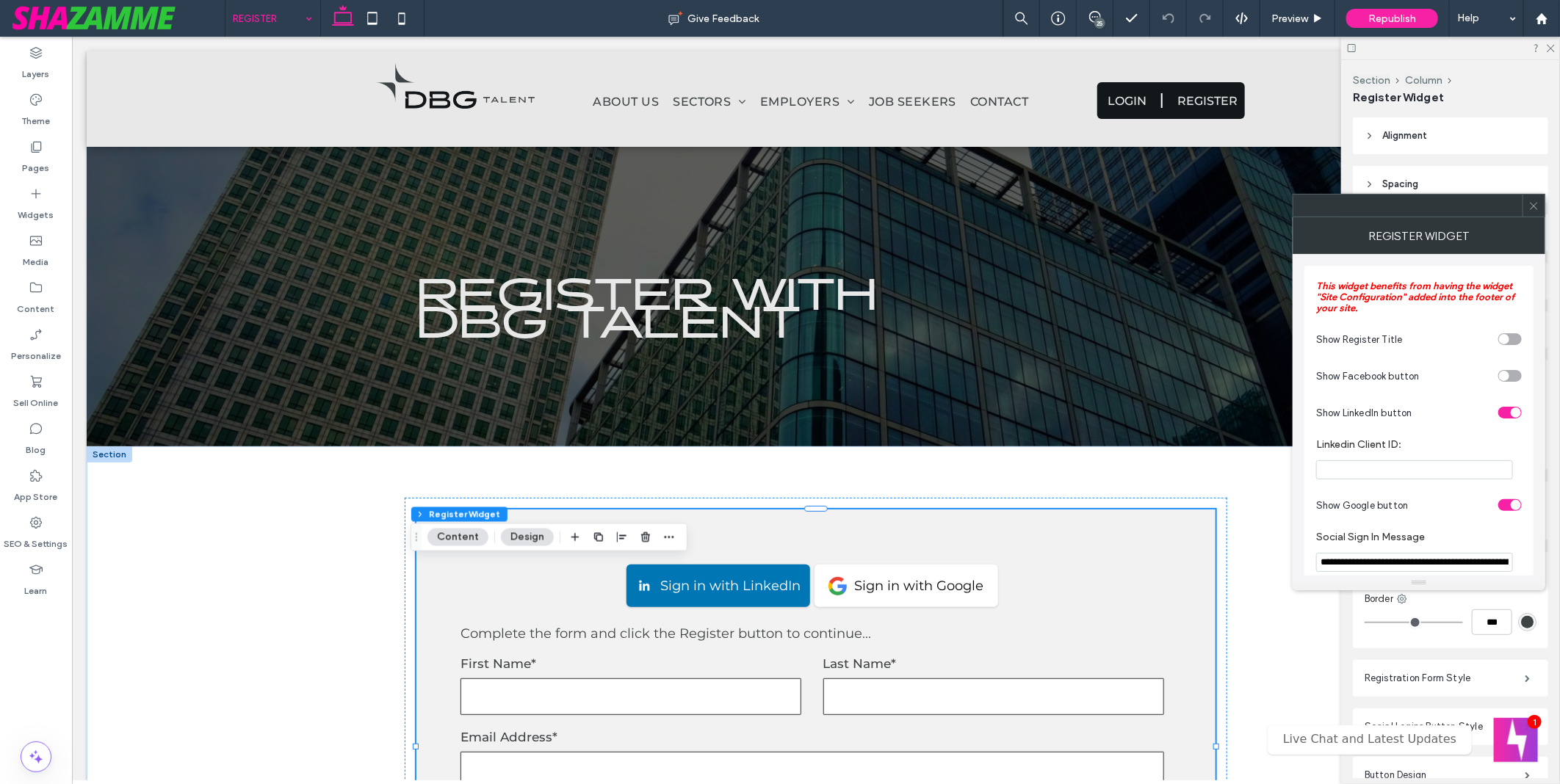
click at [1425, 485] on section "Linkedin Client ID:" at bounding box center [1420, 459] width 206 height 56
click at [1427, 470] on input "Linkedin Client ID:" at bounding box center [1415, 470] width 197 height 19
paste input "**********"
type input "**********"
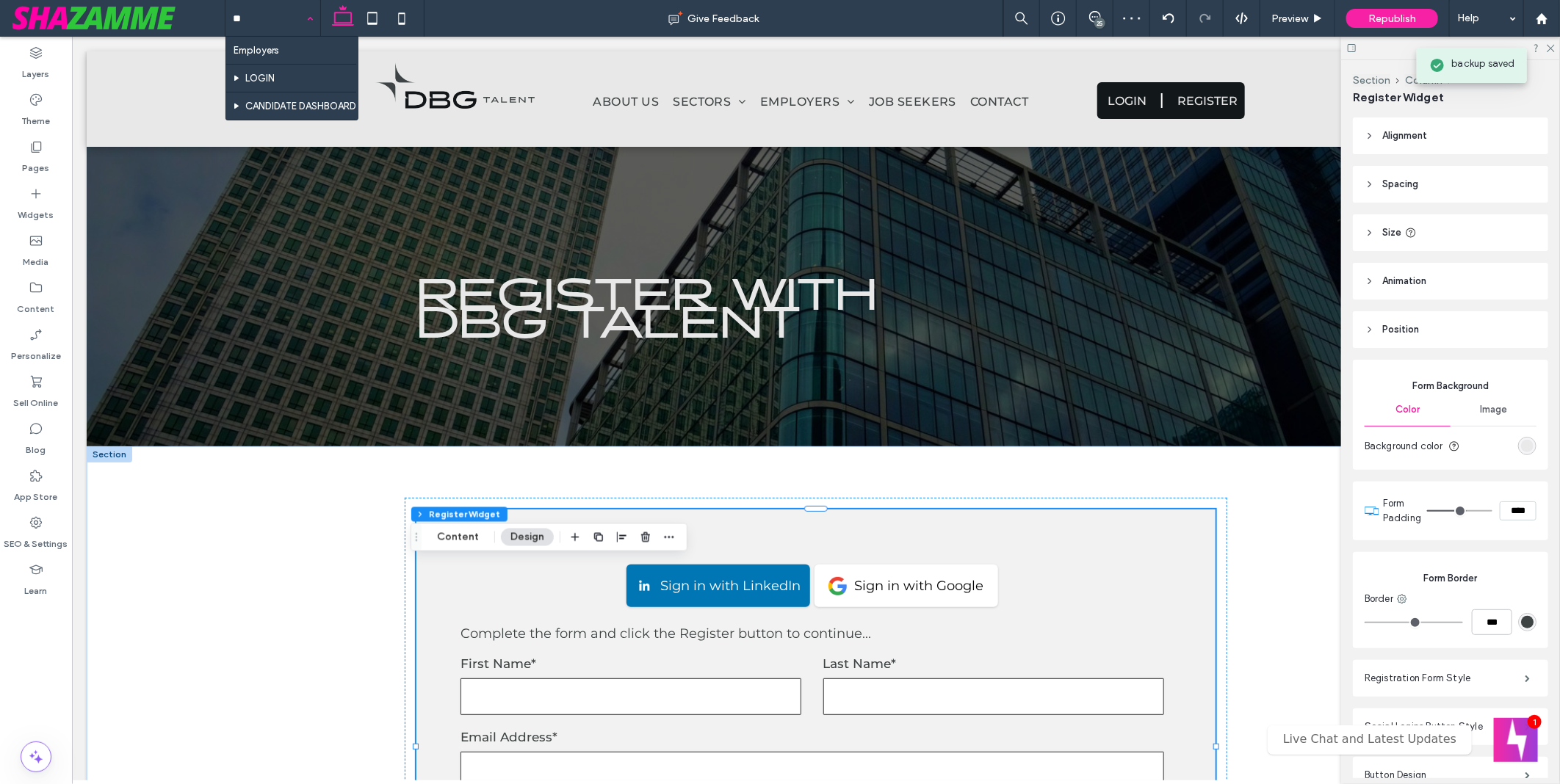
type input "***"
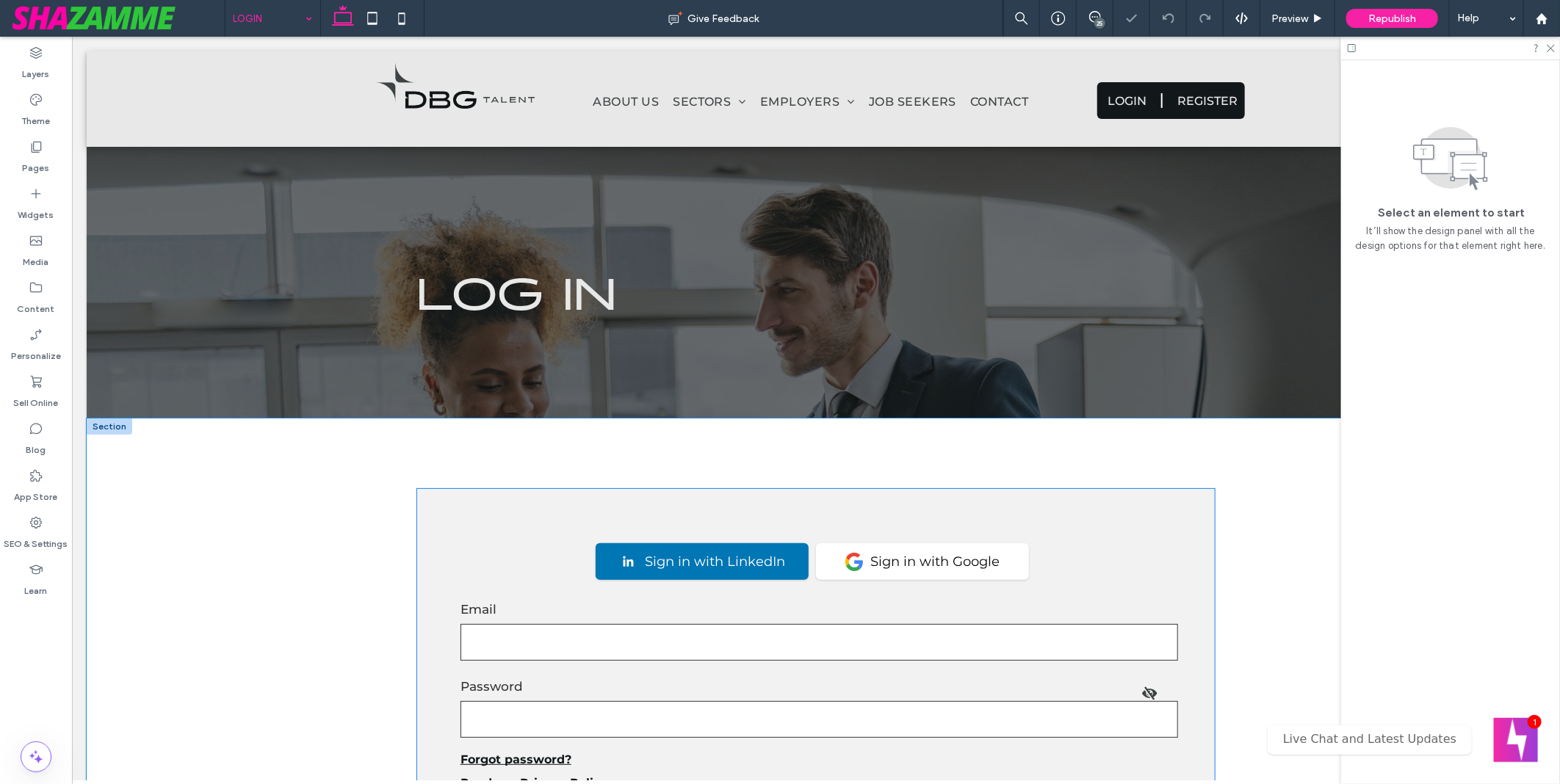
click at [544, 534] on div "Sign in with LinkedIn Sign in with Google Email Password Forgot password? Read …" at bounding box center [816, 692] width 800 height 408
click at [533, 552] on div "Sign in with LinkedIn Sign in with Google Email Password Forgot password? Read …" at bounding box center [816, 692] width 800 height 408
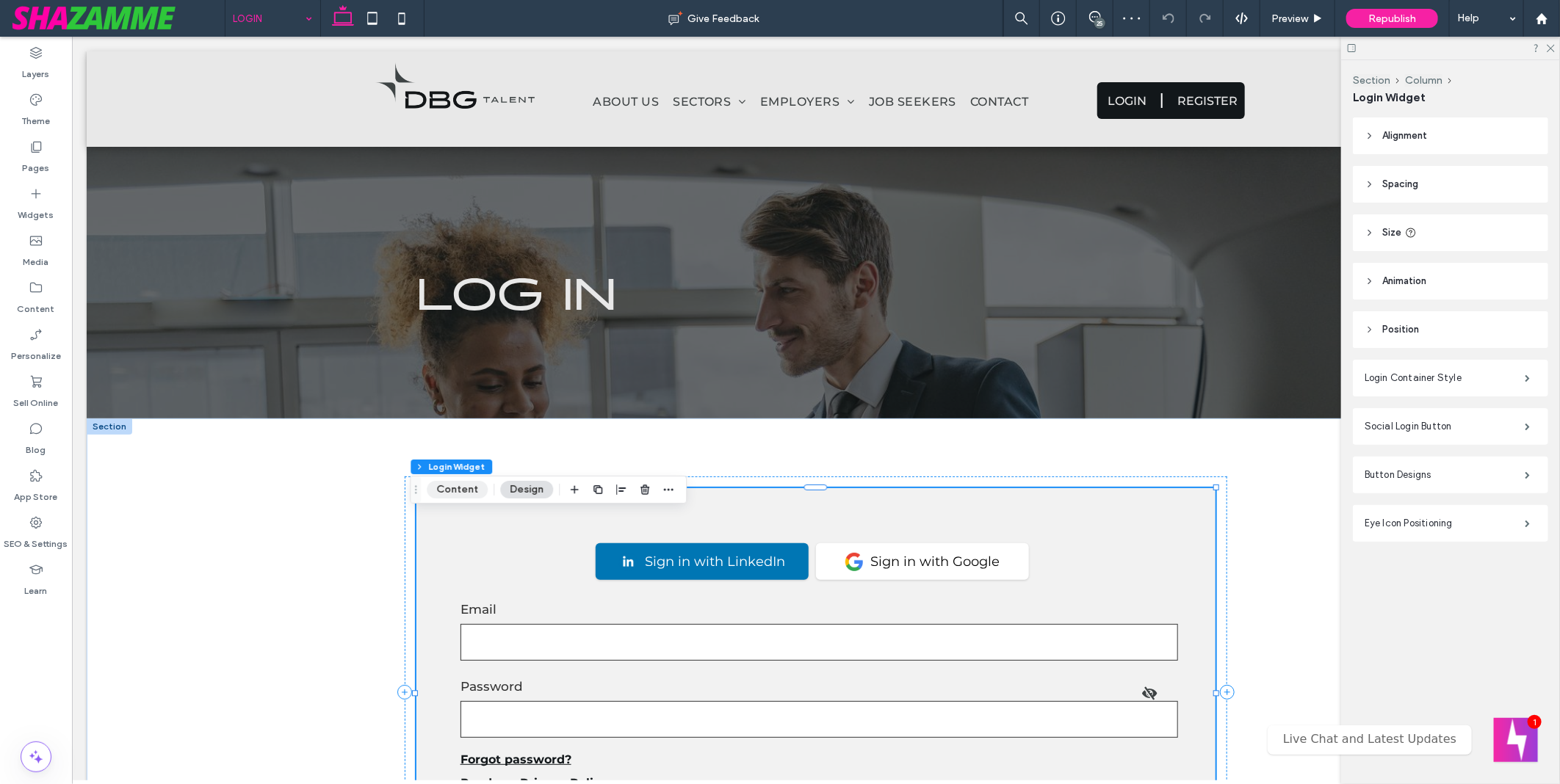
click at [468, 489] on button "Content" at bounding box center [458, 489] width 61 height 18
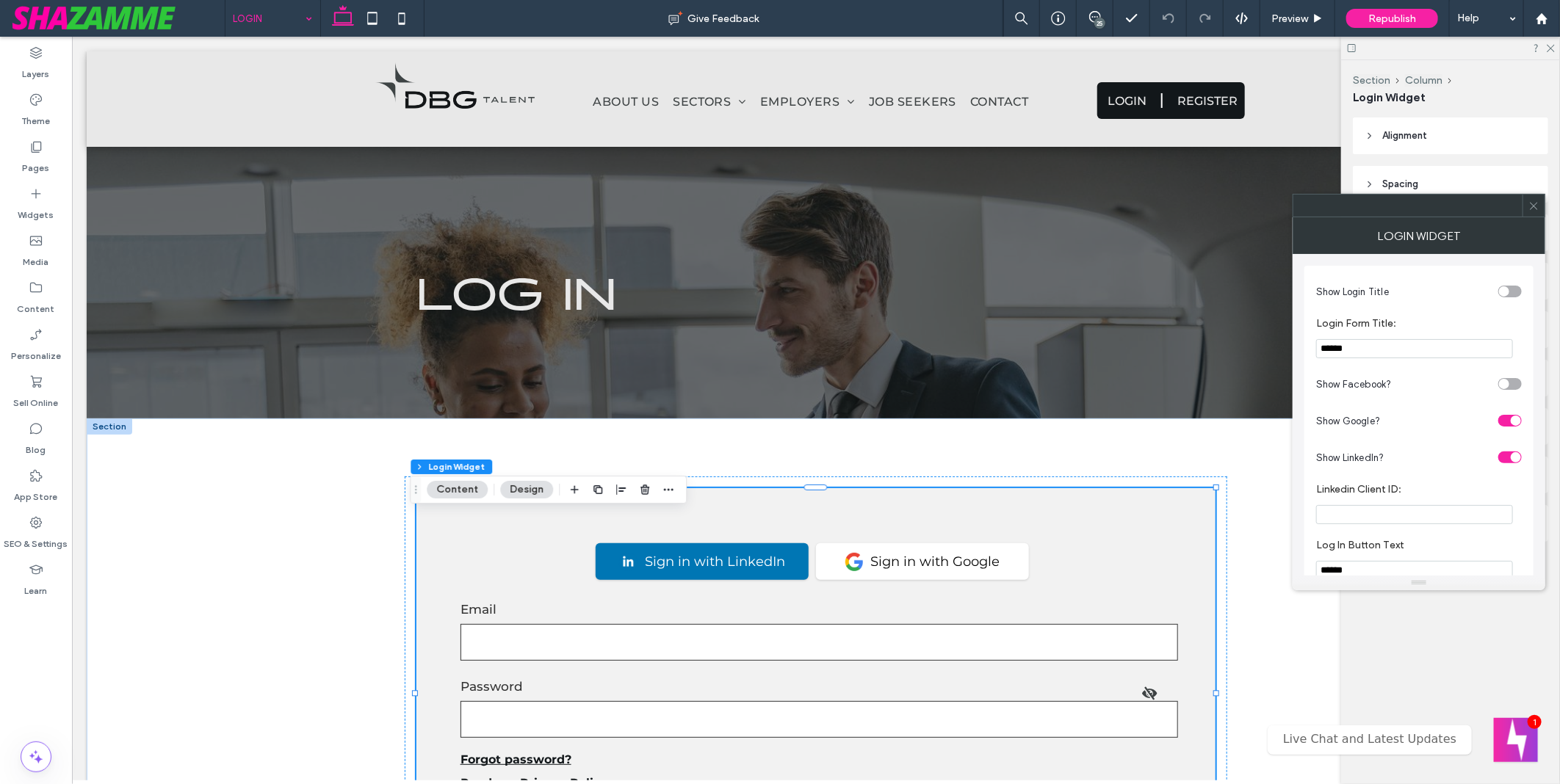
click at [1419, 500] on label "Linkedin Client ID:" at bounding box center [1416, 491] width 200 height 16
click at [1419, 505] on section "Linkedin Client ID:" at bounding box center [1420, 504] width 206 height 56
click at [1421, 506] on input "Linkedin Client ID:" at bounding box center [1415, 515] width 197 height 19
paste input "**********"
type input "**********"
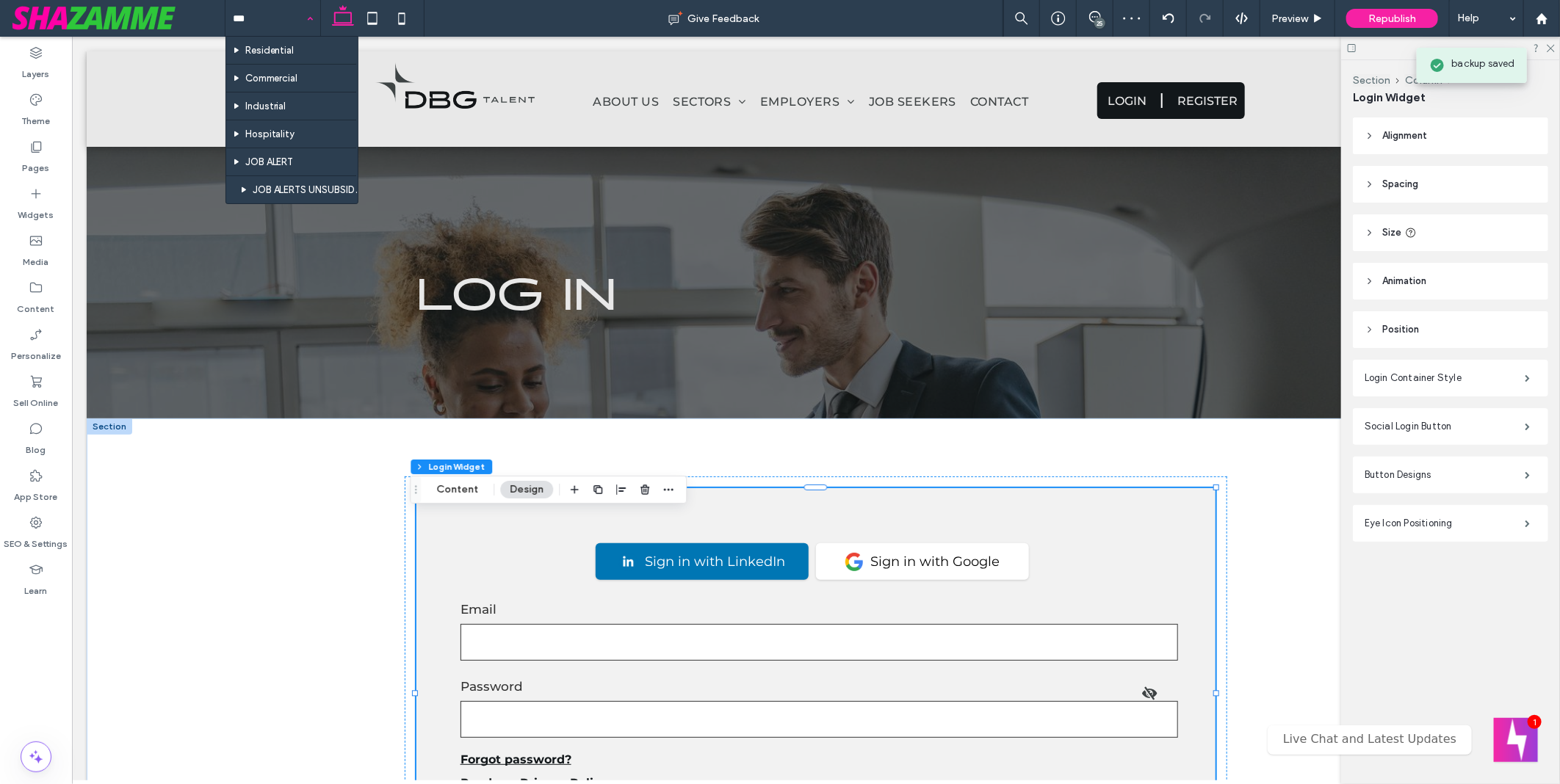
type input "****"
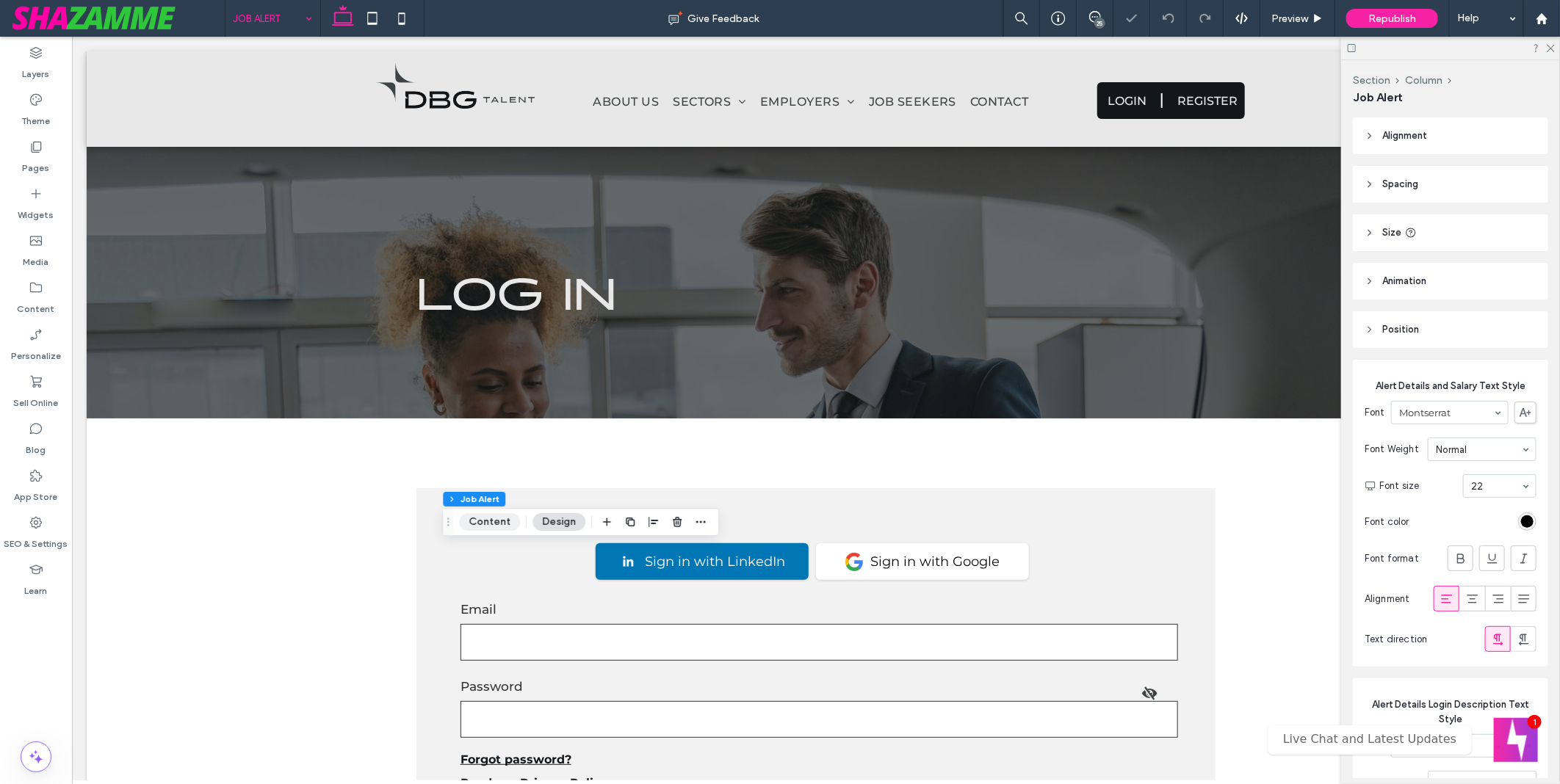
type input "*"
click at [490, 519] on button "Content" at bounding box center [490, 522] width 61 height 18
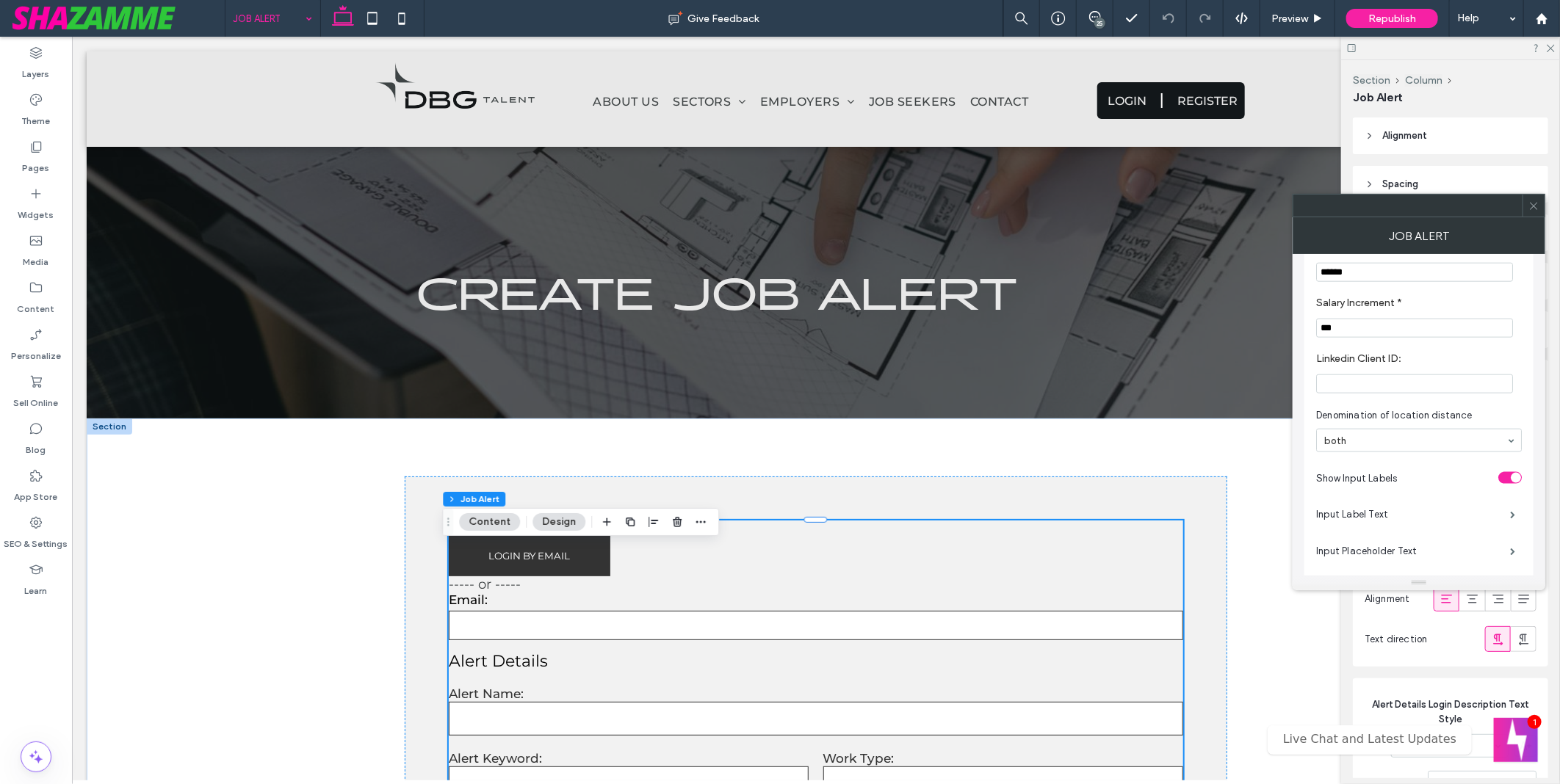
scroll to position [1061, 0]
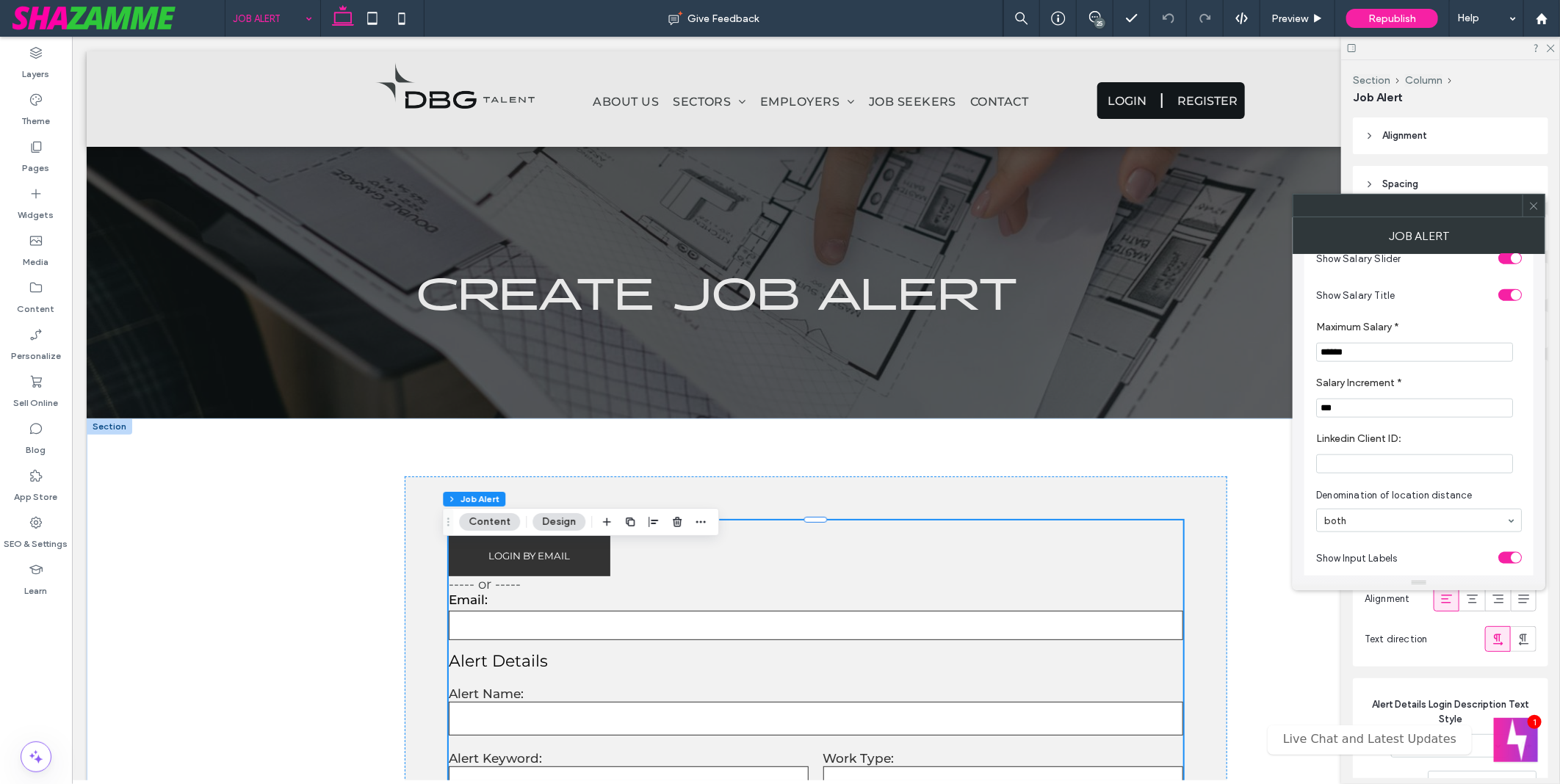
click at [1403, 473] on input "Linkedin Client ID:" at bounding box center [1415, 464] width 197 height 19
paste input "**********"
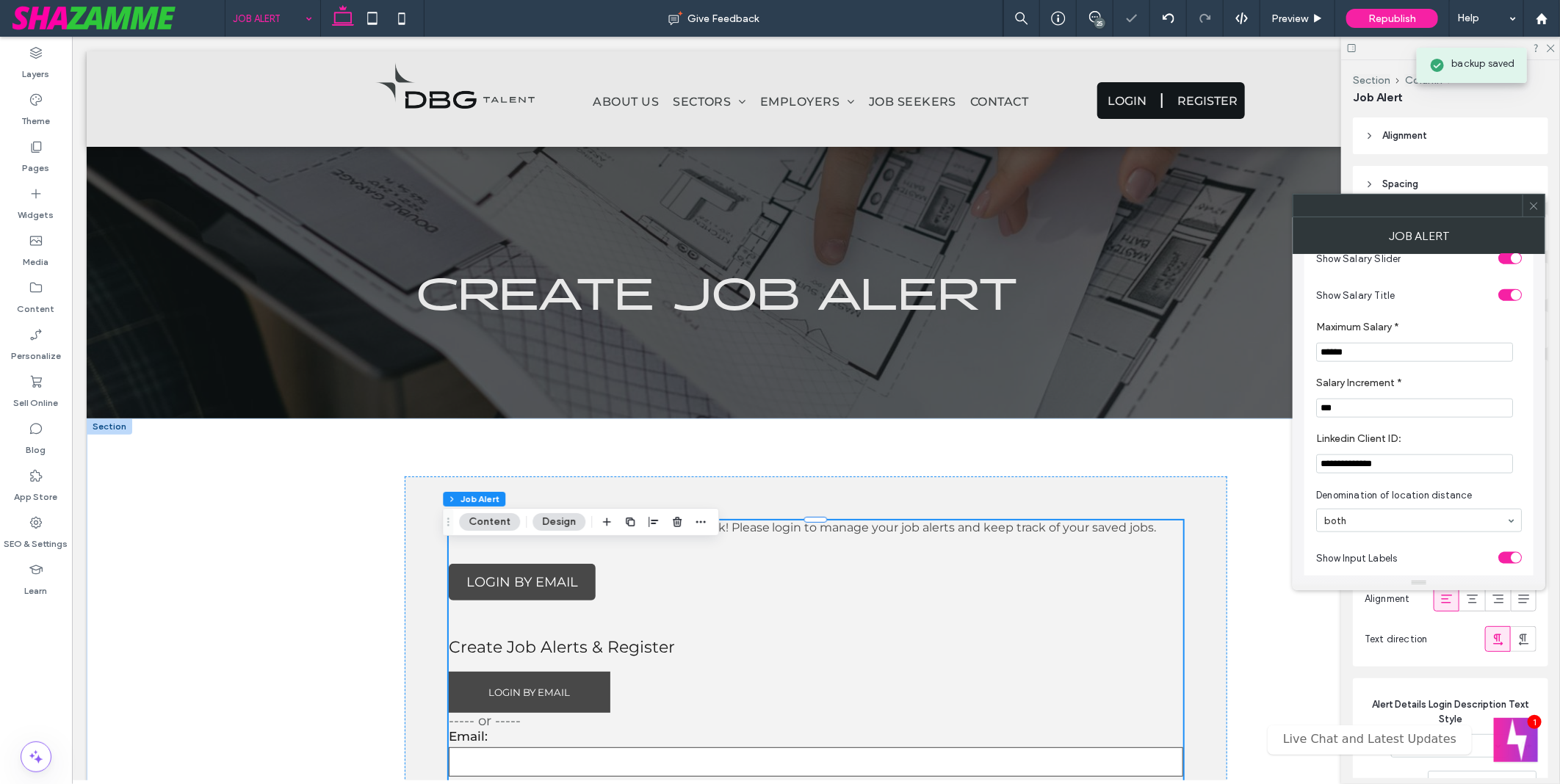
type input "**********"
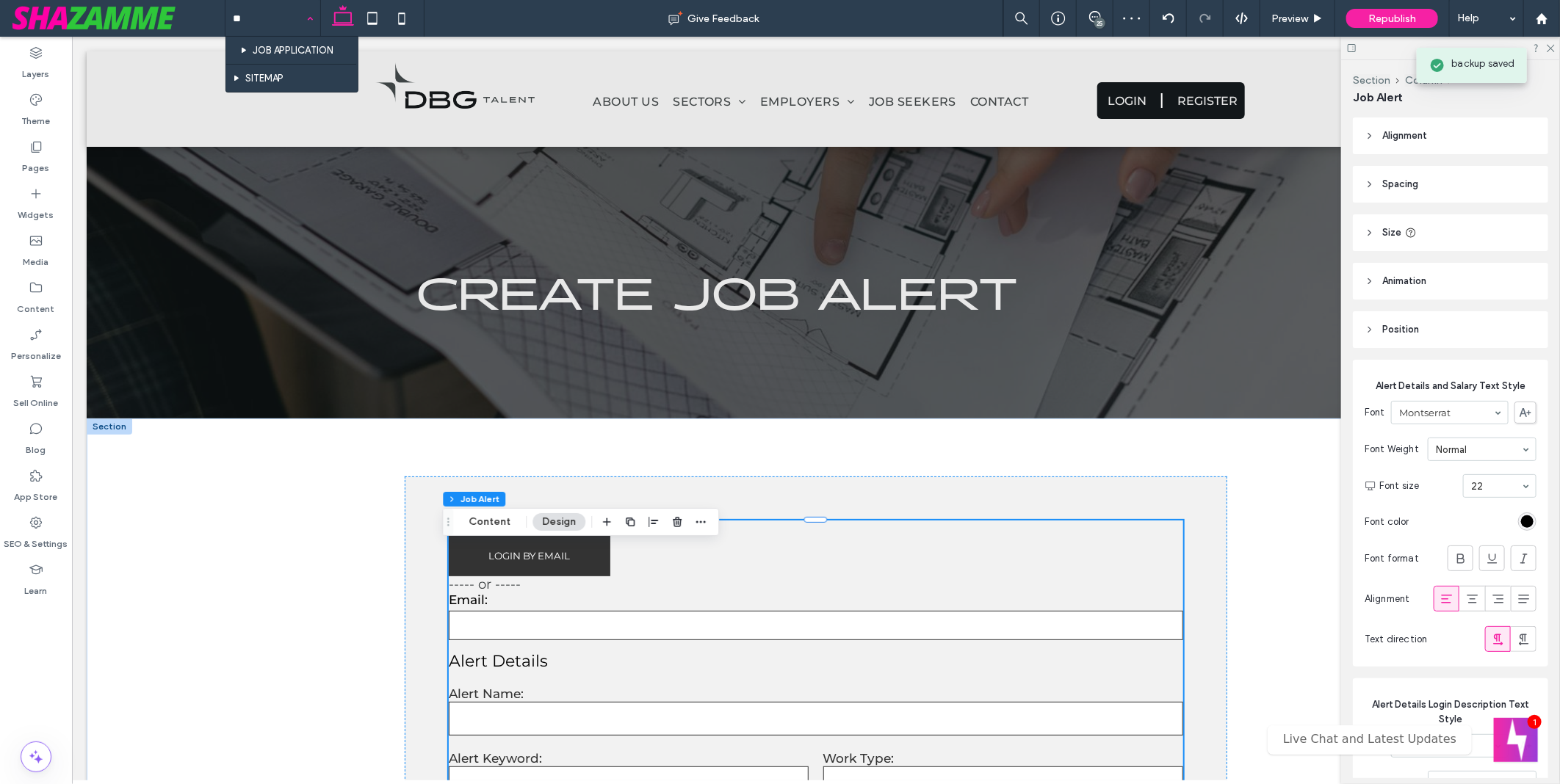
type input "***"
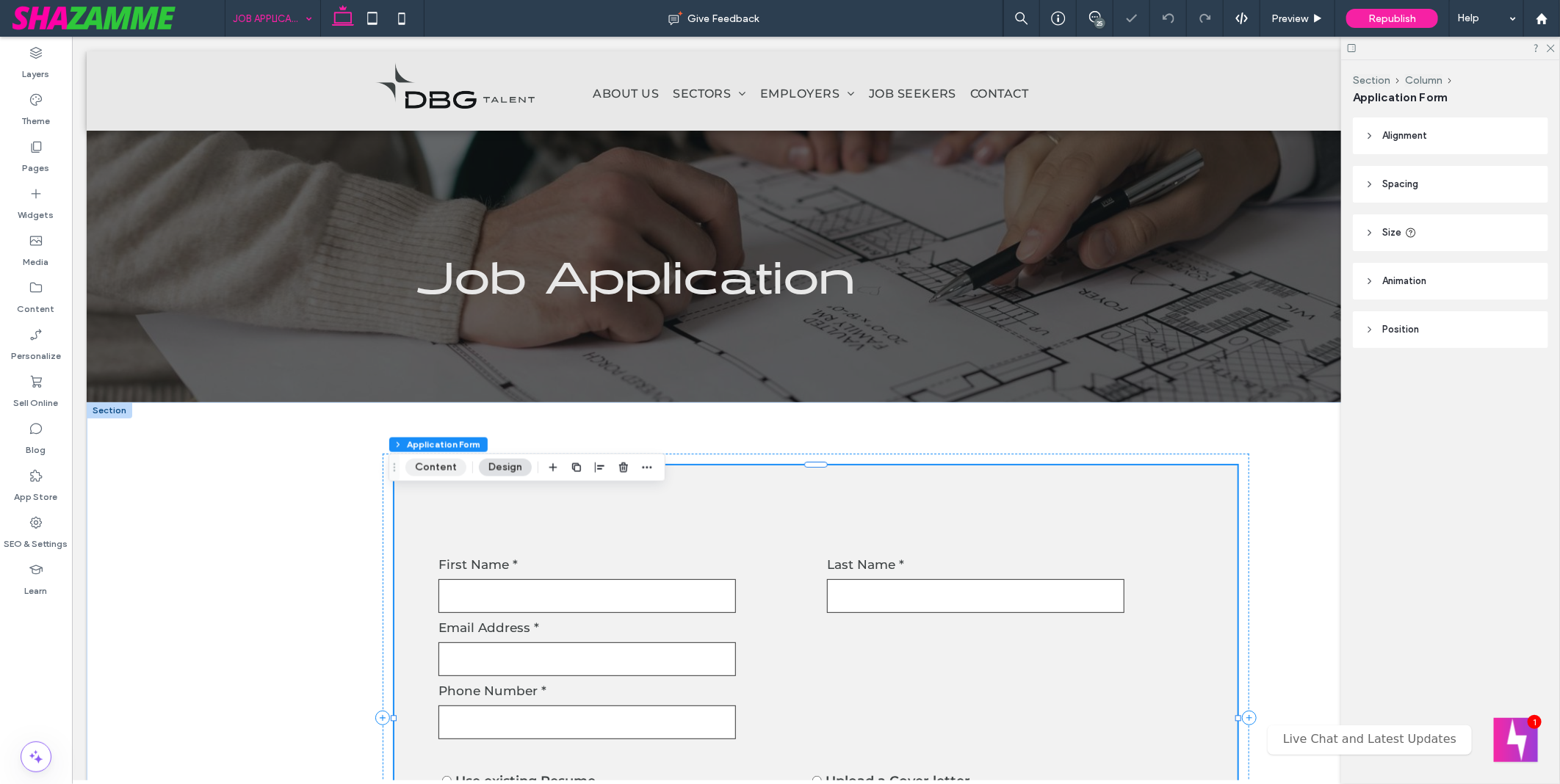
click at [449, 468] on button "Content" at bounding box center [436, 468] width 61 height 18
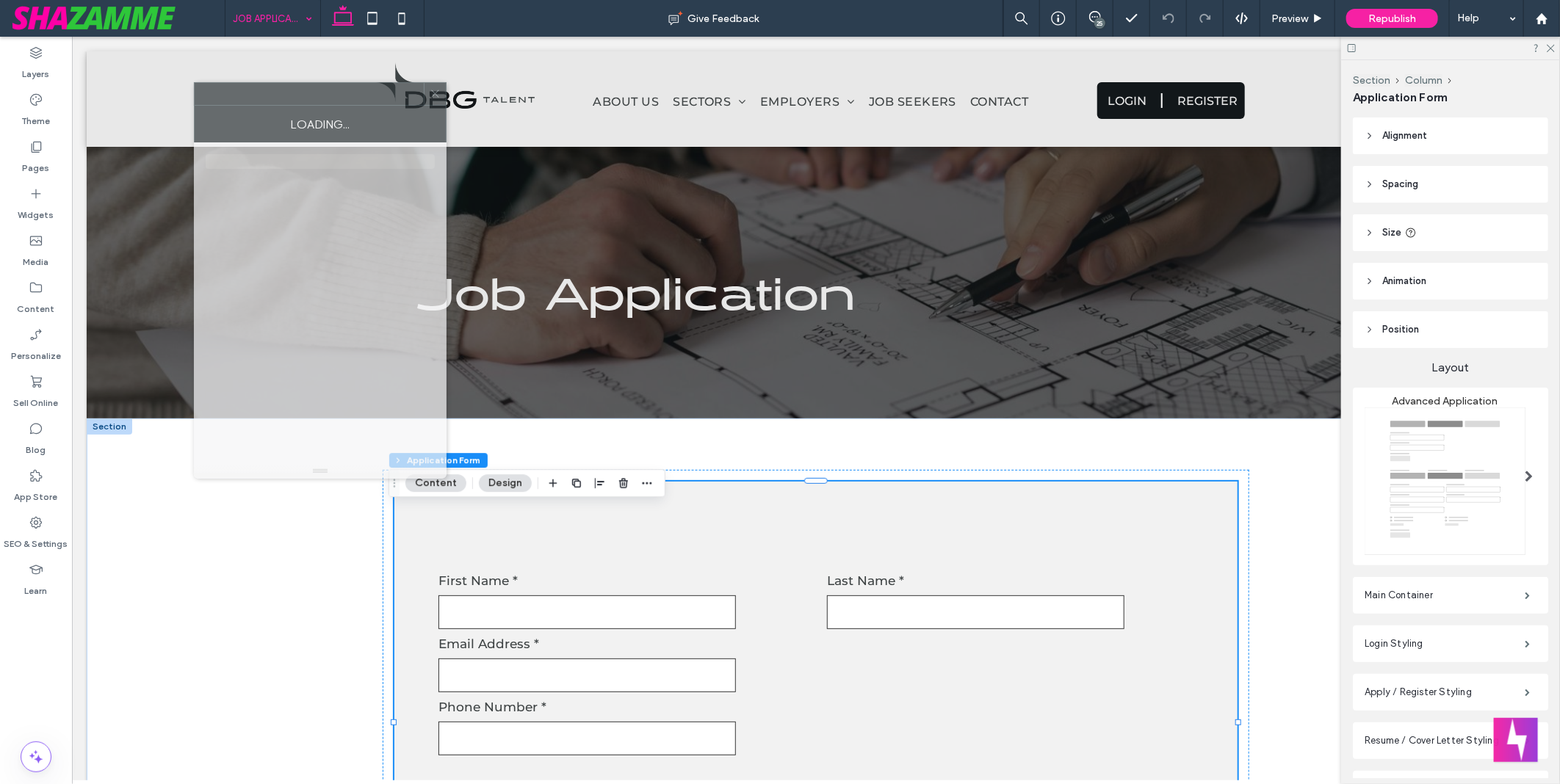
drag, startPoint x: 1390, startPoint y: 218, endPoint x: 230, endPoint y: 109, distance: 1165.1
click at [230, 109] on div "Loading..." at bounding box center [320, 124] width 252 height 37
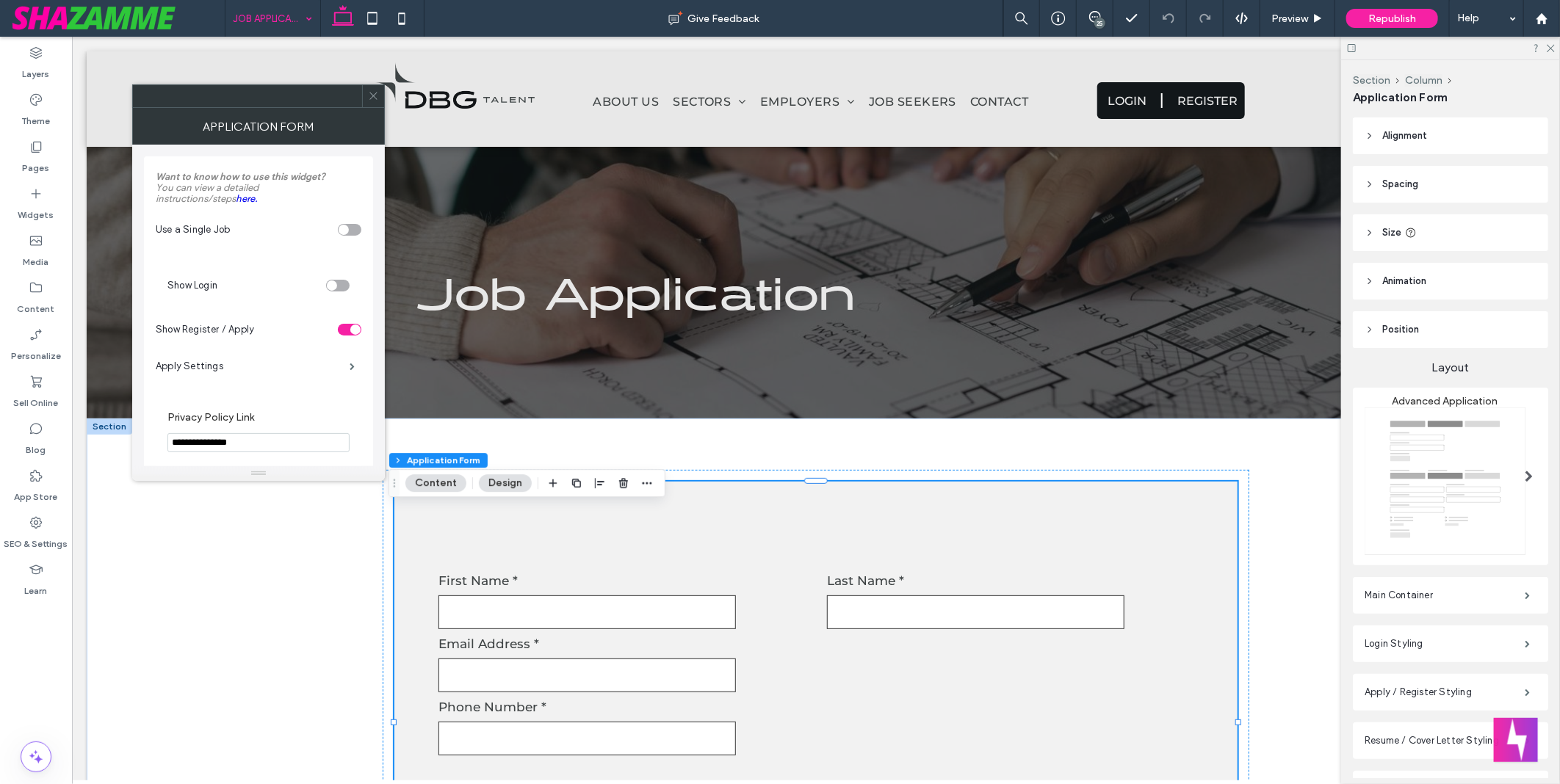
click at [339, 279] on section "Show Login" at bounding box center [258, 286] width 182 height 37
click at [339, 290] on div "toggle" at bounding box center [338, 286] width 24 height 12
click at [199, 375] on label "Login Settings" at bounding box center [253, 374] width 194 height 30
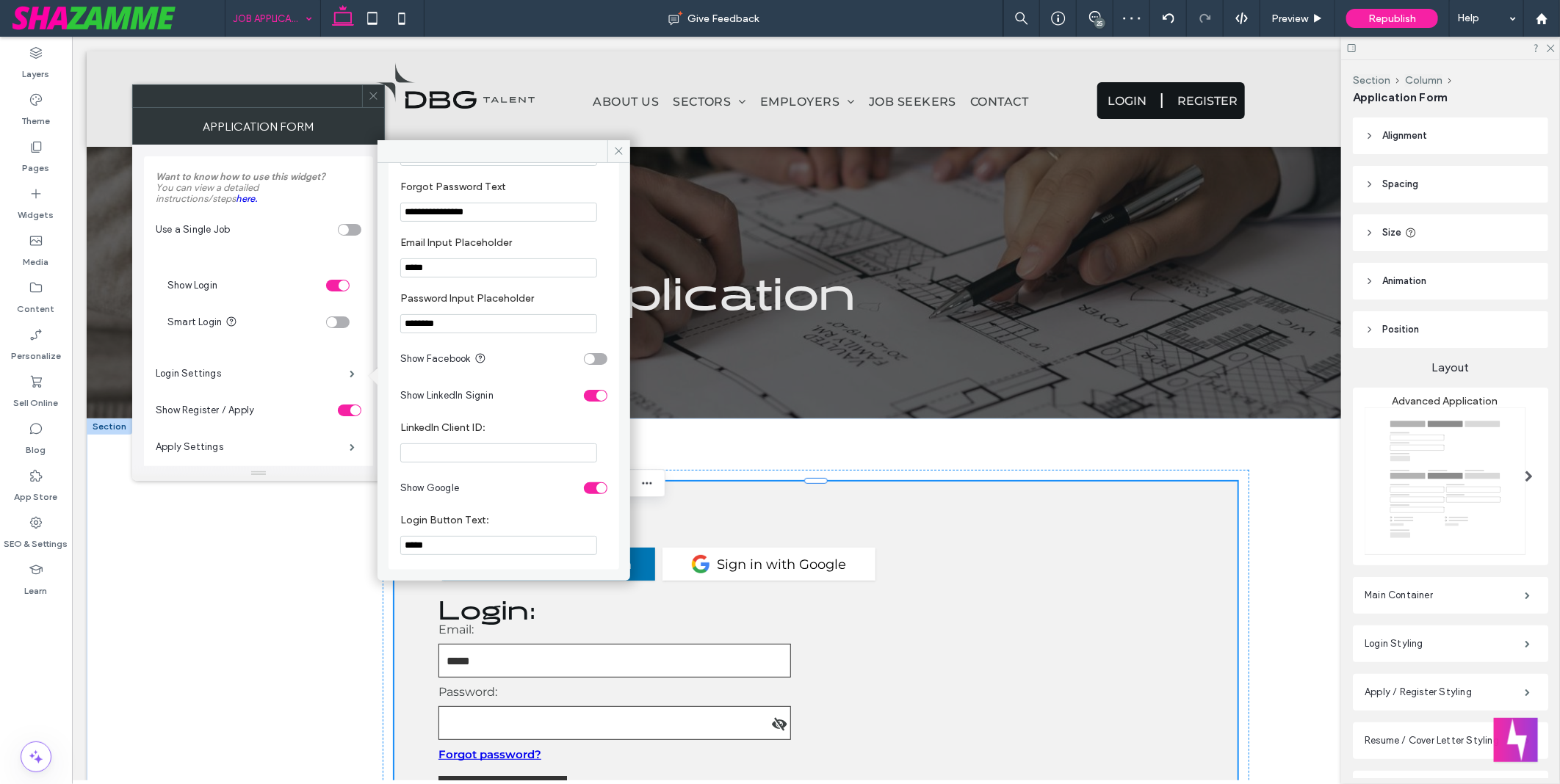
scroll to position [296, 0]
click at [484, 446] on input "LinkedIn Client ID:" at bounding box center [498, 453] width 197 height 19
paste input "**********"
type input "**********"
click at [335, 288] on div "toggle" at bounding box center [338, 286] width 24 height 12
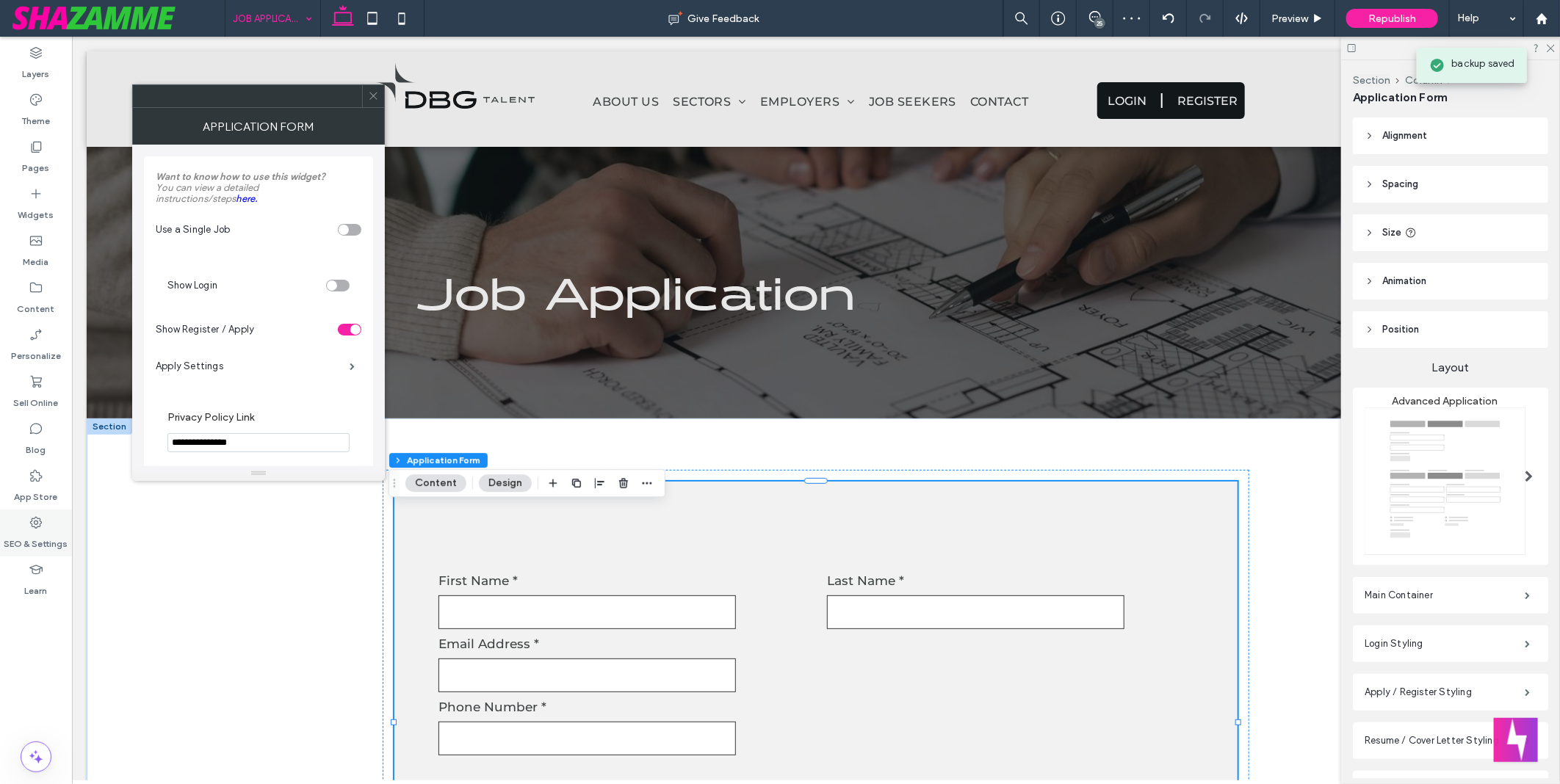
click at [48, 529] on div "SEO & Settings" at bounding box center [35, 533] width 72 height 47
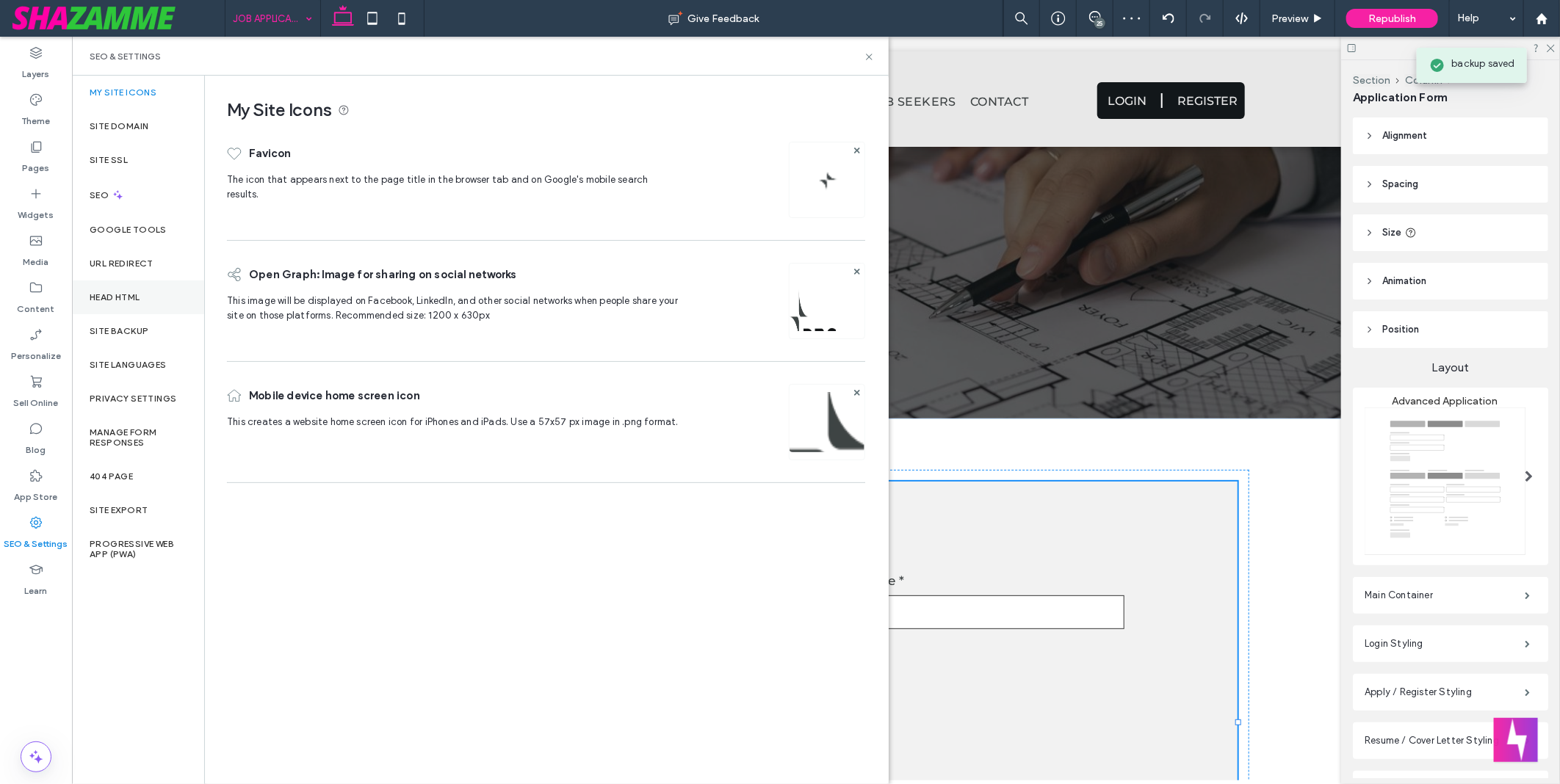
click at [139, 295] on label "Head HTML" at bounding box center [115, 297] width 51 height 10
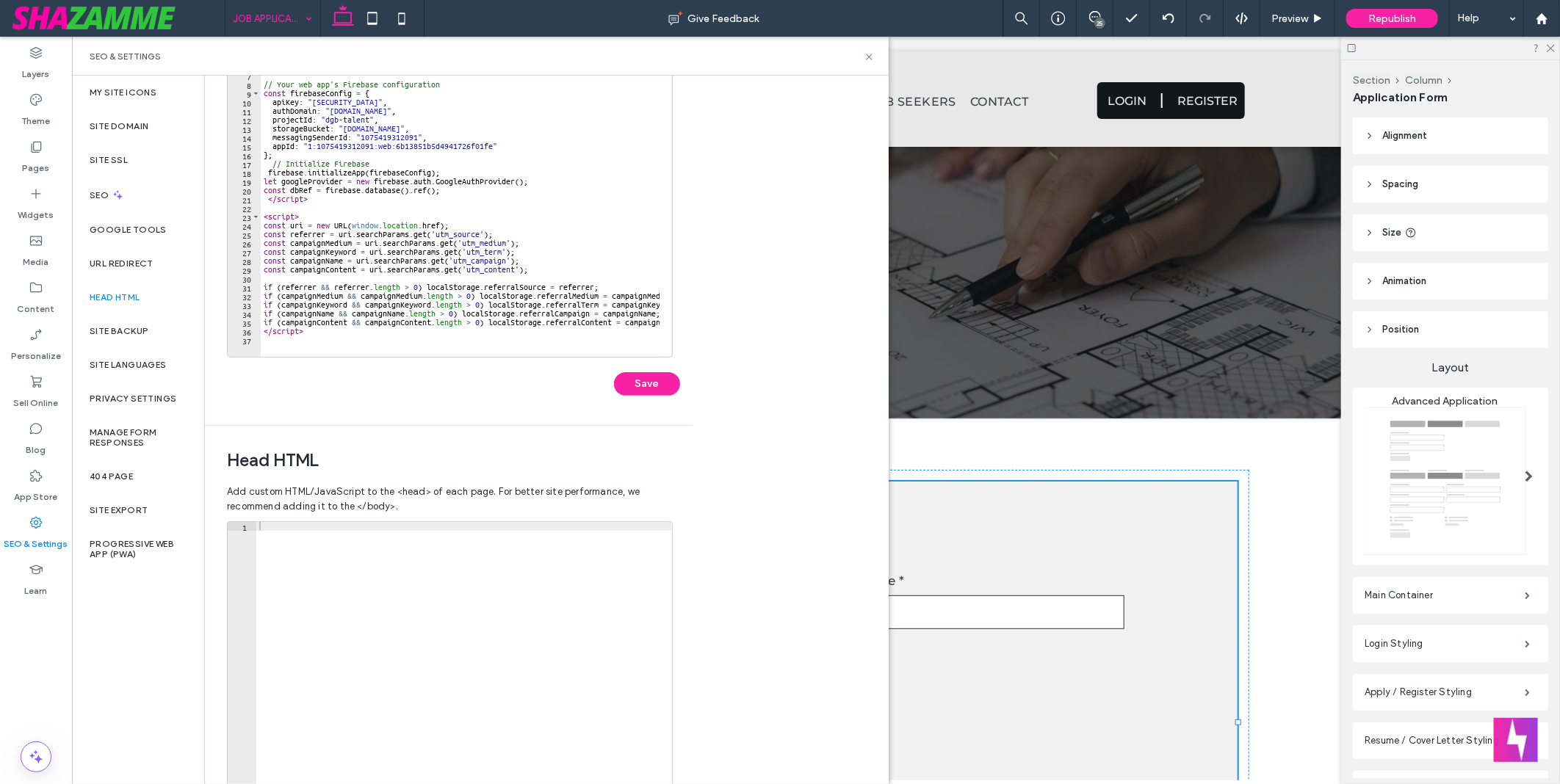
scroll to position [221, 0]
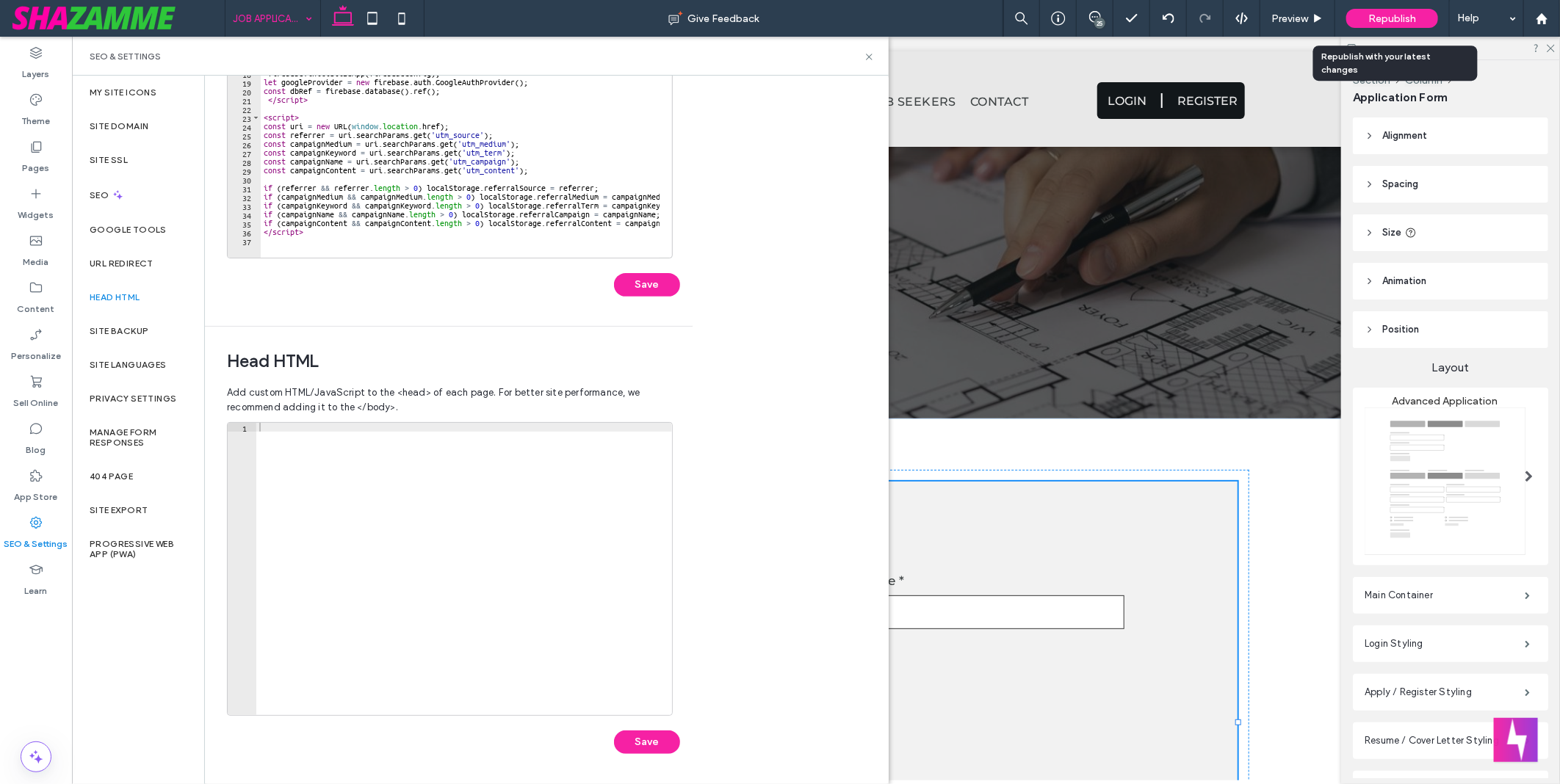
click at [1414, 16] on span "Republish" at bounding box center [1392, 19] width 48 height 13
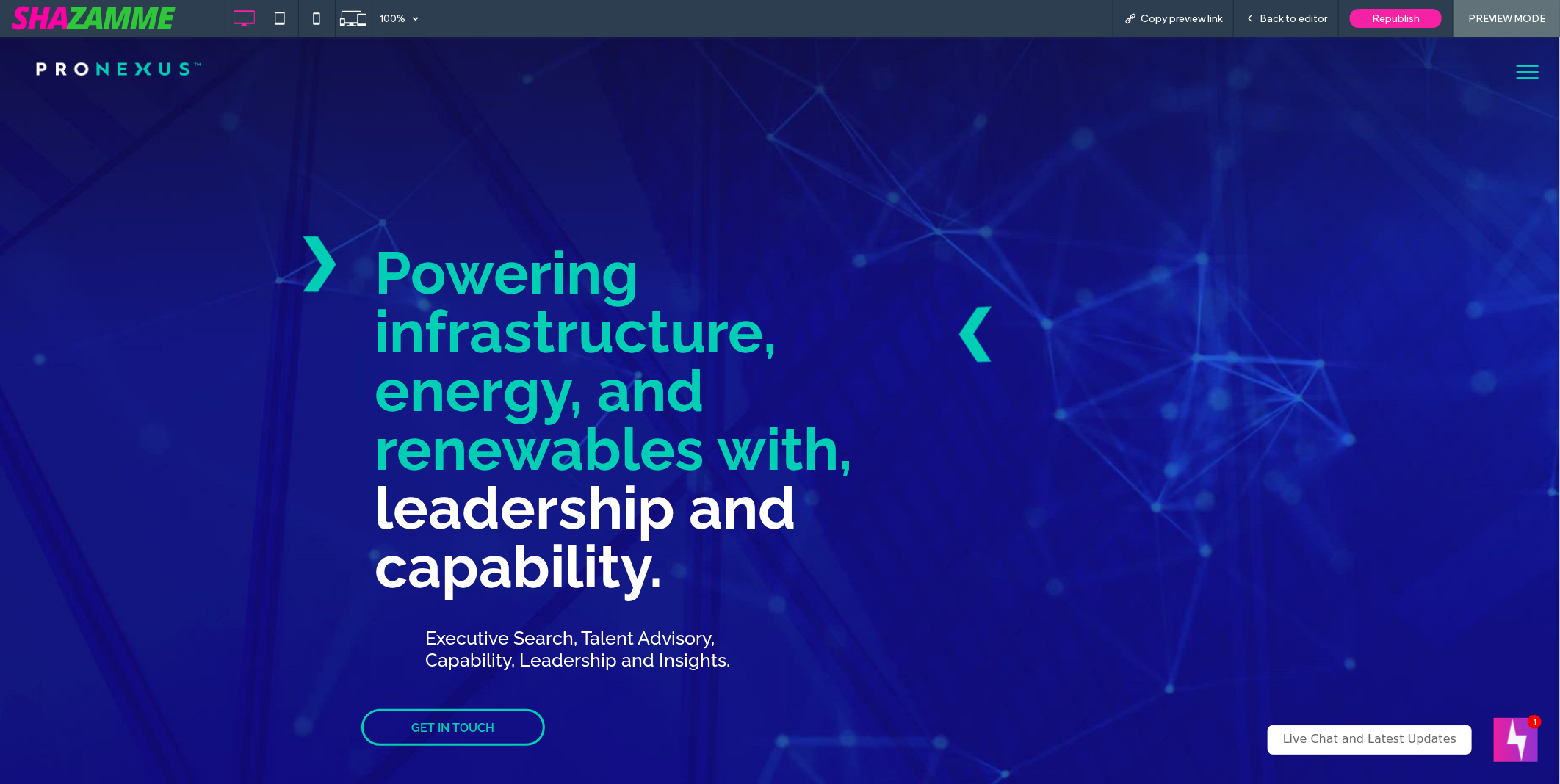
scroll to position [245, 0]
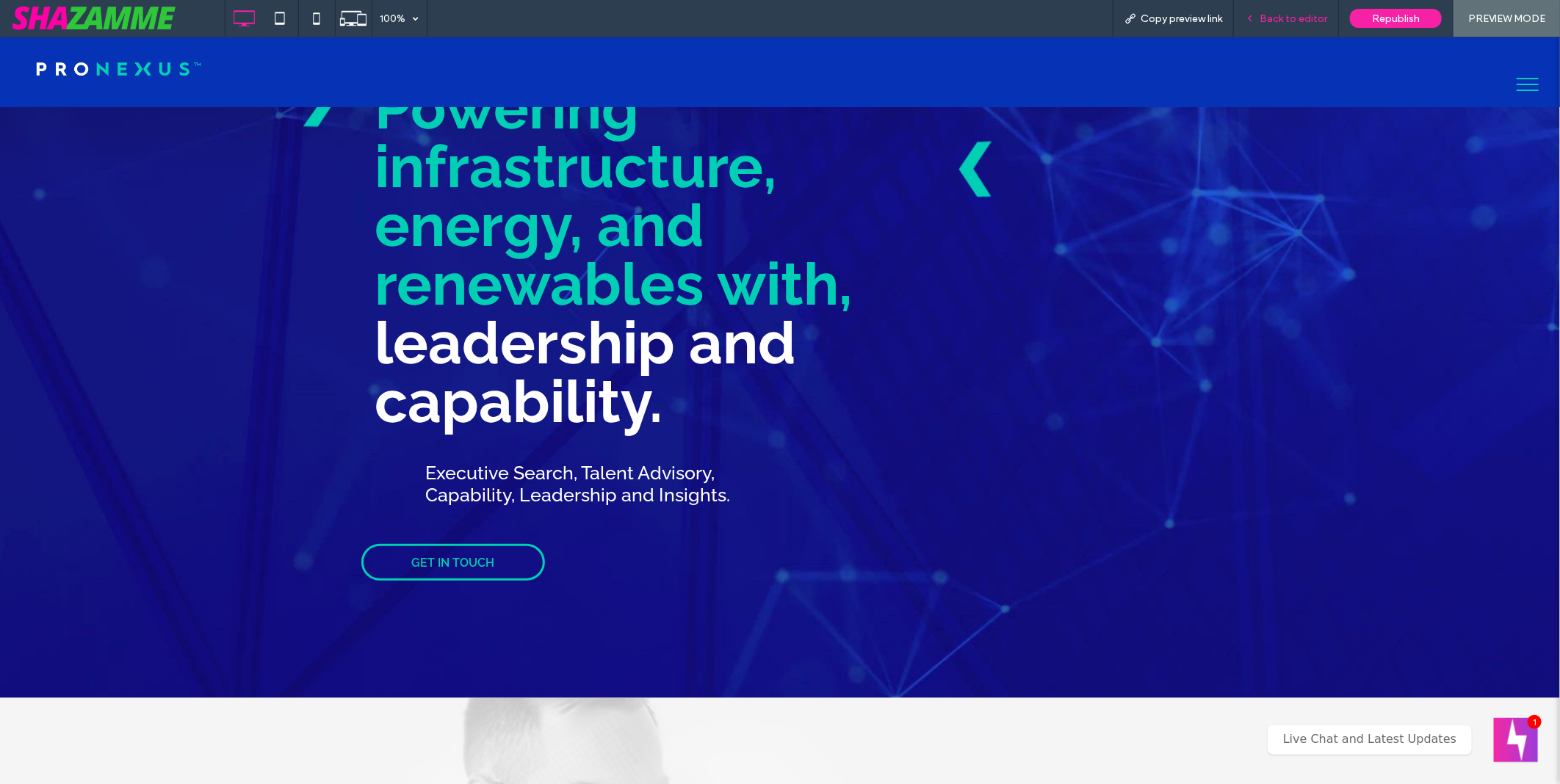
click at [1271, 25] on div "Back to editor" at bounding box center [1286, 19] width 105 height 37
click at [1281, 20] on span "Back to editor" at bounding box center [1294, 19] width 68 height 13
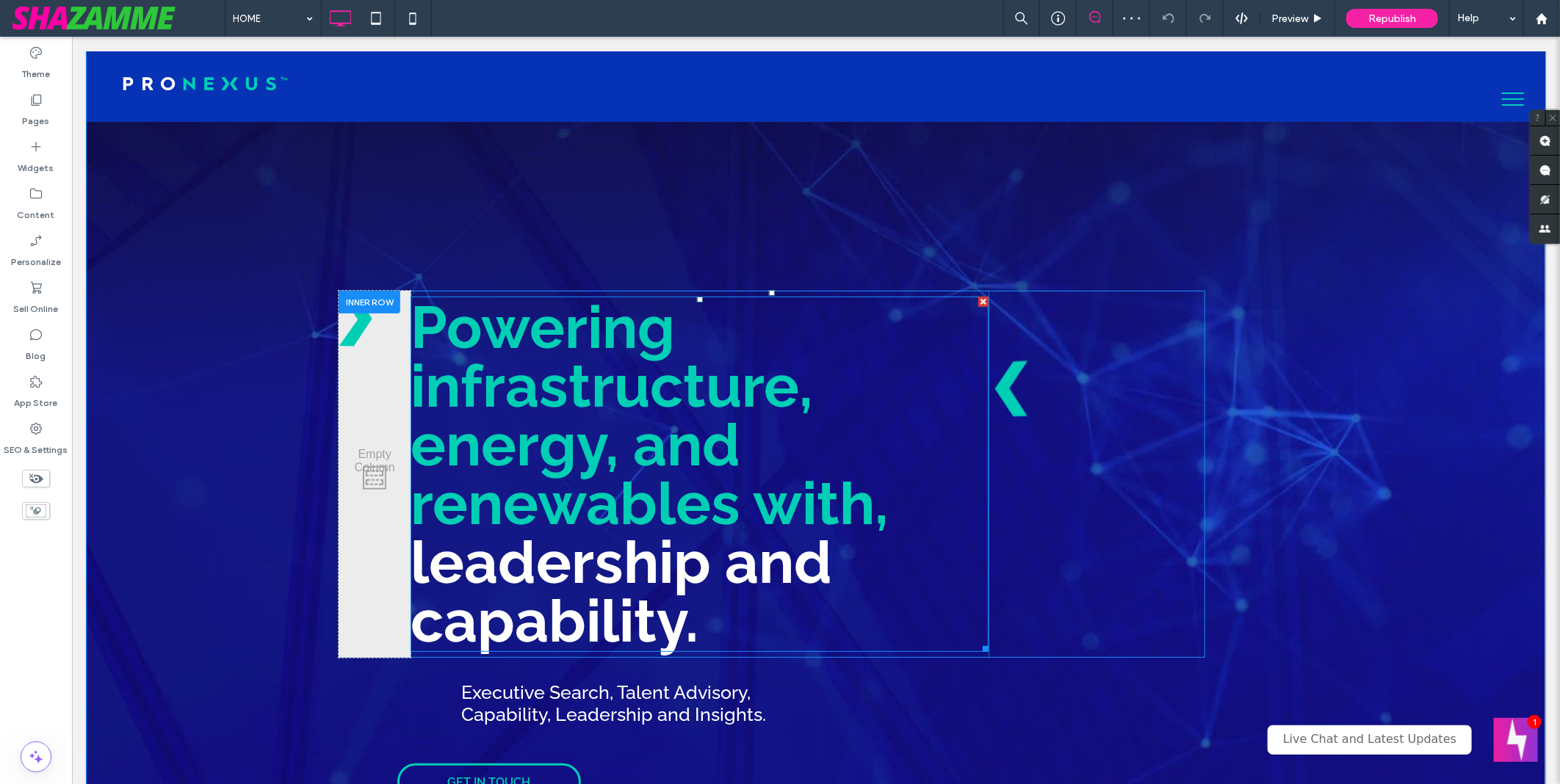
scroll to position [0, 0]
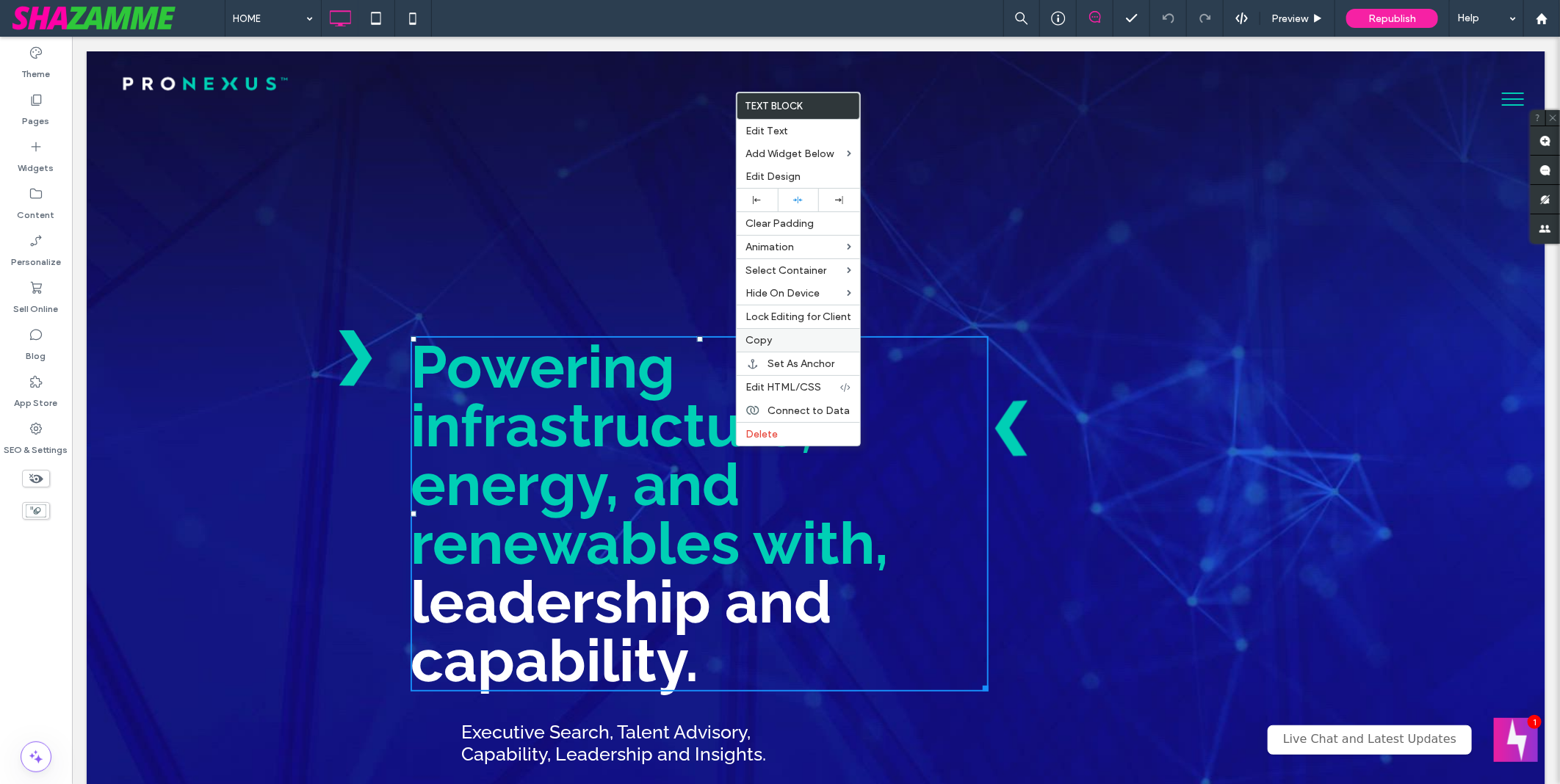
click at [783, 337] on label "Copy" at bounding box center [798, 340] width 106 height 13
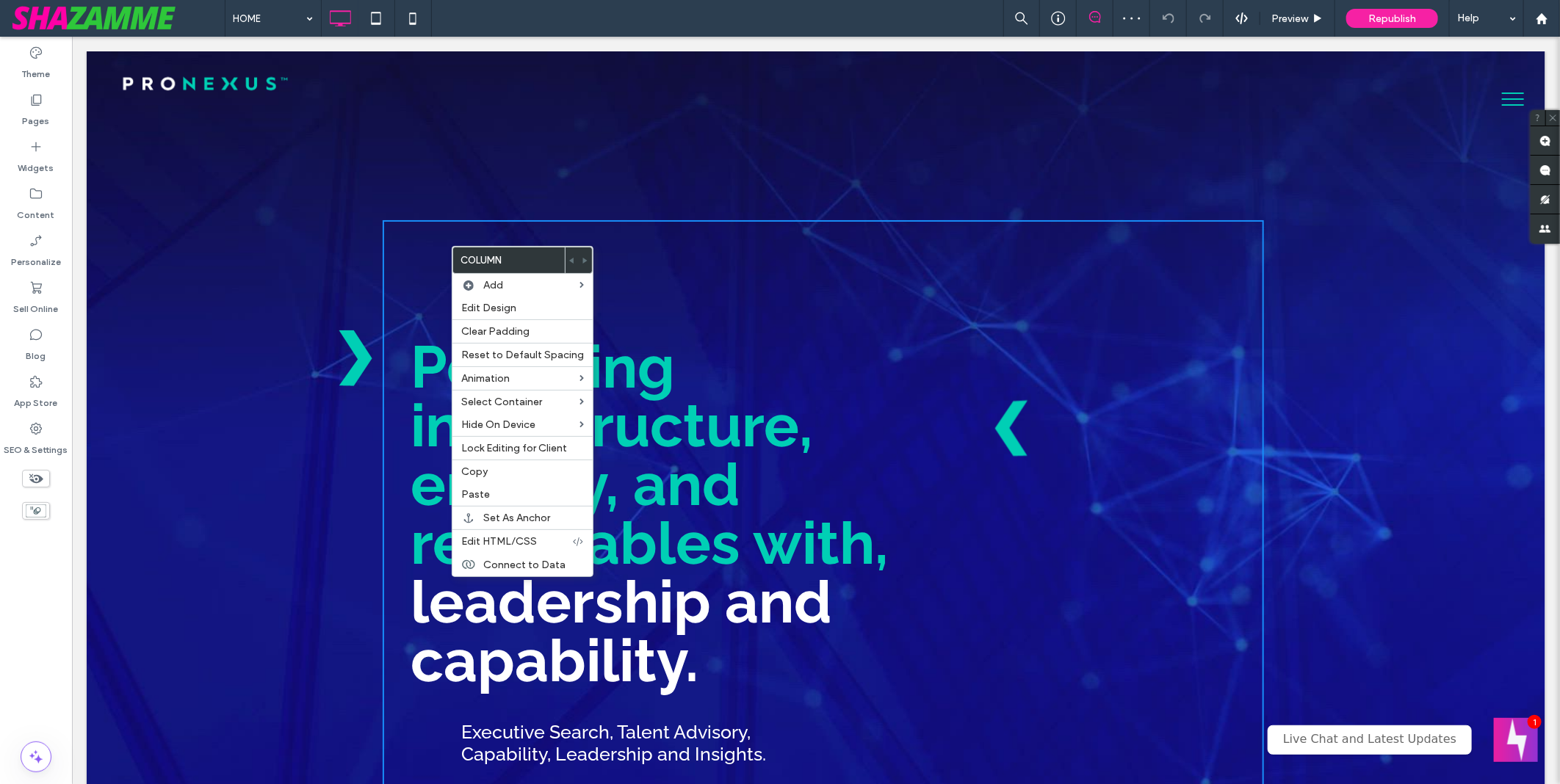
click at [654, 6] on div "HOME Preview Republish Help" at bounding box center [892, 19] width 1335 height 37
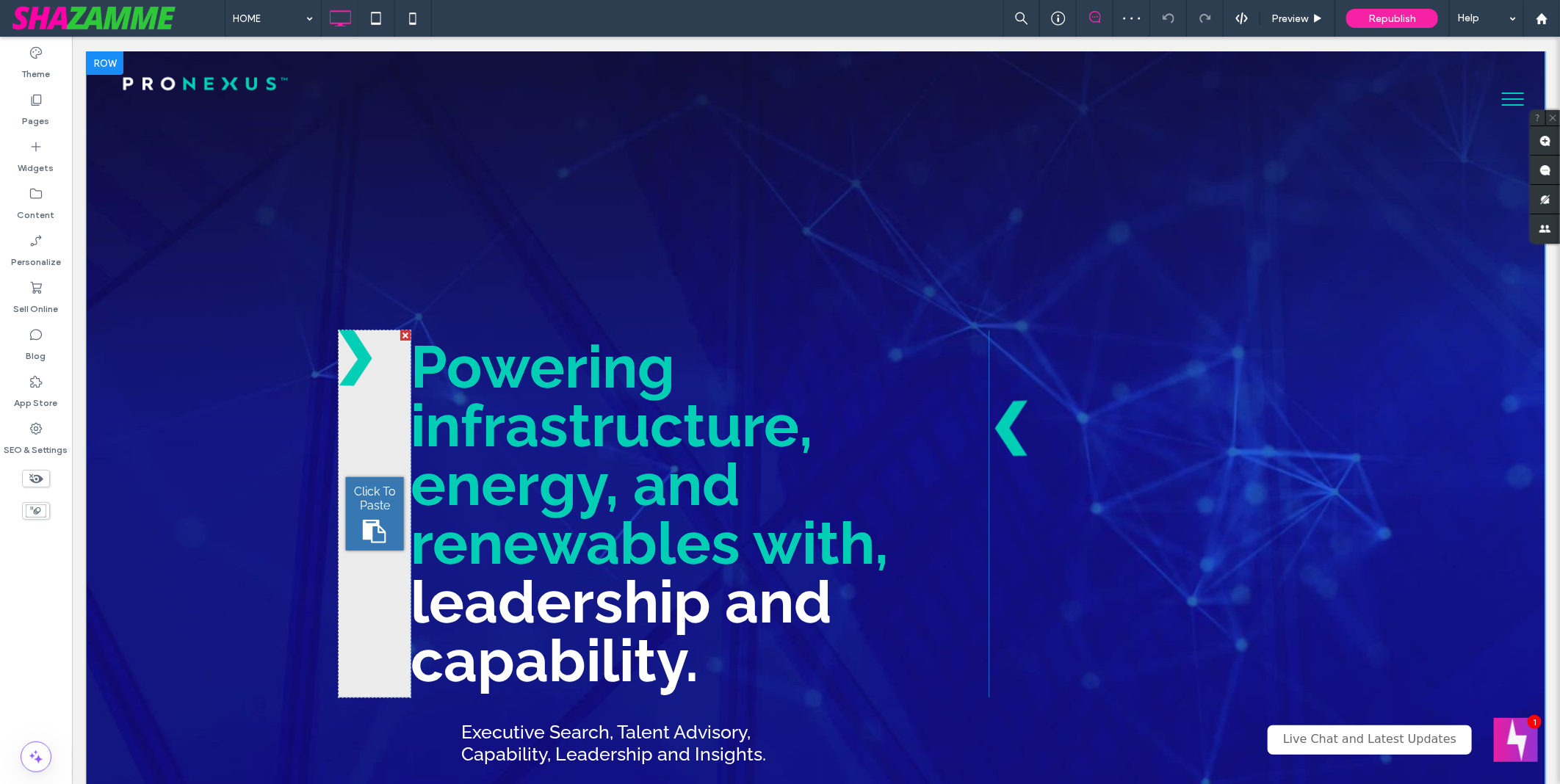
click at [442, 273] on div "Click To Paste No cookie-cutters, just smart cookies. Click To Paste Click To P…" at bounding box center [823, 529] width 881 height 620
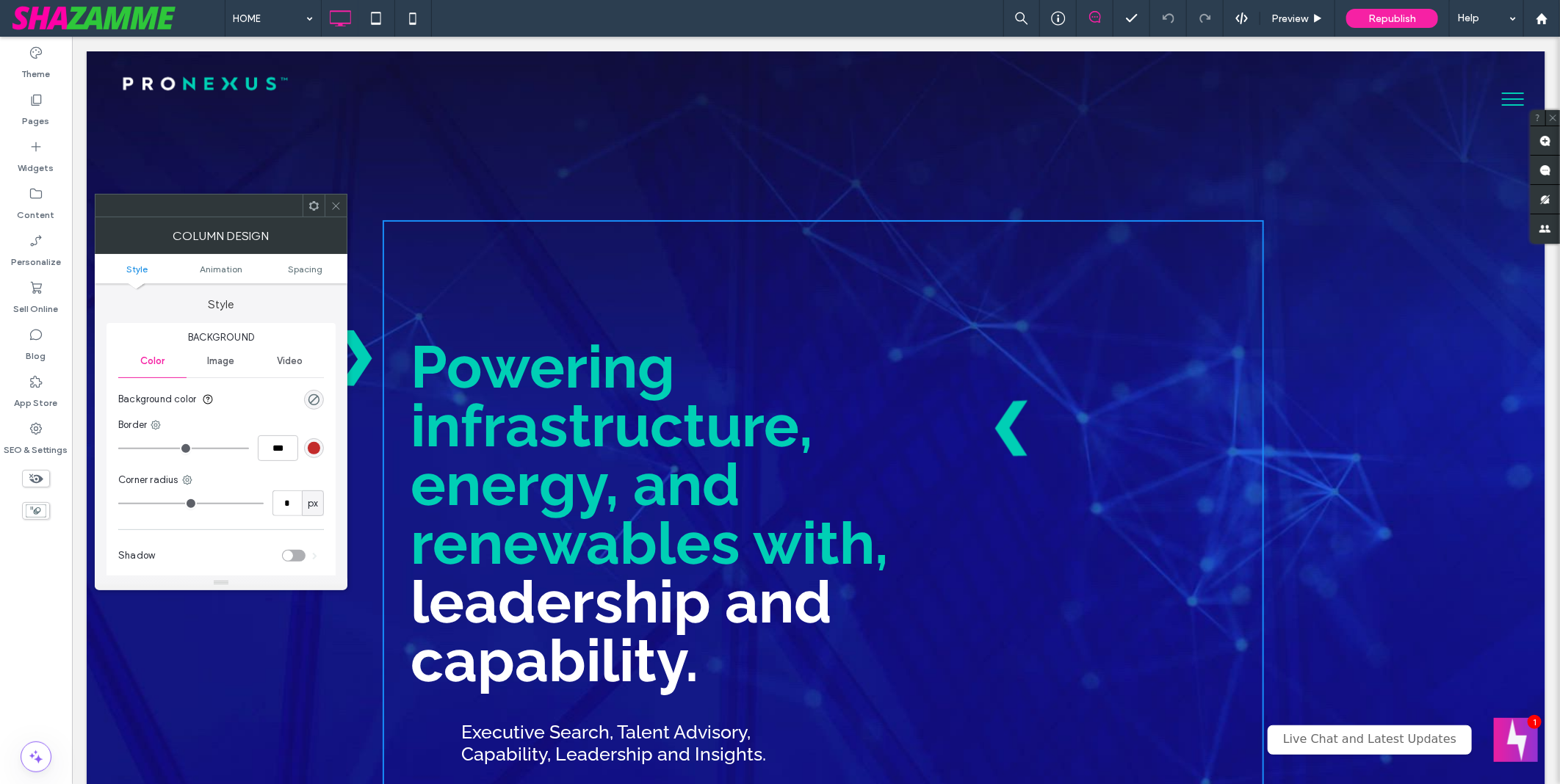
click at [334, 195] on span at bounding box center [336, 206] width 11 height 22
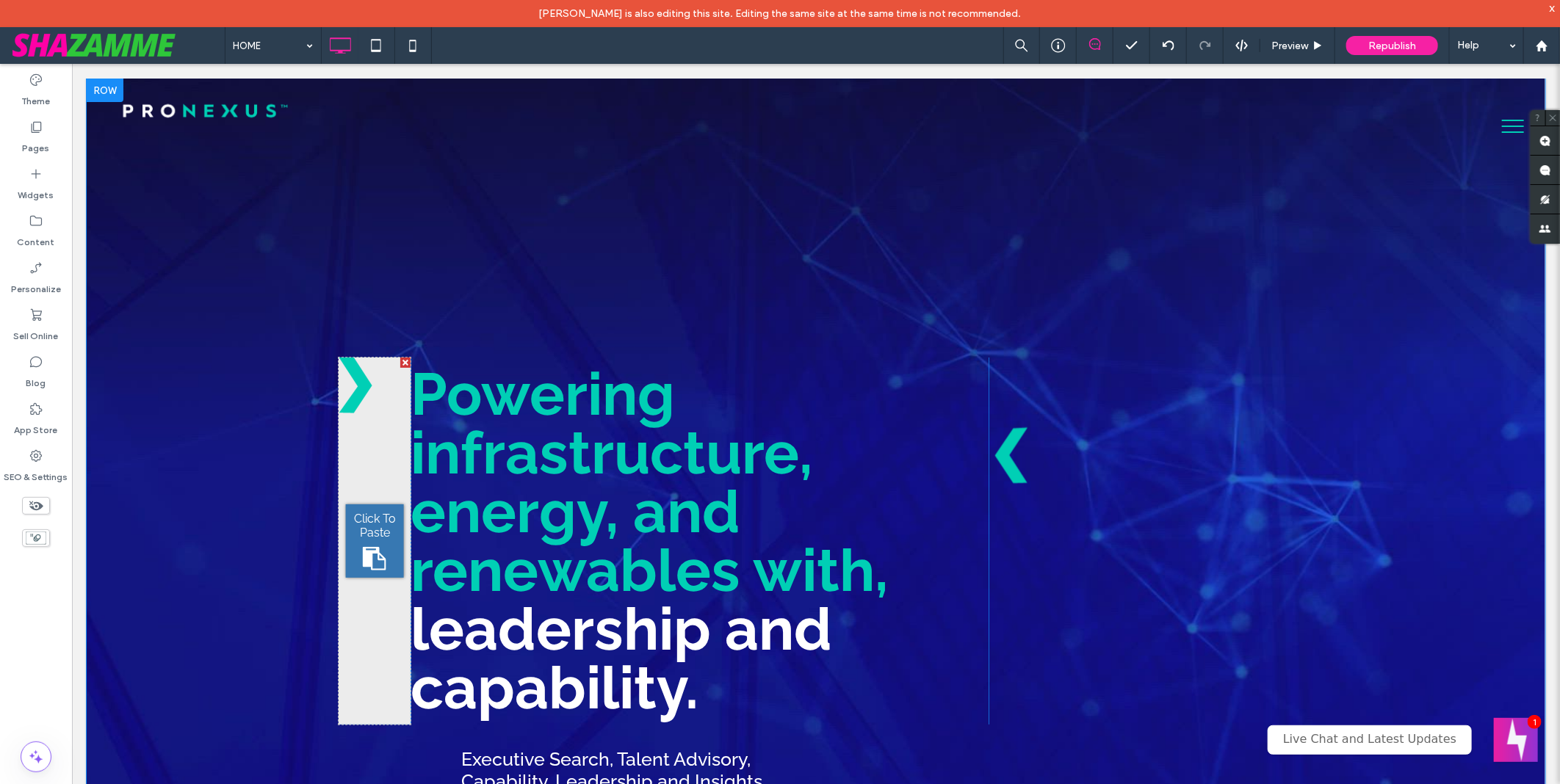
drag, startPoint x: 767, startPoint y: 357, endPoint x: 759, endPoint y: 311, distance: 46.7
click at [759, 311] on div "Click To Paste No cookie-cutters, just smart cookies. Click To Paste Click To P…" at bounding box center [823, 556] width 881 height 620
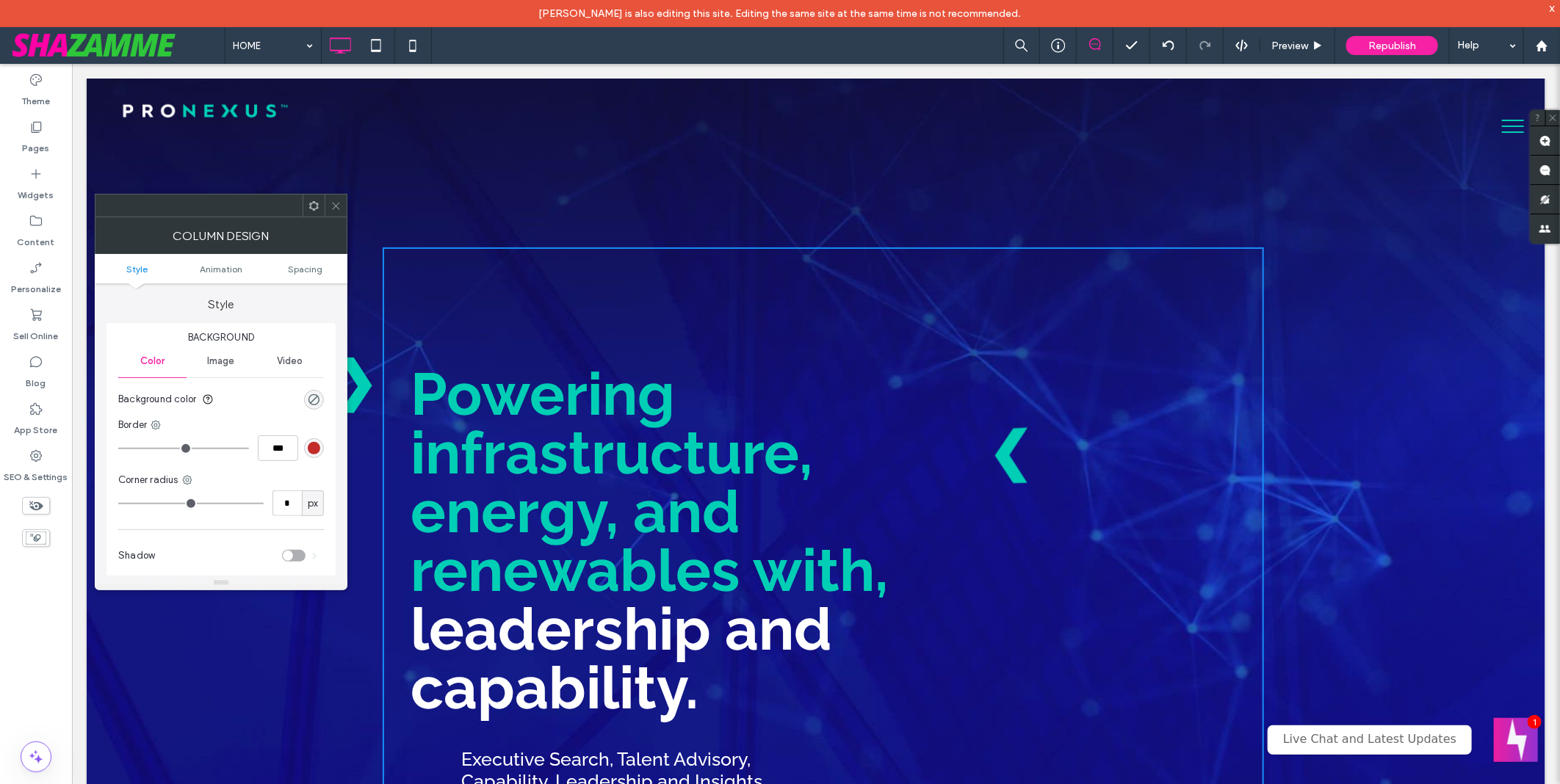
click at [655, 45] on div "HOME Preview Republish Help" at bounding box center [892, 46] width 1335 height 37
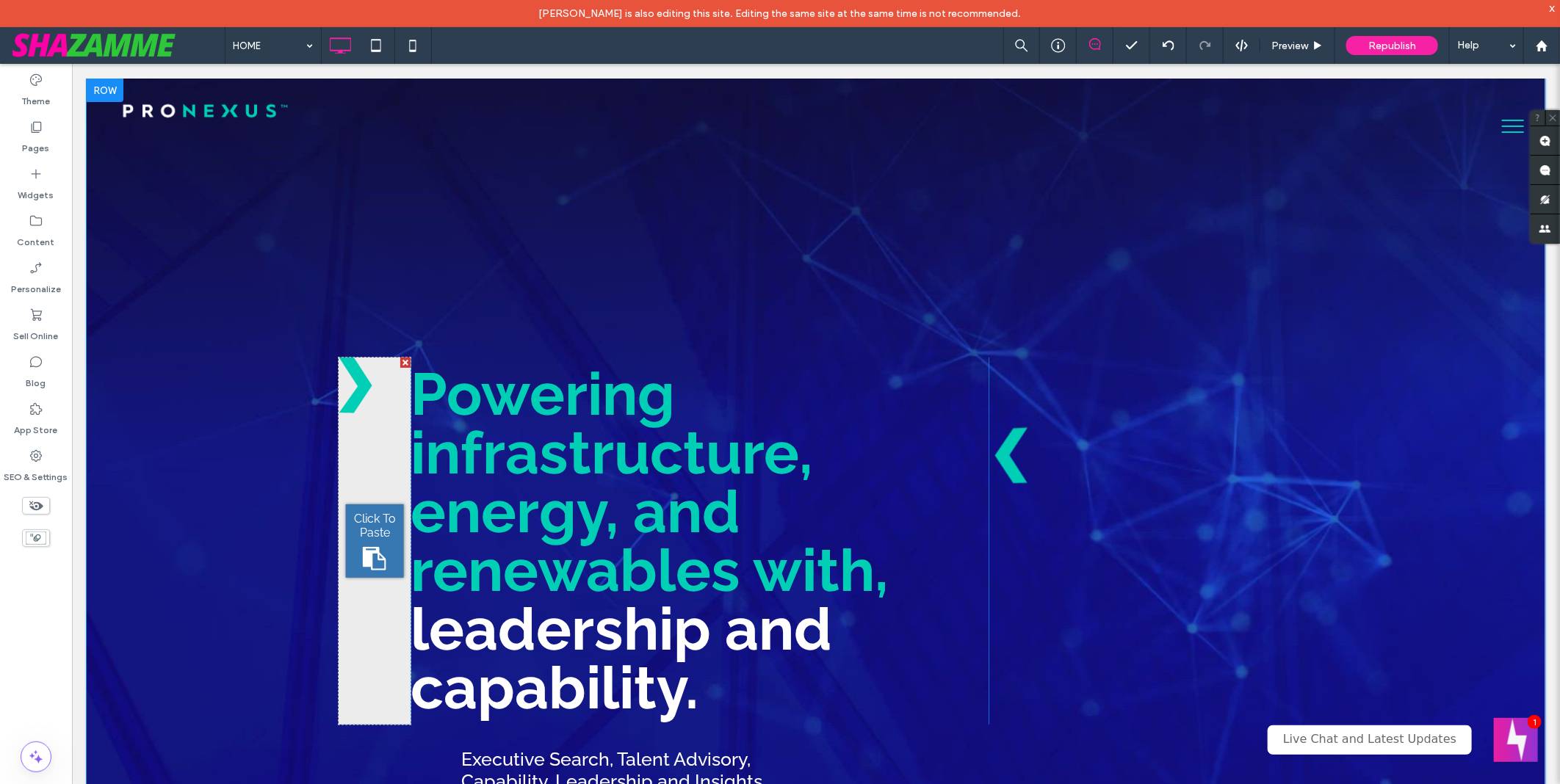
click at [648, 317] on div "Click To Paste No cookie-cutters, just smart cookies. Click To Paste Click To P…" at bounding box center [823, 556] width 881 height 620
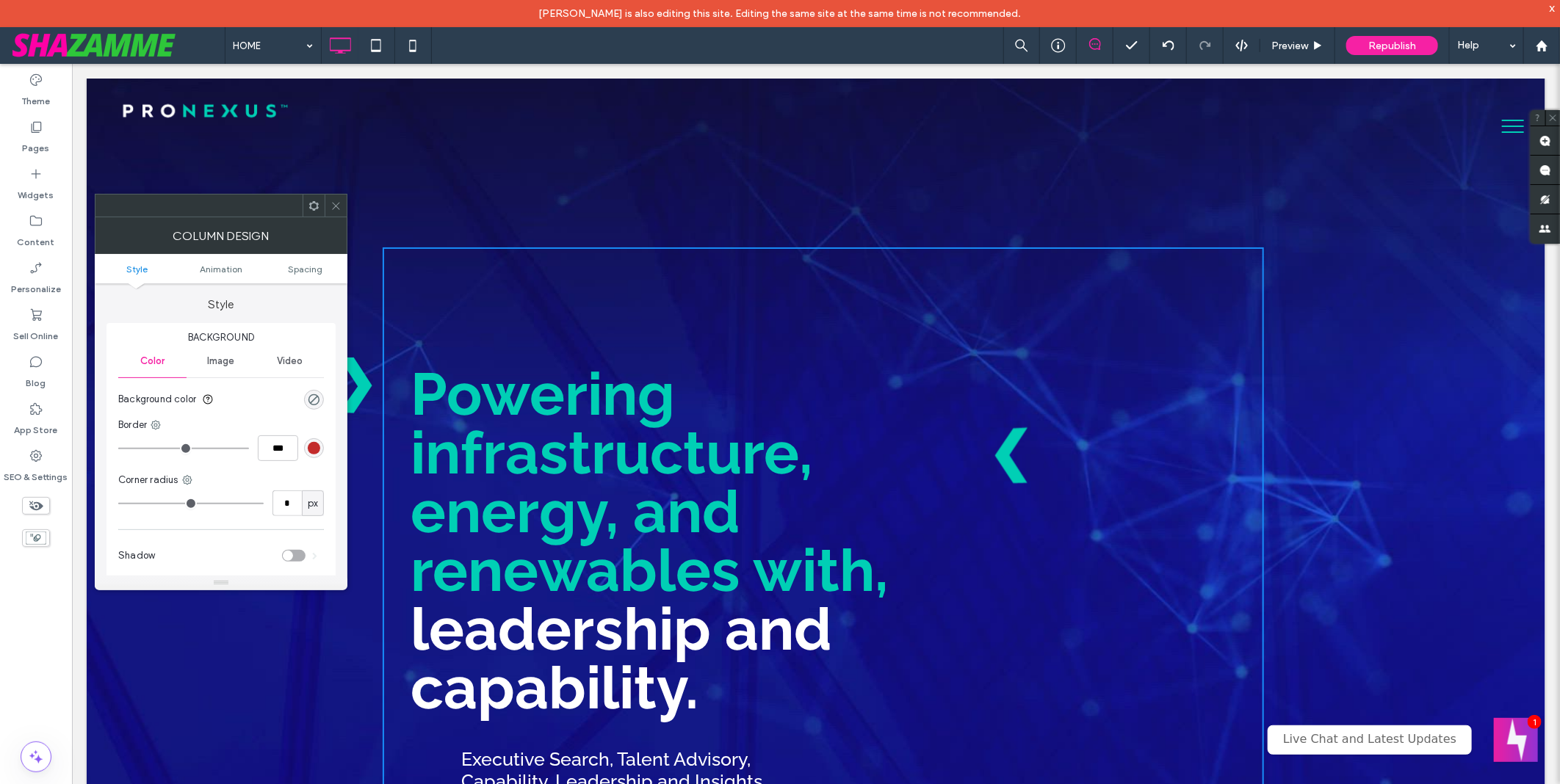
click at [339, 206] on icon at bounding box center [336, 206] width 11 height 11
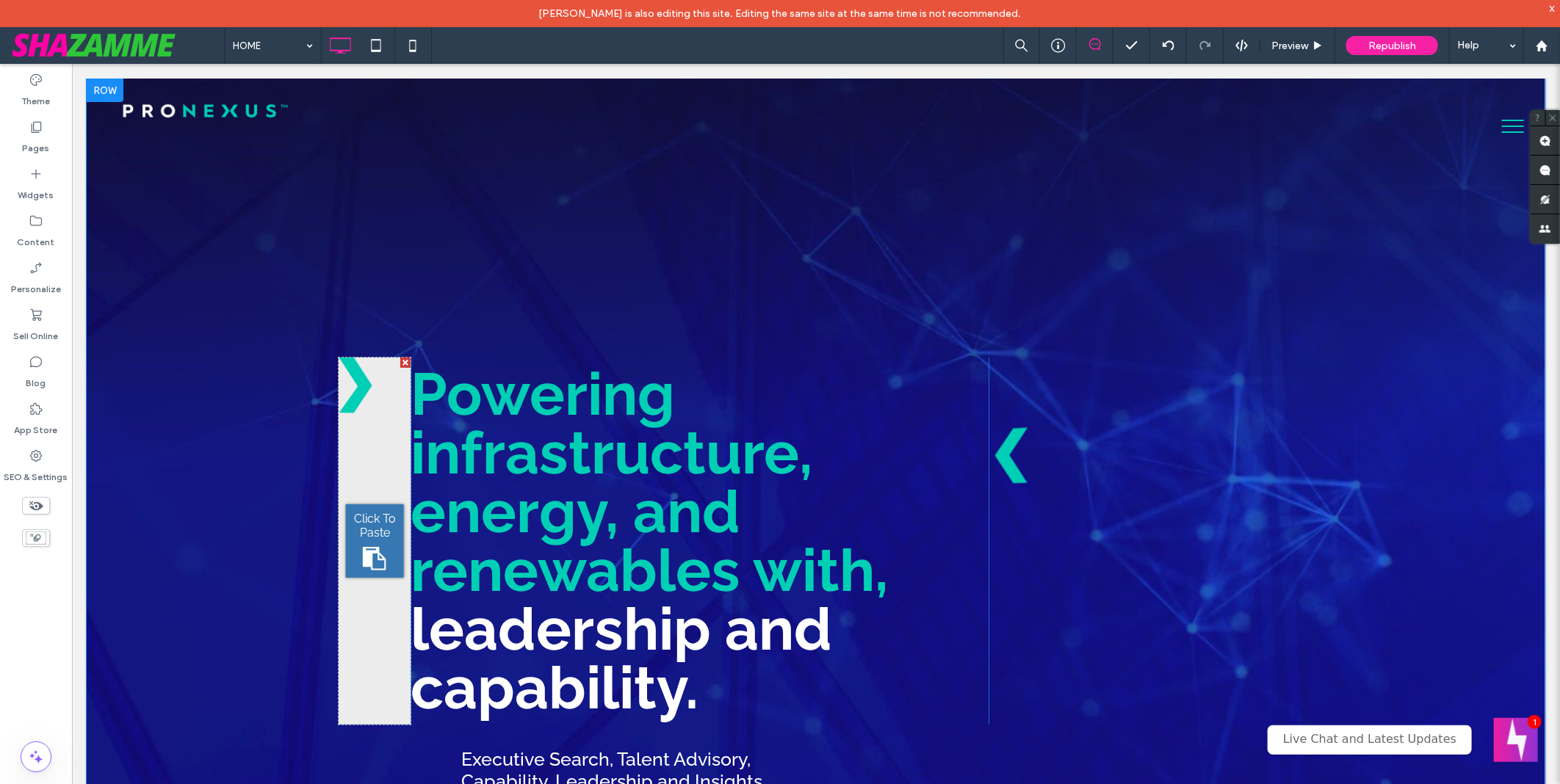
drag, startPoint x: 766, startPoint y: 357, endPoint x: 767, endPoint y: 327, distance: 30.0
click at [767, 327] on div "Click To Paste No cookie-cutters, just smart cookies. Click To Paste Click To P…" at bounding box center [823, 556] width 881 height 620
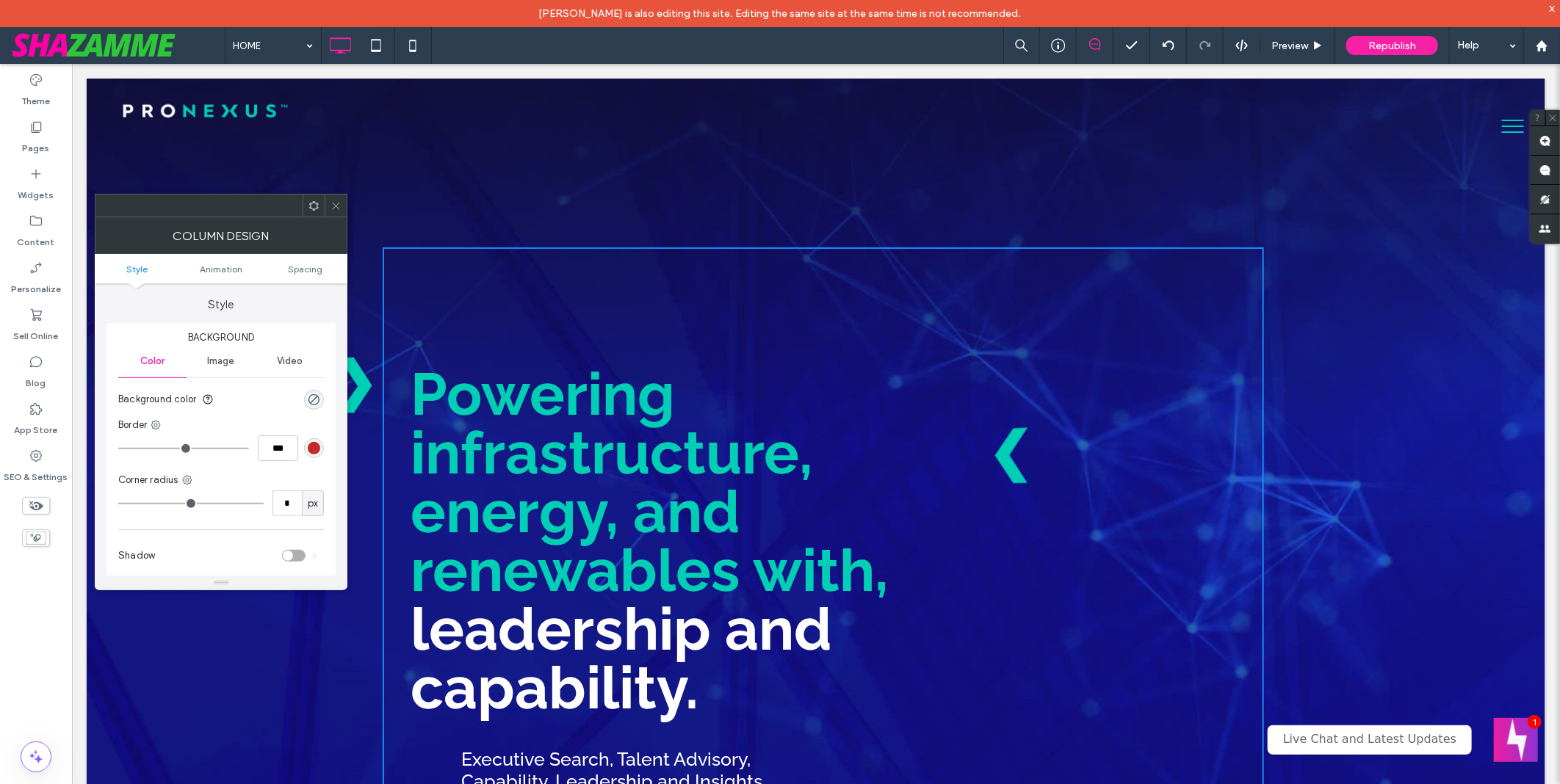
click at [729, 422] on span "Powering infrastructure, energy, and renewables with," at bounding box center [649, 482] width 479 height 246
click at [336, 201] on icon at bounding box center [336, 206] width 11 height 11
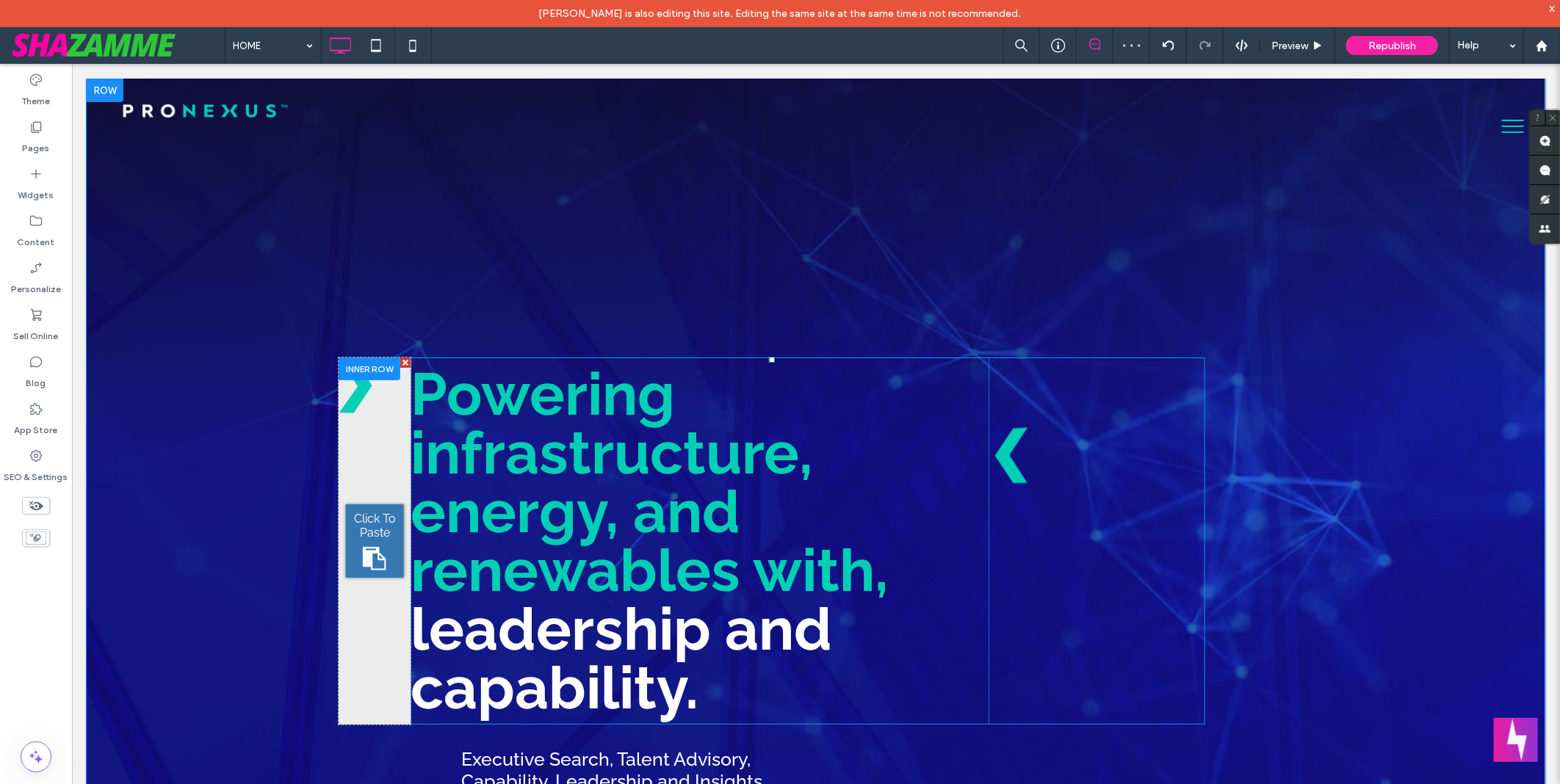
click at [1062, 401] on div "Click To Paste" at bounding box center [1097, 540] width 217 height 367
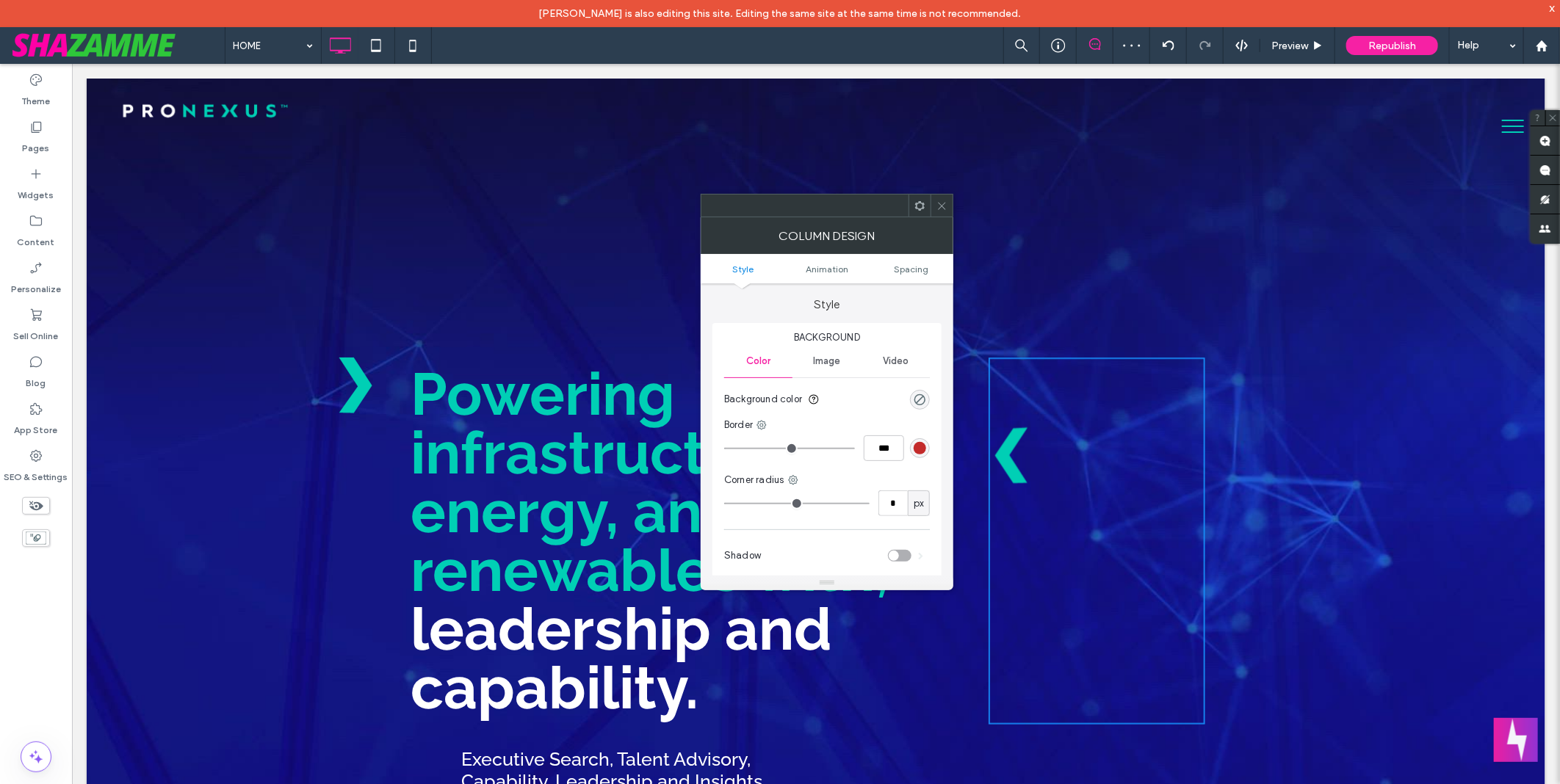
click at [943, 204] on icon at bounding box center [942, 206] width 11 height 11
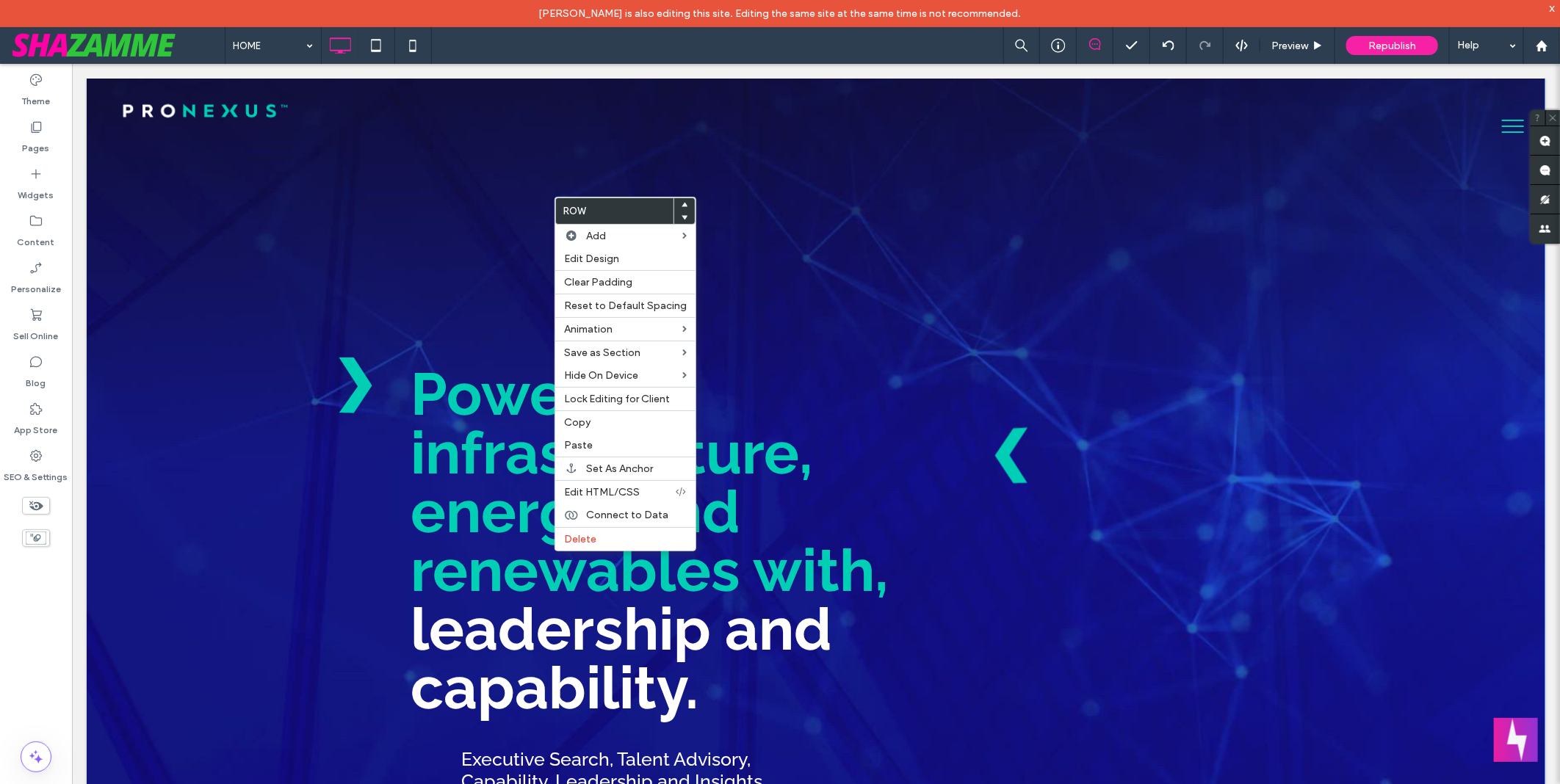
click at [641, 53] on div "HOME Preview Republish Help" at bounding box center [892, 46] width 1335 height 37
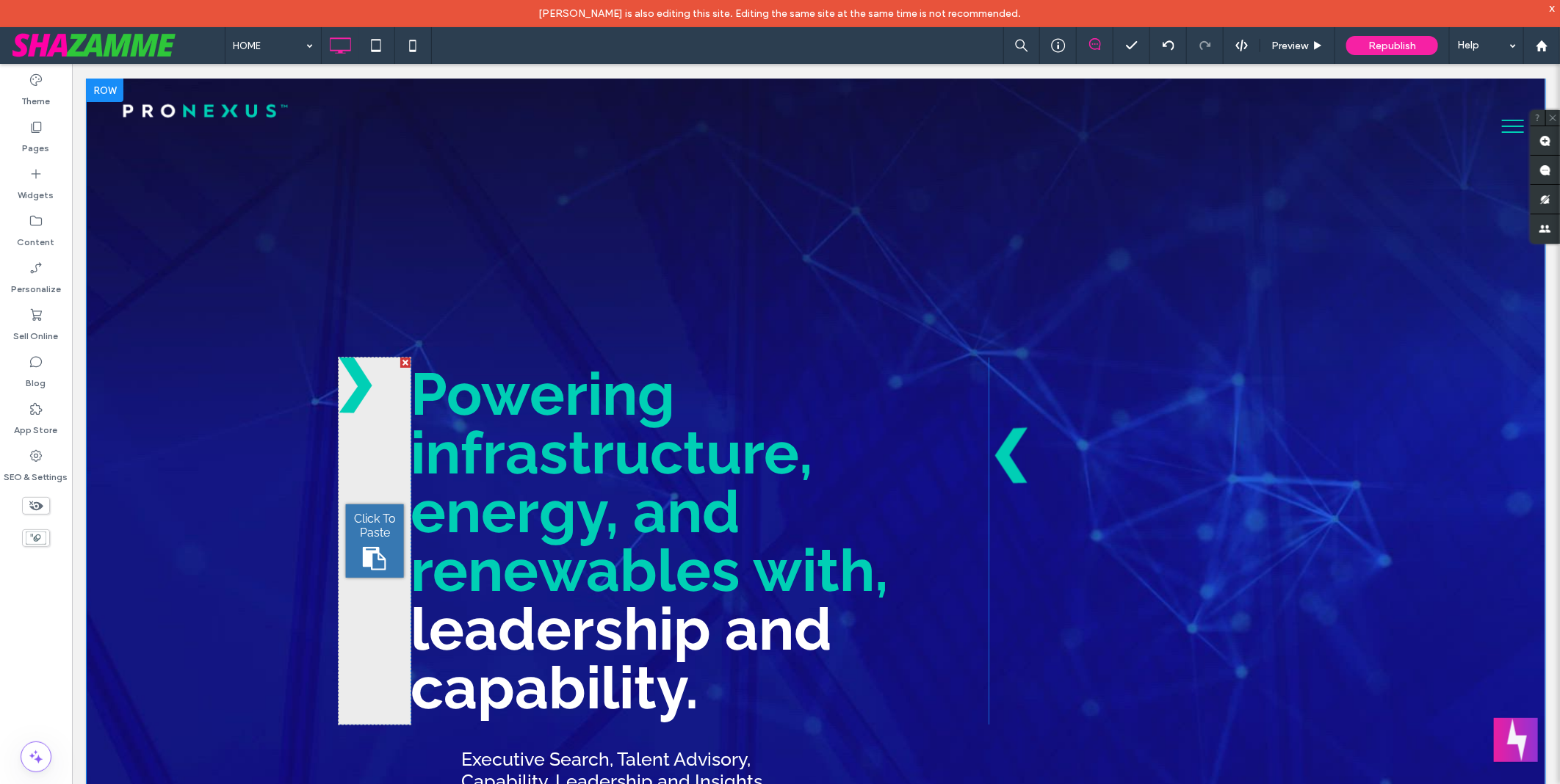
click at [556, 305] on div "Click To Paste No cookie-cutters, just smart cookies. Click To Paste Click To P…" at bounding box center [823, 556] width 881 height 620
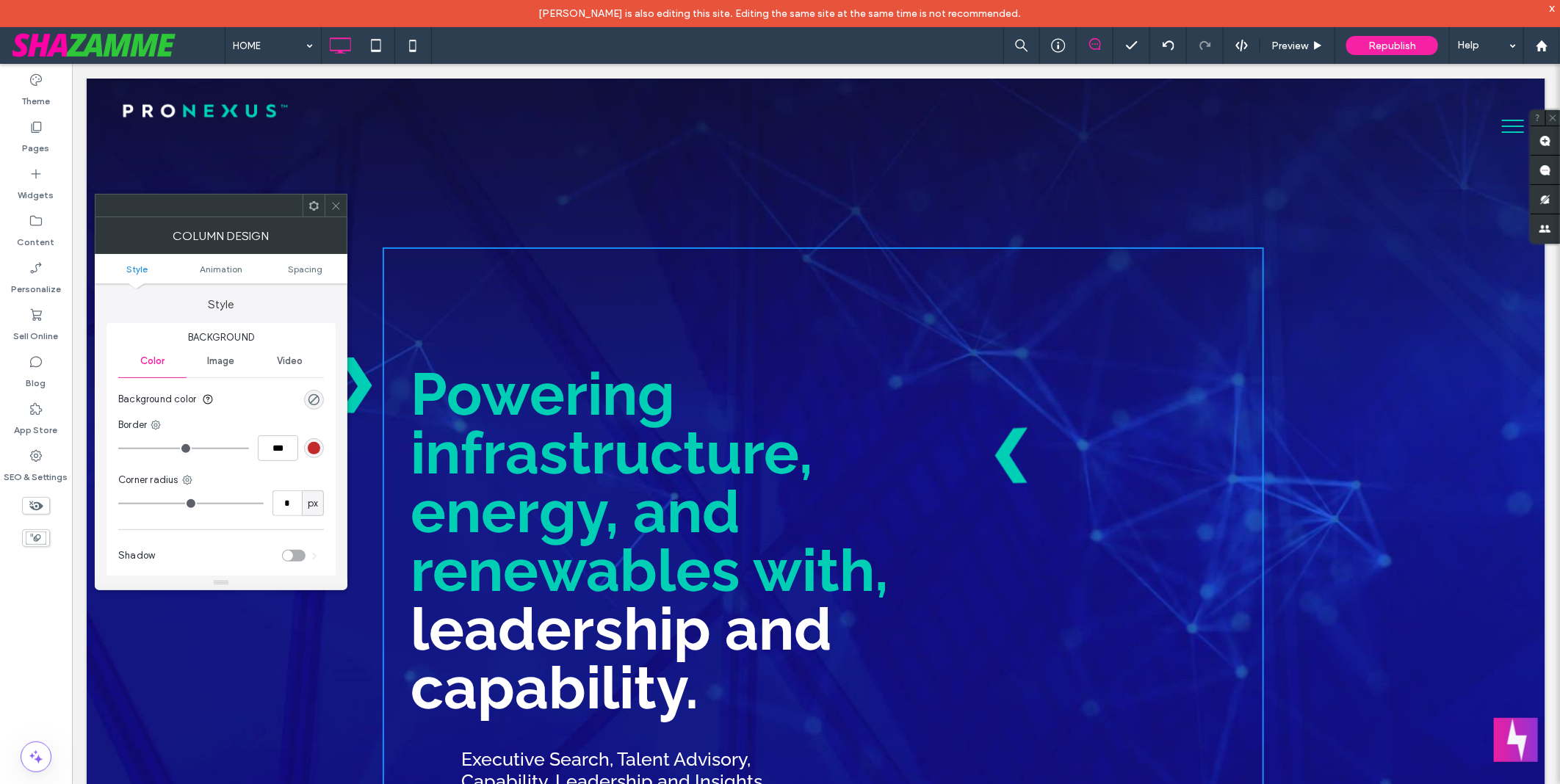
click at [338, 206] on icon at bounding box center [336, 206] width 11 height 11
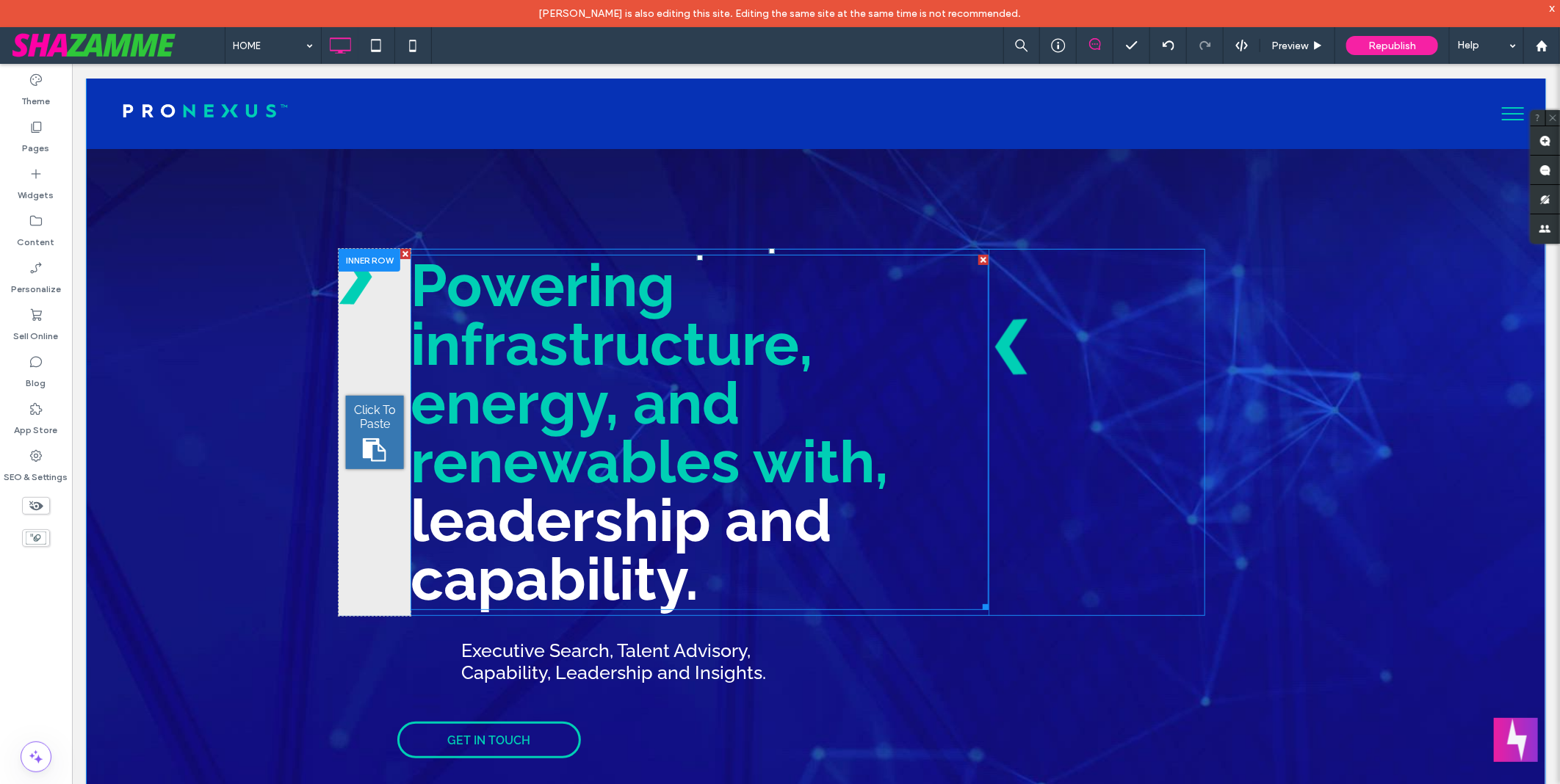
scroll to position [245, 0]
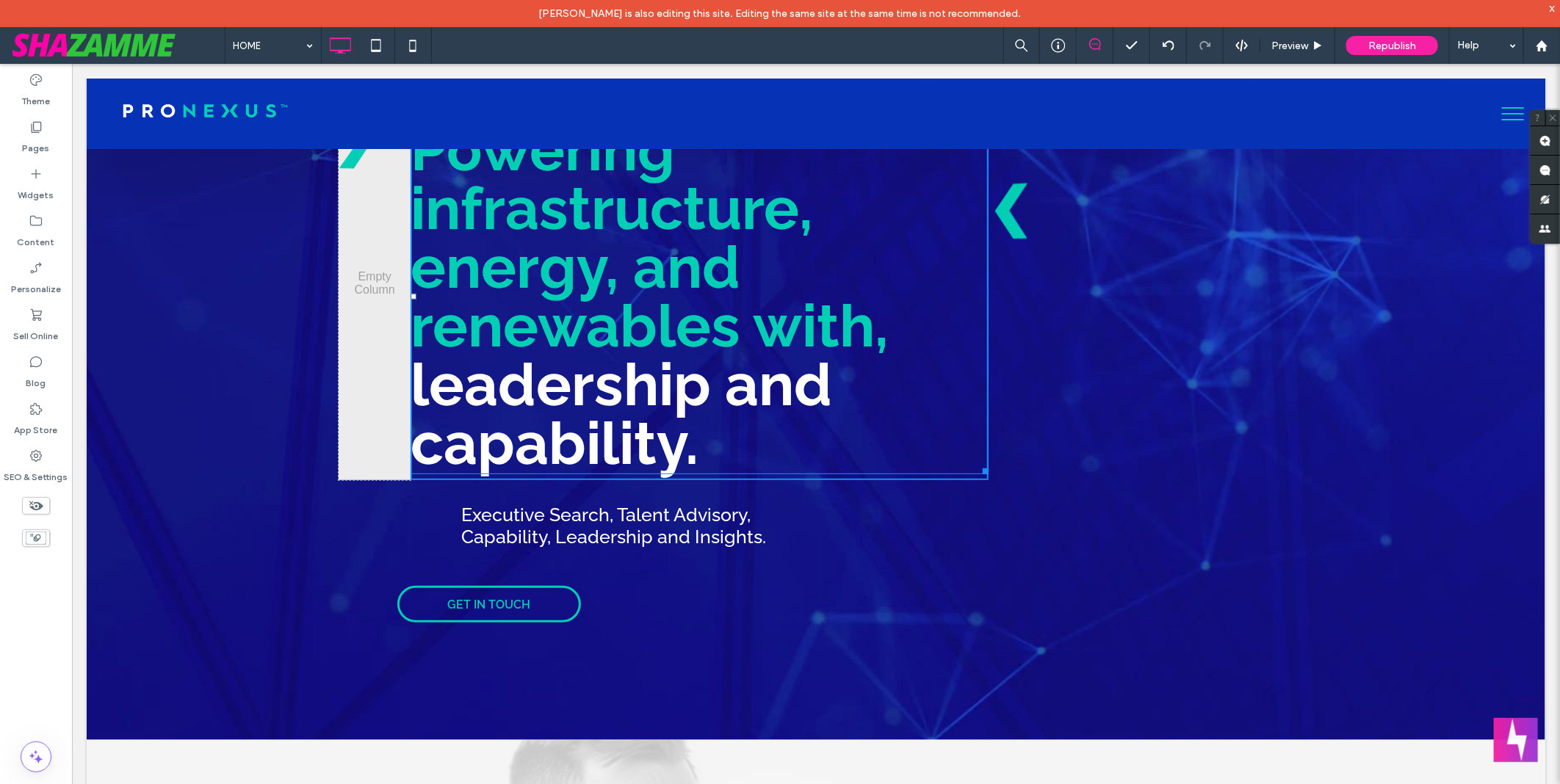
drag, startPoint x: 975, startPoint y: 472, endPoint x: 1079, endPoint y: 579, distance: 149.2
click at [1006, 515] on div "Click To Paste No cookie-cutters, just smart cookies. Click To Paste Click To P…" at bounding box center [823, 312] width 881 height 620
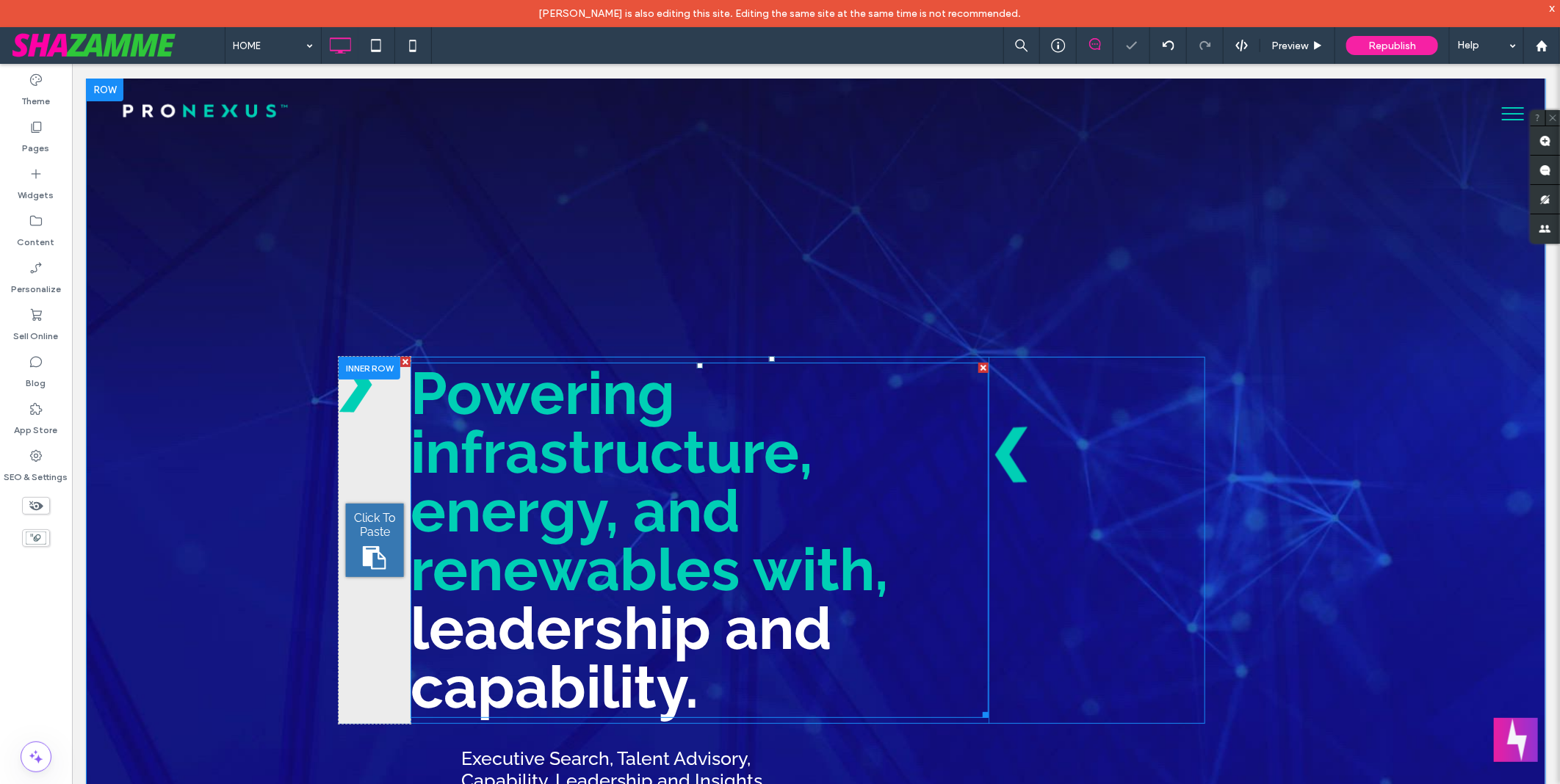
scroll to position [0, 0]
drag, startPoint x: 694, startPoint y: 364, endPoint x: 762, endPoint y: 372, distance: 68.5
click at [691, 309] on div "Click To Paste No cookie-cutters, just smart cookies. Click To Paste Click To P…" at bounding box center [823, 556] width 881 height 620
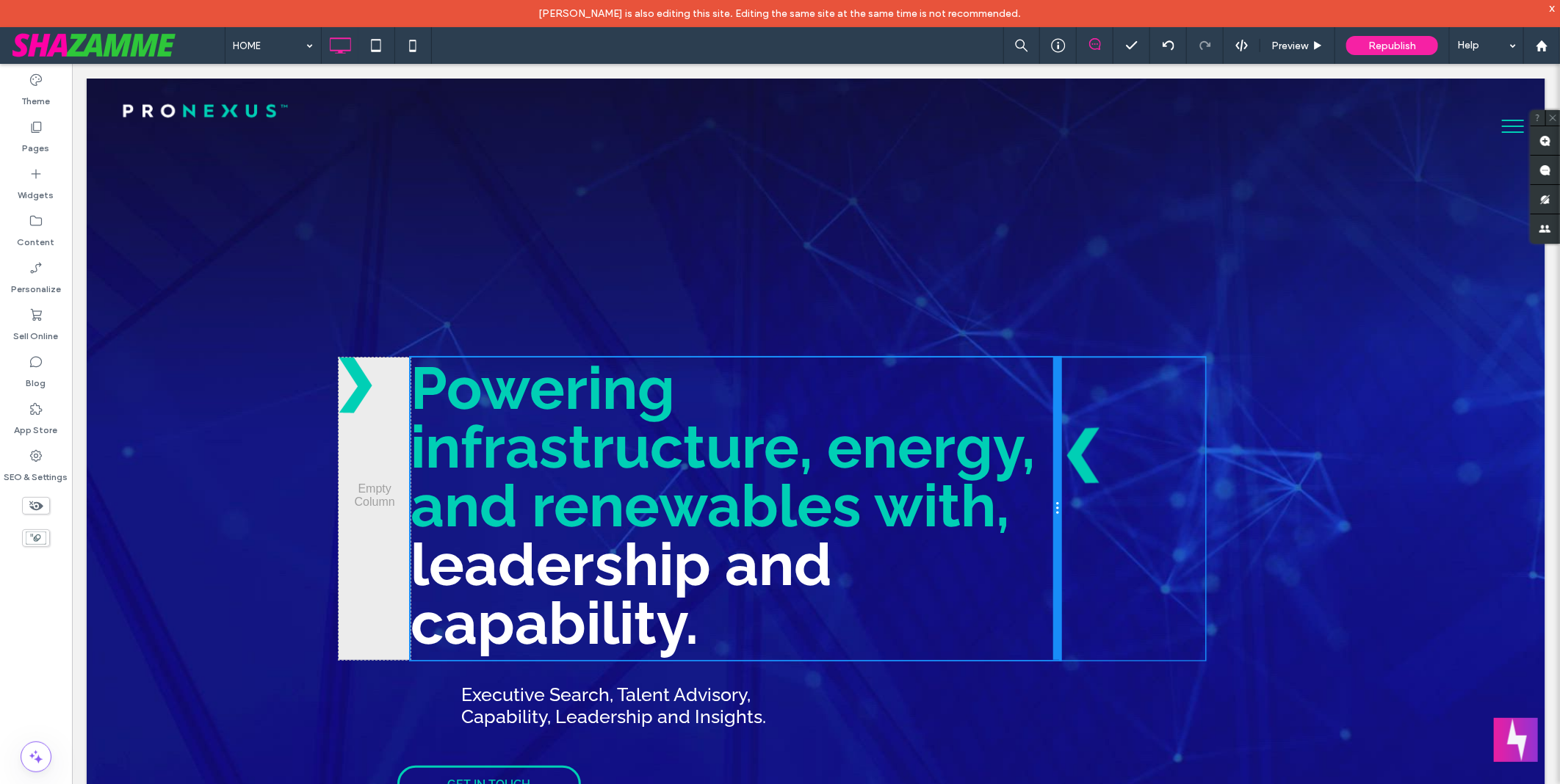
drag, startPoint x: 978, startPoint y: 599, endPoint x: 1120, endPoint y: 663, distance: 155.8
click at [1053, 599] on div at bounding box center [1056, 508] width 8 height 303
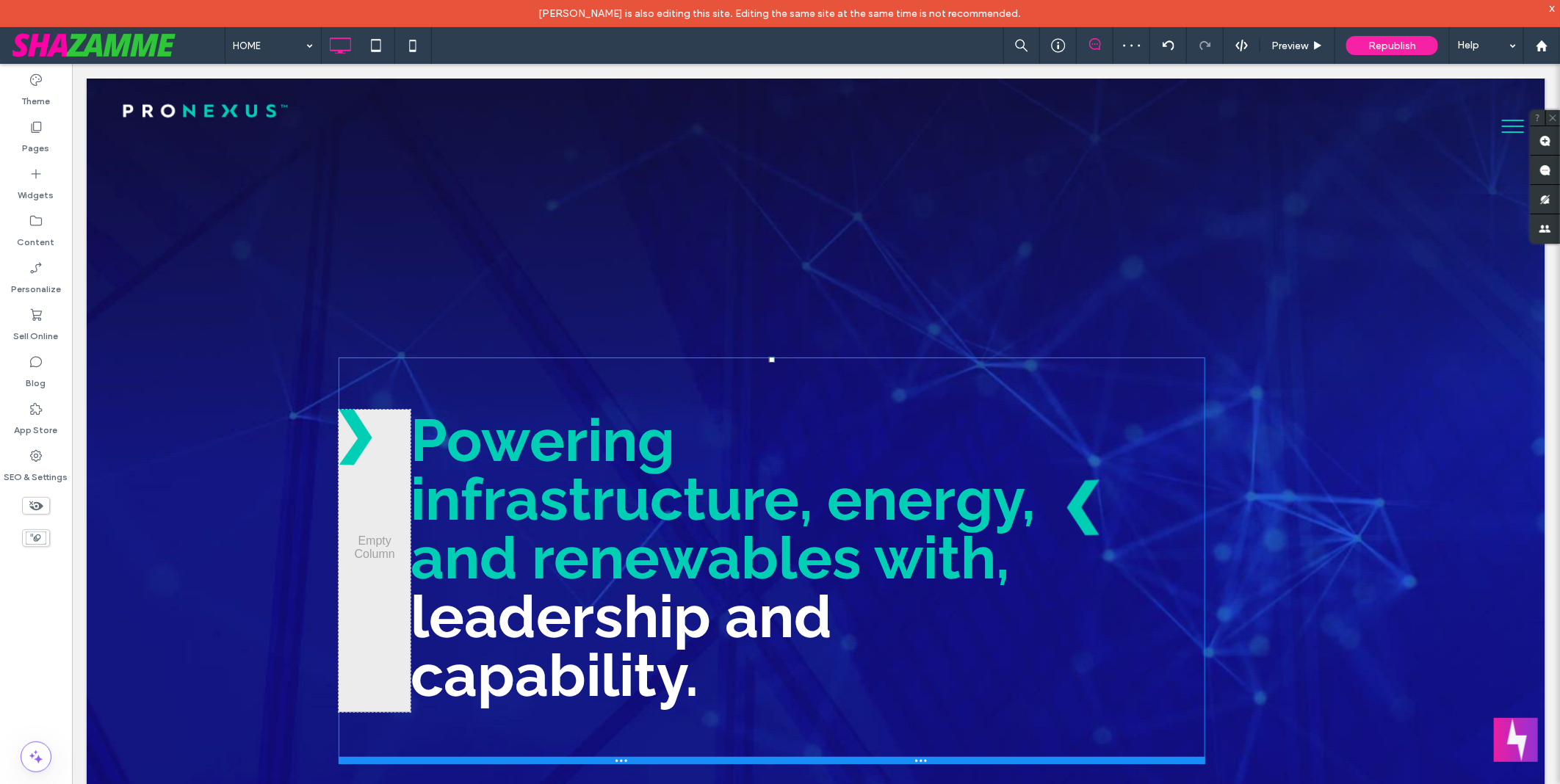
drag, startPoint x: 911, startPoint y: 656, endPoint x: 899, endPoint y: 760, distance: 104.7
click at [899, 760] on div at bounding box center [771, 760] width 867 height 8
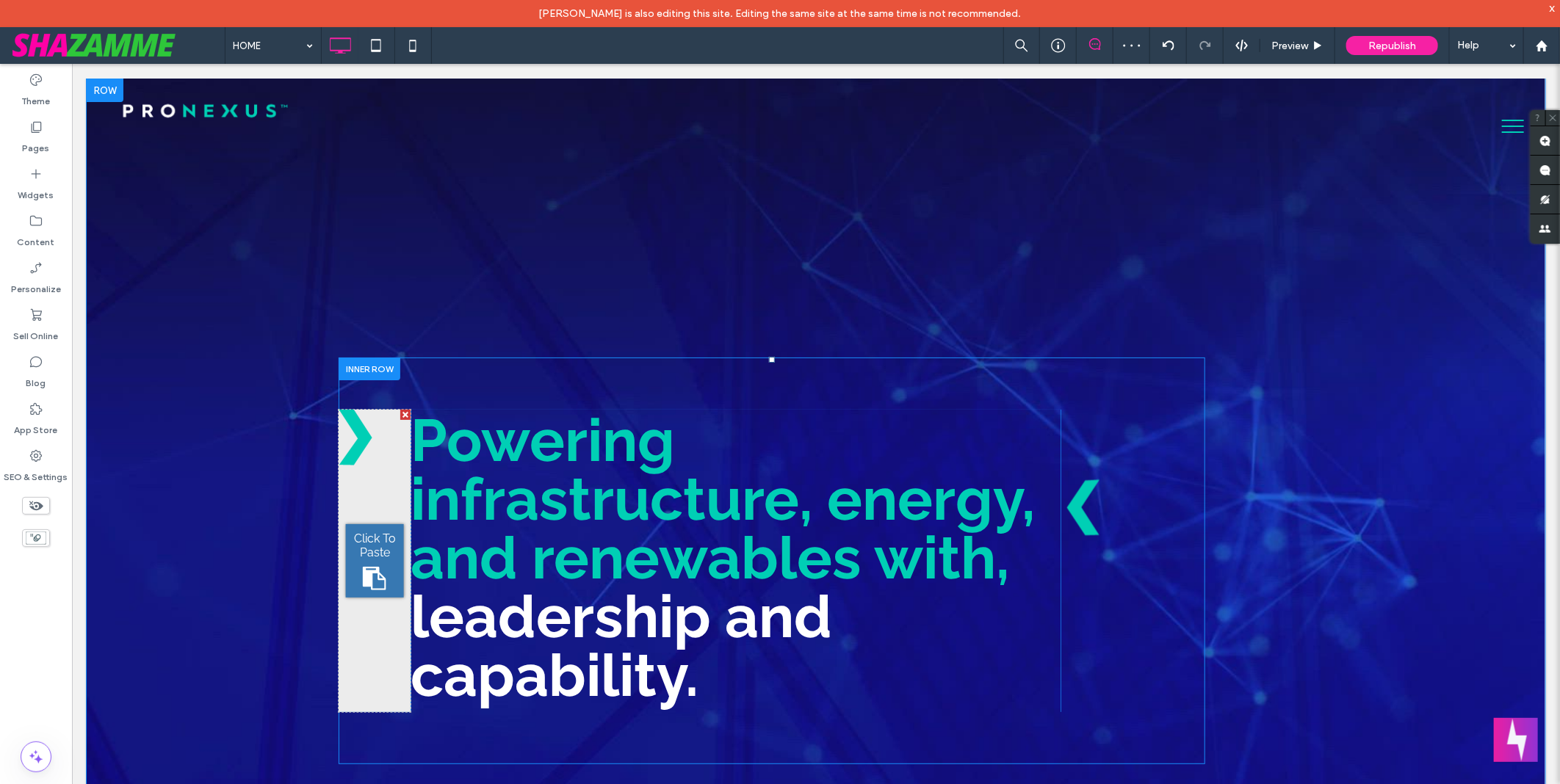
scroll to position [82, 0]
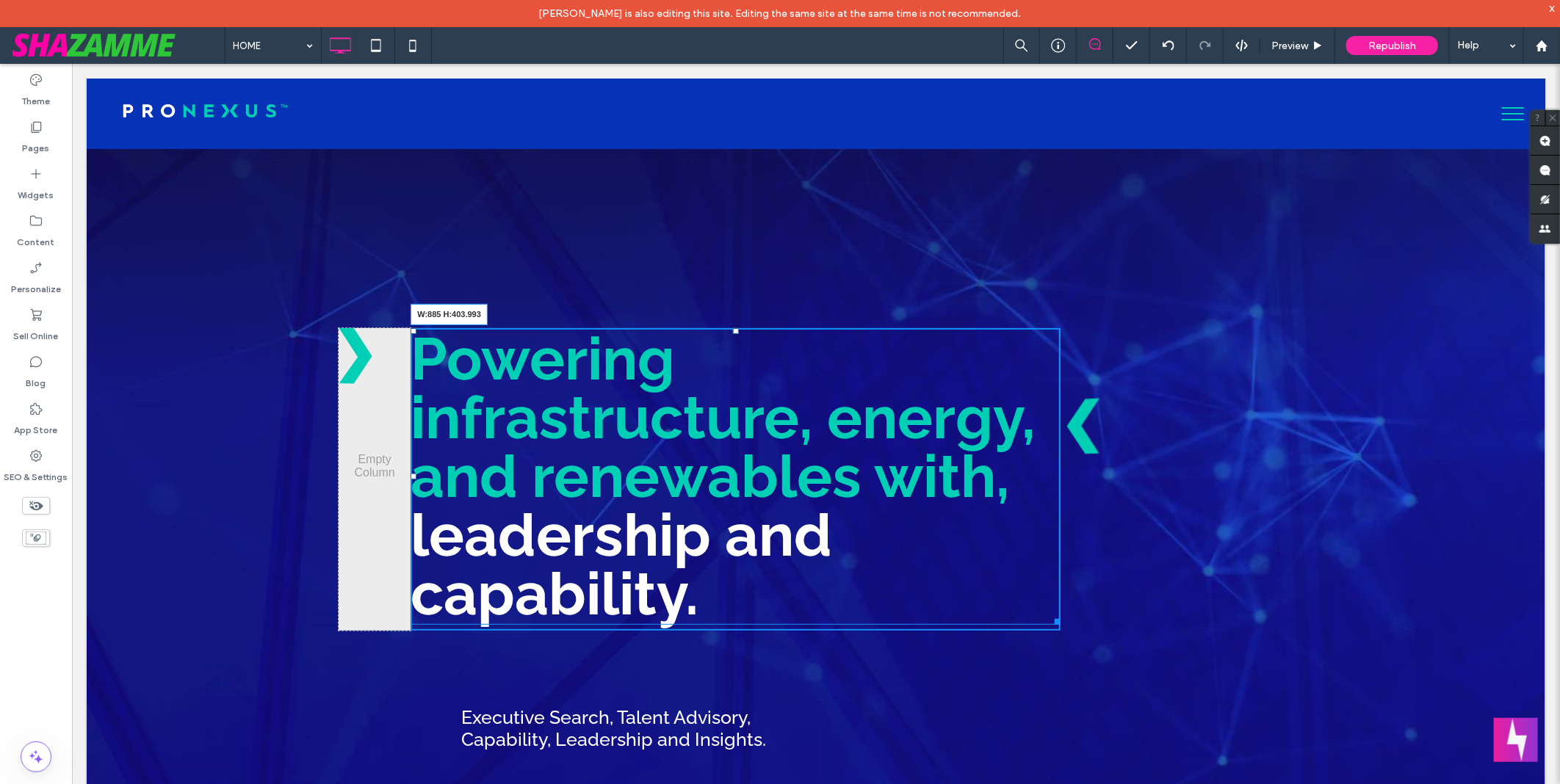
drag, startPoint x: 1043, startPoint y: 620, endPoint x: 1063, endPoint y: 663, distance: 47.4
click at [1063, 663] on div "Click To Paste Powering infrastructure, energy, and renewables with, leadership…" at bounding box center [771, 479] width 867 height 407
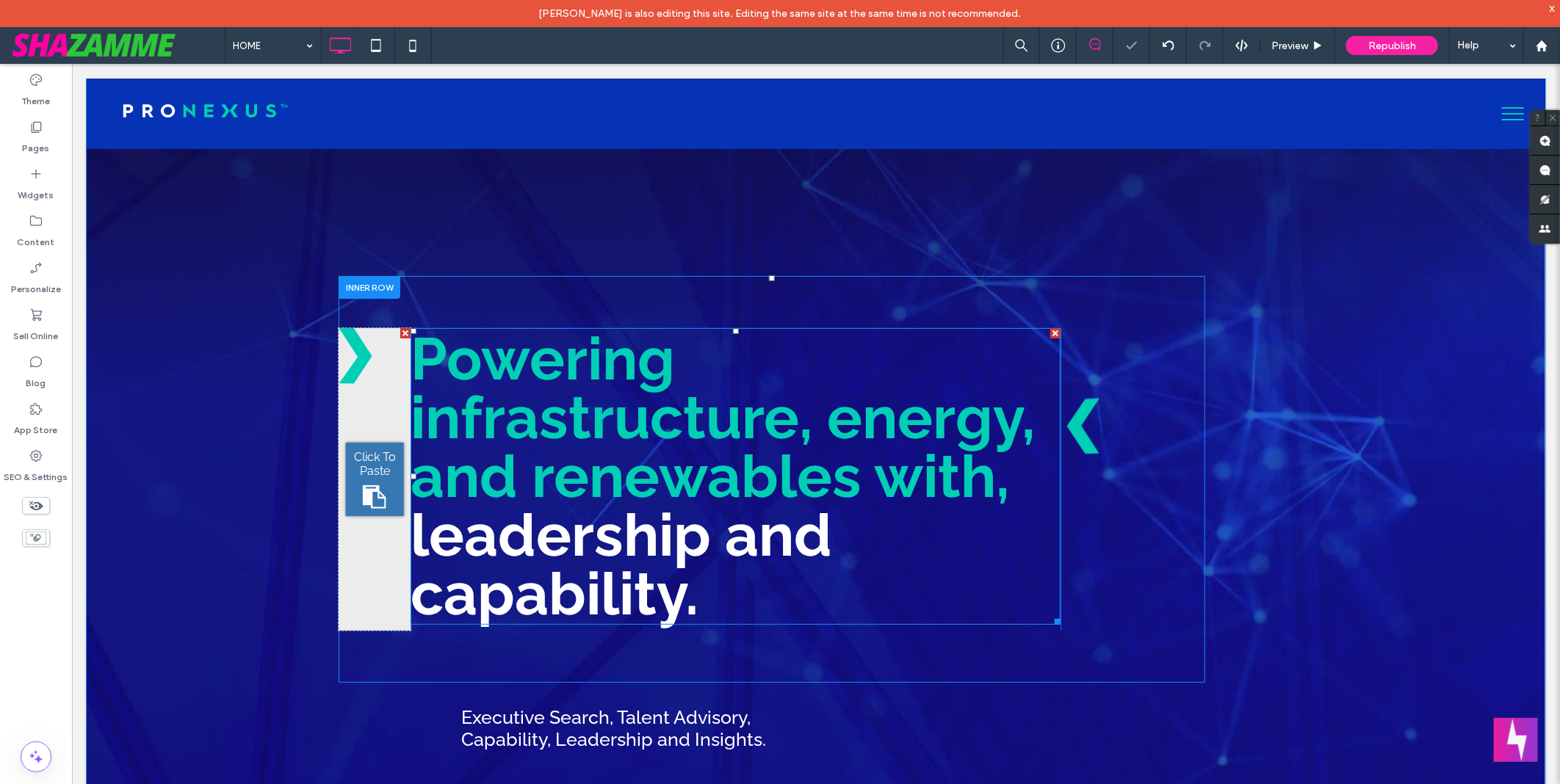
drag, startPoint x: 800, startPoint y: 385, endPoint x: 728, endPoint y: 323, distance: 95.0
click at [733, 327] on div at bounding box center [735, 330] width 6 height 6
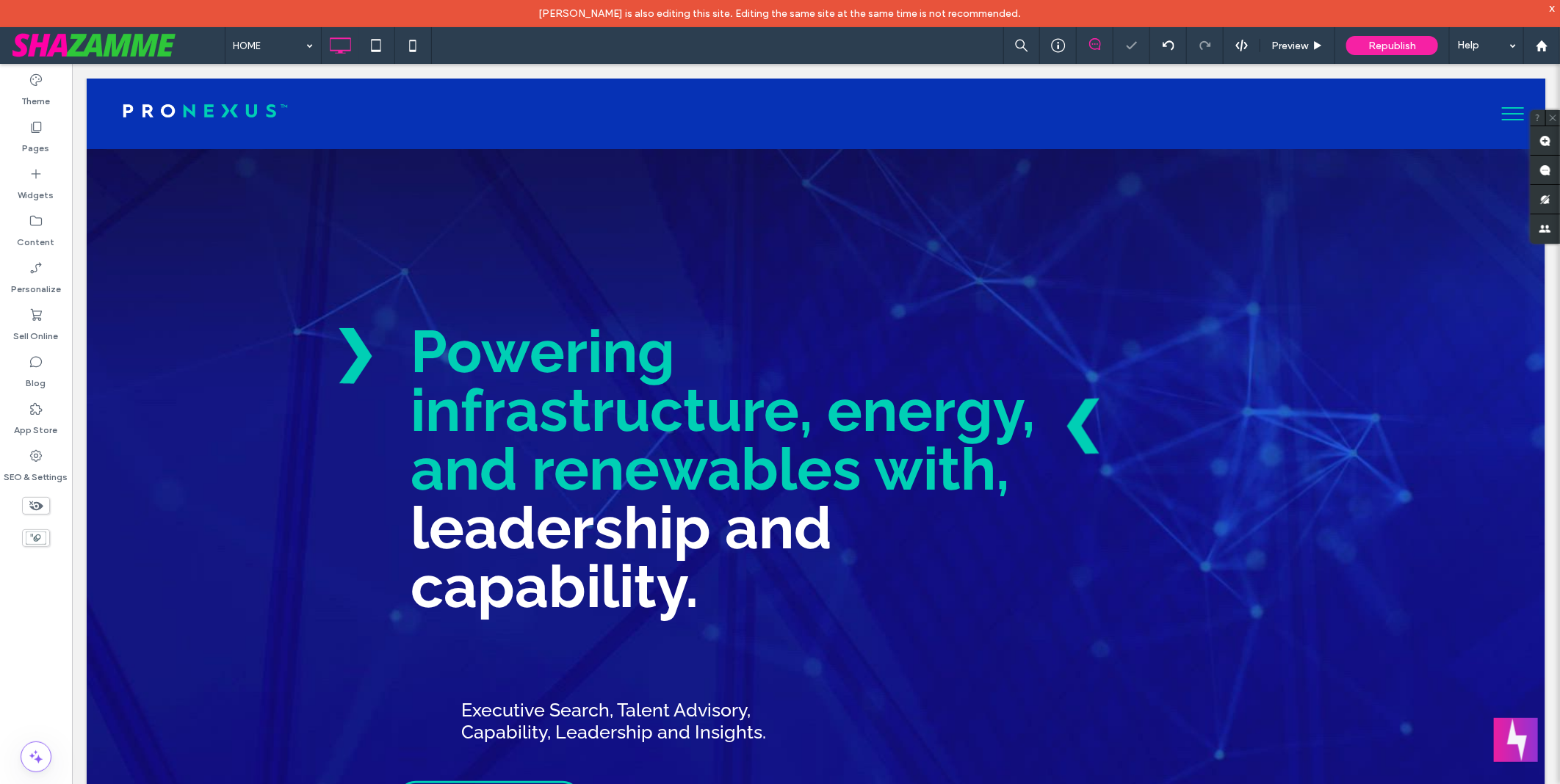
click at [726, 312] on div at bounding box center [780, 392] width 1560 height 784
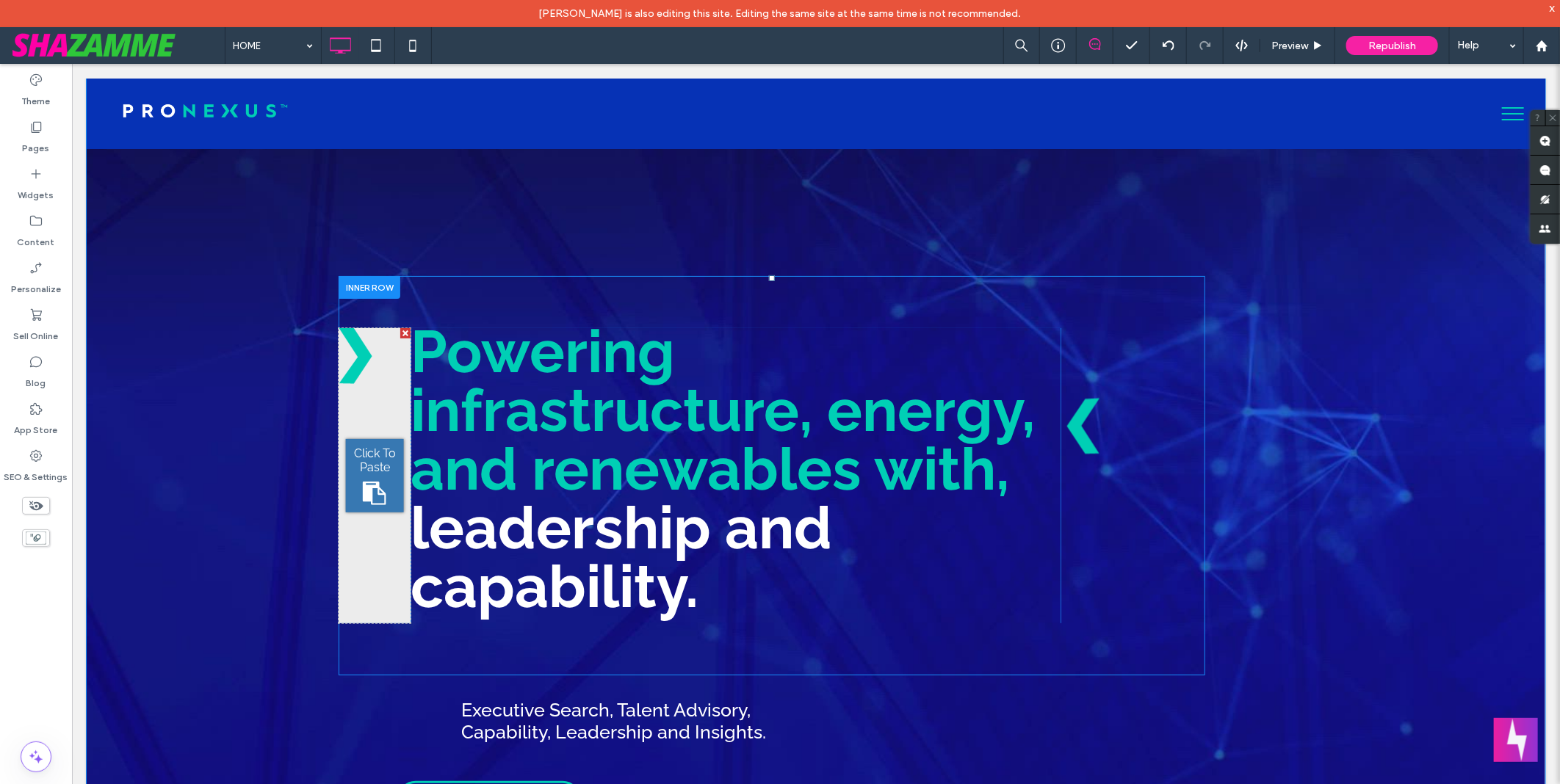
drag, startPoint x: 1051, startPoint y: 468, endPoint x: 1074, endPoint y: 466, distance: 23.1
click at [1074, 466] on div "Click To Paste Powering infrastructure, energy, and renewables with, leadership…" at bounding box center [771, 475] width 867 height 295
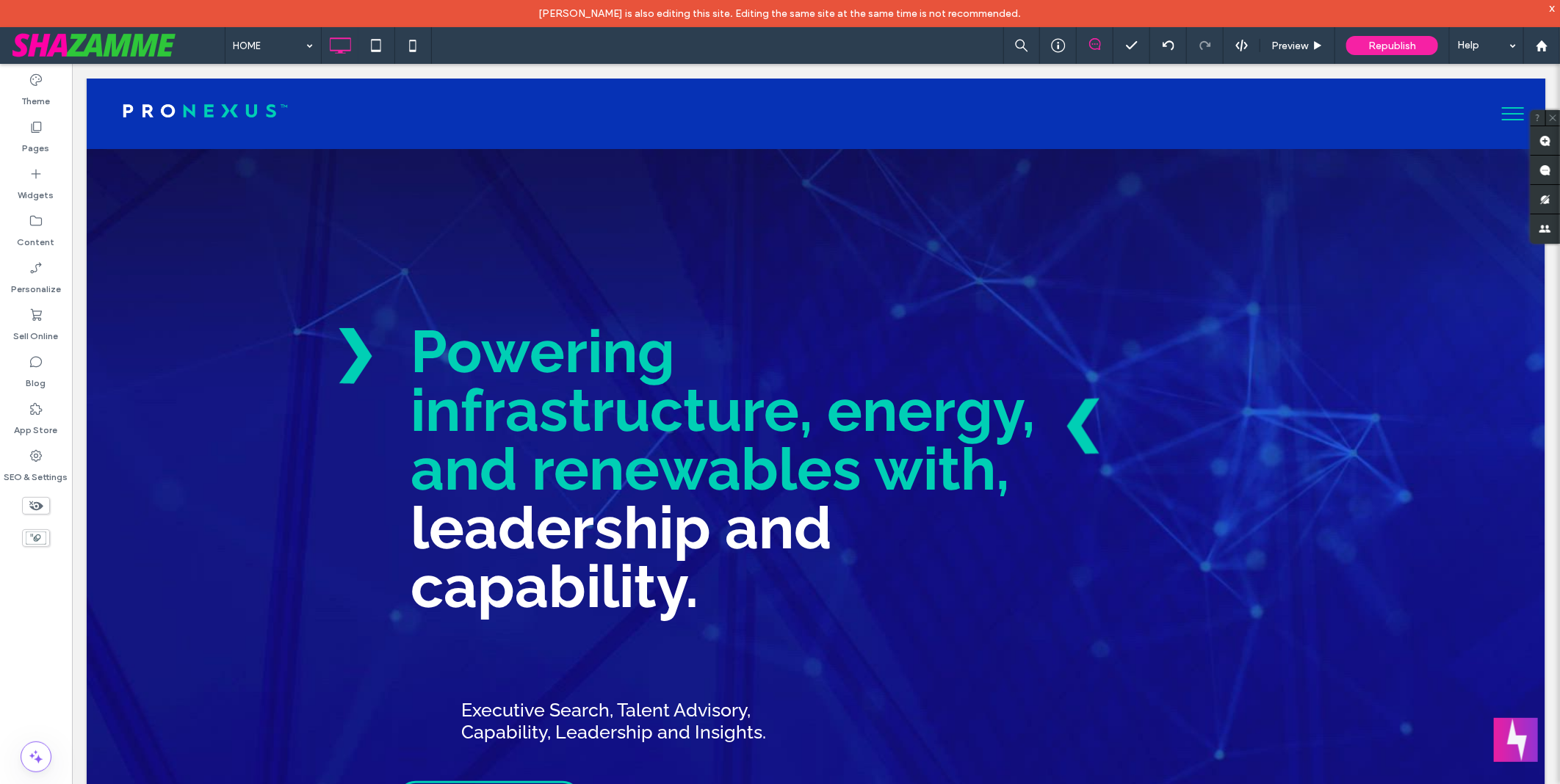
click at [0, 0] on div at bounding box center [0, 0] width 0 height 0
drag, startPoint x: 1108, startPoint y: 467, endPoint x: 1119, endPoint y: 467, distance: 11.0
click at [1119, 467] on div at bounding box center [780, 392] width 1560 height 784
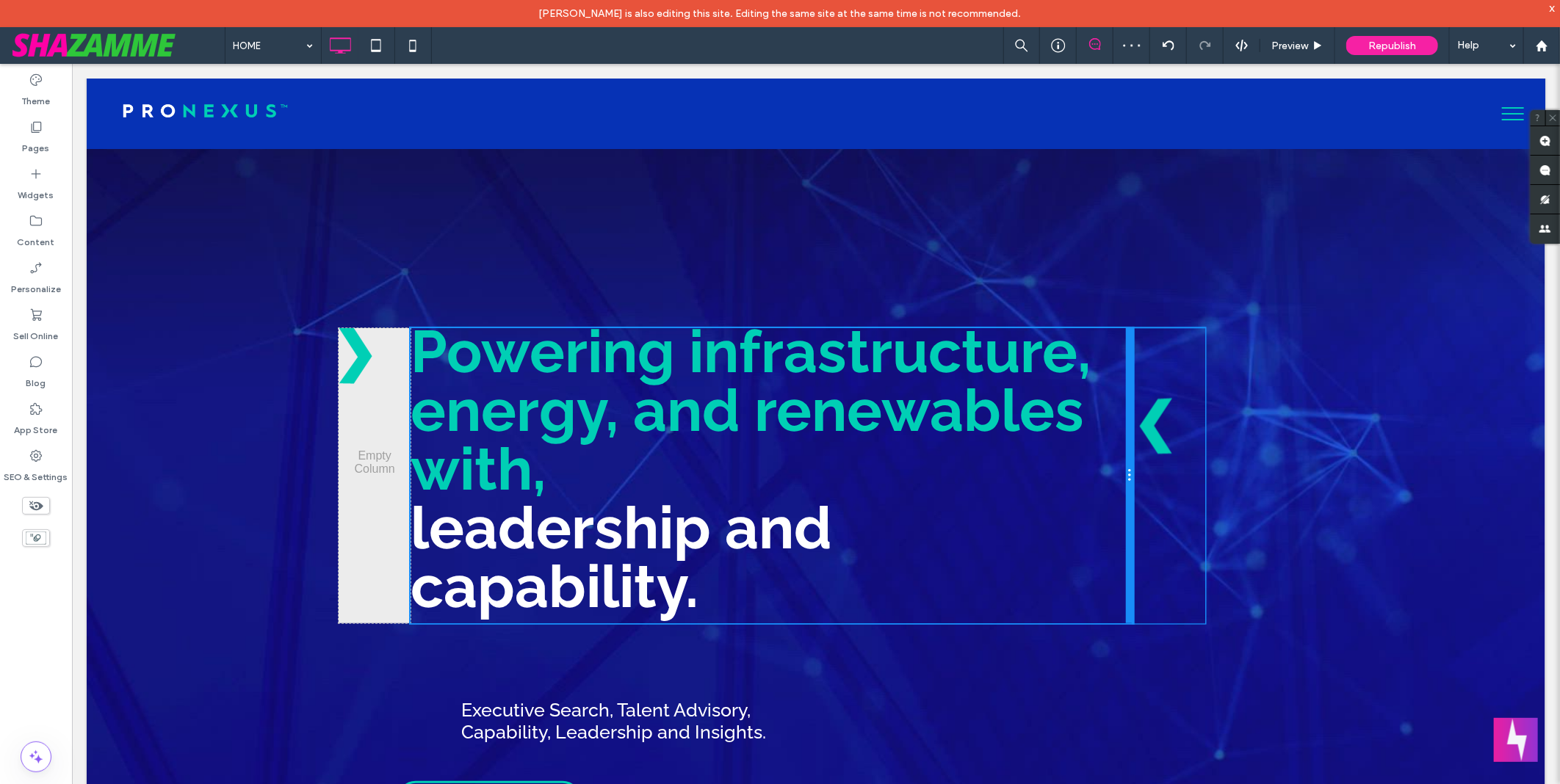
drag, startPoint x: 1054, startPoint y: 465, endPoint x: 1261, endPoint y: 534, distance: 218.2
click at [1189, 470] on div "Click To Paste Powering infrastructure, energy, and renewables with, leadership…" at bounding box center [771, 475] width 867 height 295
drag, startPoint x: 1120, startPoint y: 614, endPoint x: 1192, endPoint y: 711, distance: 120.8
click at [1128, 650] on div "Click To Paste Powering infrastructure, energy, and renewables with, leadership…" at bounding box center [771, 474] width 867 height 399
drag, startPoint x: 765, startPoint y: 323, endPoint x: 837, endPoint y: 349, distance: 76.6
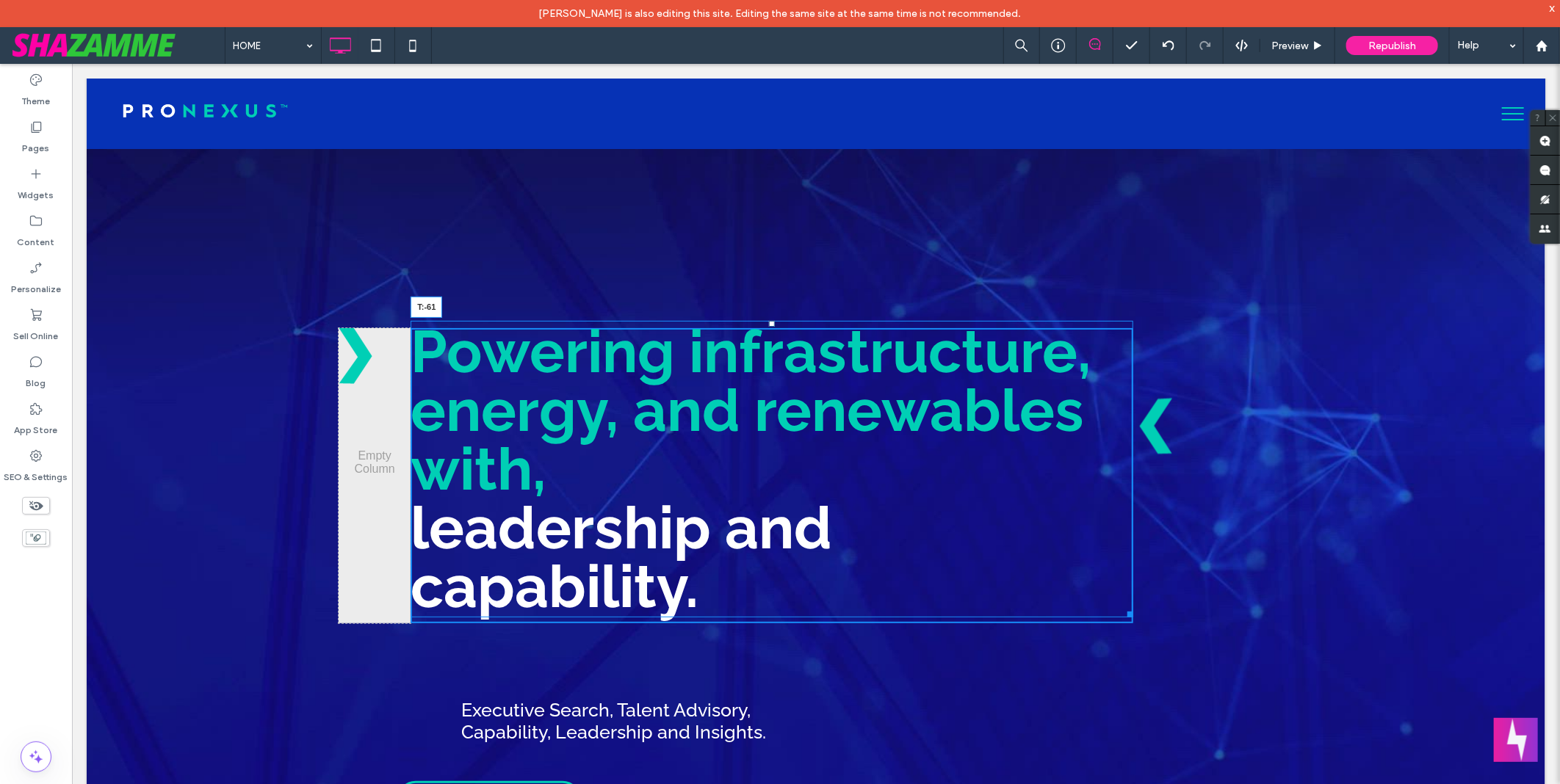
click at [768, 320] on div at bounding box center [771, 322] width 6 height 6
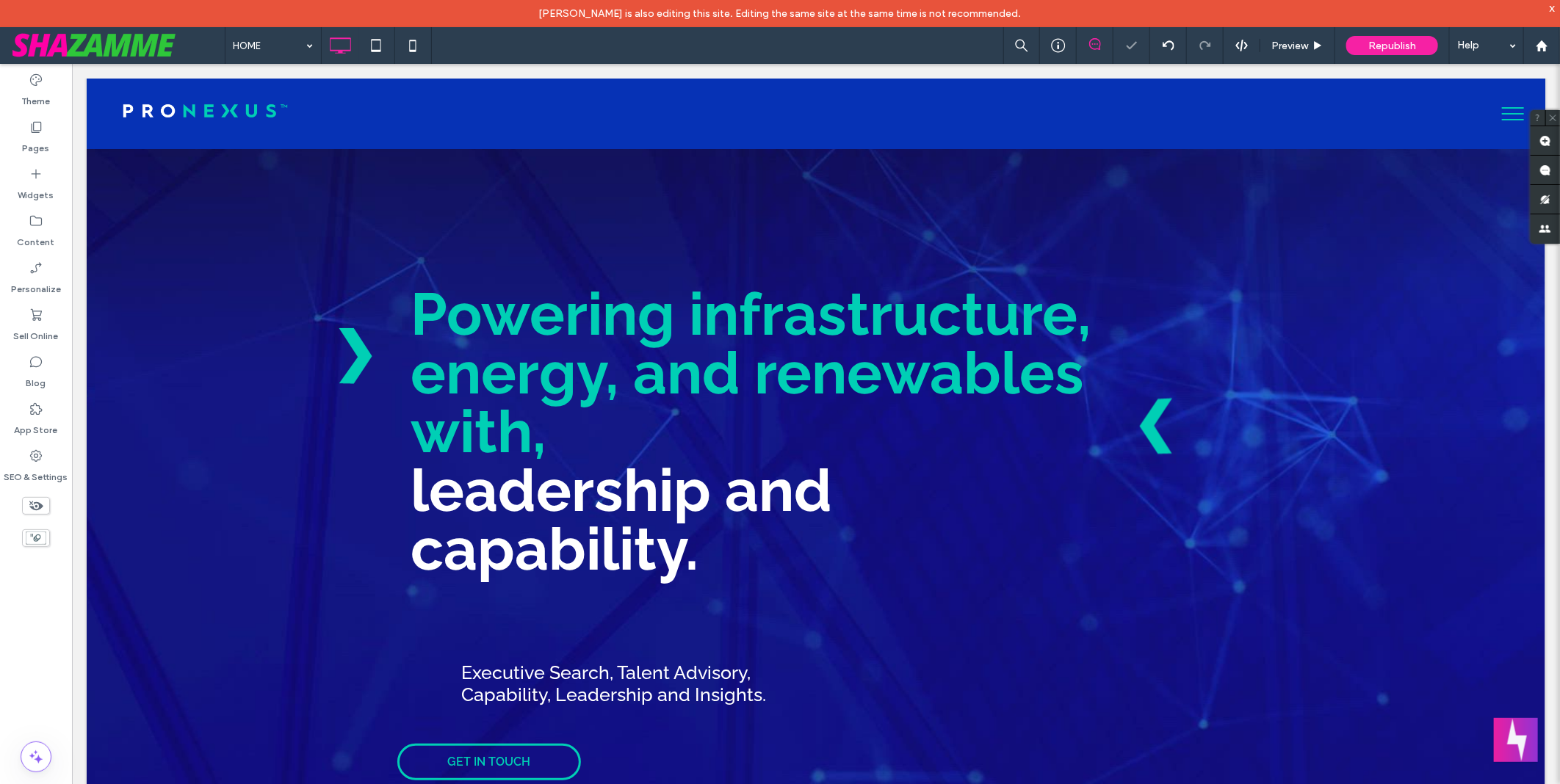
click at [766, 286] on div at bounding box center [780, 392] width 1560 height 784
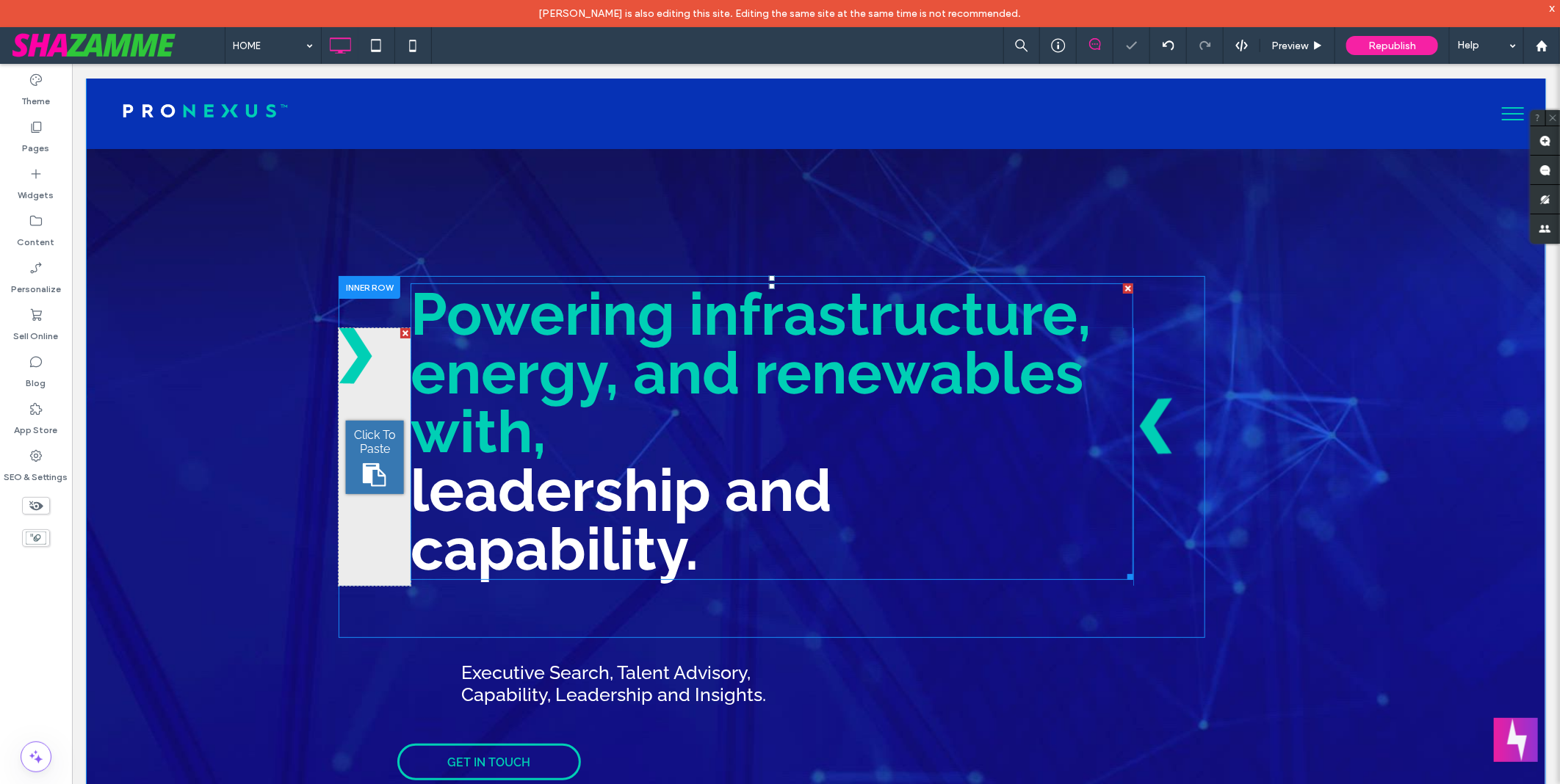
drag, startPoint x: 837, startPoint y: 331, endPoint x: 766, endPoint y: 280, distance: 87.4
click at [768, 283] on div at bounding box center [771, 285] width 6 height 6
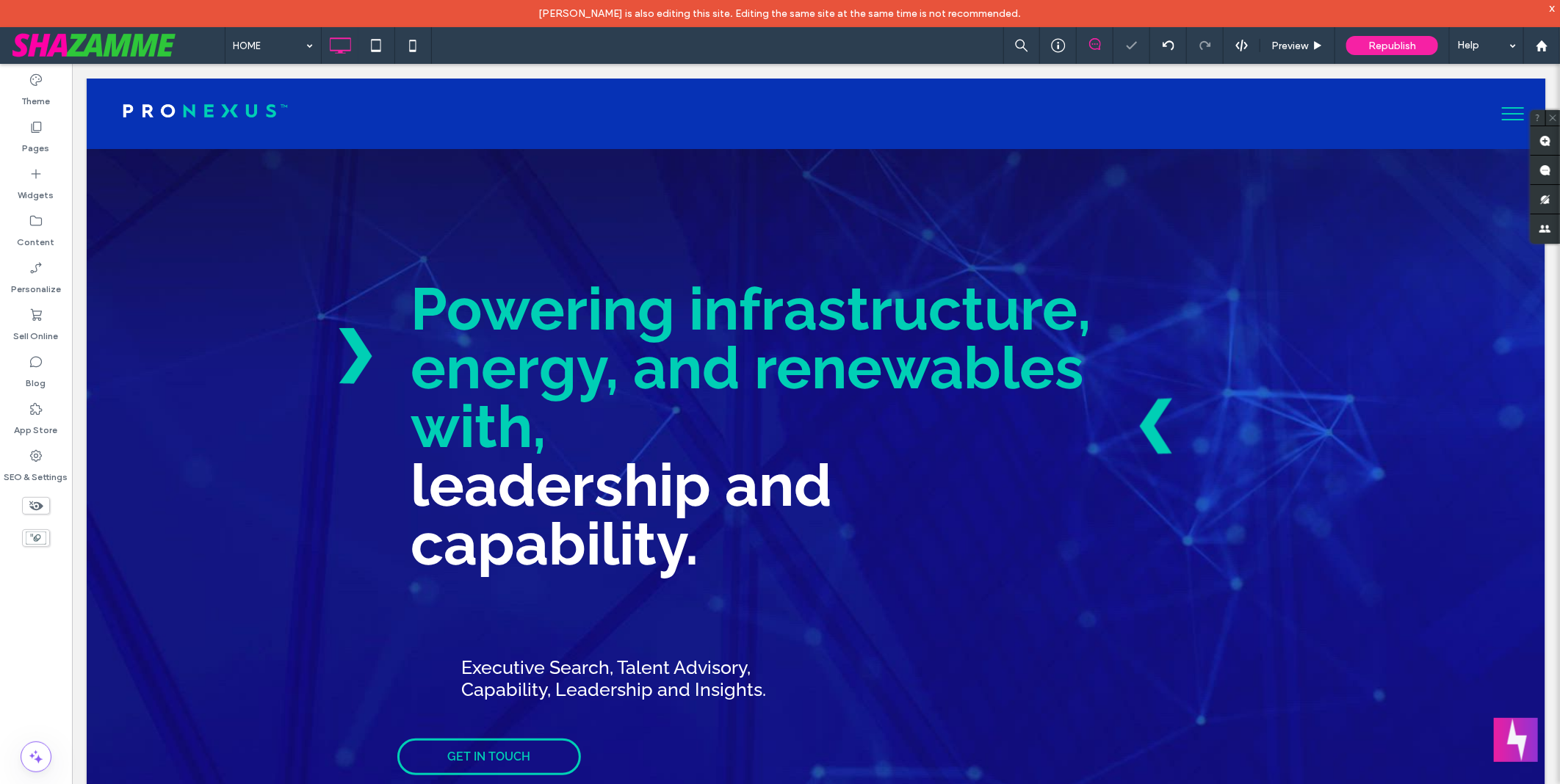
click at [766, 268] on div at bounding box center [780, 392] width 1560 height 784
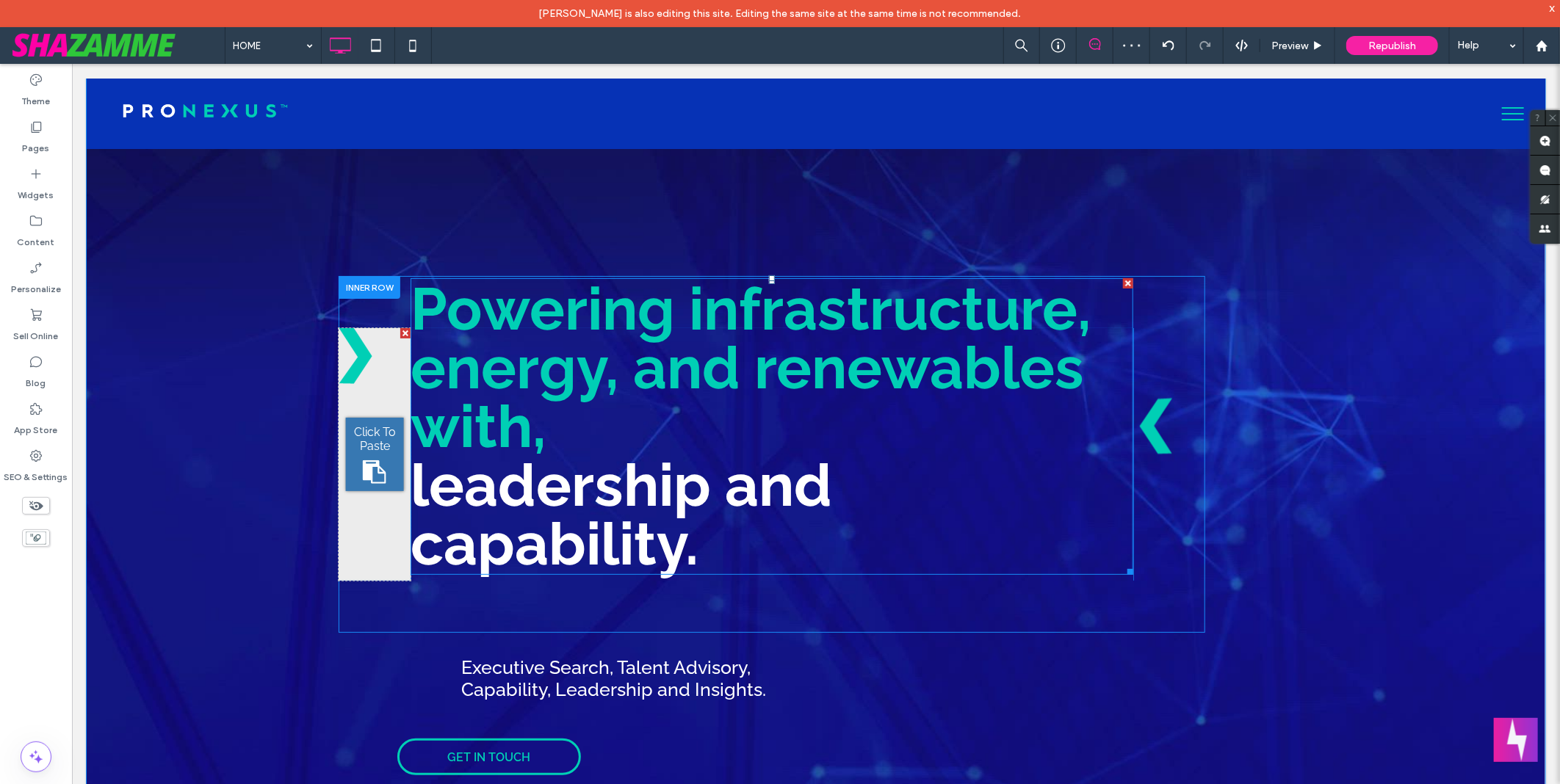
drag, startPoint x: 763, startPoint y: 276, endPoint x: 771, endPoint y: 311, distance: 35.9
click at [771, 311] on div "Click To Paste Powering infrastructure, energy, and renewables with, leadership…" at bounding box center [771, 453] width 867 height 357
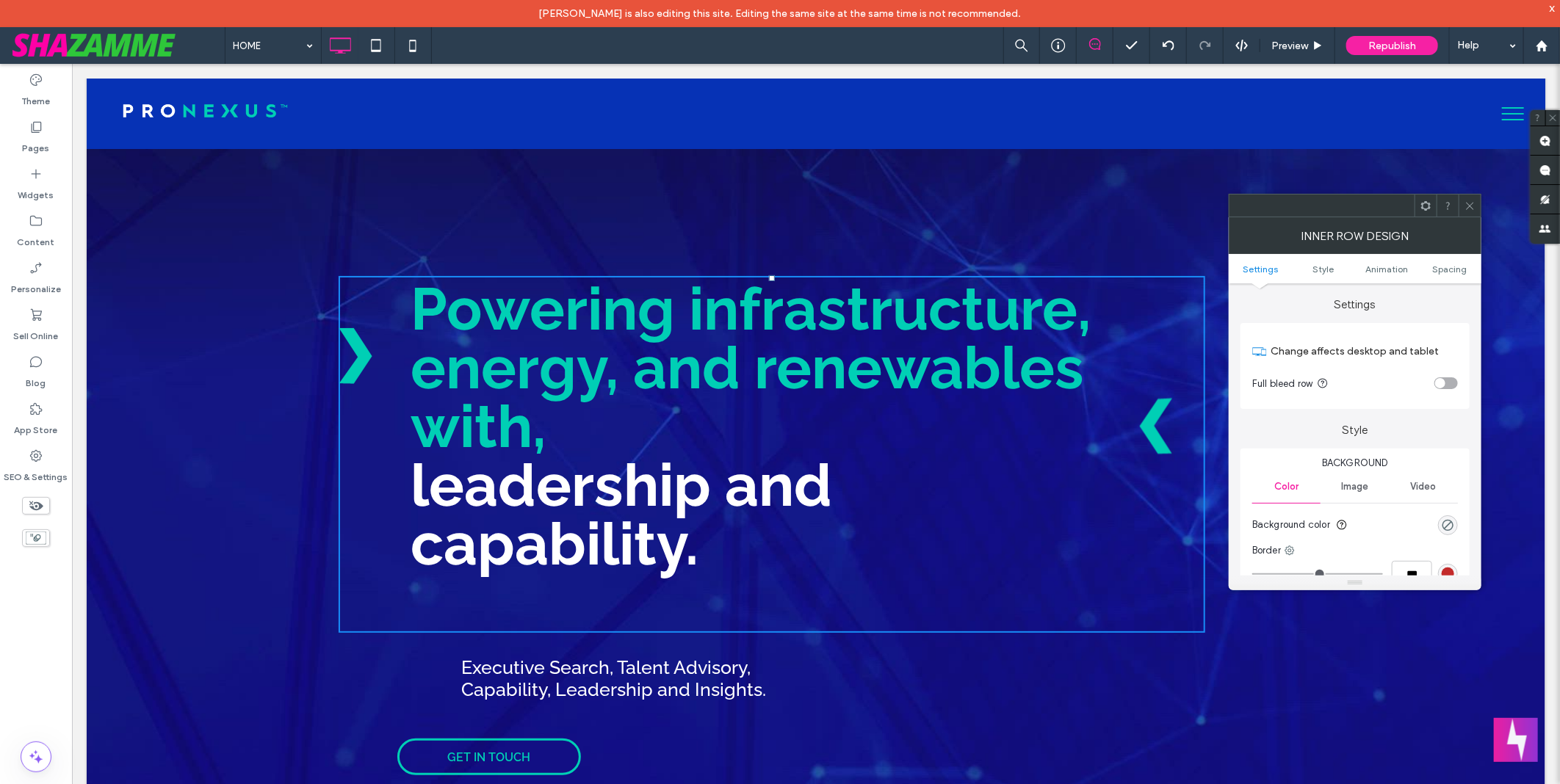
drag, startPoint x: 766, startPoint y: 278, endPoint x: 769, endPoint y: 305, distance: 27.2
click at [769, 305] on div "Click To Paste Powering infrastructure, energy, and renewables with, leadership…" at bounding box center [771, 453] width 867 height 357
click at [1476, 207] on div at bounding box center [1470, 206] width 22 height 22
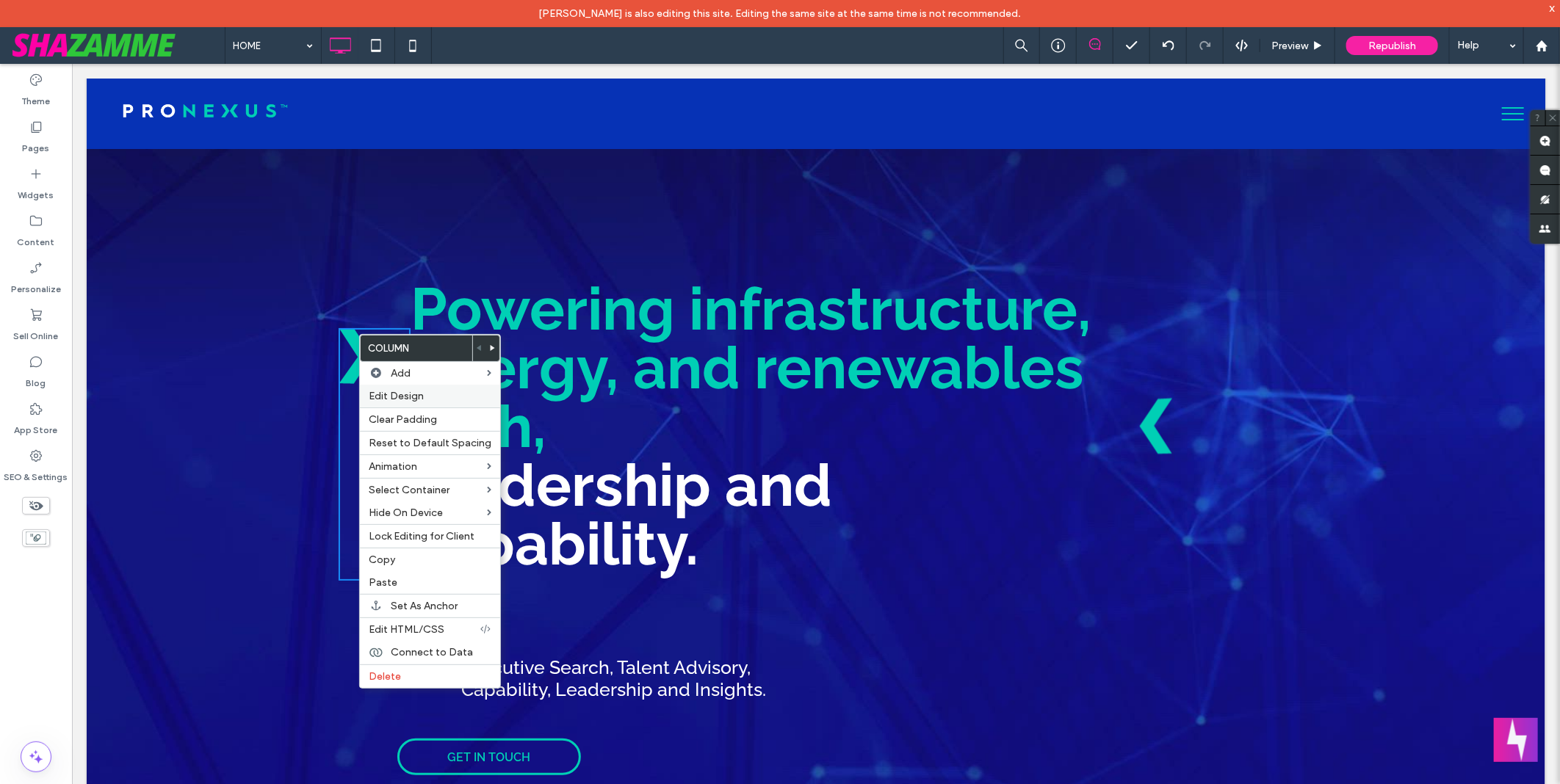
click at [432, 395] on label "Edit Design" at bounding box center [430, 396] width 122 height 13
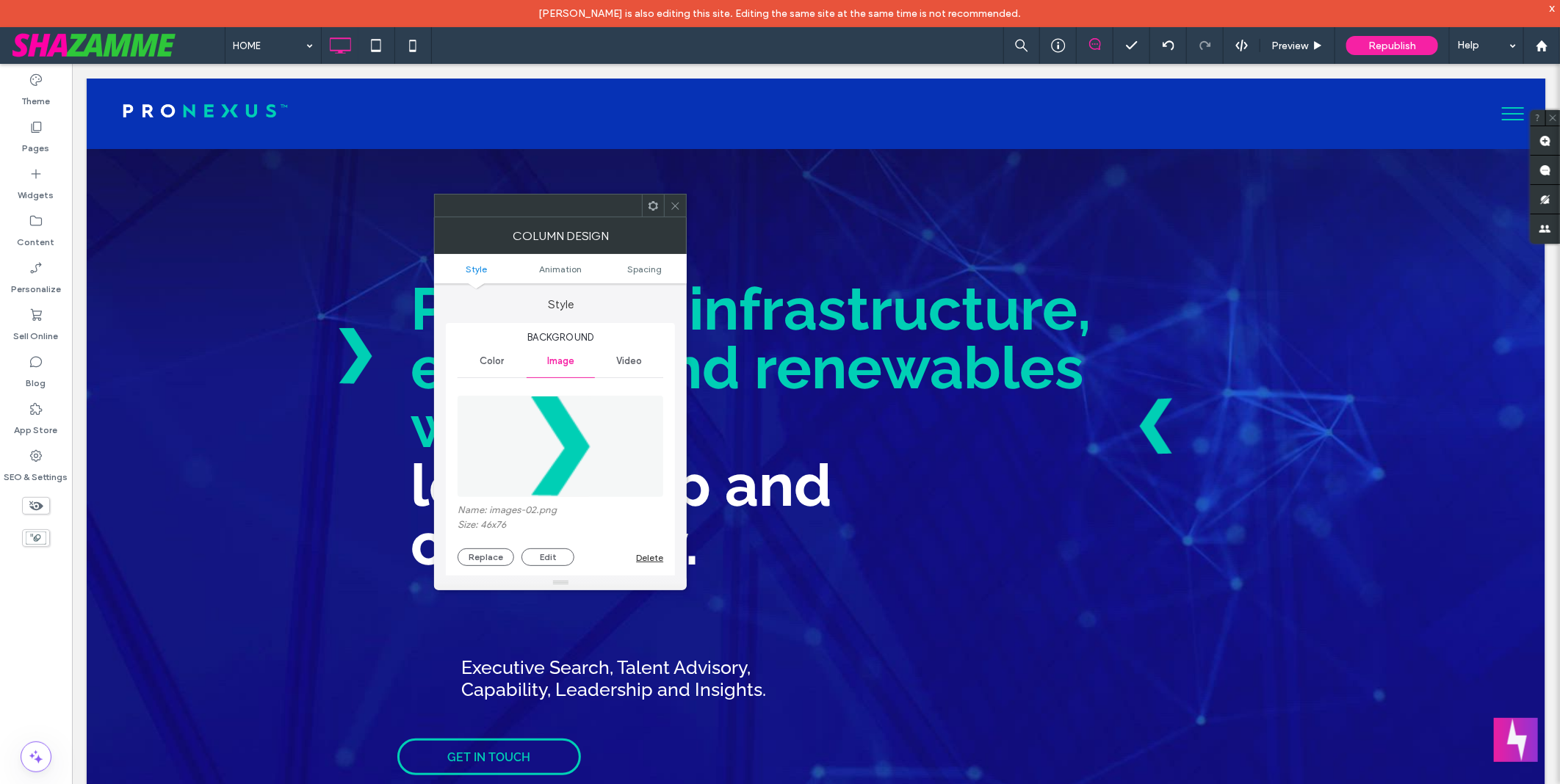
click at [658, 255] on ul "Style Animation Spacing" at bounding box center [560, 268] width 252 height 30
click at [654, 268] on span "Spacing" at bounding box center [644, 268] width 35 height 11
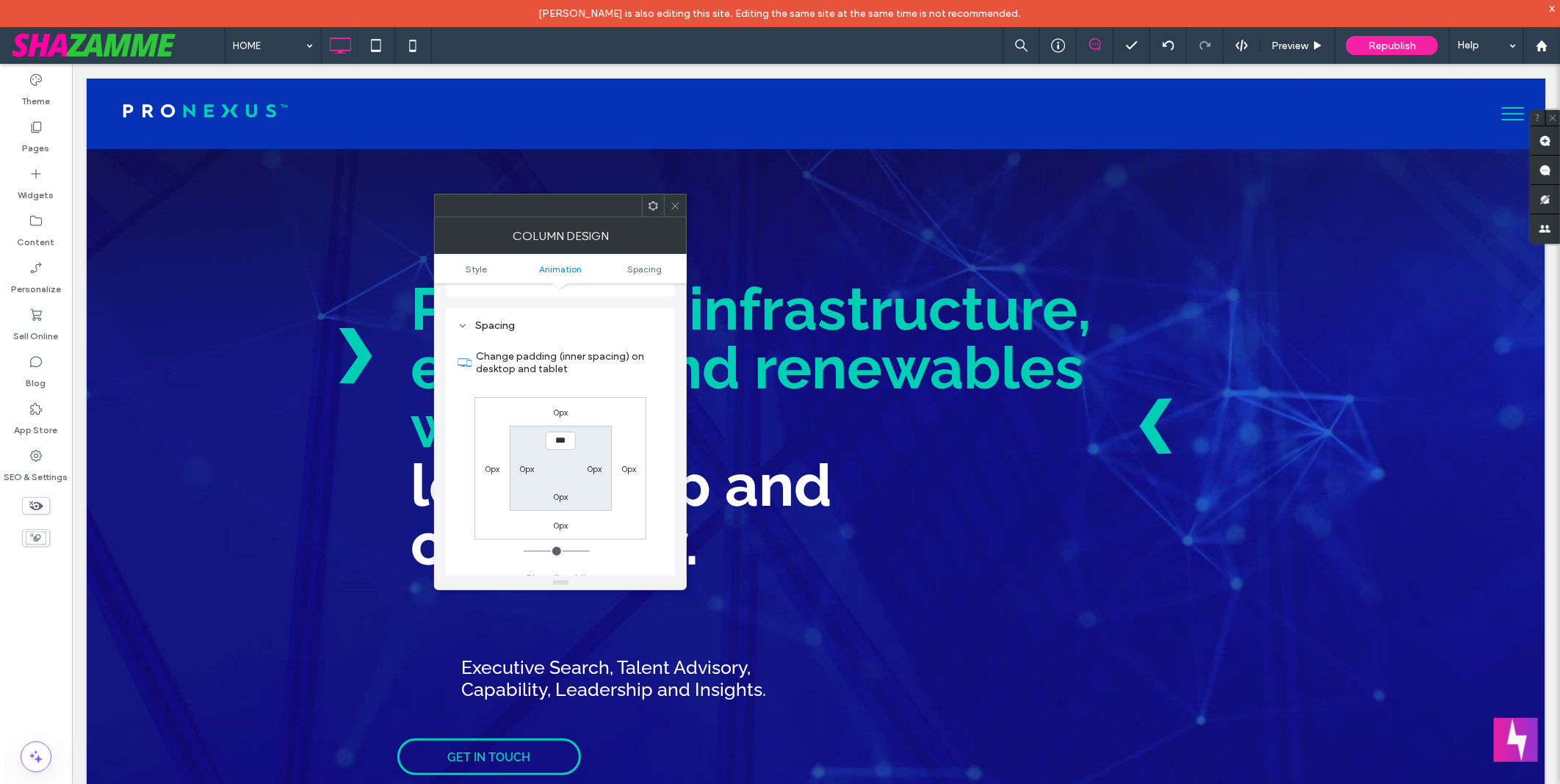
scroll to position [776, 0]
click at [569, 404] on div "0px" at bounding box center [561, 411] width 34 height 14
click at [547, 404] on div "0px" at bounding box center [561, 411] width 34 height 14
click at [555, 406] on label "0px" at bounding box center [561, 411] width 15 height 11
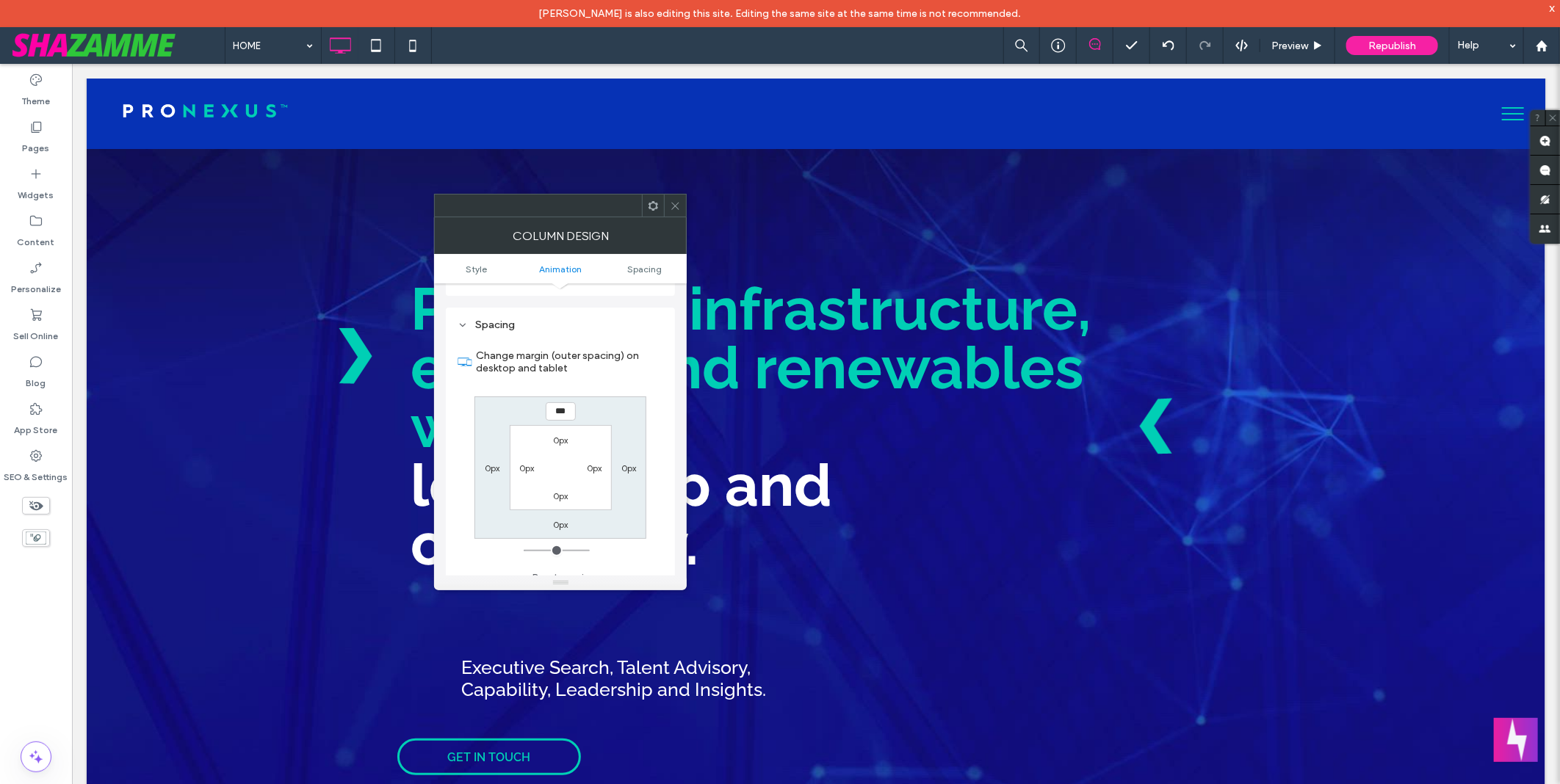
type input "***"
type input "*"
type input "*****"
click at [780, 54] on div "HOME Preview Republish Help" at bounding box center [892, 46] width 1335 height 37
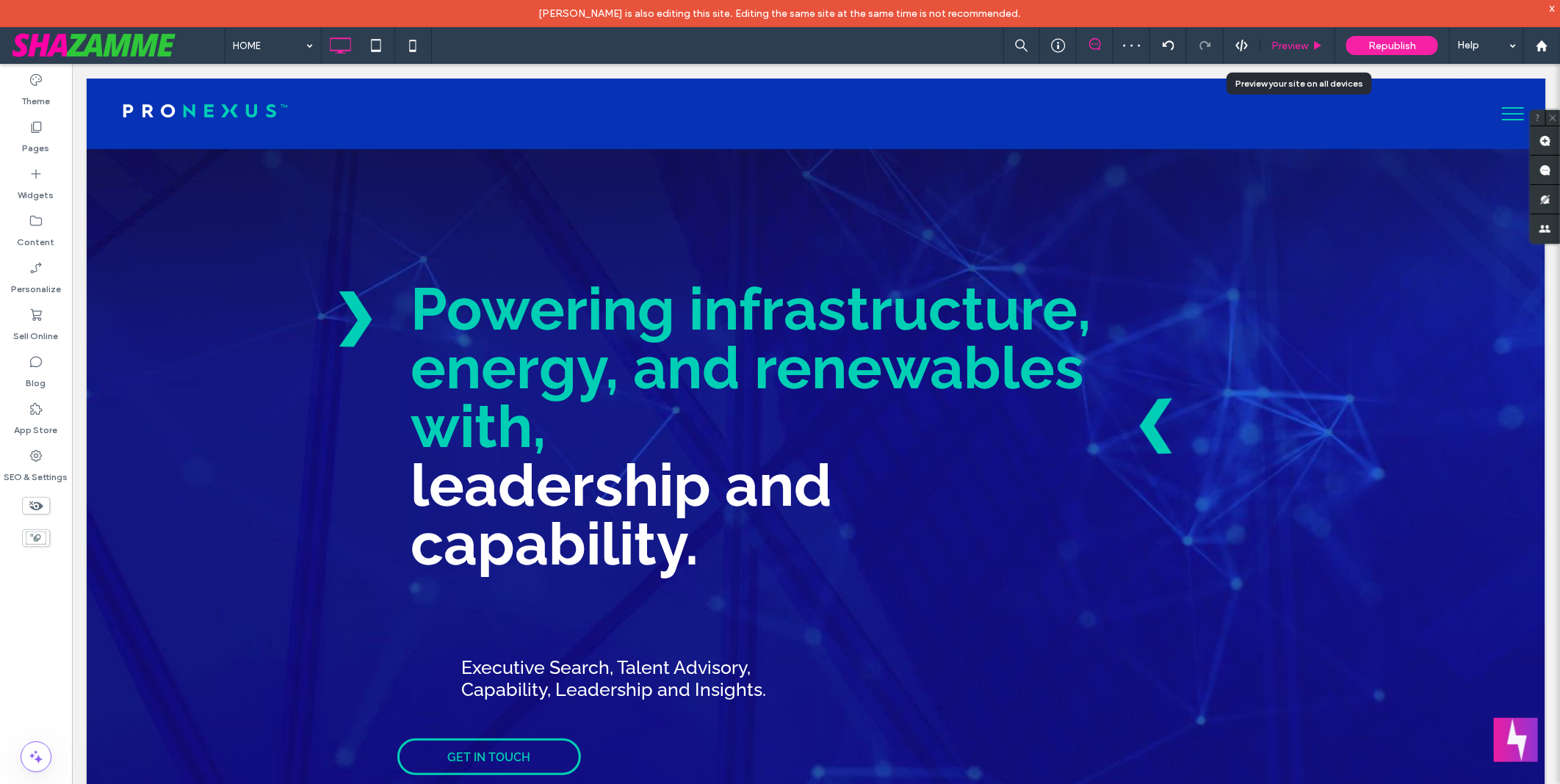
click at [1277, 40] on span "Preview" at bounding box center [1290, 46] width 37 height 13
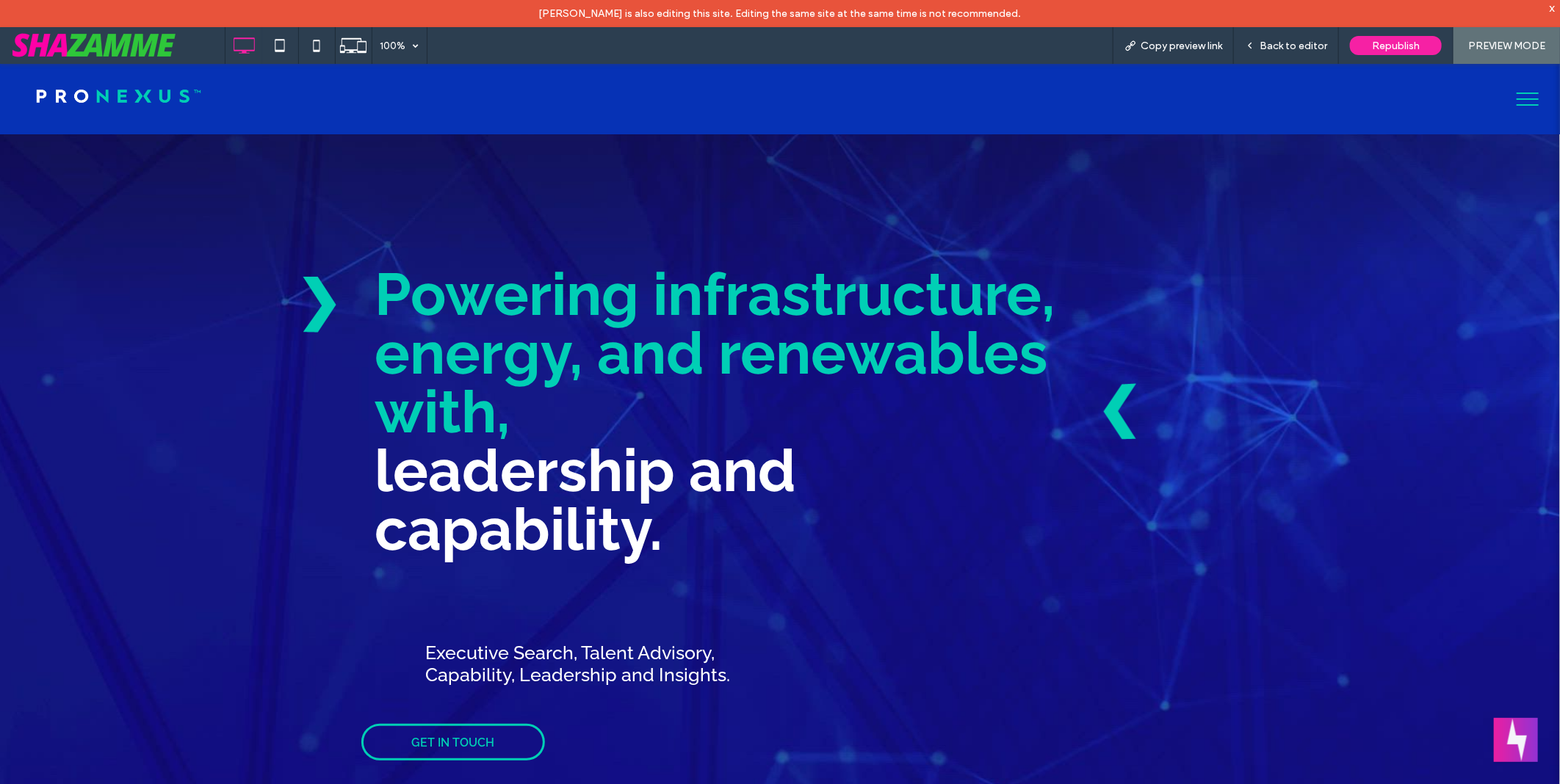
click at [1277, 40] on span "Back to editor" at bounding box center [1294, 46] width 68 height 13
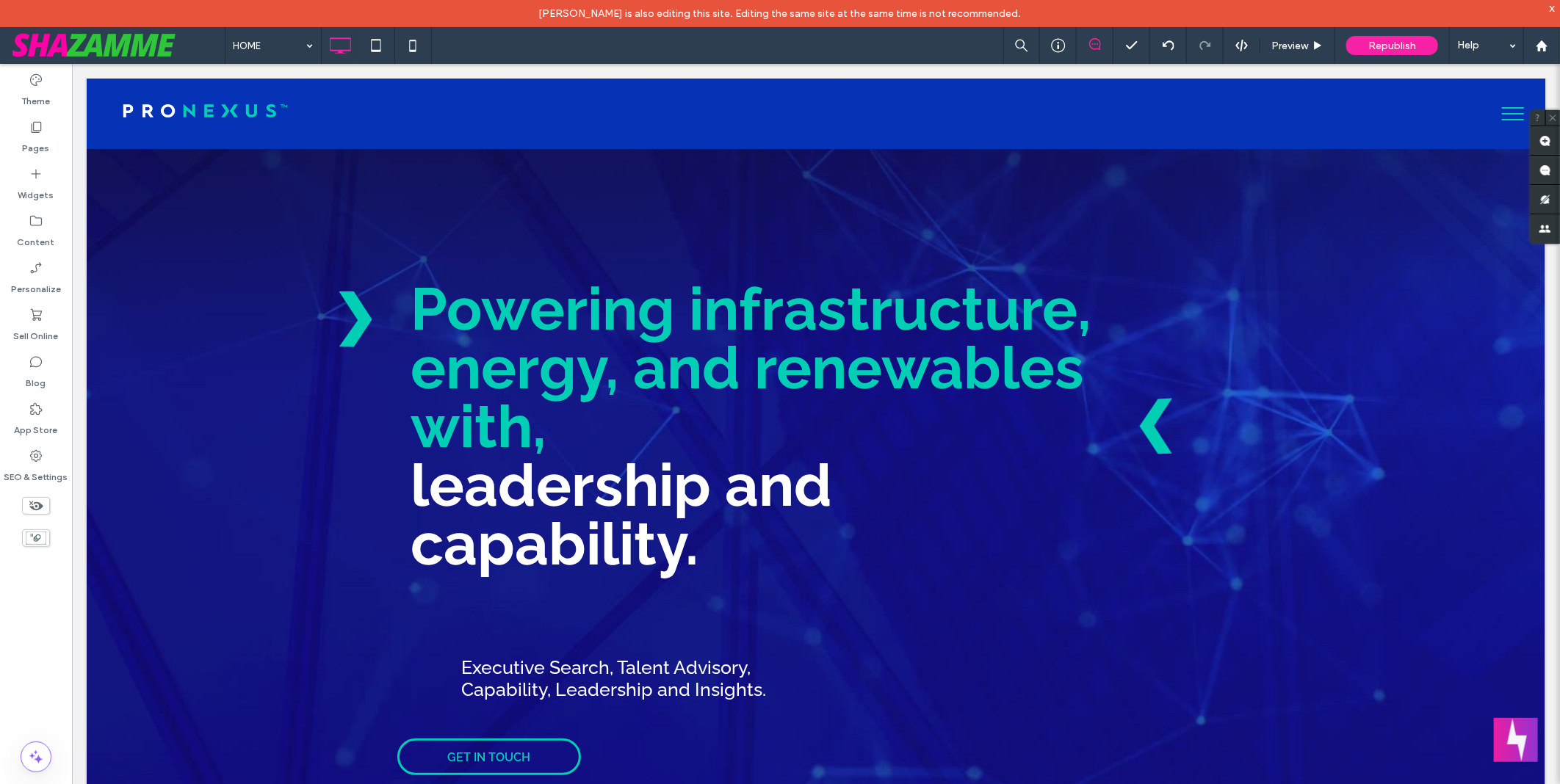
click at [658, 37] on div "HOME Preview Republish Help" at bounding box center [892, 46] width 1335 height 37
